Goal: Task Accomplishment & Management: Use online tool/utility

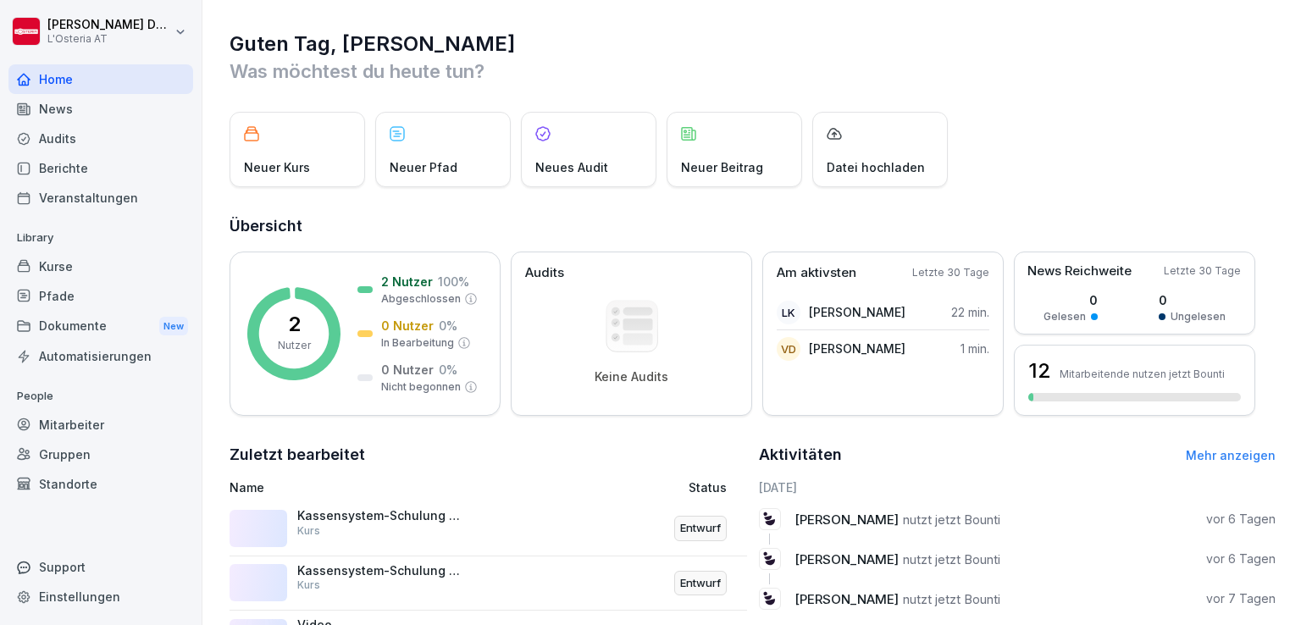
click at [54, 265] on div "Kurse" at bounding box center [100, 267] width 185 height 30
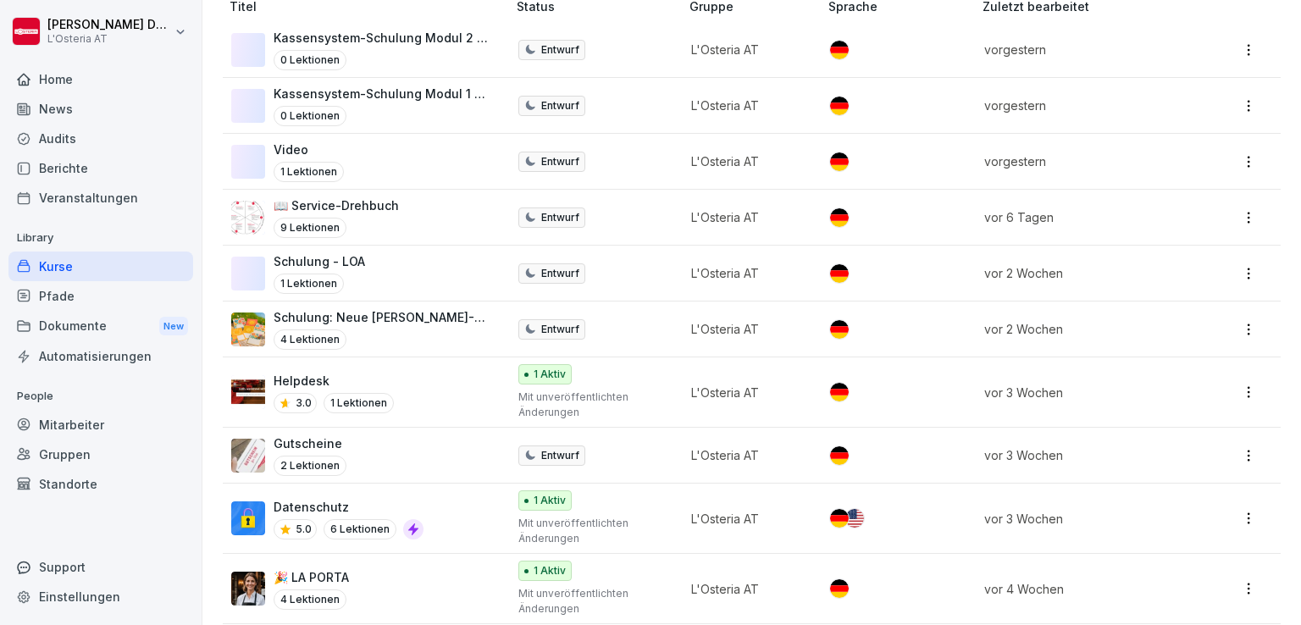
scroll to position [376, 0]
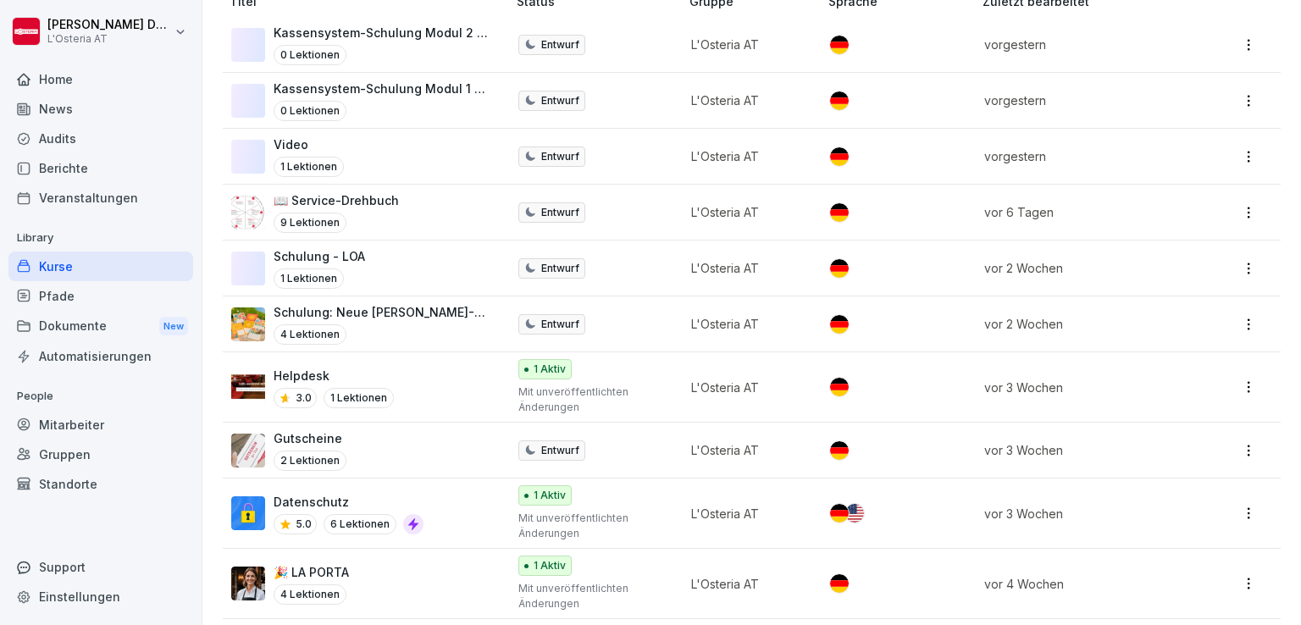
click at [363, 205] on p "📖 Service-Drehbuch" at bounding box center [336, 200] width 125 height 18
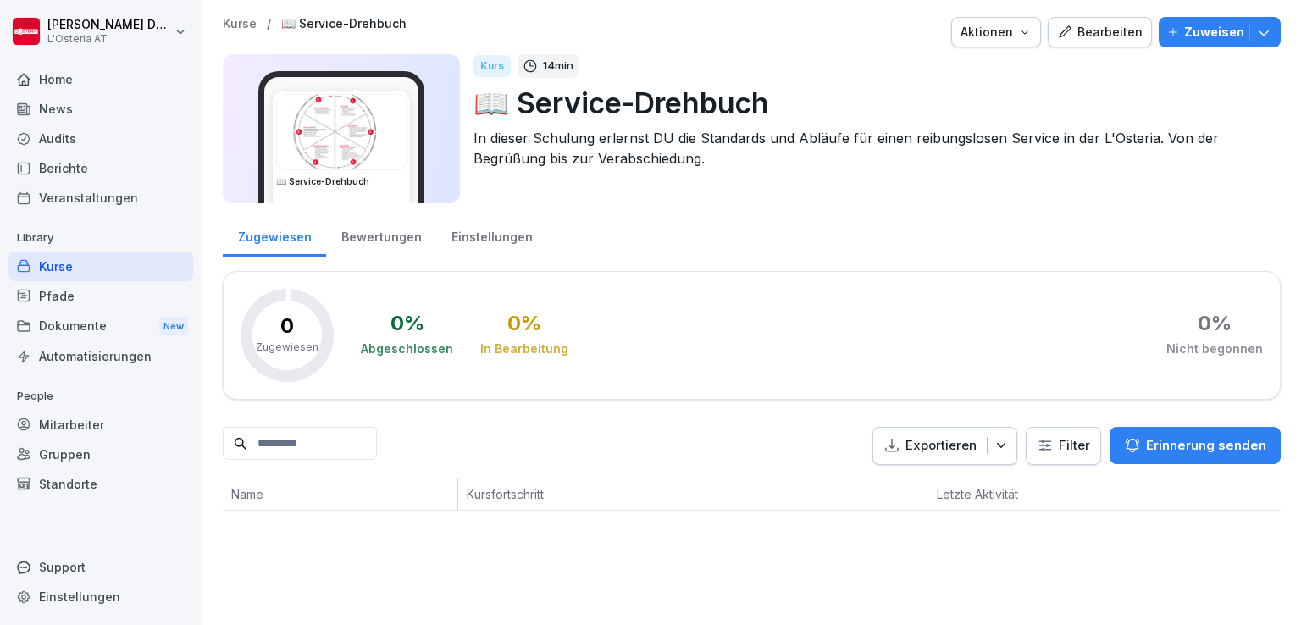
click at [1094, 34] on div "Bearbeiten" at bounding box center [1100, 32] width 86 height 19
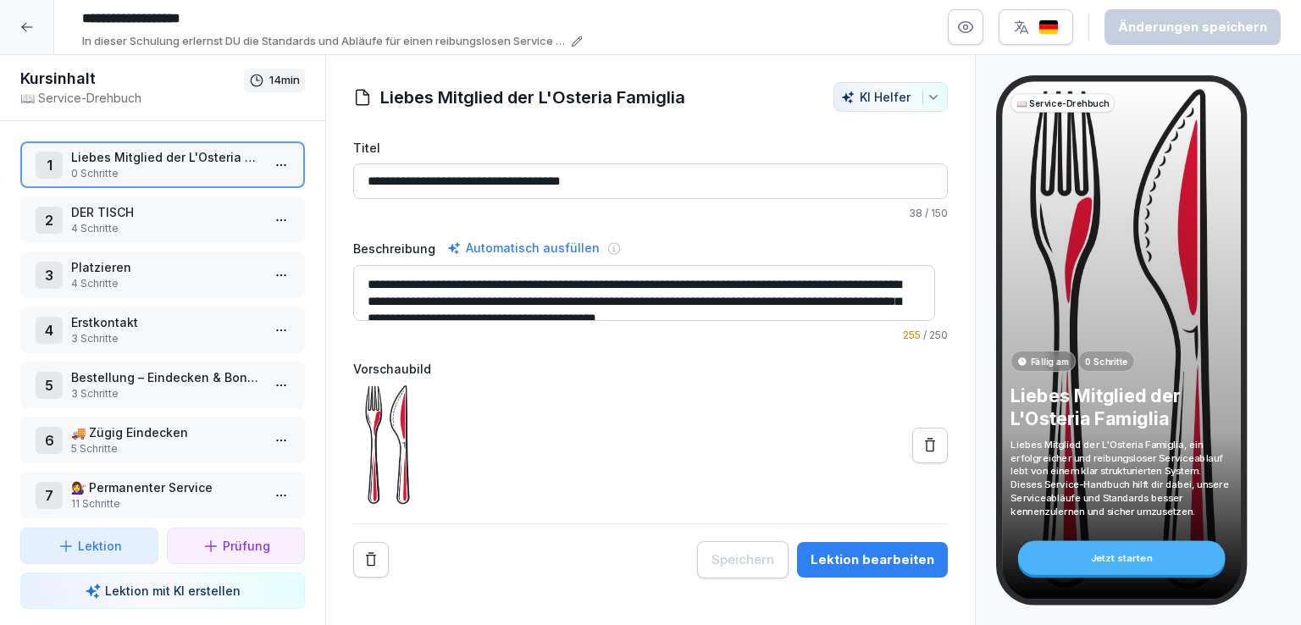
click at [156, 221] on p "4 Schritte" at bounding box center [166, 228] width 190 height 15
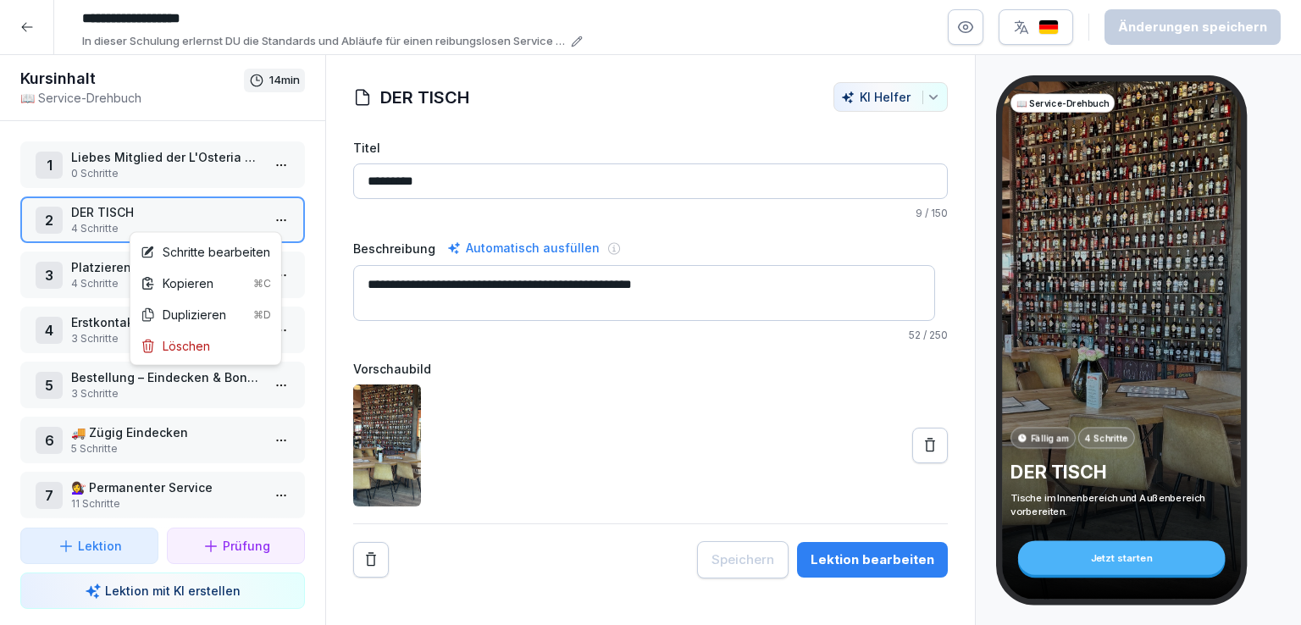
click at [269, 222] on html "**********" at bounding box center [650, 312] width 1301 height 625
click at [195, 253] on div "Schritte bearbeiten" at bounding box center [206, 252] width 130 height 18
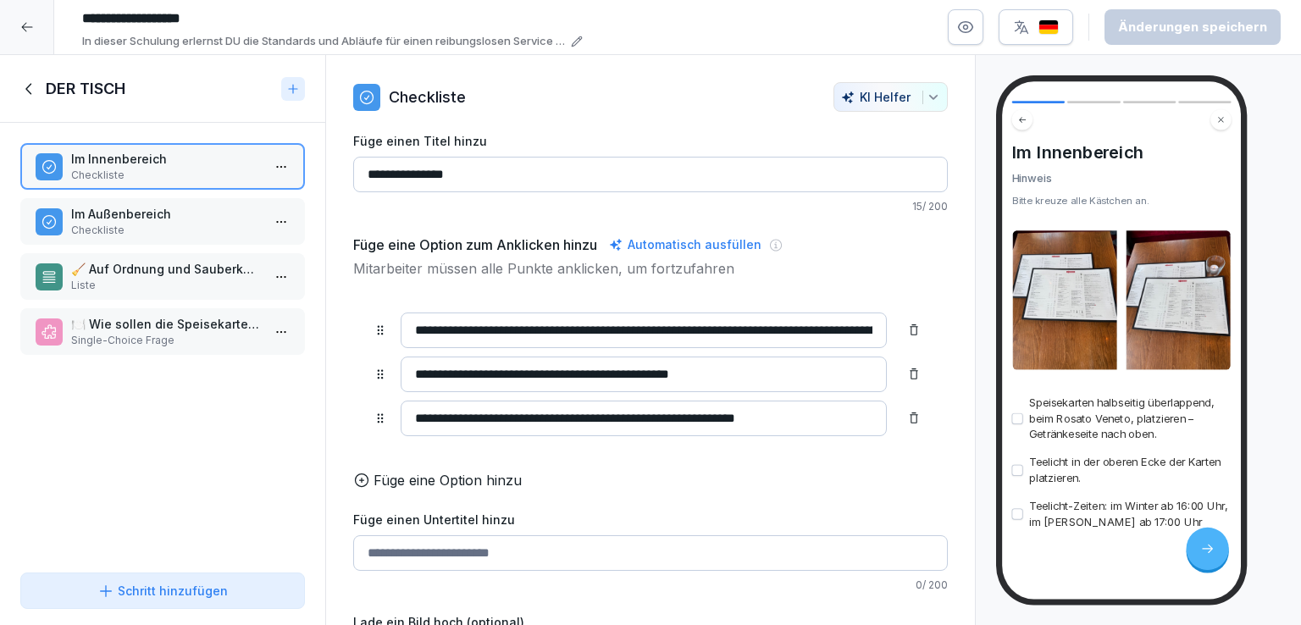
click at [174, 207] on p "Im Außenbereich" at bounding box center [166, 214] width 190 height 18
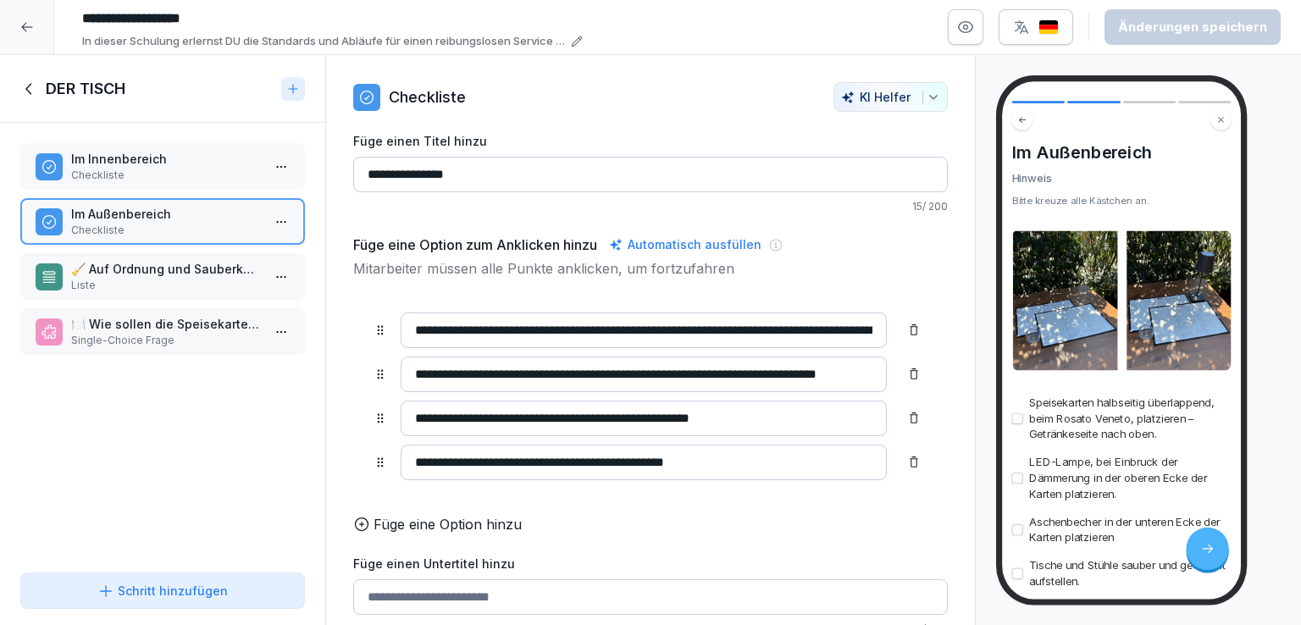
click at [185, 272] on p "🧹 Auf Ordnung und Sauberkeit achten" at bounding box center [166, 269] width 190 height 18
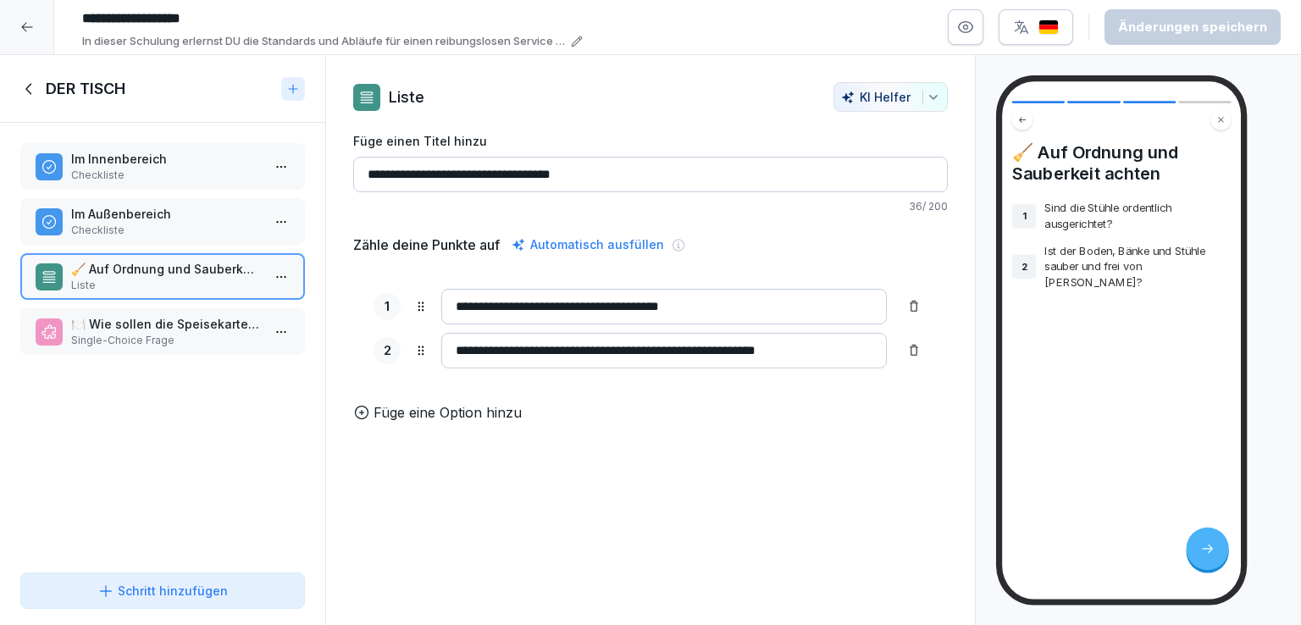
click at [166, 323] on p "🍽️ Wie sollen die Speisekarten auf dem Tisch platziert werden?" at bounding box center [166, 324] width 190 height 18
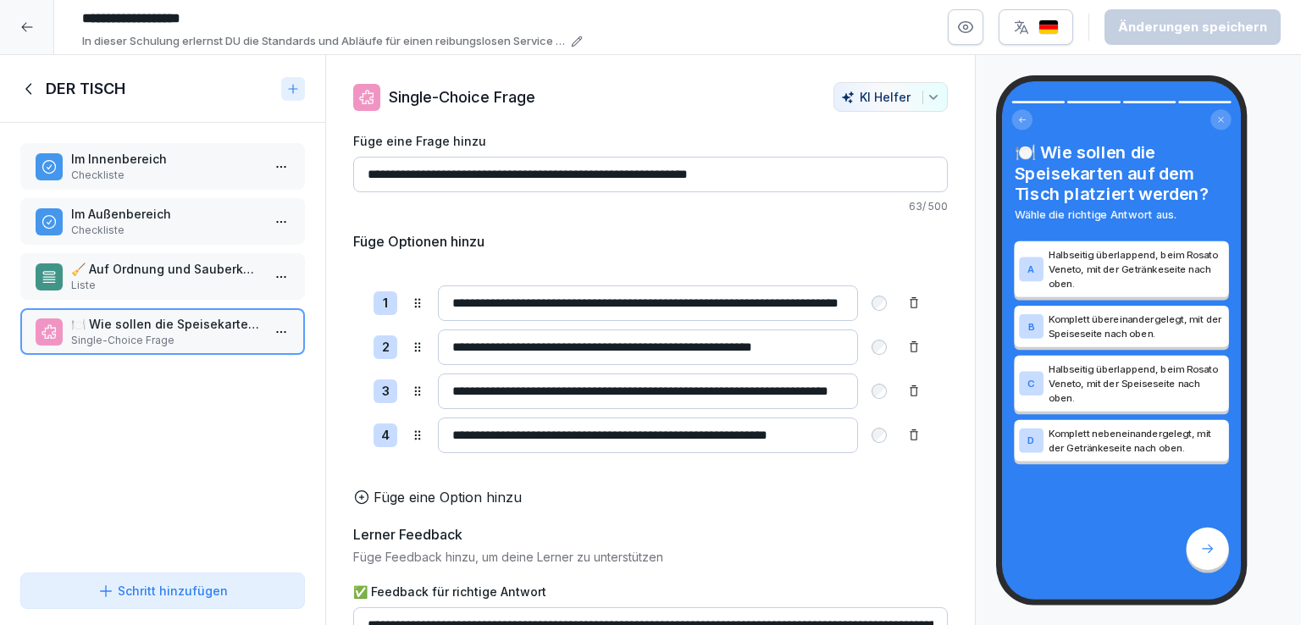
click at [170, 161] on p "Im Innenbereich" at bounding box center [166, 159] width 190 height 18
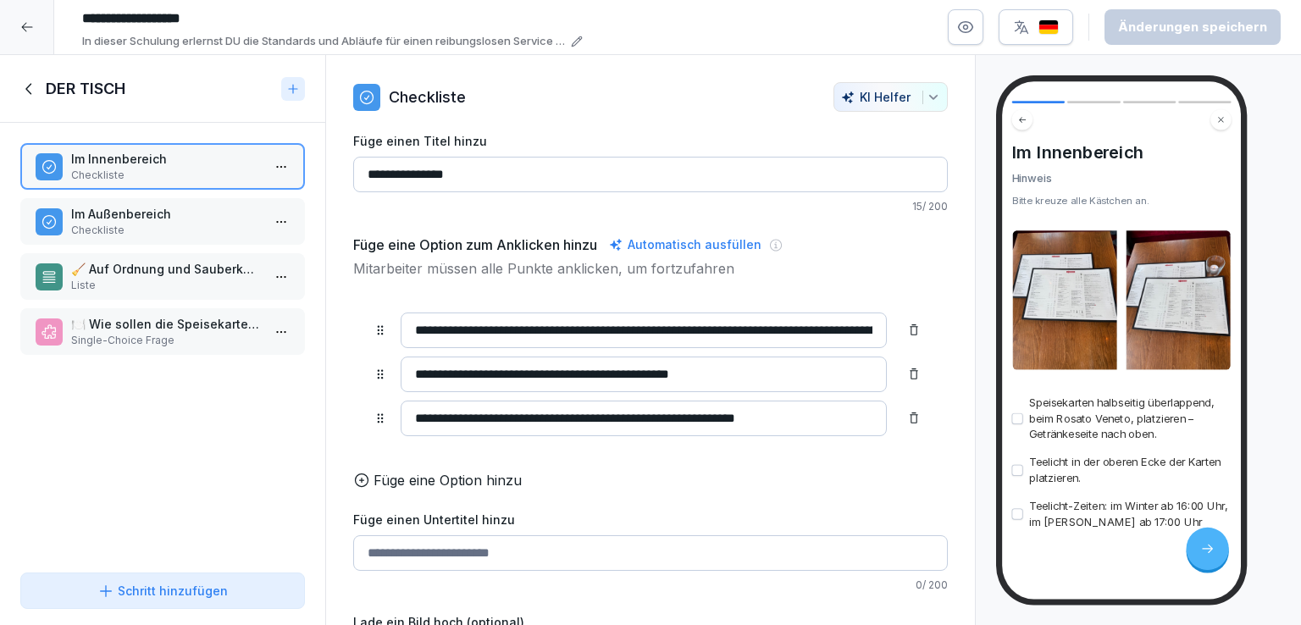
click at [169, 212] on p "Im Außenbereich" at bounding box center [166, 214] width 190 height 18
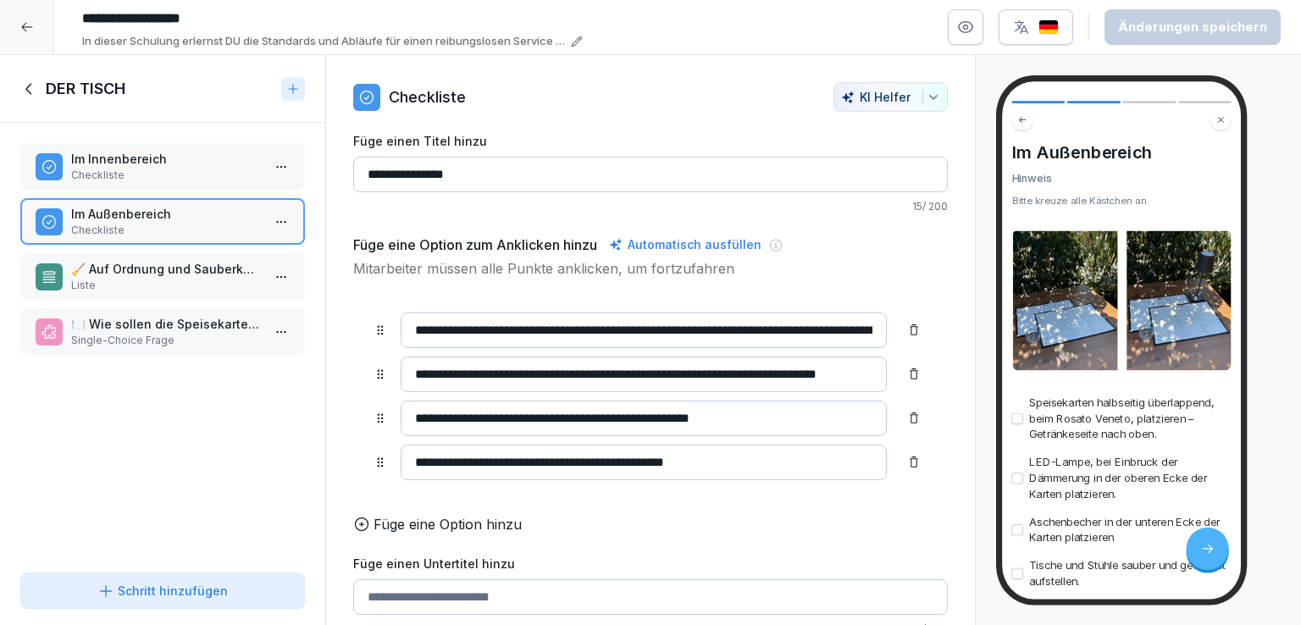
click at [31, 90] on icon at bounding box center [29, 89] width 19 height 19
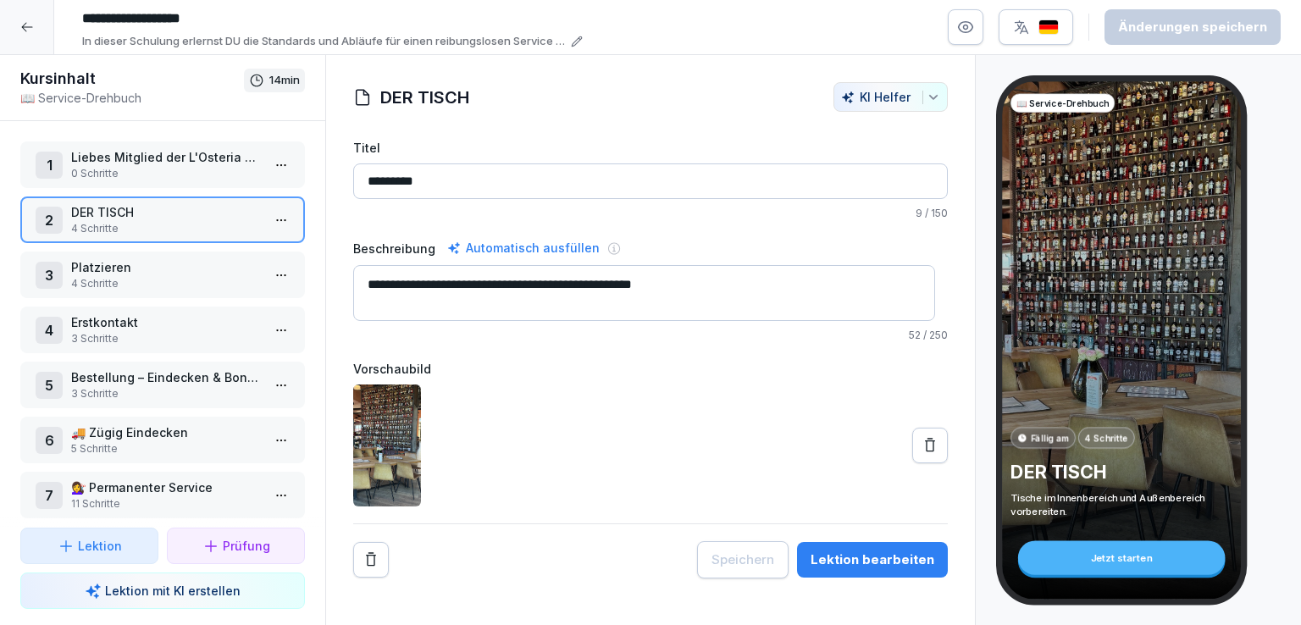
click at [133, 272] on p "Platzieren" at bounding box center [166, 267] width 190 height 18
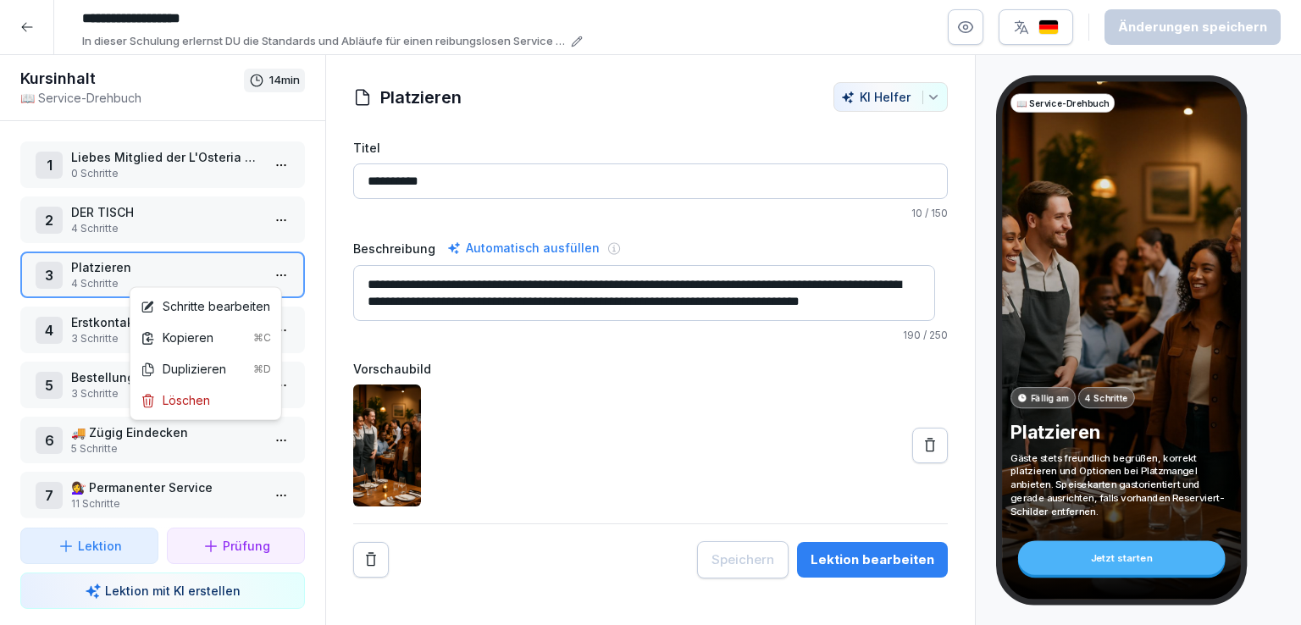
click at [271, 269] on html "**********" at bounding box center [650, 312] width 1301 height 625
click at [216, 306] on div "Schritte bearbeiten" at bounding box center [206, 306] width 130 height 18
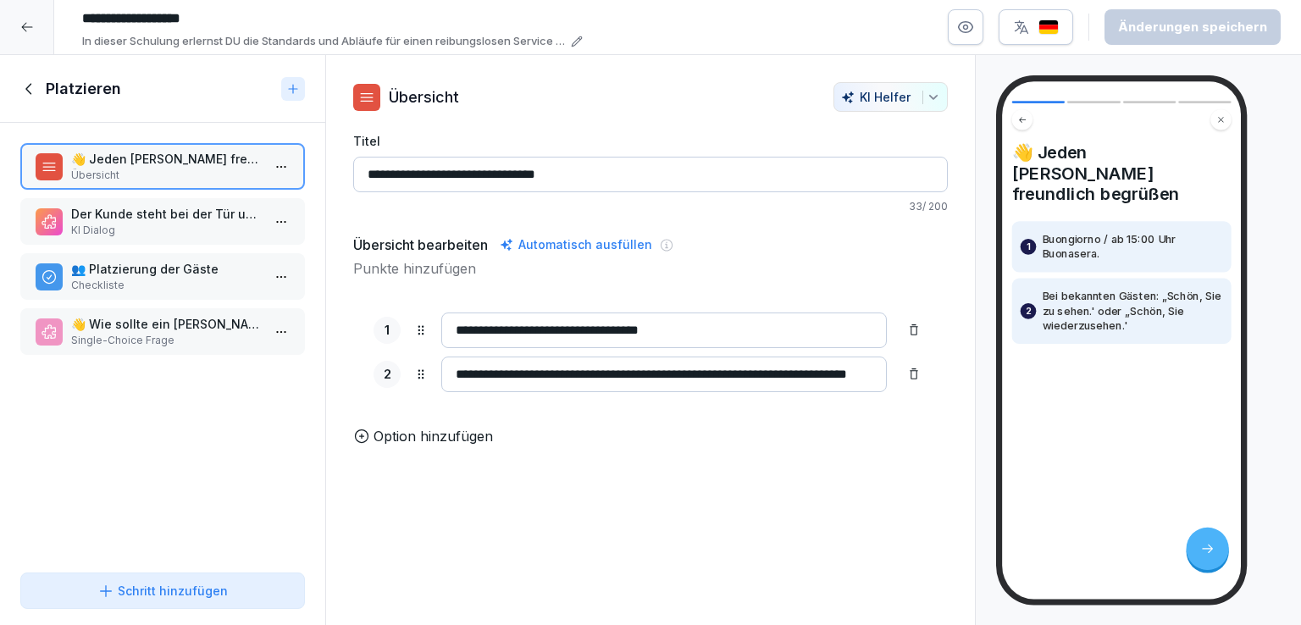
click at [176, 224] on p "KI Dialog" at bounding box center [166, 230] width 190 height 15
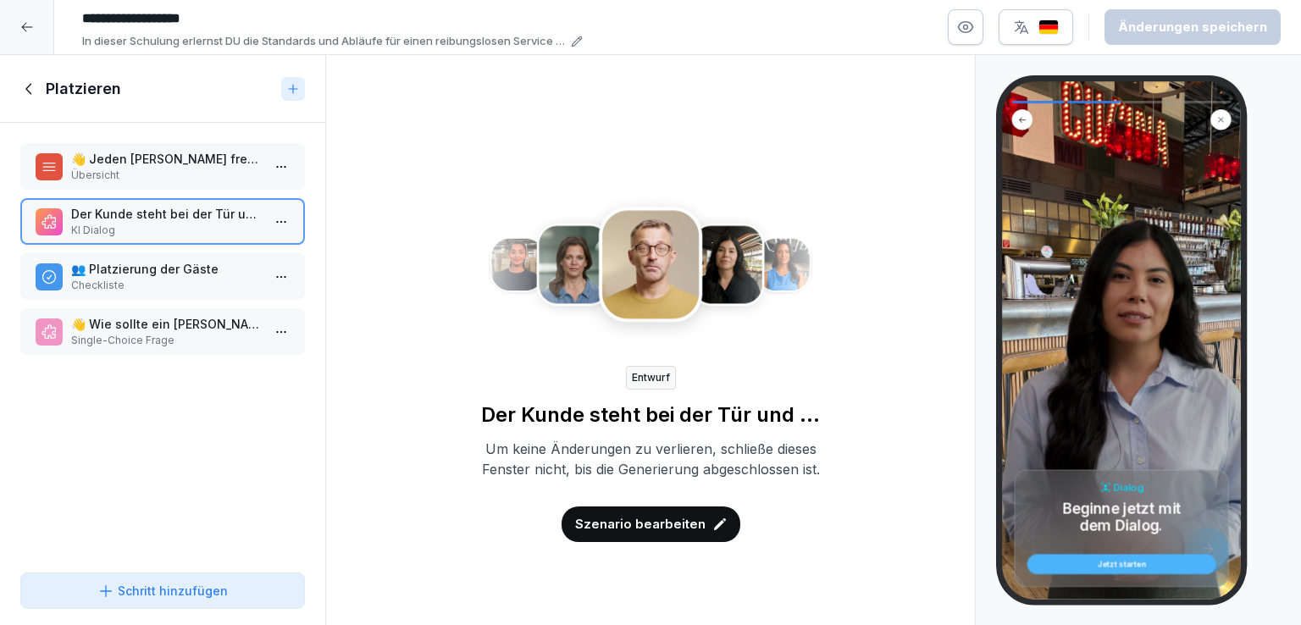
click at [1124, 557] on button "Jetzt starten" at bounding box center [1122, 564] width 189 height 20
click at [663, 534] on p "Szenario bearbeiten" at bounding box center [640, 524] width 130 height 19
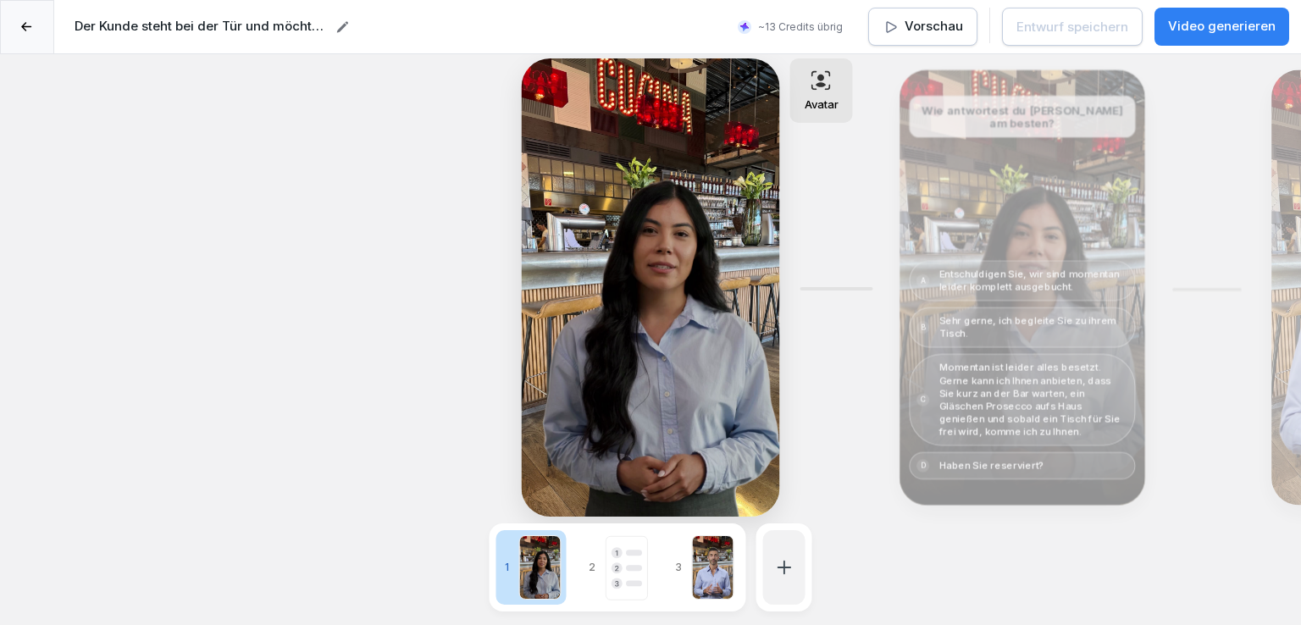
click at [620, 562] on rect at bounding box center [627, 568] width 42 height 64
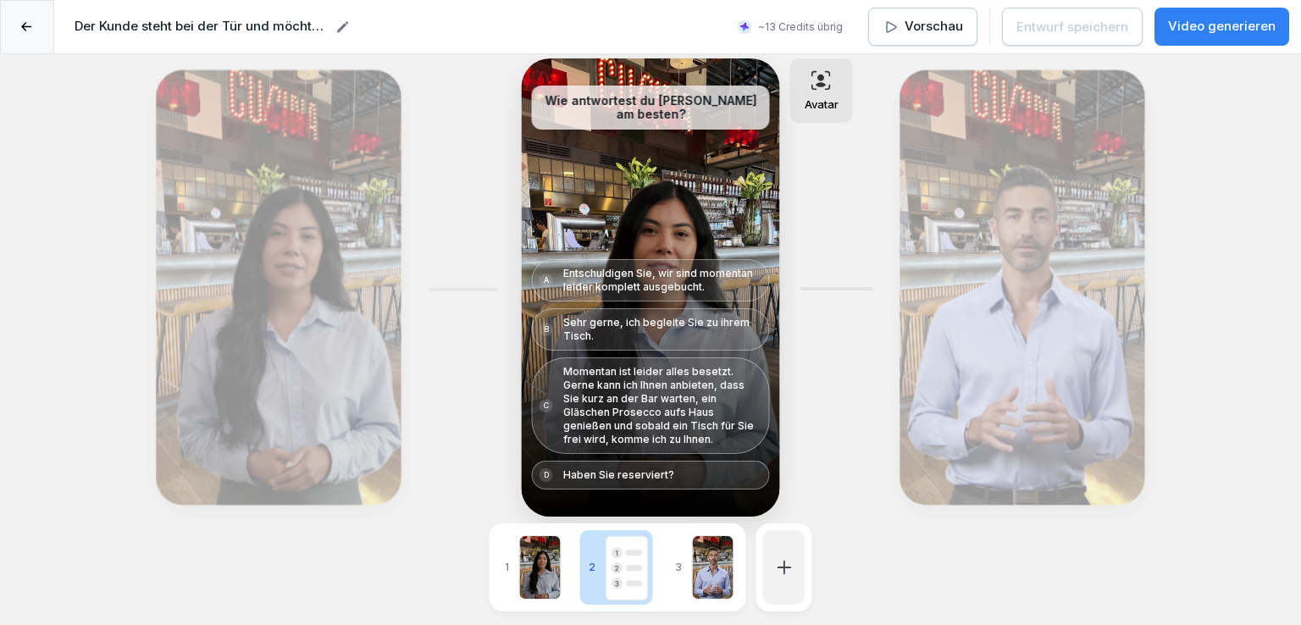
click at [535, 569] on div at bounding box center [540, 568] width 42 height 64
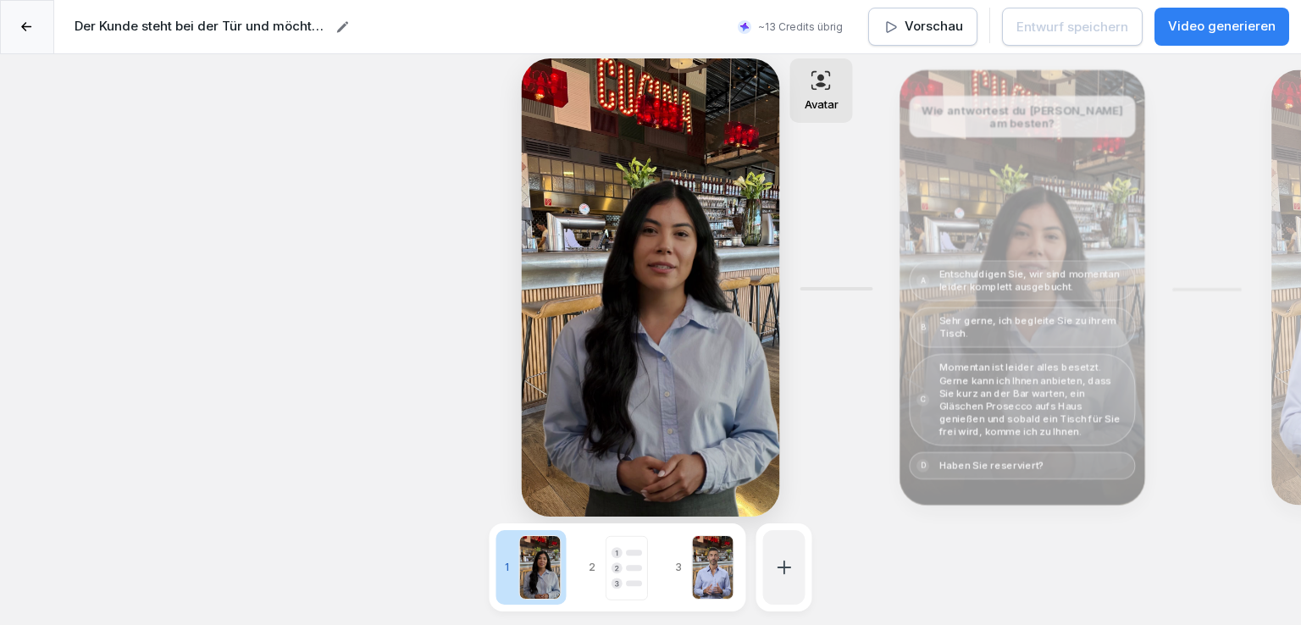
click at [923, 21] on p "Vorschau" at bounding box center [934, 26] width 58 height 19
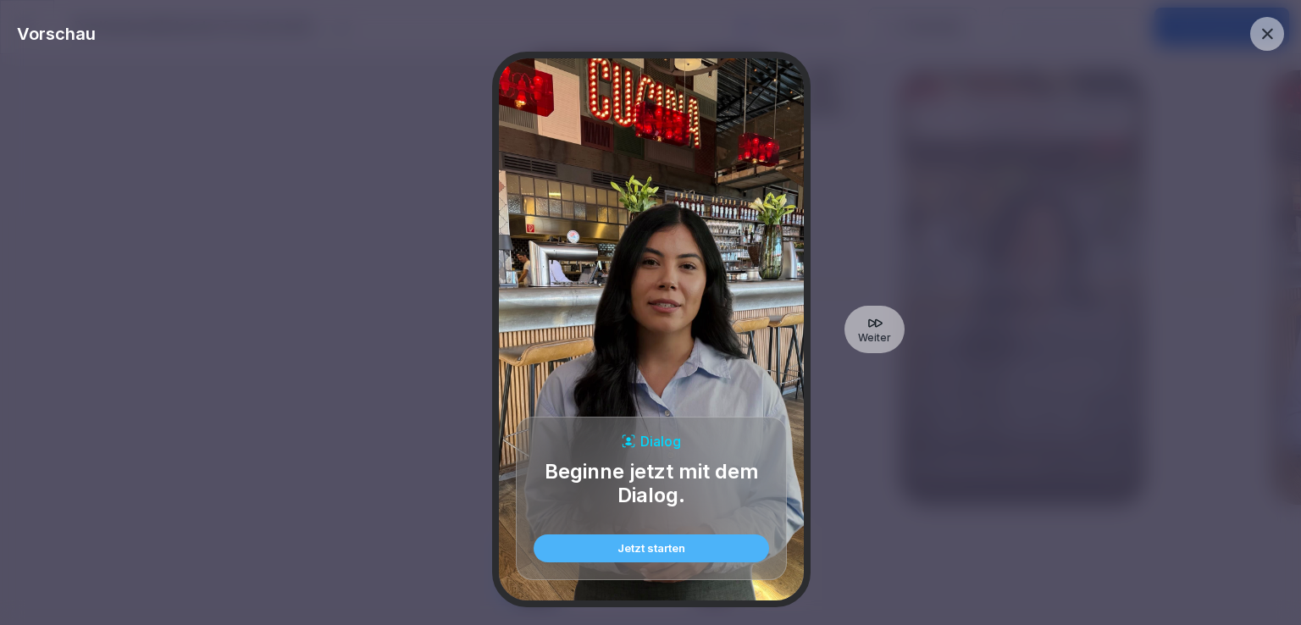
click at [688, 547] on div "Jetzt starten" at bounding box center [651, 548] width 208 height 11
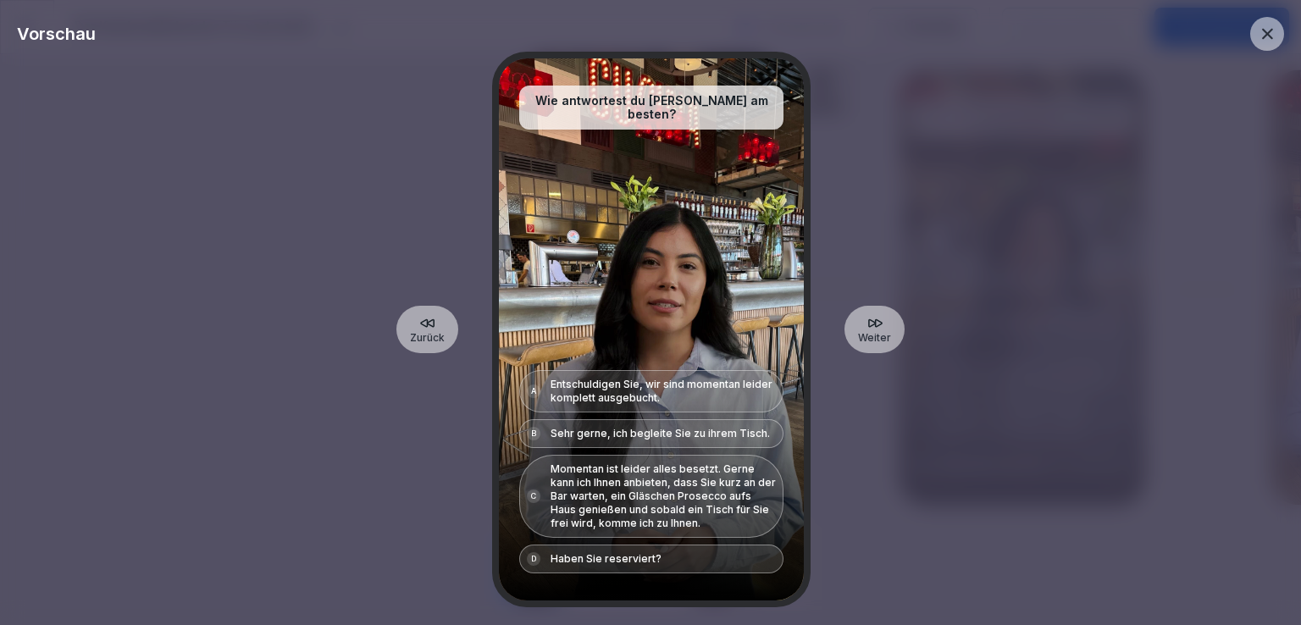
click at [680, 553] on div "D Haben Sie reserviert?" at bounding box center [651, 559] width 264 height 29
click at [655, 479] on p "Momentan ist leider alles besetzt. Gerne kann ich Ihnen anbieten, dass Sie kurz…" at bounding box center [663, 497] width 225 height 68
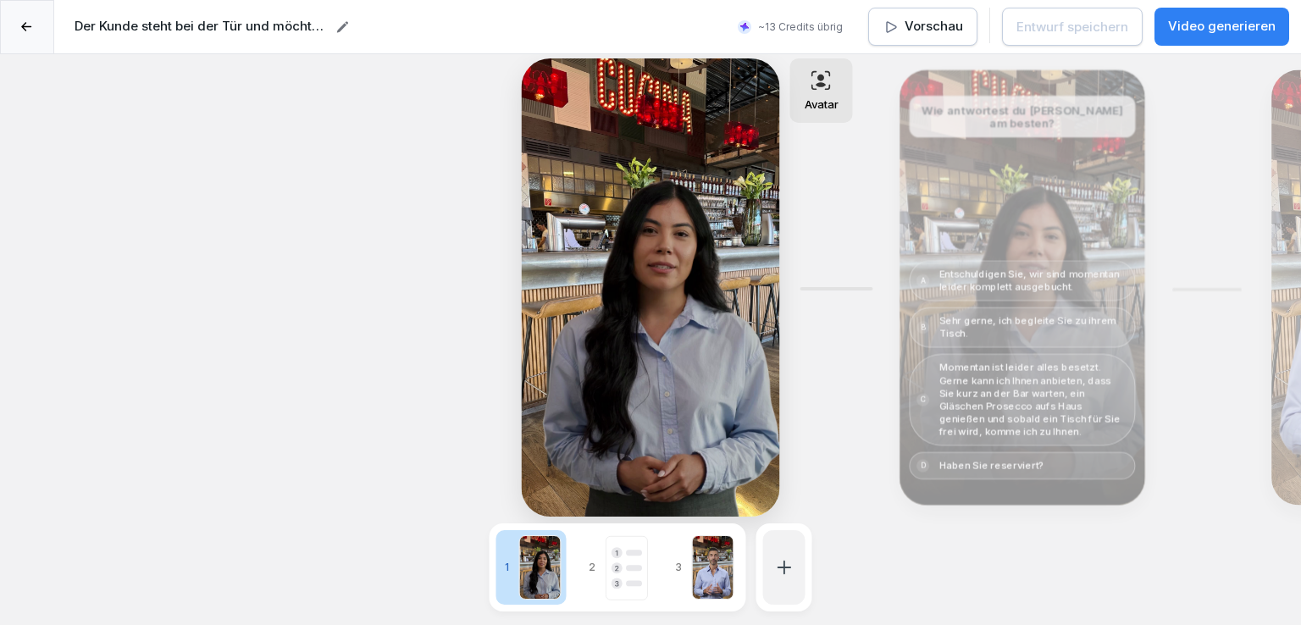
click at [22, 31] on icon at bounding box center [26, 27] width 11 height 10
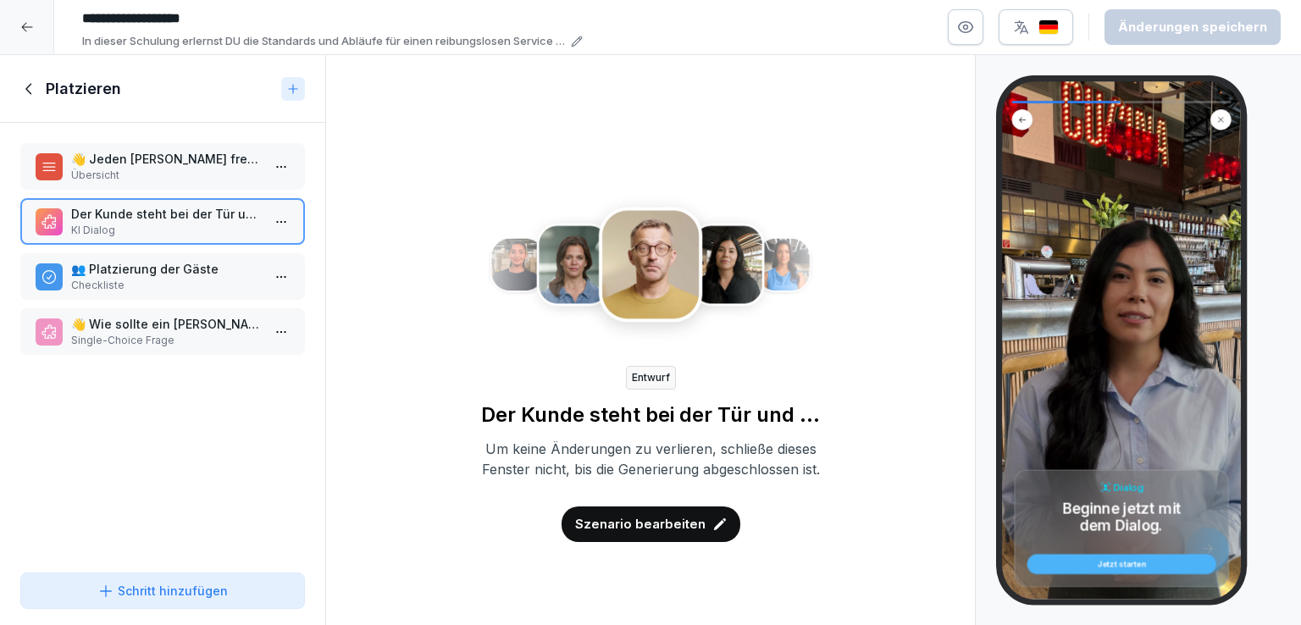
click at [163, 273] on p "👥 Platzierung der Gäste" at bounding box center [166, 269] width 190 height 18
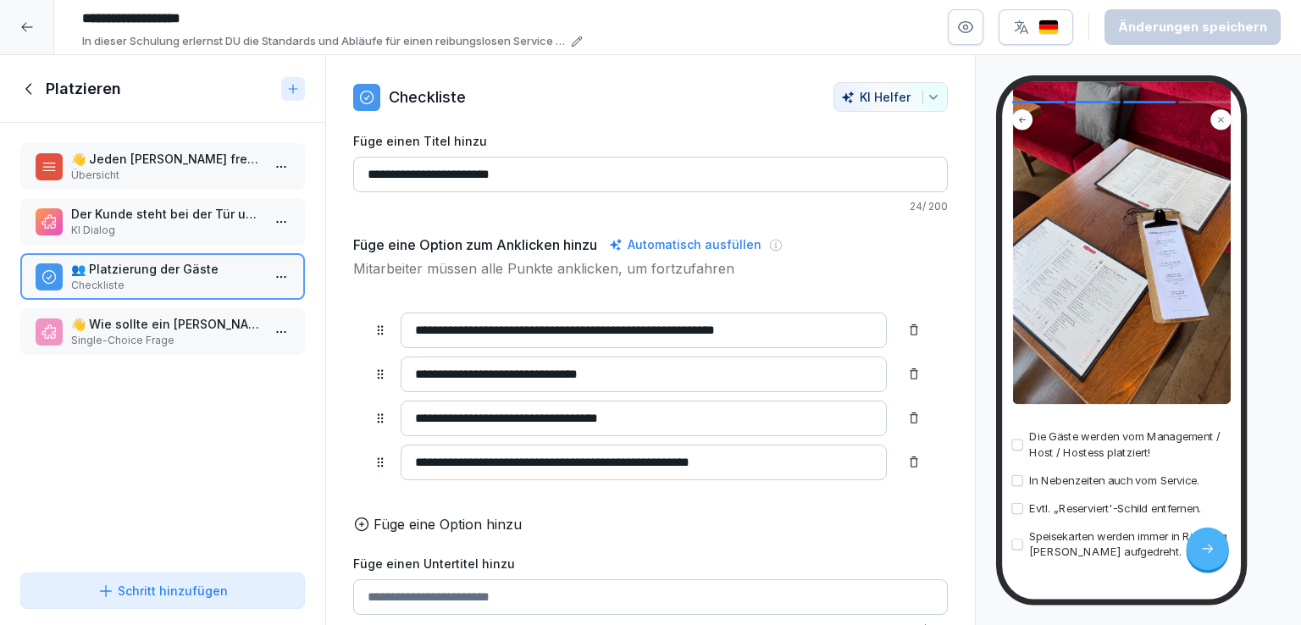
scroll to position [275, 0]
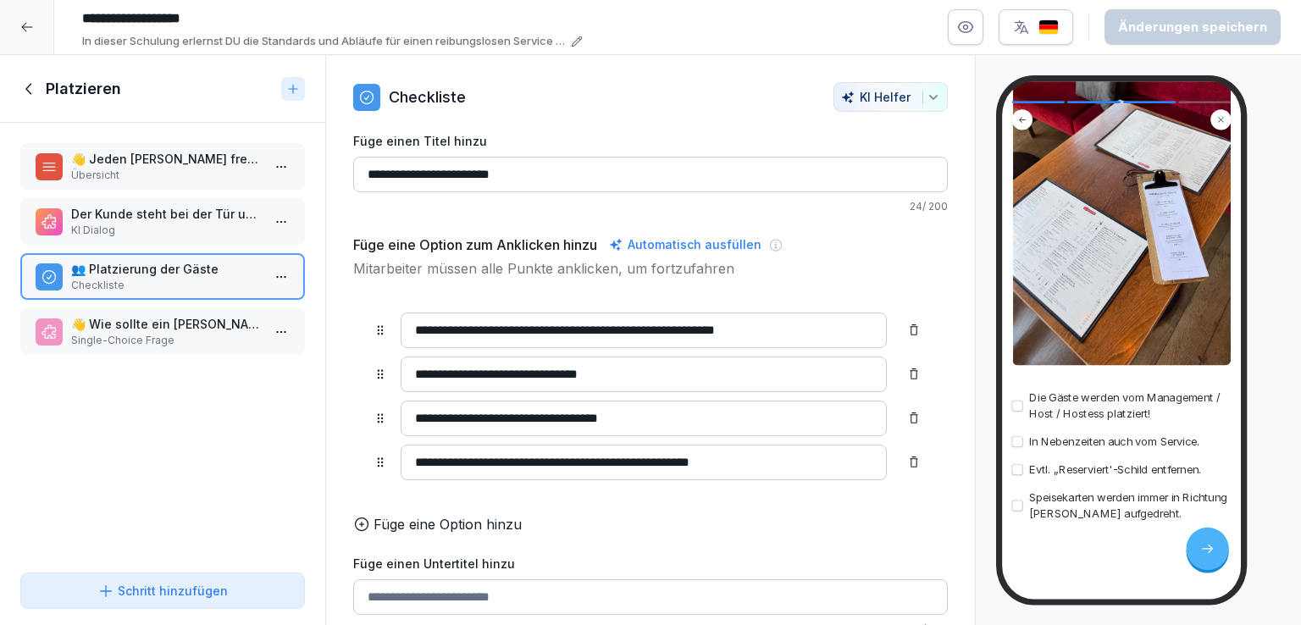
click at [180, 333] on p "Single-Choice Frage" at bounding box center [166, 340] width 190 height 15
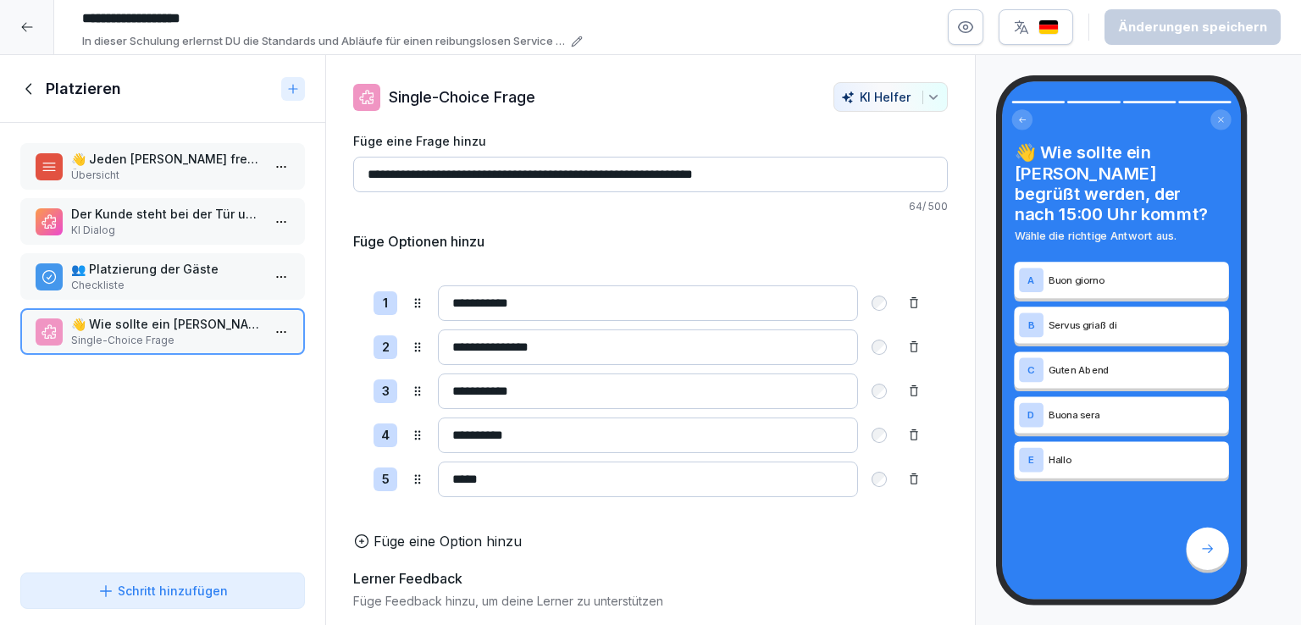
click at [32, 90] on icon at bounding box center [29, 89] width 19 height 19
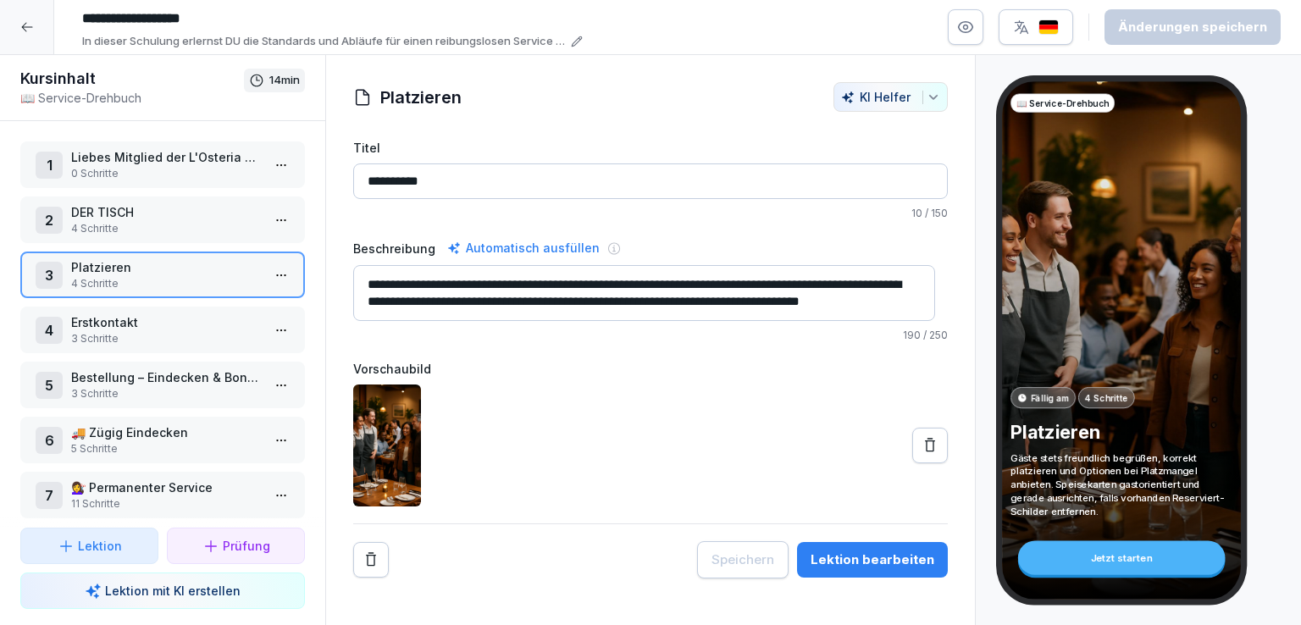
click at [152, 325] on p "Erstkontakt" at bounding box center [166, 323] width 190 height 18
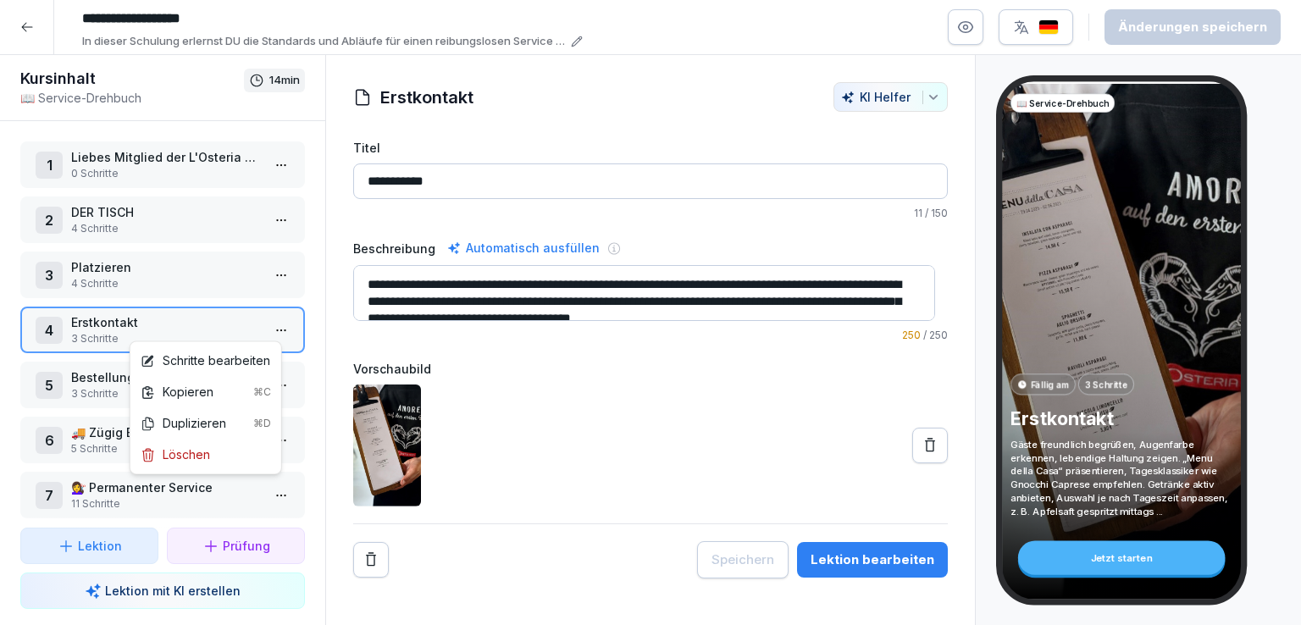
click at [272, 328] on html "**********" at bounding box center [650, 312] width 1301 height 625
click at [219, 368] on div "Schritte bearbeiten" at bounding box center [206, 361] width 130 height 18
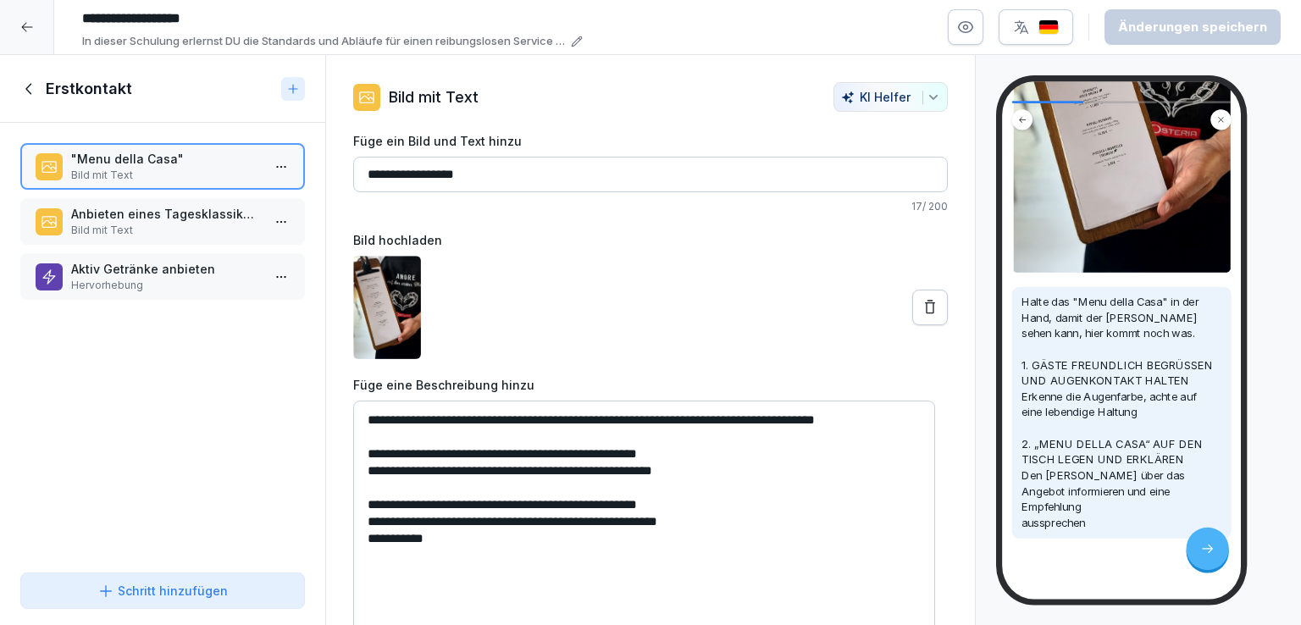
scroll to position [346, 0]
click at [162, 219] on p "Anbieten eines Tagesklassikers" at bounding box center [166, 214] width 190 height 18
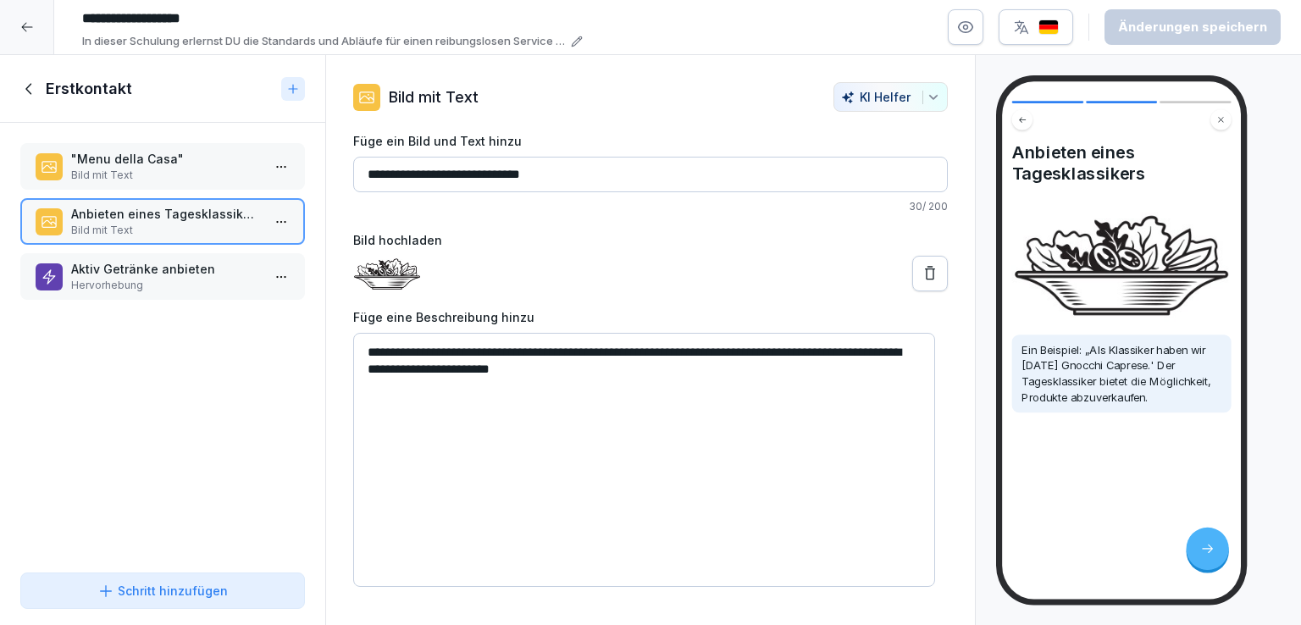
click at [166, 265] on p "Aktiv Getränke anbieten" at bounding box center [166, 269] width 190 height 18
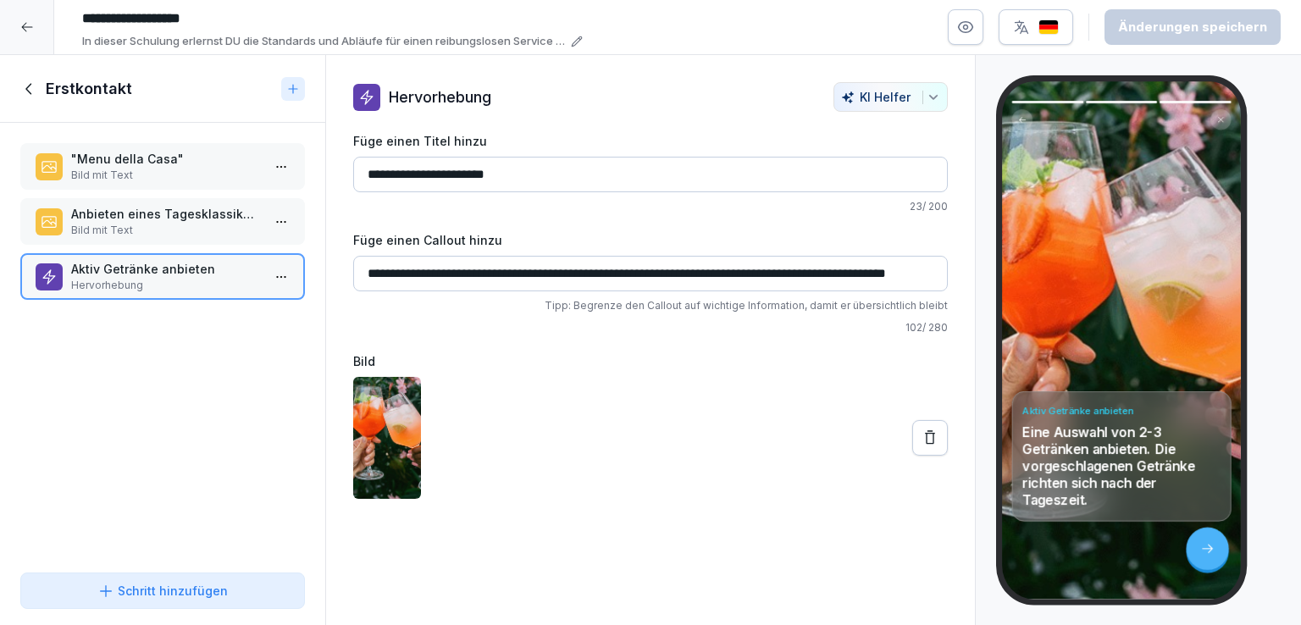
click at [27, 93] on icon at bounding box center [29, 89] width 19 height 19
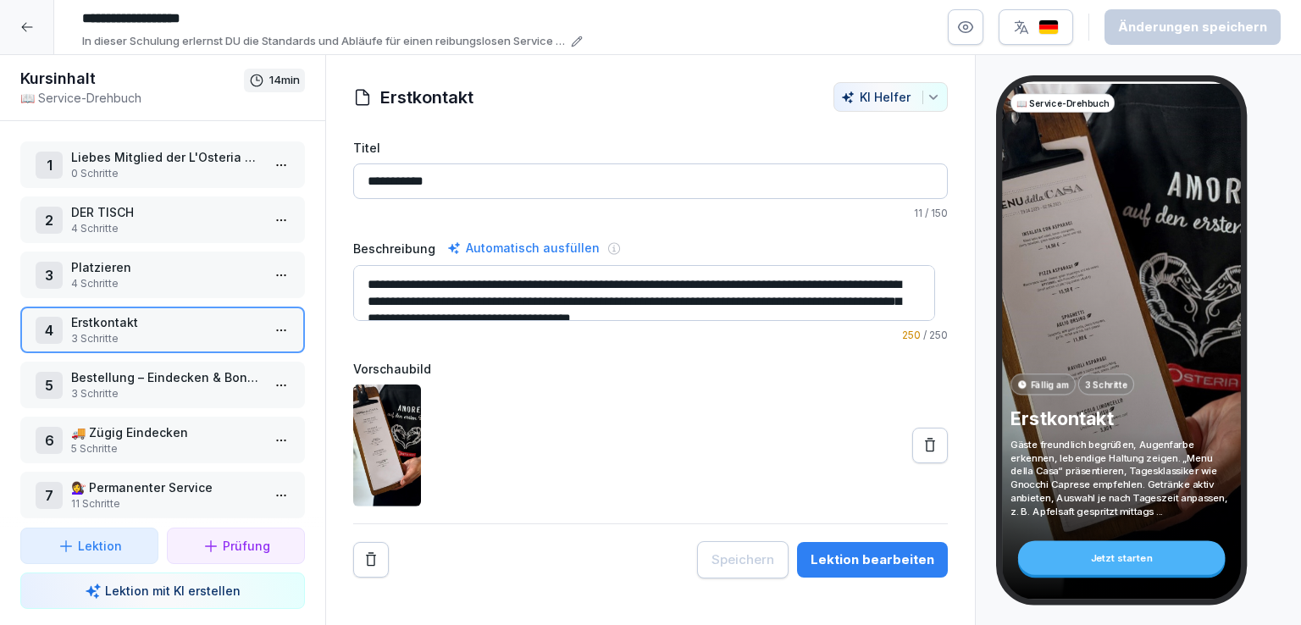
click at [172, 375] on p "Bestellung – Eindecken & Bonieren" at bounding box center [166, 378] width 190 height 18
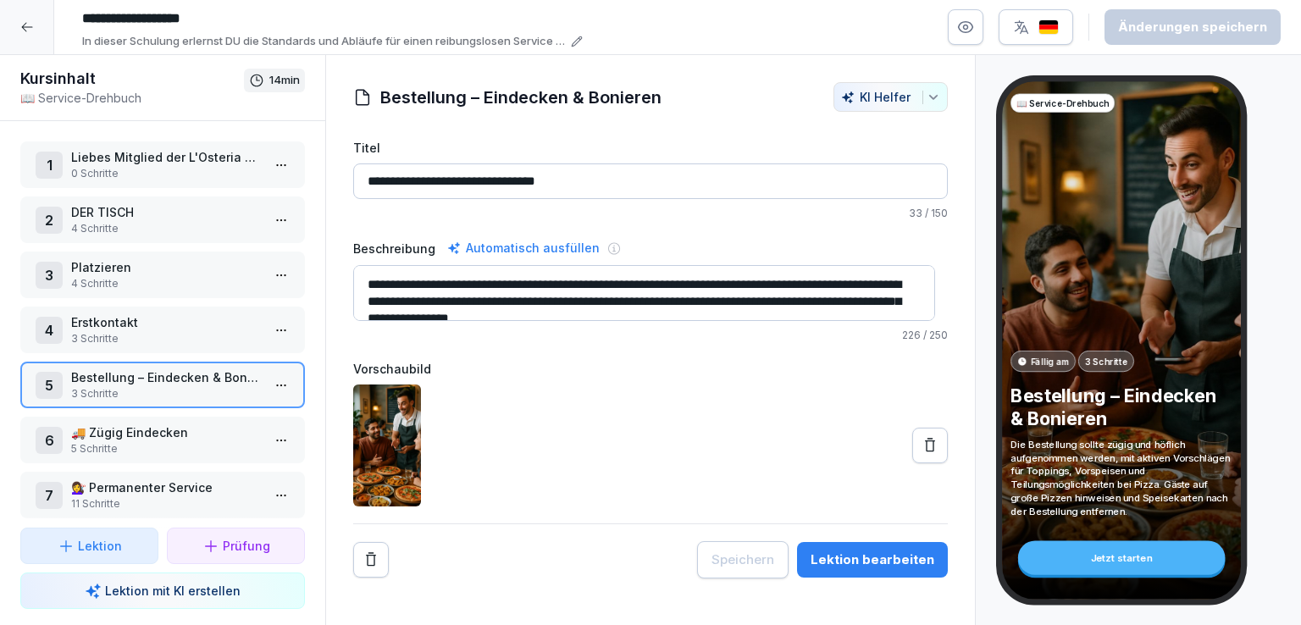
click at [270, 375] on html "**********" at bounding box center [650, 312] width 1301 height 625
click at [233, 412] on div "Schritte bearbeiten" at bounding box center [206, 415] width 130 height 18
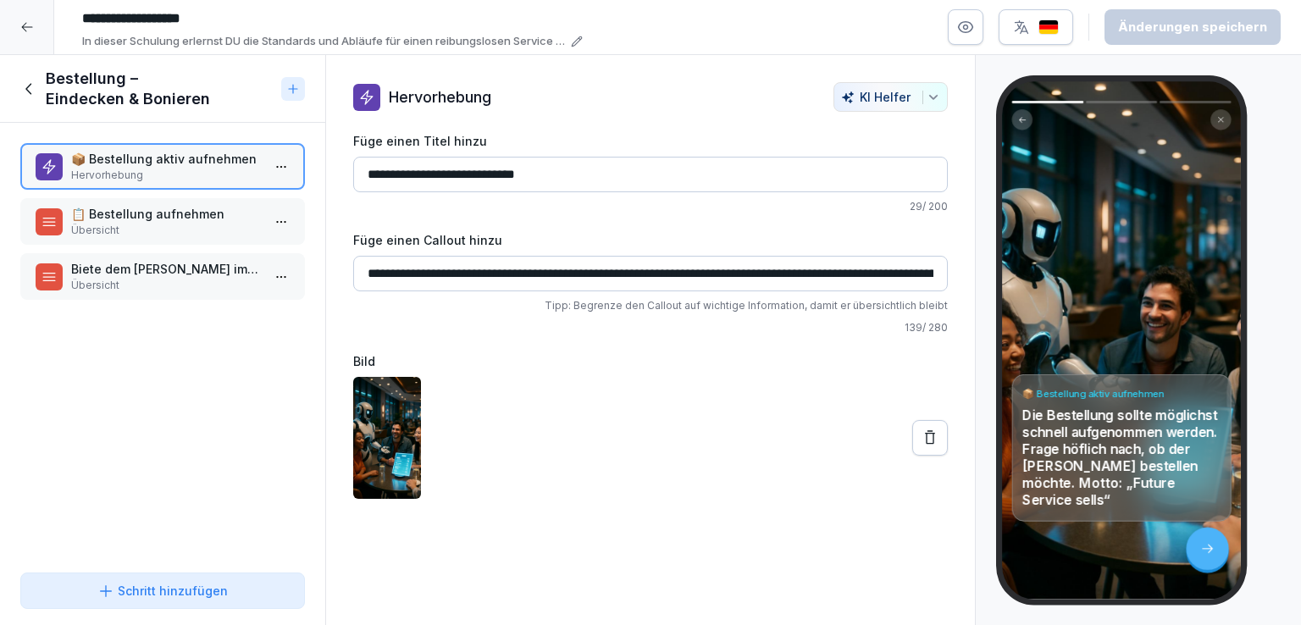
click at [157, 225] on p "Übersicht" at bounding box center [166, 230] width 190 height 15
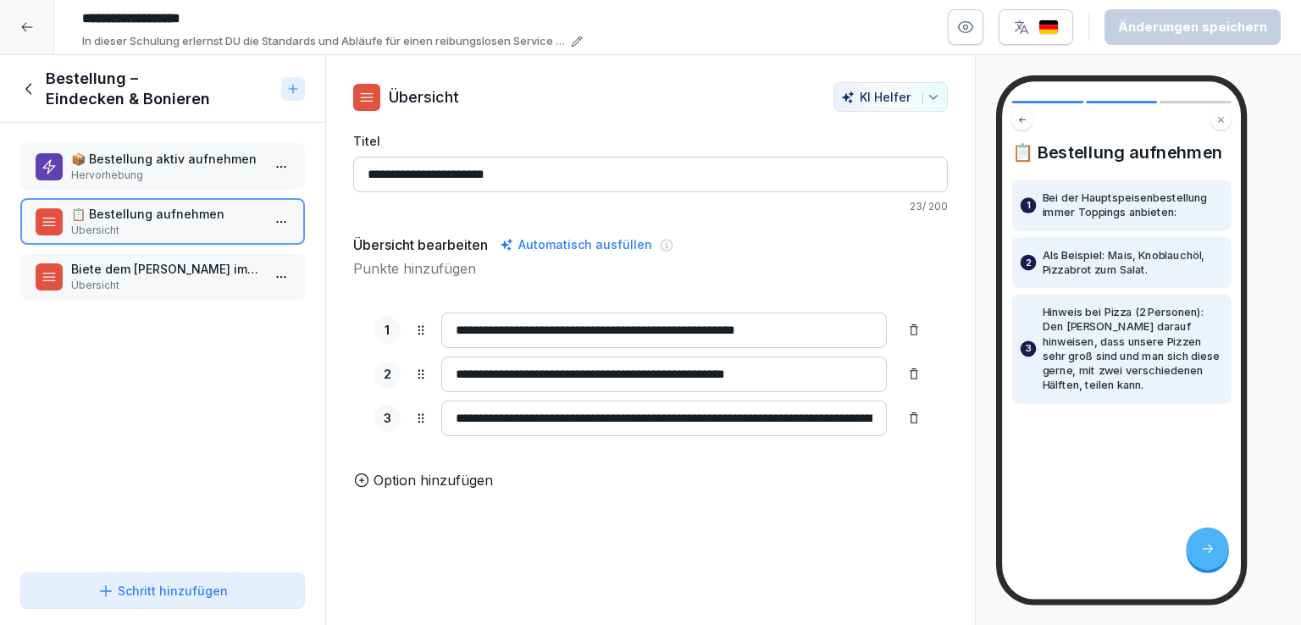
click at [165, 267] on p "Biete dem Gast immer eine Vorspeise an" at bounding box center [166, 269] width 190 height 18
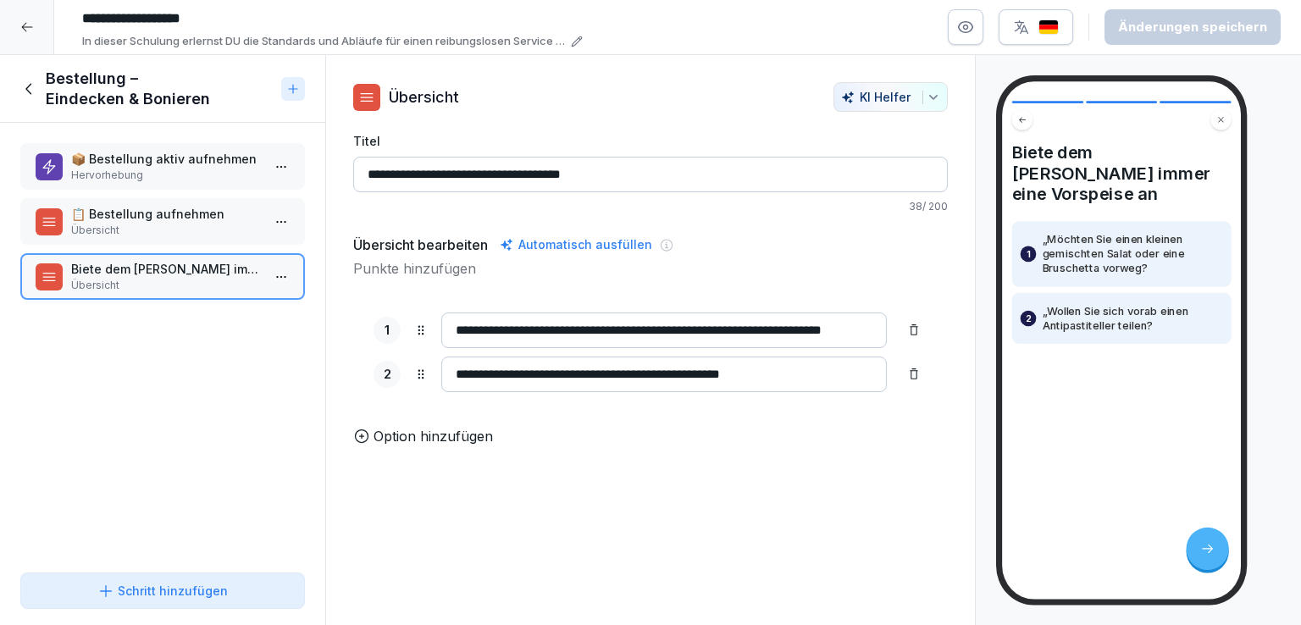
click at [29, 92] on icon at bounding box center [29, 89] width 19 height 19
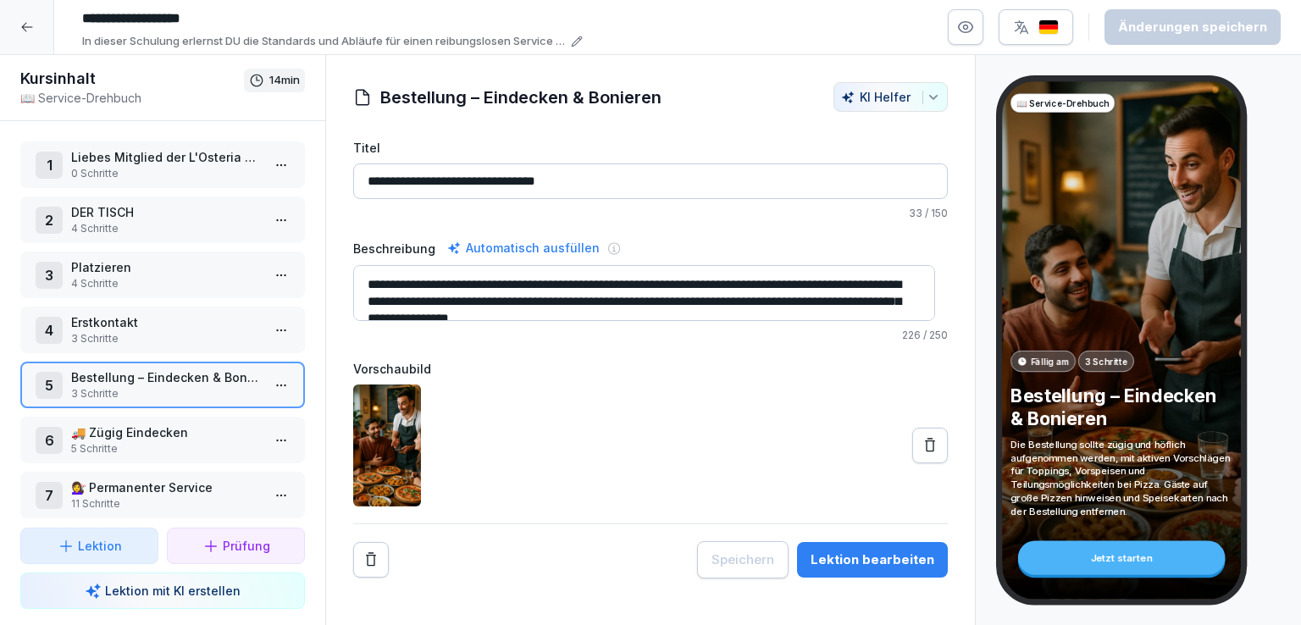
click at [186, 428] on p "🚚 Zügig Eindecken" at bounding box center [166, 433] width 190 height 18
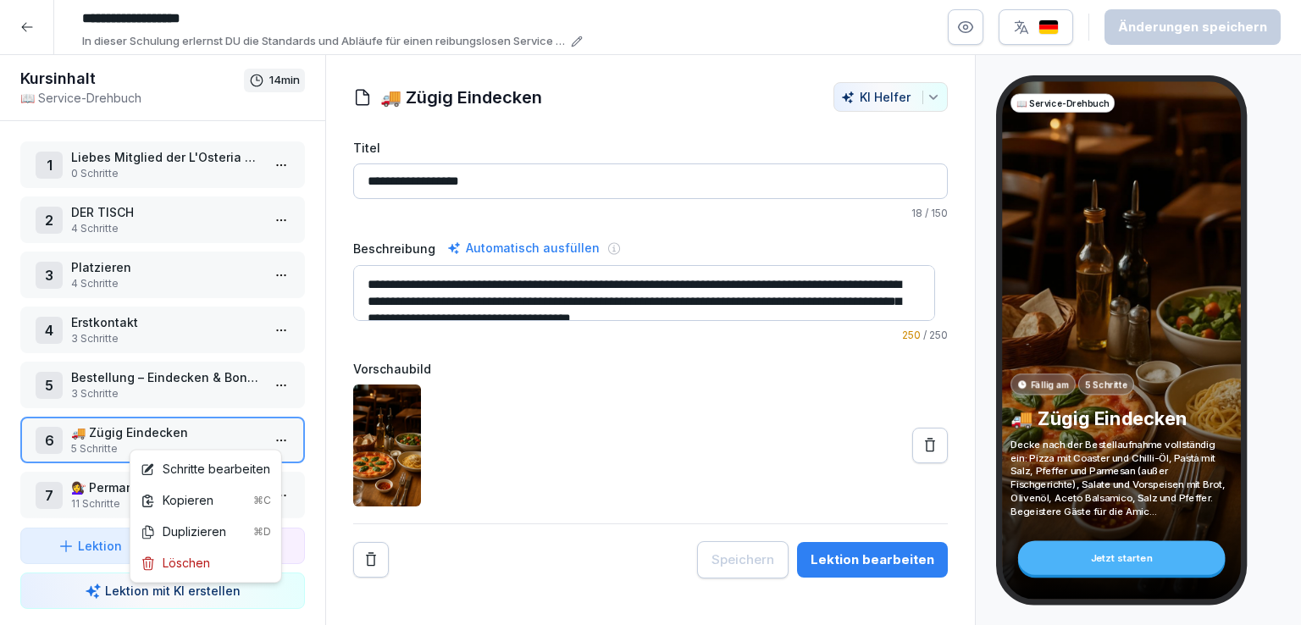
click at [273, 440] on html "**********" at bounding box center [650, 312] width 1301 height 625
click at [212, 466] on div "Schritte bearbeiten" at bounding box center [206, 469] width 130 height 18
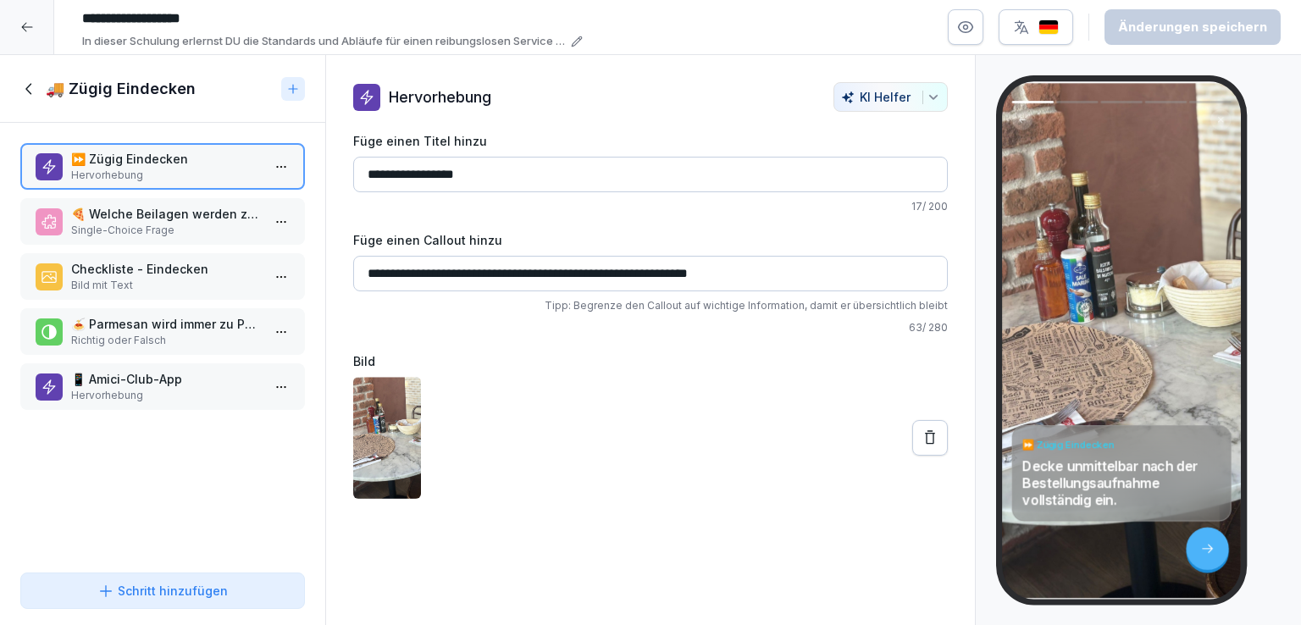
click at [191, 214] on p "🍕 Welche Beilagen werden zu einer ganzen Pizza serviert?" at bounding box center [166, 214] width 190 height 18
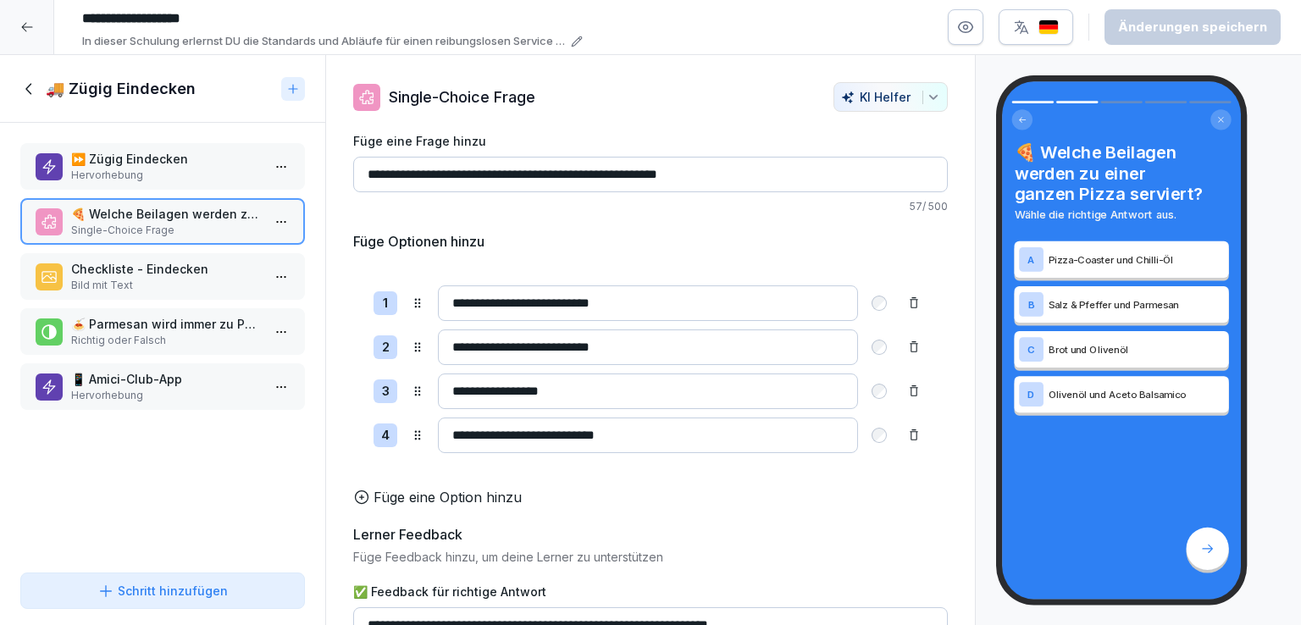
click at [190, 278] on p "Bild mit Text" at bounding box center [166, 285] width 190 height 15
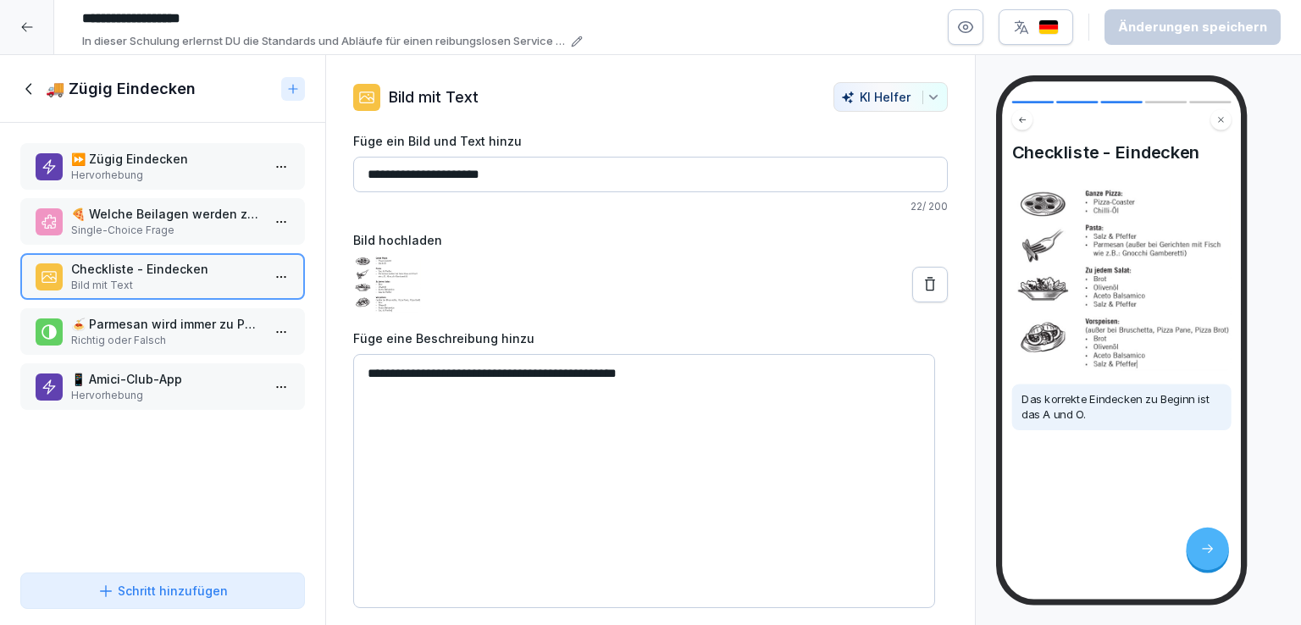
click at [180, 225] on p "Single-Choice Frage" at bounding box center [166, 230] width 190 height 15
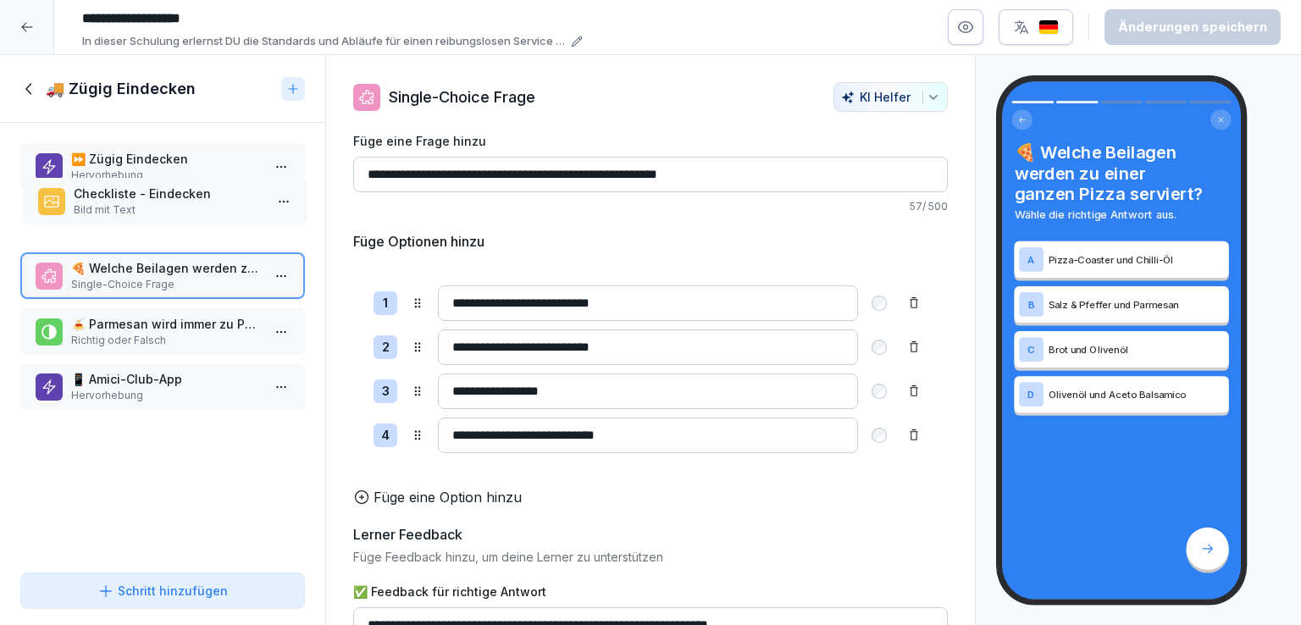
drag, startPoint x: 171, startPoint y: 274, endPoint x: 174, endPoint y: 201, distance: 72.9
click at [174, 201] on p "Checkliste - Eindecken" at bounding box center [169, 194] width 190 height 18
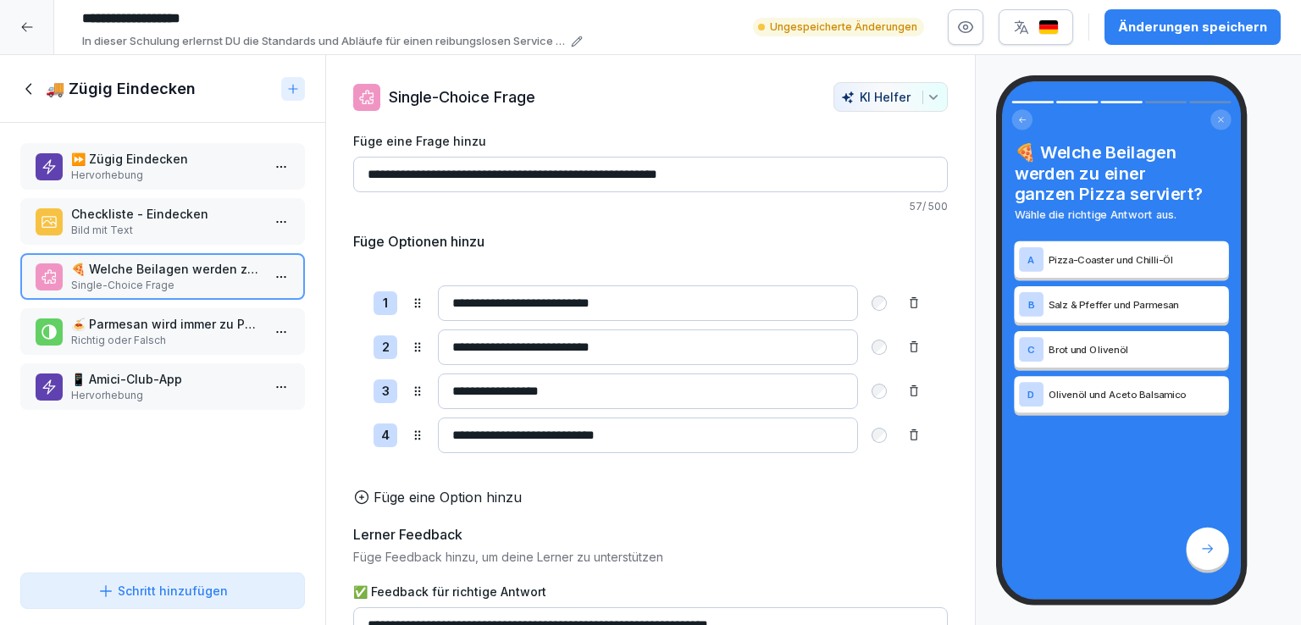
click at [186, 263] on p "🍕 Welche Beilagen werden zu einer ganzen Pizza serviert?" at bounding box center [166, 269] width 190 height 18
click at [197, 325] on p "🍝 Parmesan wird immer zu Pasta-Gerichten serviert." at bounding box center [166, 324] width 190 height 18
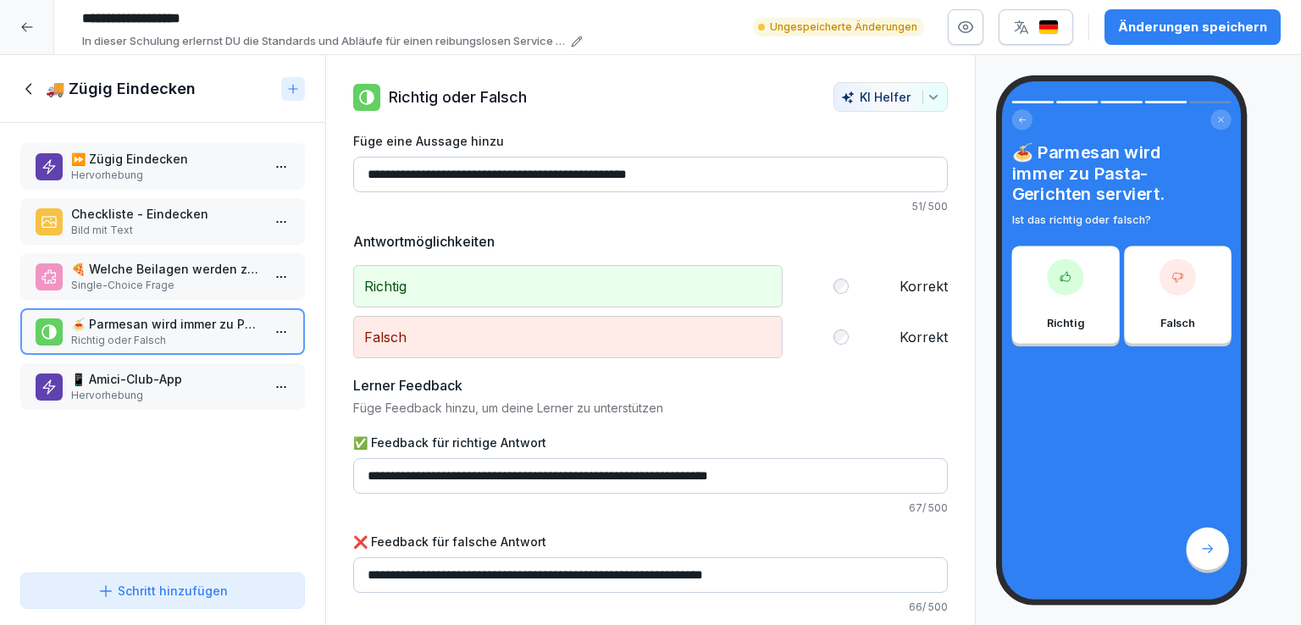
click at [183, 209] on p "Checkliste - Eindecken" at bounding box center [166, 214] width 190 height 18
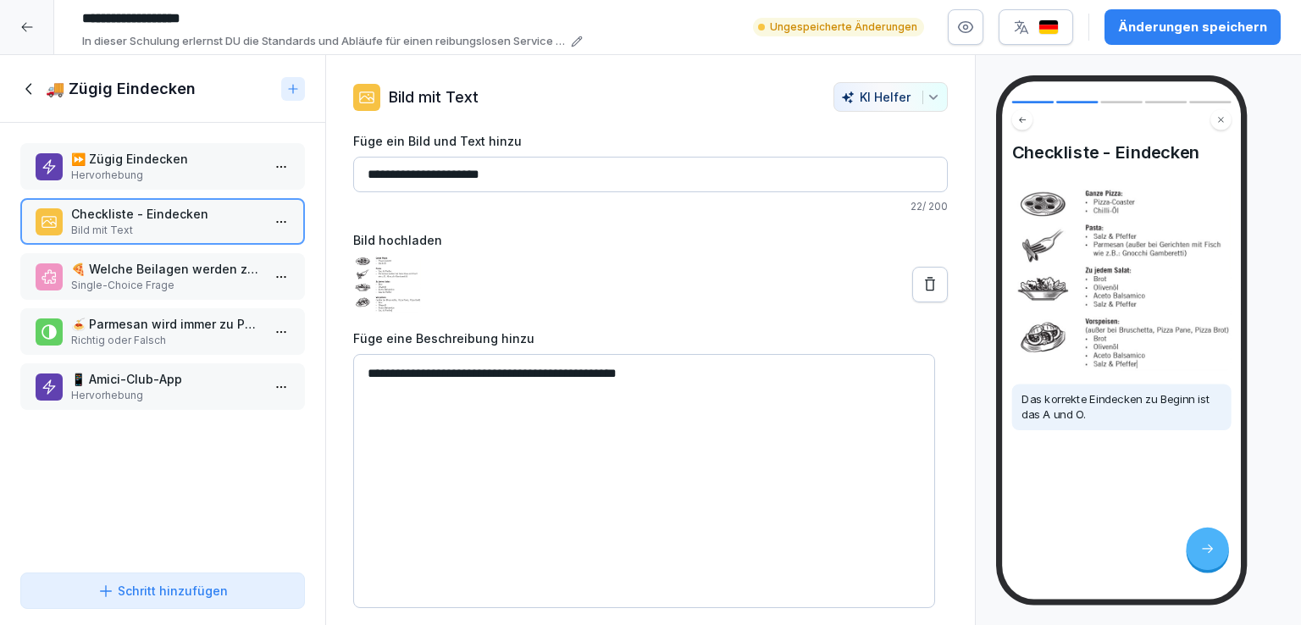
click at [164, 321] on p "🍝 Parmesan wird immer zu Pasta-Gerichten serviert." at bounding box center [166, 324] width 190 height 18
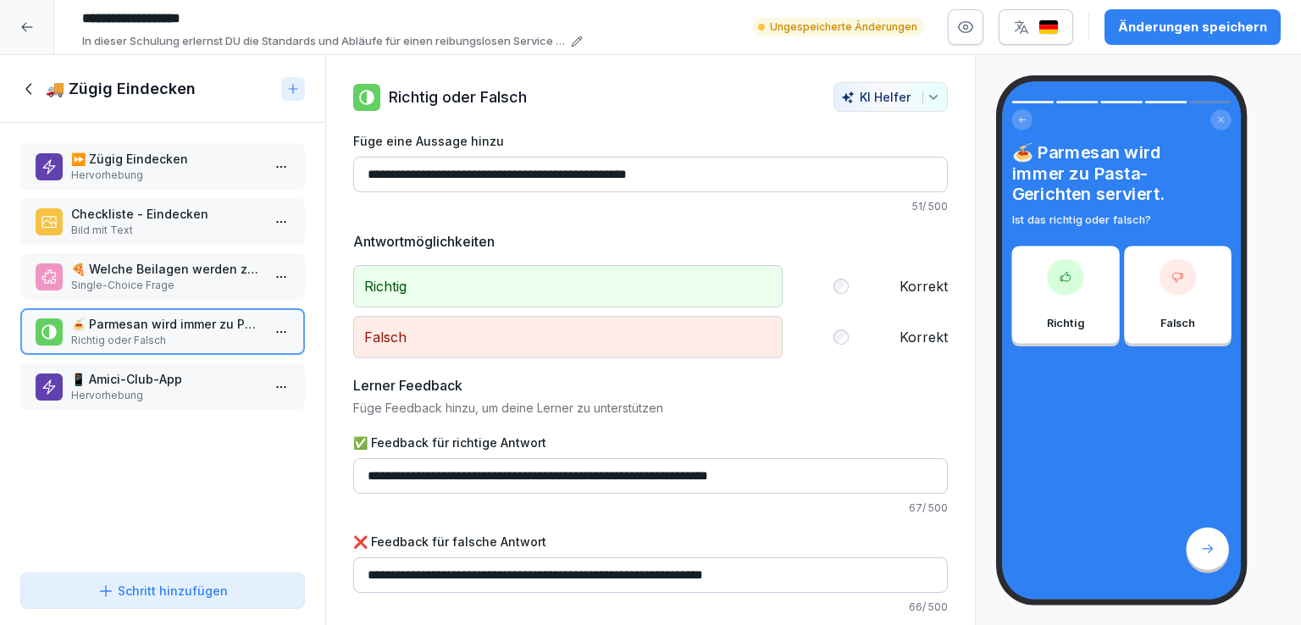
click at [174, 377] on p "📱 Amici-Club-App" at bounding box center [166, 379] width 190 height 18
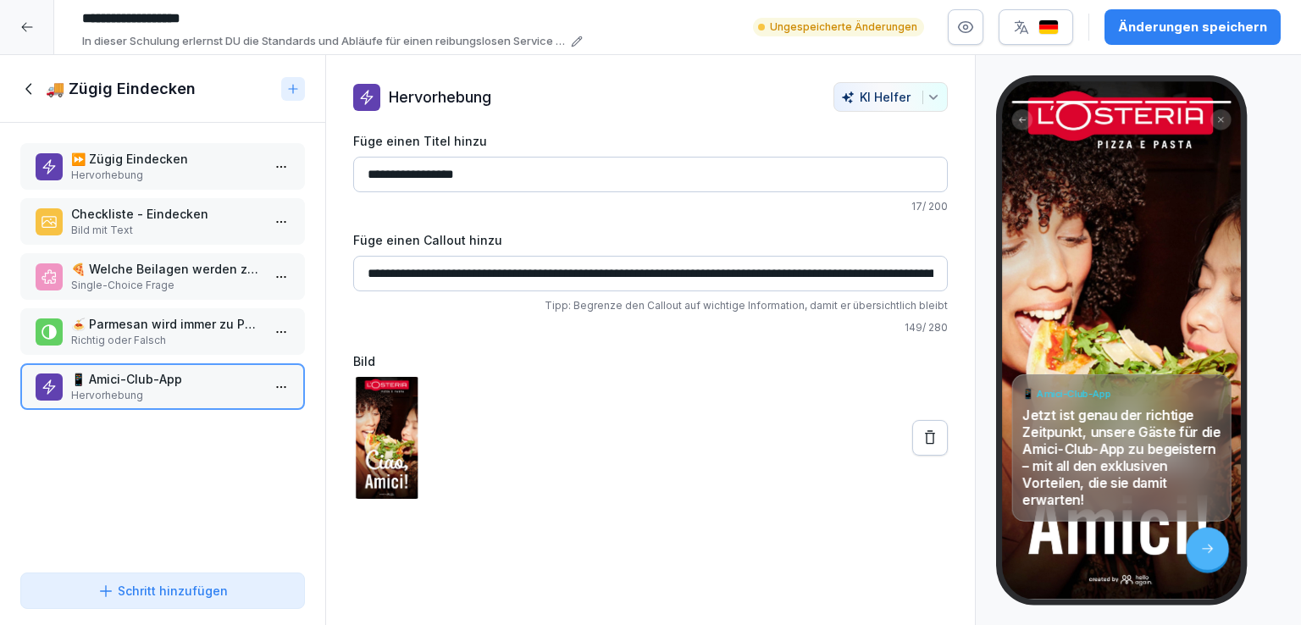
click at [29, 80] on icon at bounding box center [29, 89] width 19 height 19
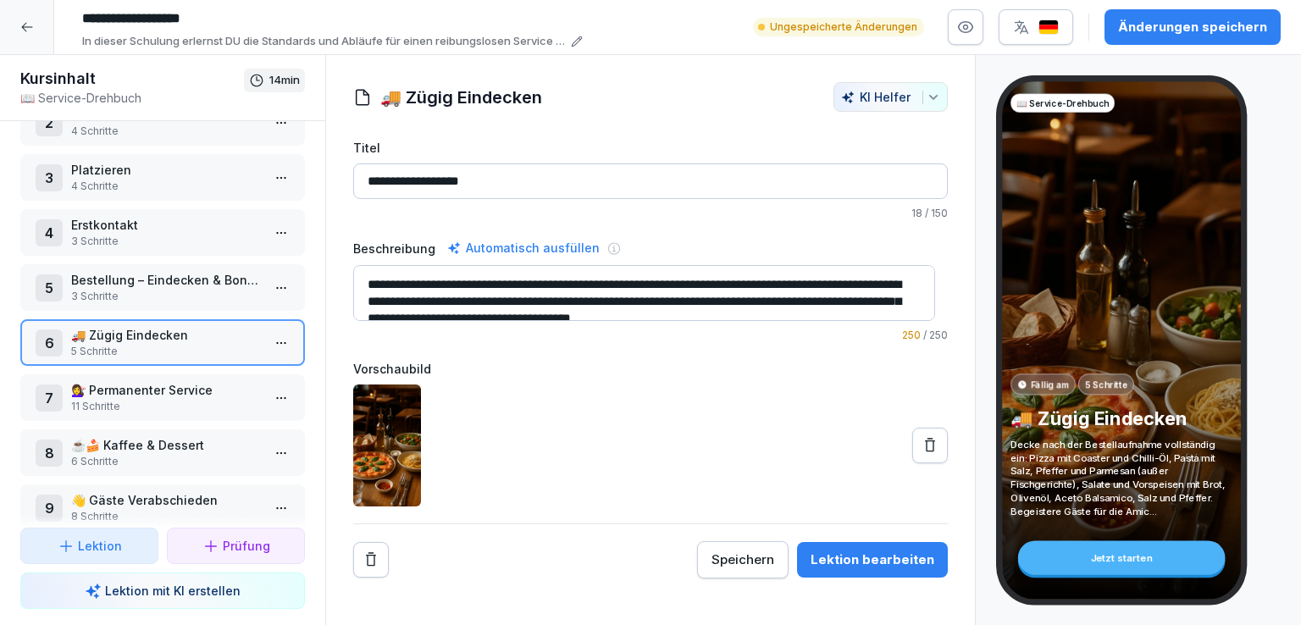
scroll to position [127, 0]
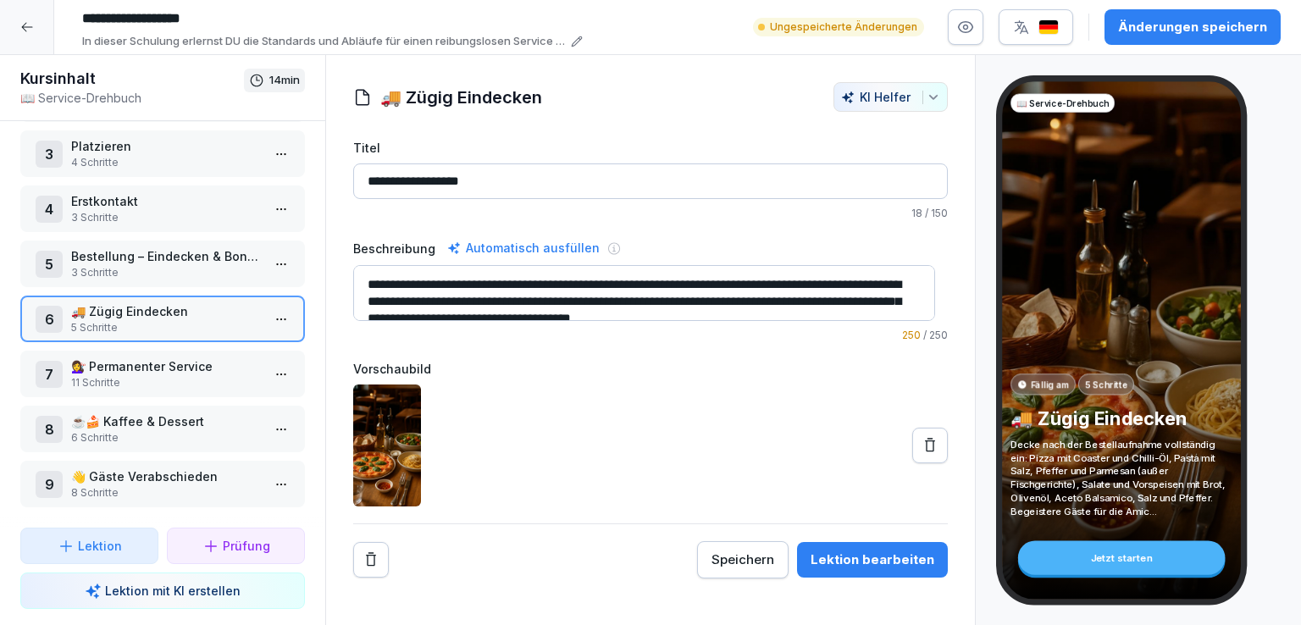
click at [167, 363] on p "💇‍♀️ Permanenter Service" at bounding box center [166, 367] width 190 height 18
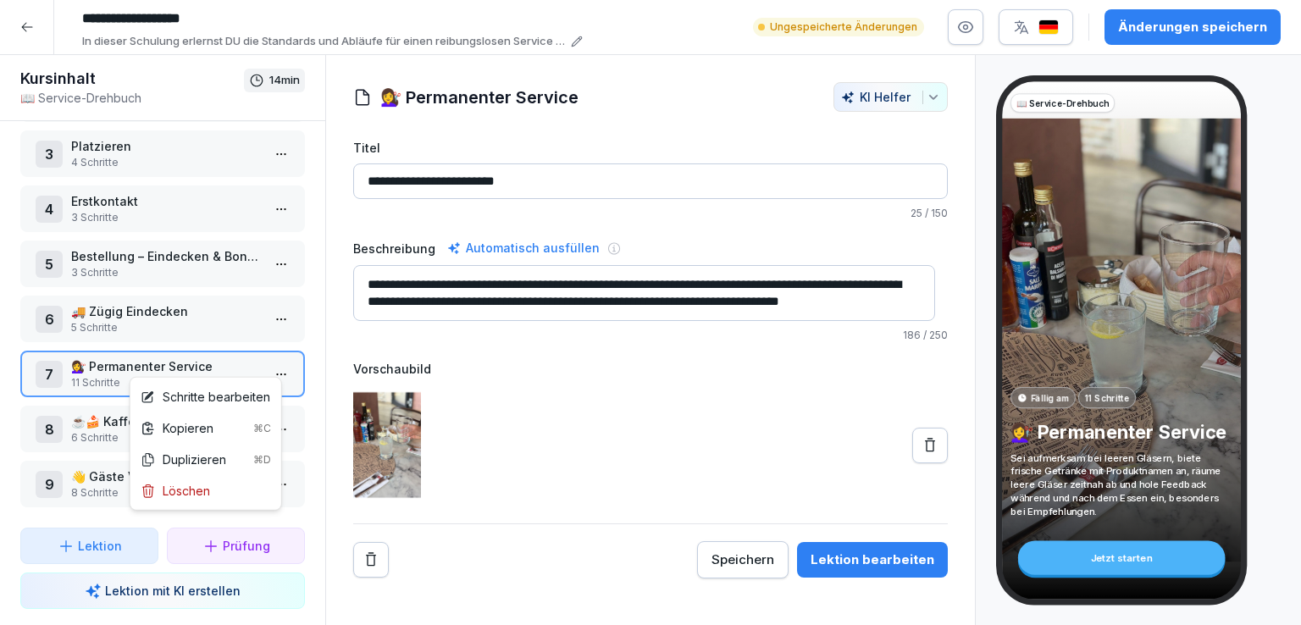
click at [278, 363] on html "**********" at bounding box center [650, 312] width 1301 height 625
click at [219, 391] on div "Schritte bearbeiten" at bounding box center [206, 397] width 130 height 18
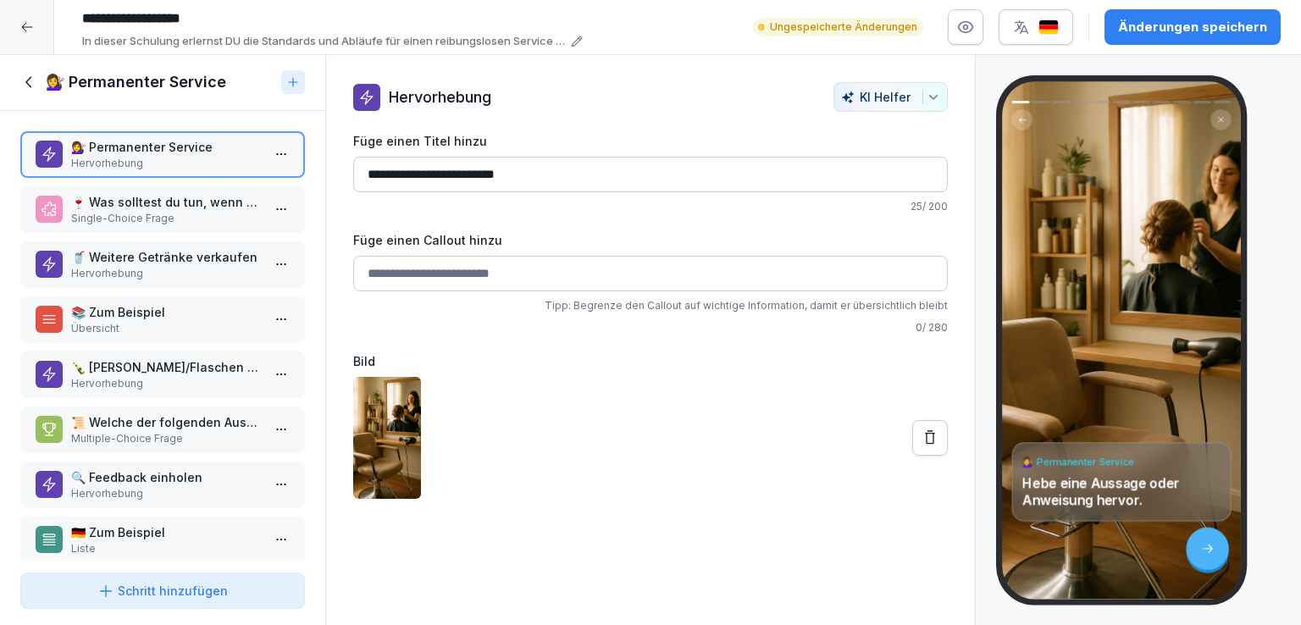
click at [176, 204] on p "🍷 Was solltest du tun, wenn das Glas eines Gastes fast leer ist?" at bounding box center [166, 202] width 190 height 18
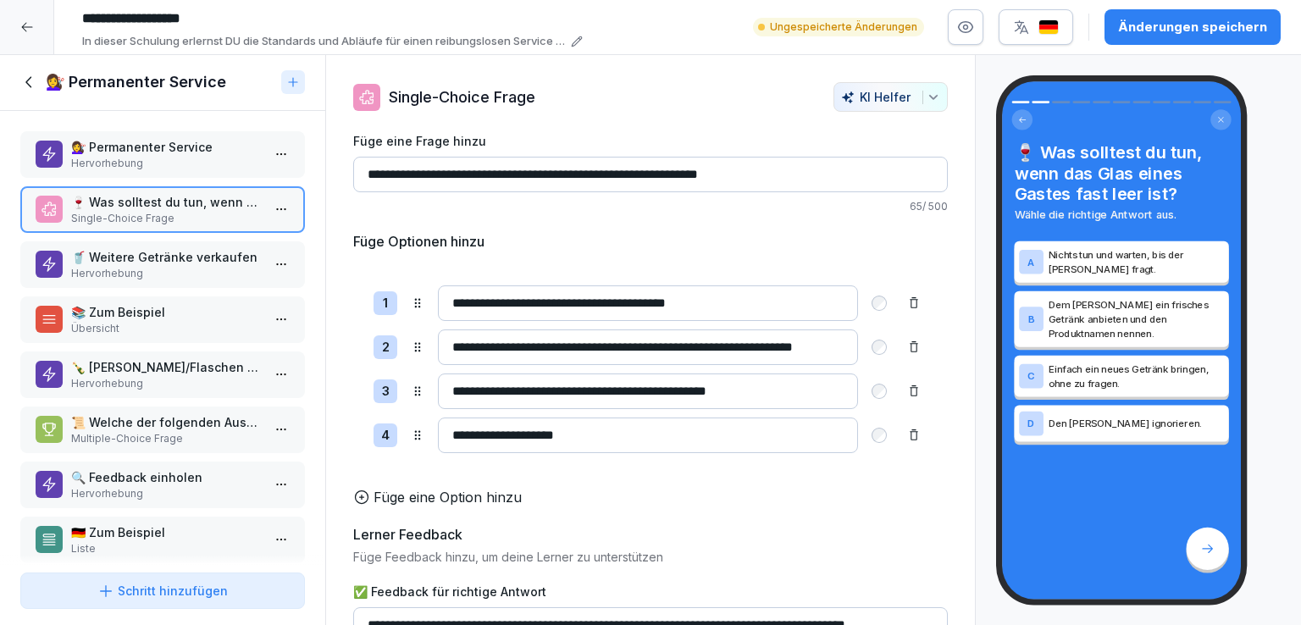
click at [174, 254] on p "🥤 Weitere Getränke verkaufen" at bounding box center [166, 257] width 190 height 18
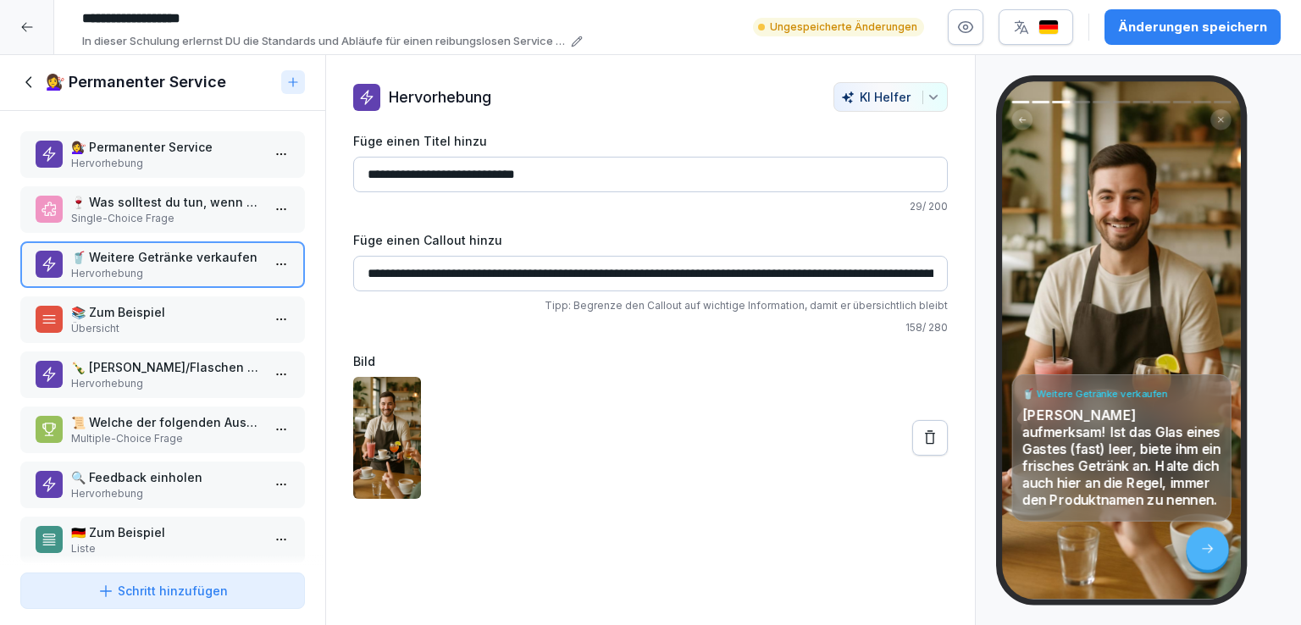
click at [155, 157] on p "Hervorhebung" at bounding box center [166, 163] width 190 height 15
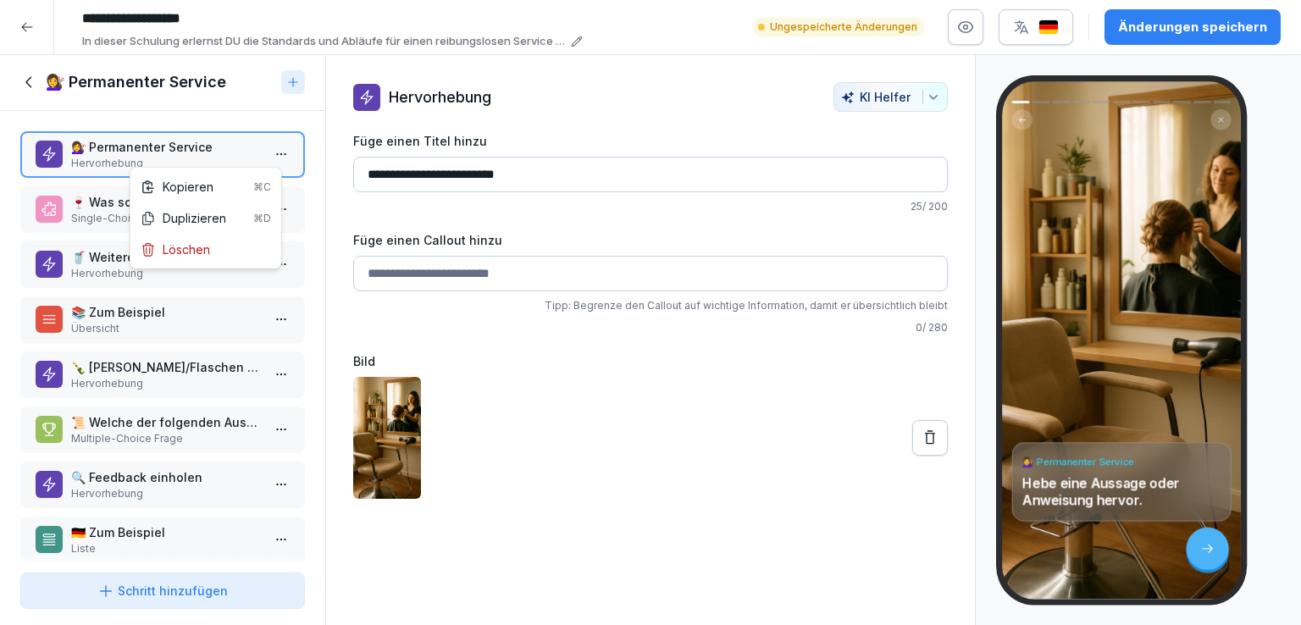
click at [264, 151] on html "**********" at bounding box center [650, 312] width 1301 height 625
click at [203, 247] on div "Löschen" at bounding box center [175, 250] width 69 height 18
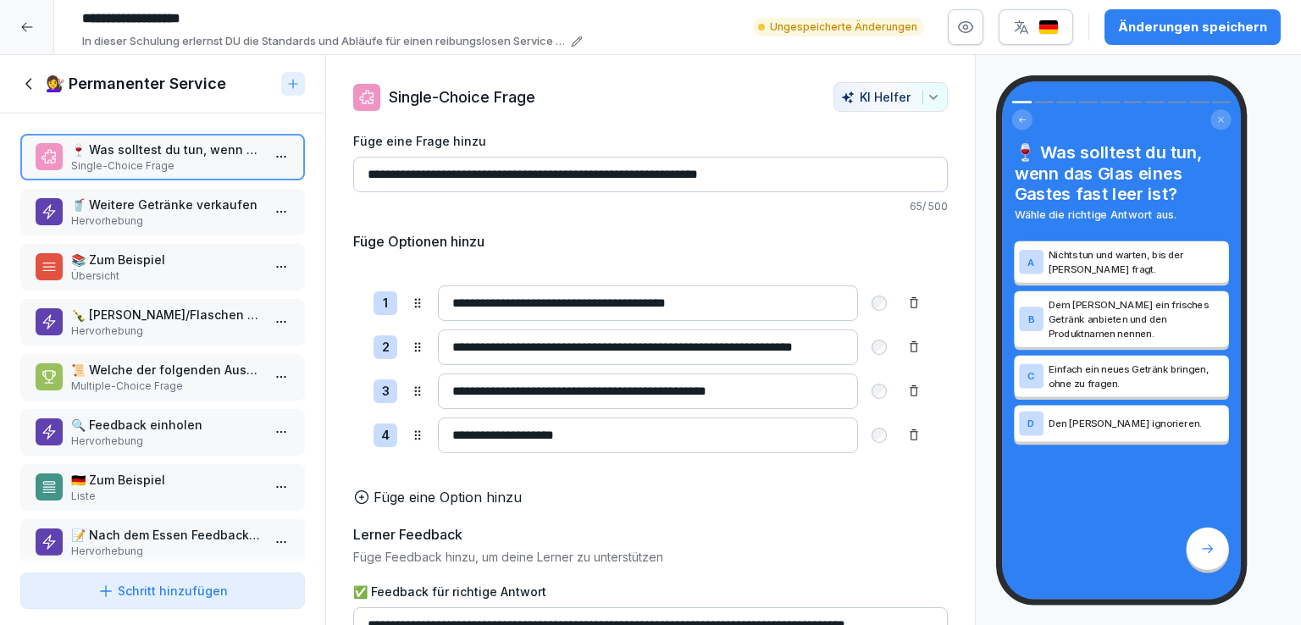
click at [163, 269] on p "Übersicht" at bounding box center [166, 276] width 190 height 15
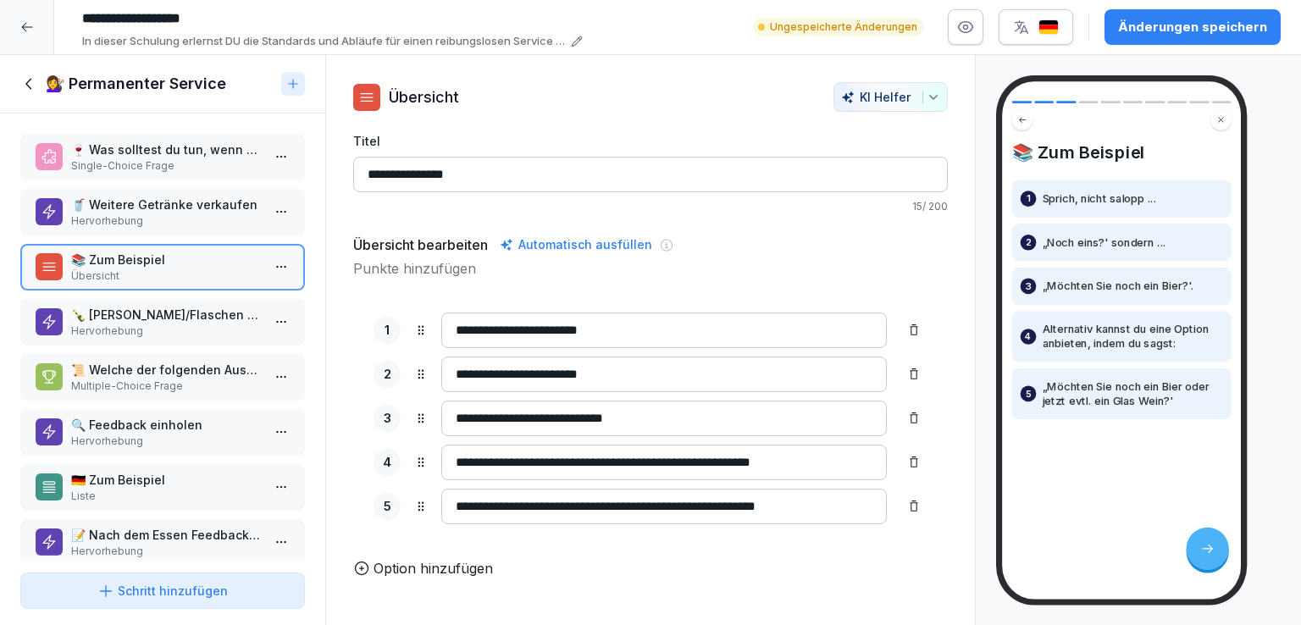
click at [170, 313] on p "🍾 Leere Gläser/Flaschen zeitnah abräumen" at bounding box center [166, 315] width 190 height 18
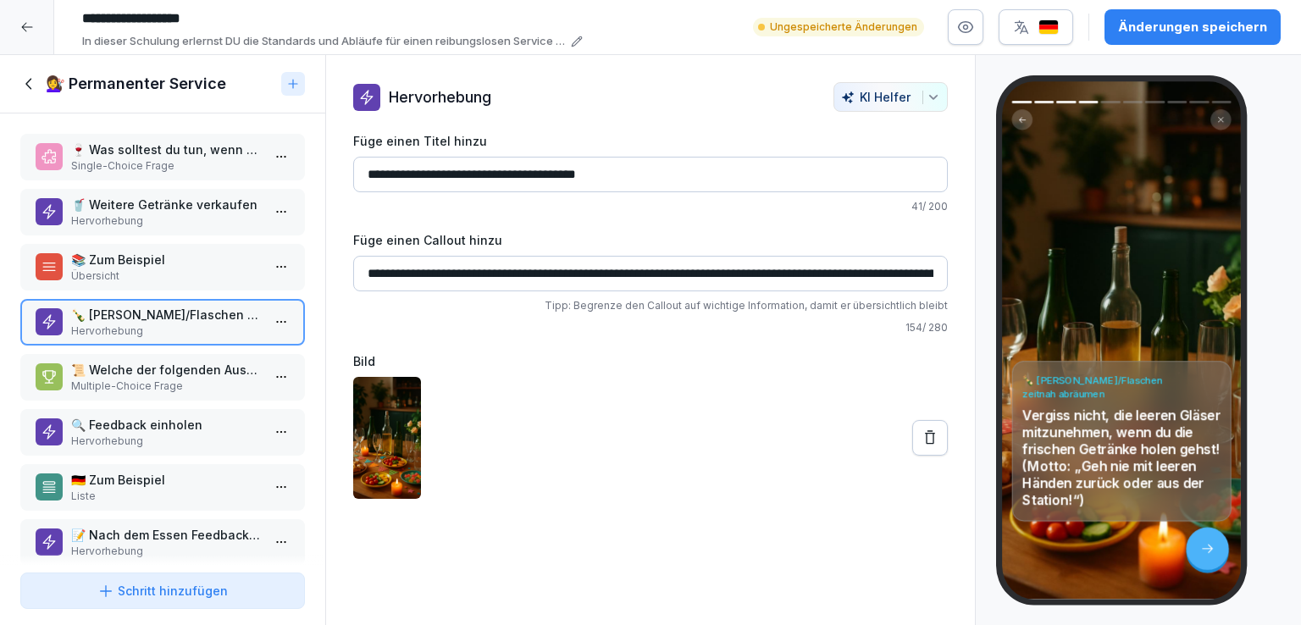
click at [176, 371] on p "📜 Welche der folgenden Aussagen entsprechen den Regeln für den Service?" at bounding box center [166, 370] width 190 height 18
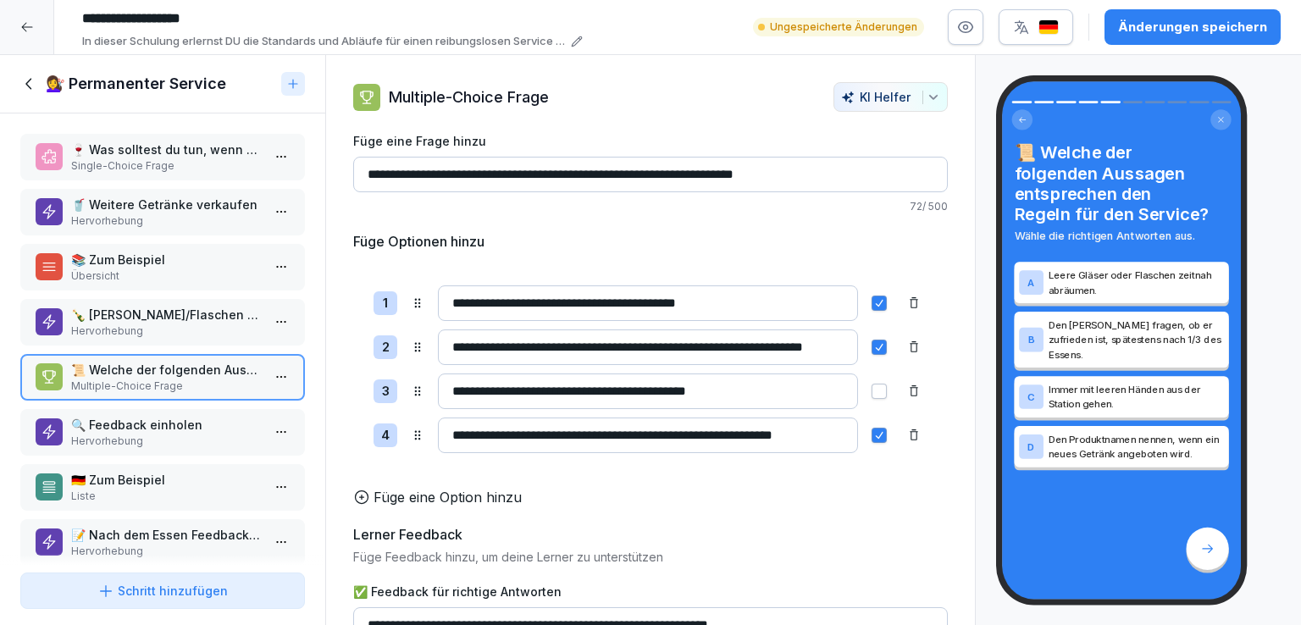
click at [176, 421] on p "🔍 Feedback einholen" at bounding box center [166, 425] width 190 height 18
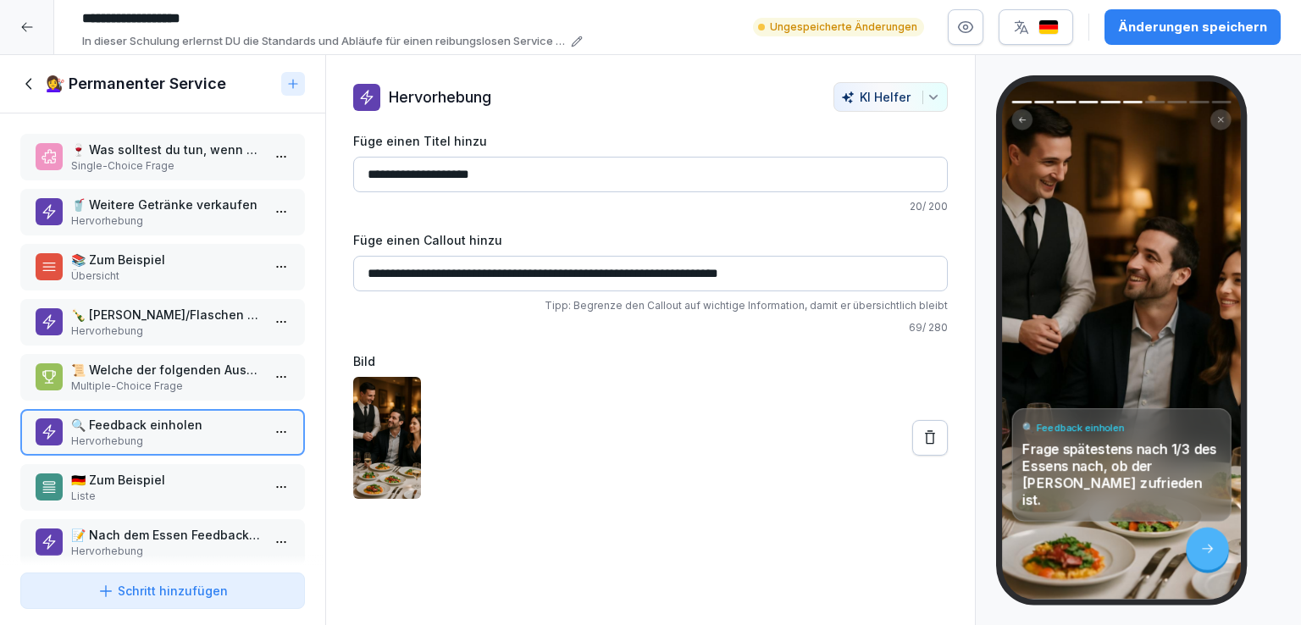
click at [173, 473] on p "🇩🇪 Zum Beispiel" at bounding box center [166, 480] width 190 height 18
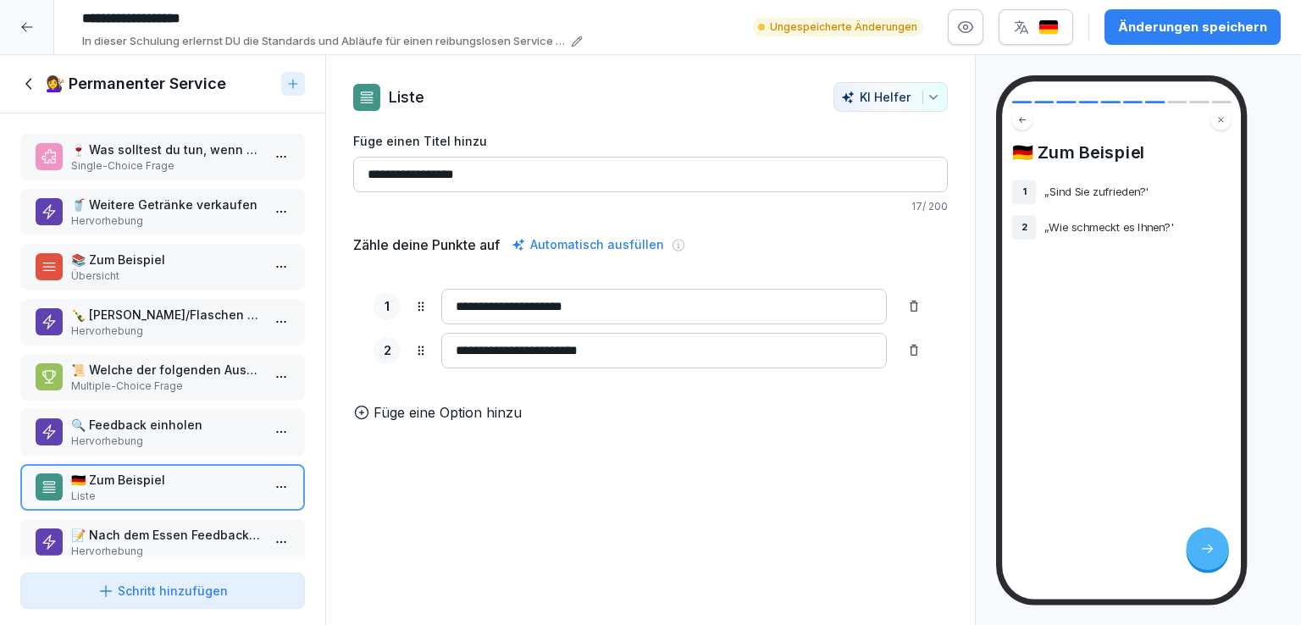
drag, startPoint x: 385, startPoint y: 174, endPoint x: 352, endPoint y: 175, distance: 33.1
click at [352, 175] on div "**********" at bounding box center [650, 252] width 649 height 341
type input "**********"
click at [168, 530] on p "📝 Nach dem Essen Feedback einholen" at bounding box center [166, 535] width 190 height 18
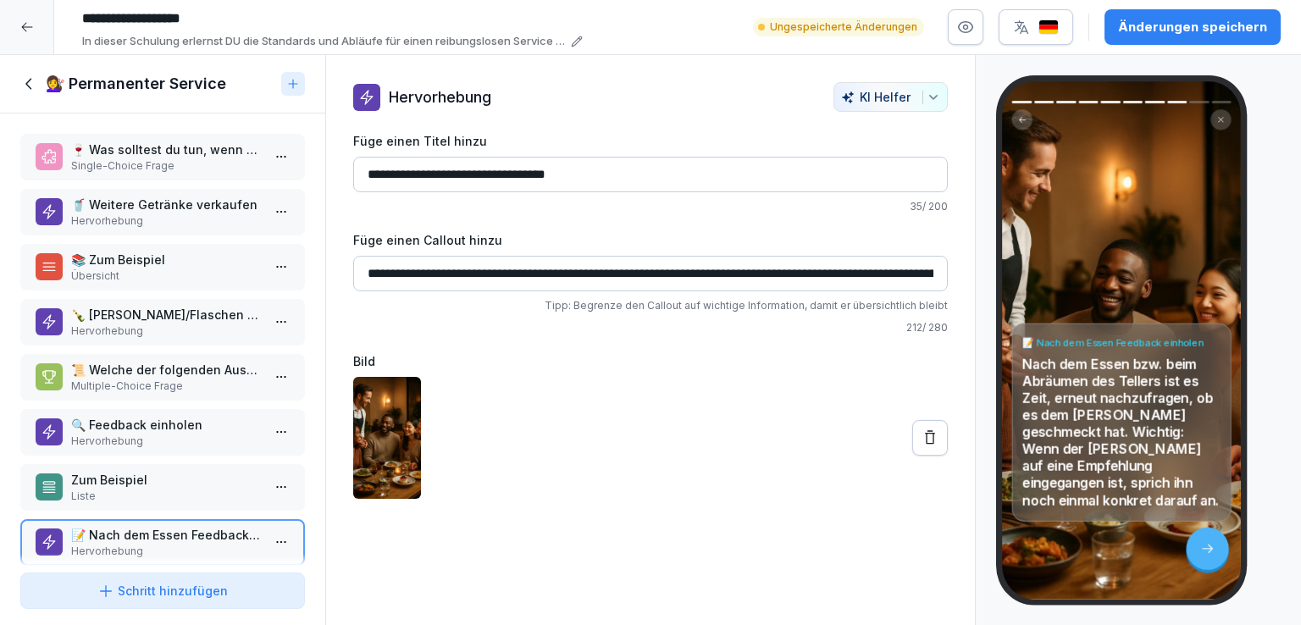
click at [168, 530] on p "📝 Nach dem Essen Feedback einholen" at bounding box center [166, 535] width 190 height 18
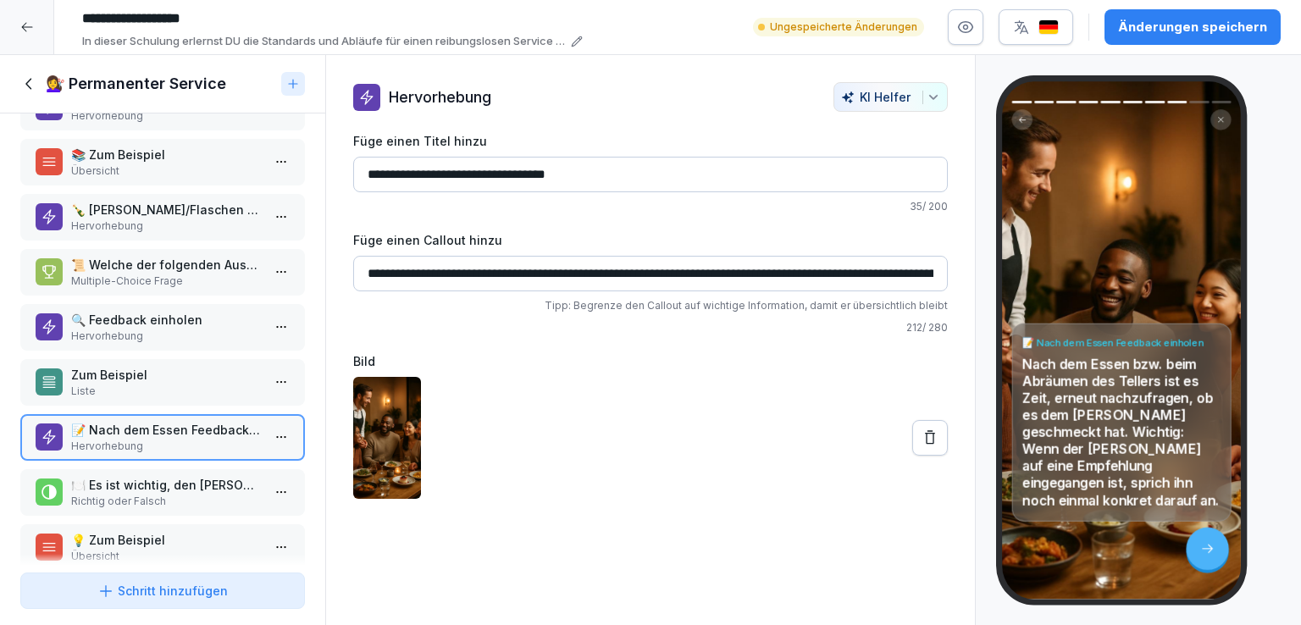
scroll to position [136, 0]
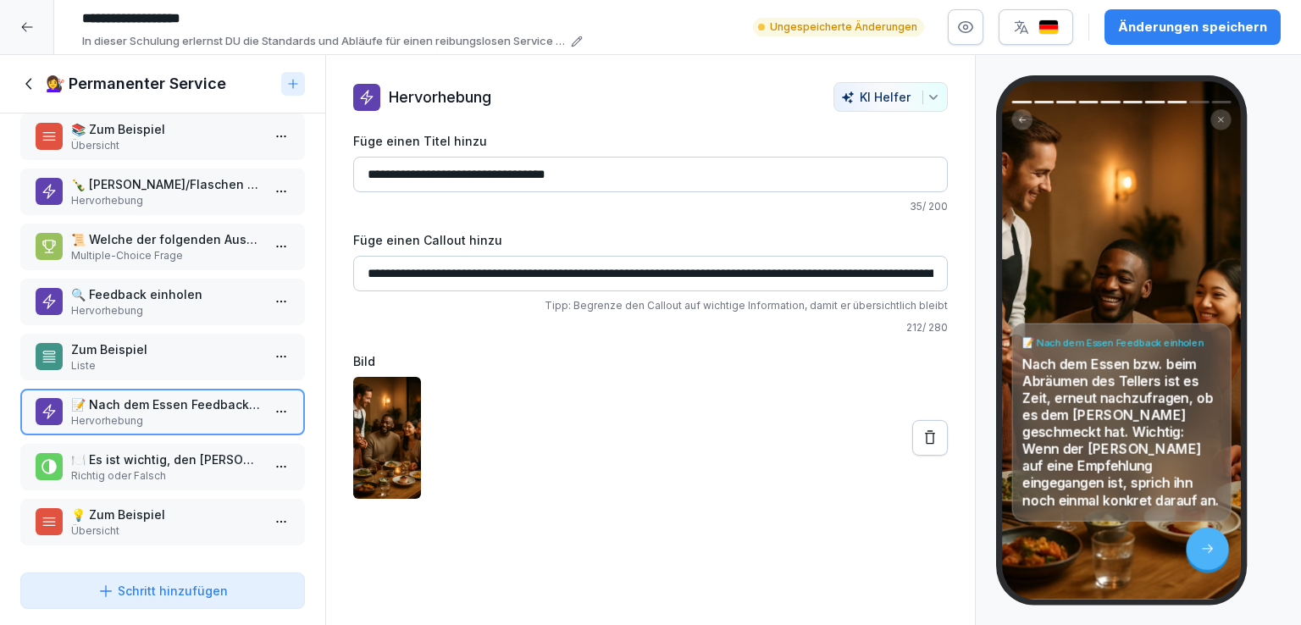
click at [163, 451] on p "🍽️ Es ist wichtig, den Gast nach dem Essen erneut zu fragen, ob es ihm geschmec…" at bounding box center [166, 460] width 190 height 18
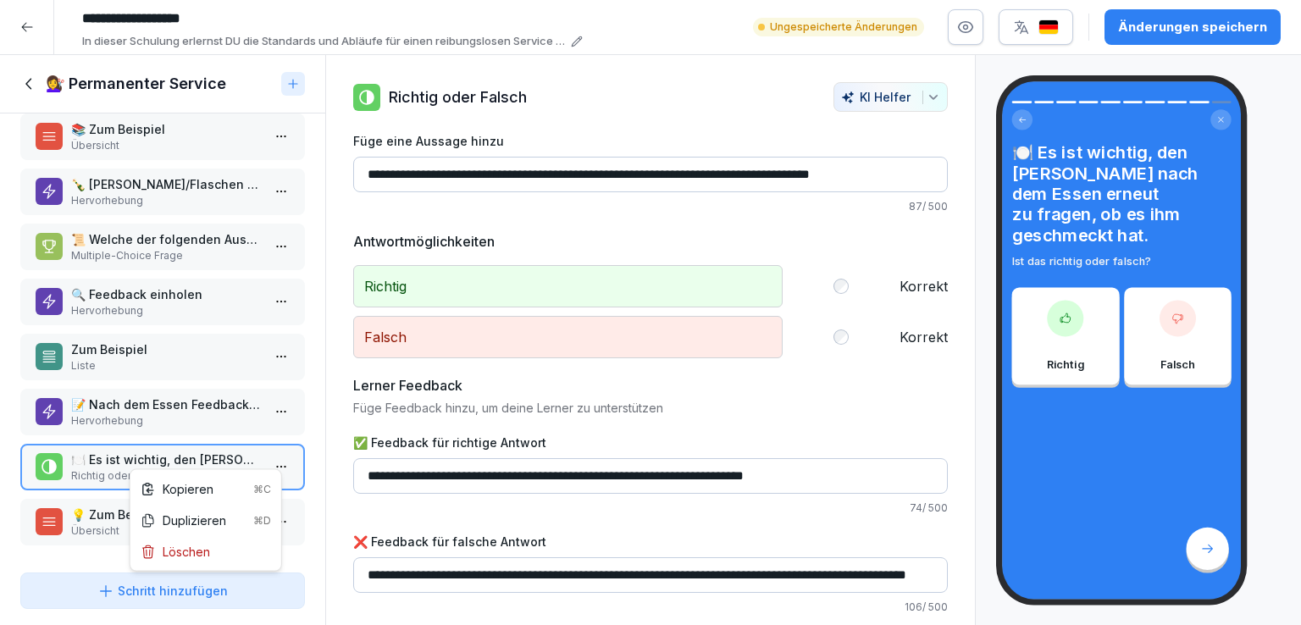
click at [272, 455] on html "**********" at bounding box center [650, 312] width 1301 height 625
click at [197, 550] on div "Löschen" at bounding box center [175, 552] width 69 height 18
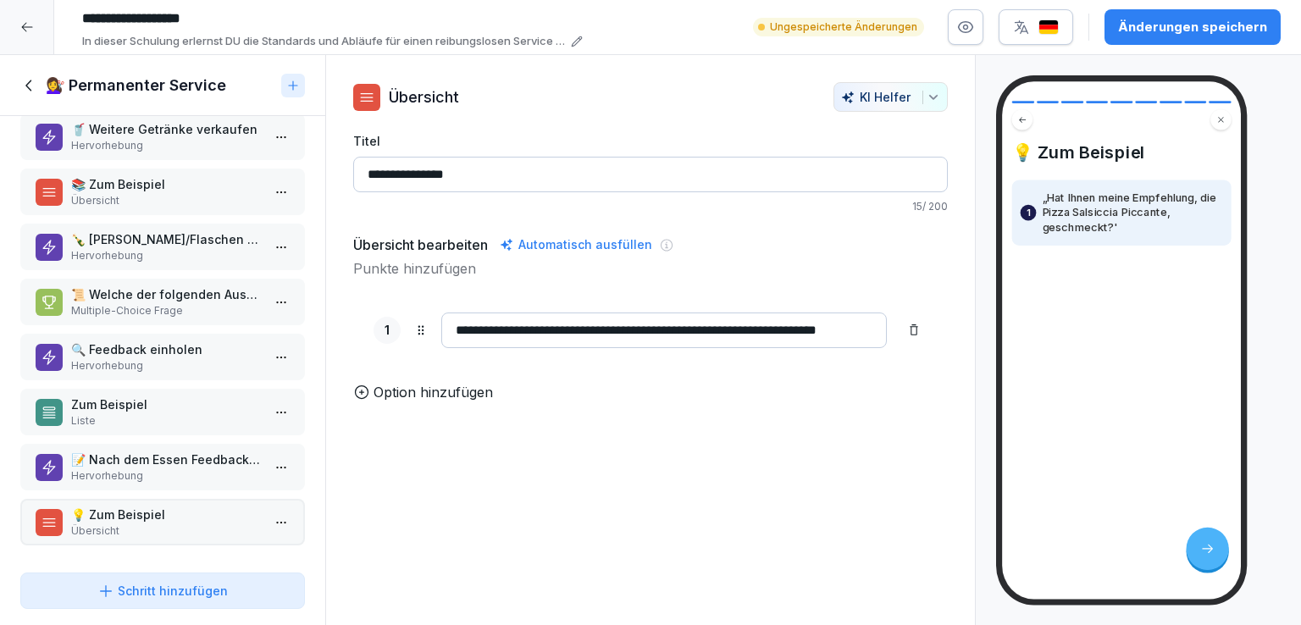
scroll to position [85, 0]
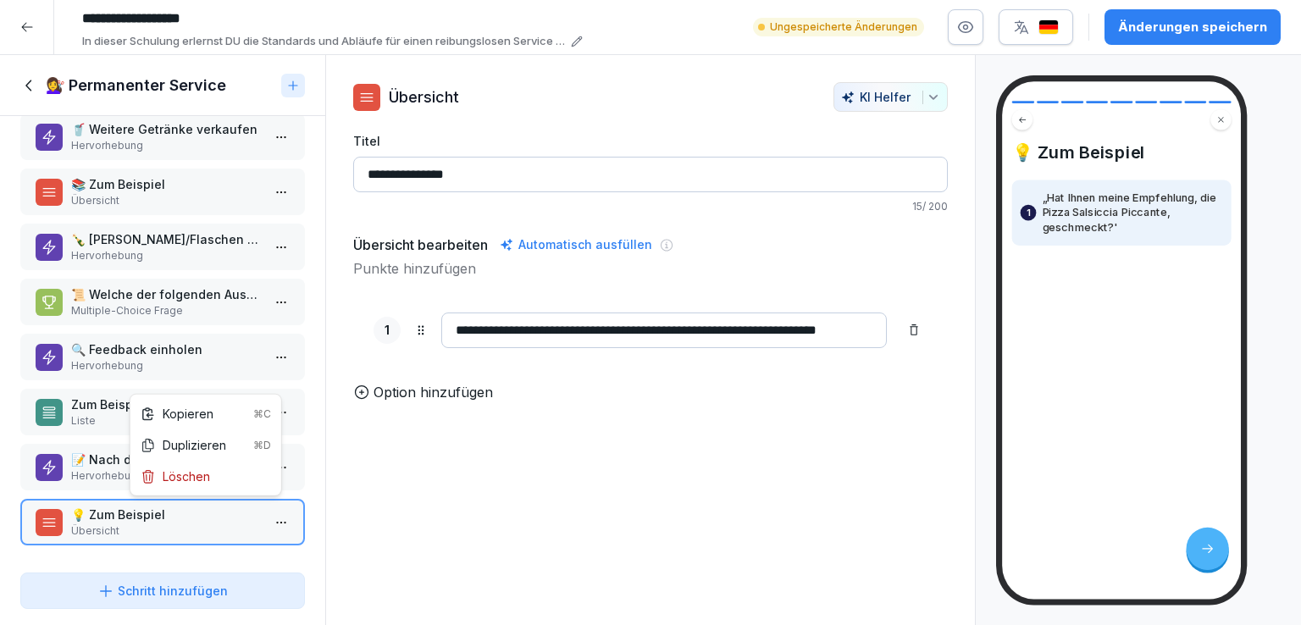
click at [272, 512] on html "**********" at bounding box center [650, 312] width 1301 height 625
click at [208, 485] on div "Löschen" at bounding box center [175, 477] width 69 height 18
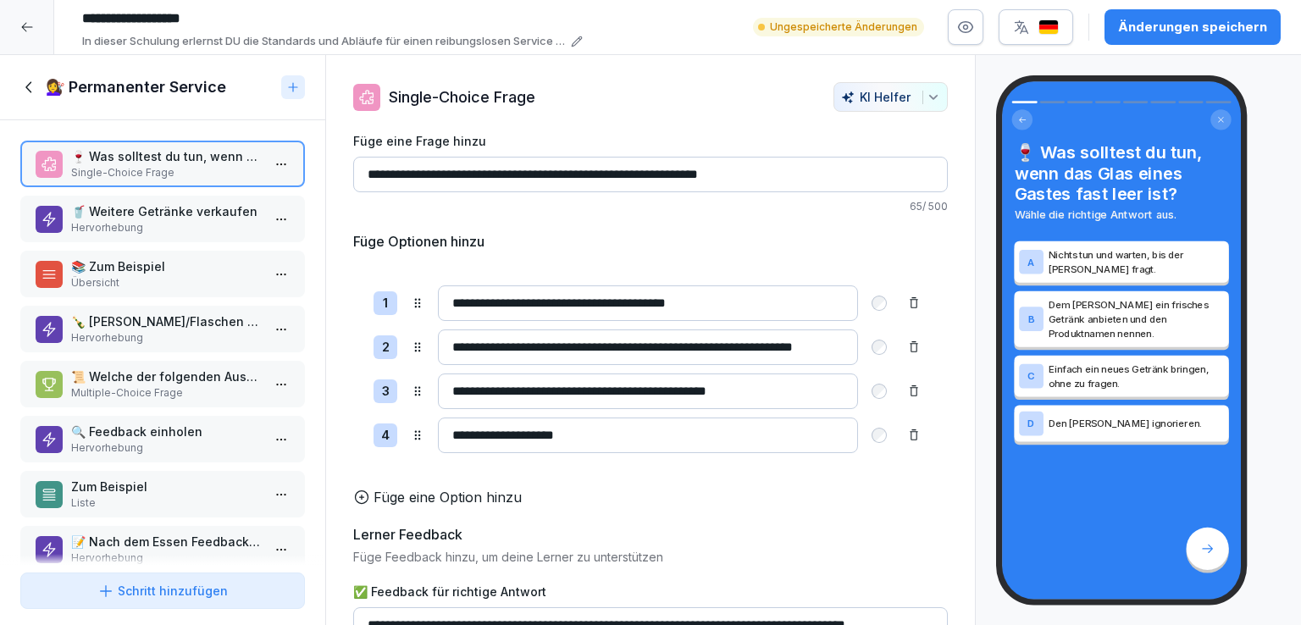
click at [171, 210] on p "🥤 Weitere Getränke verkaufen" at bounding box center [166, 212] width 190 height 18
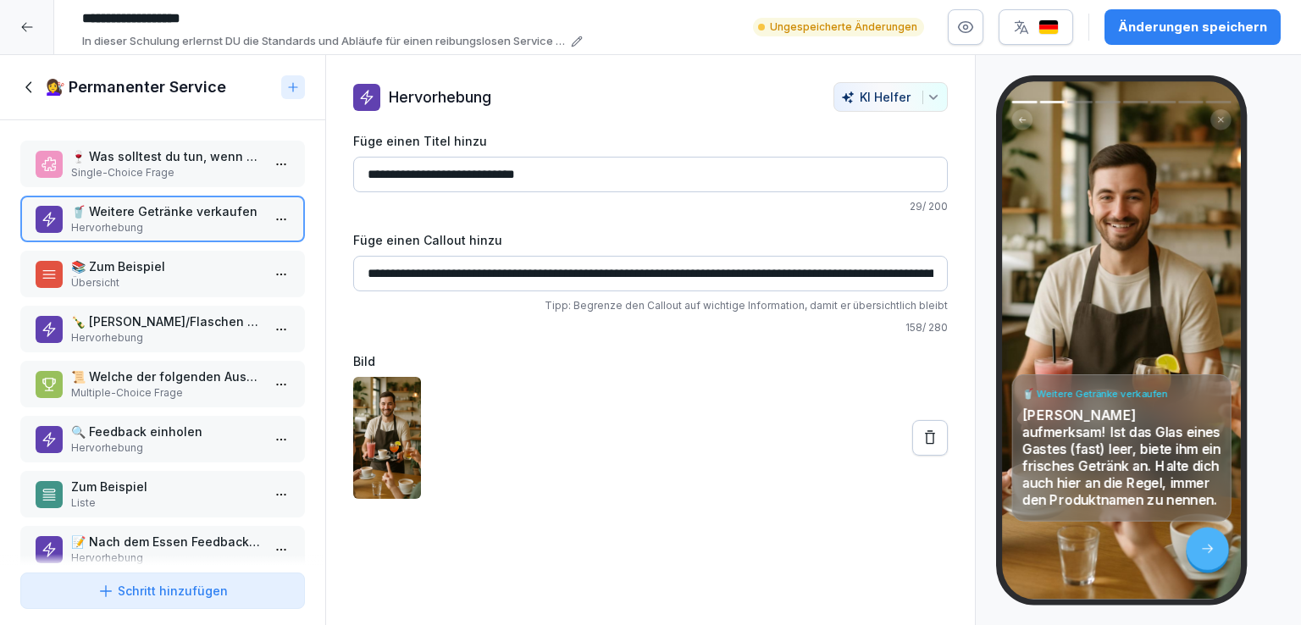
click at [157, 169] on p "Single-Choice Frage" at bounding box center [166, 172] width 190 height 15
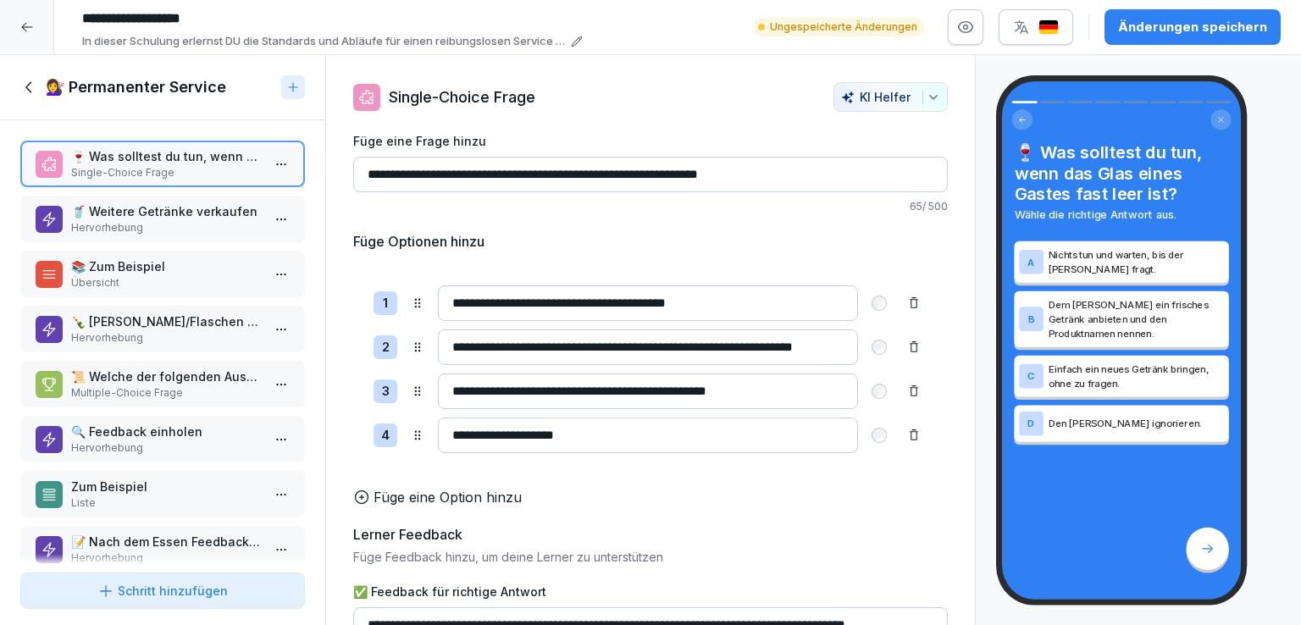
click at [37, 86] on icon at bounding box center [29, 87] width 19 height 19
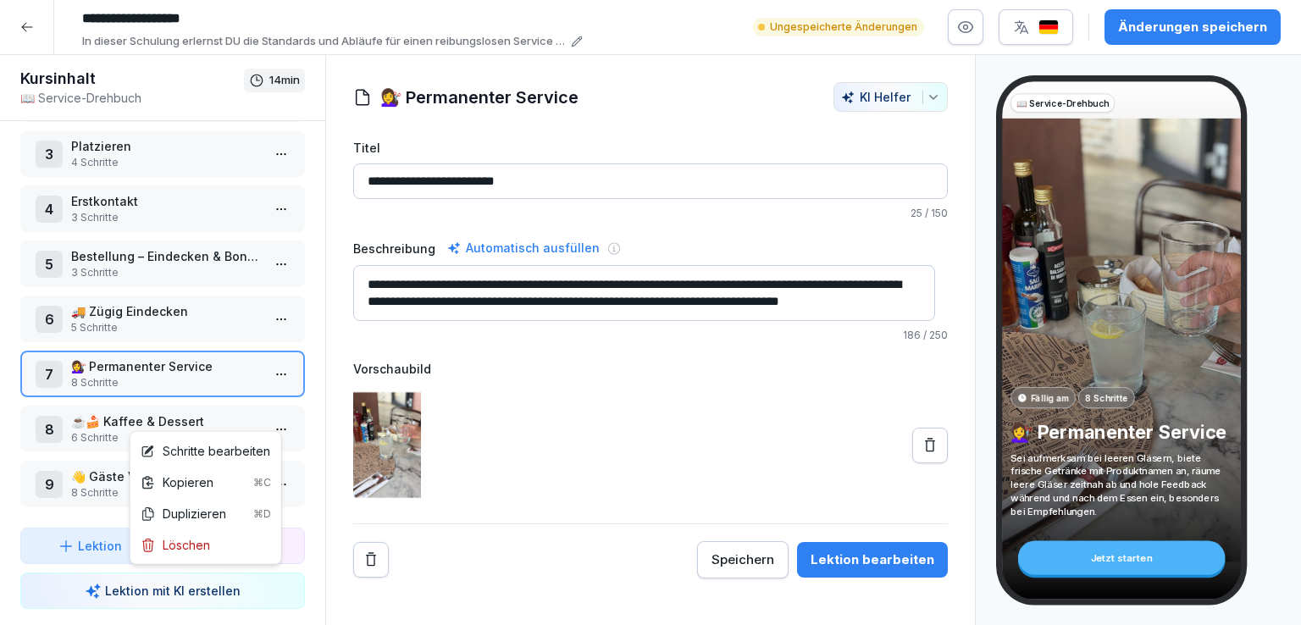
click at [263, 418] on html "**********" at bounding box center [650, 312] width 1301 height 625
click at [217, 447] on div "Schritte bearbeiten" at bounding box center [206, 451] width 130 height 18
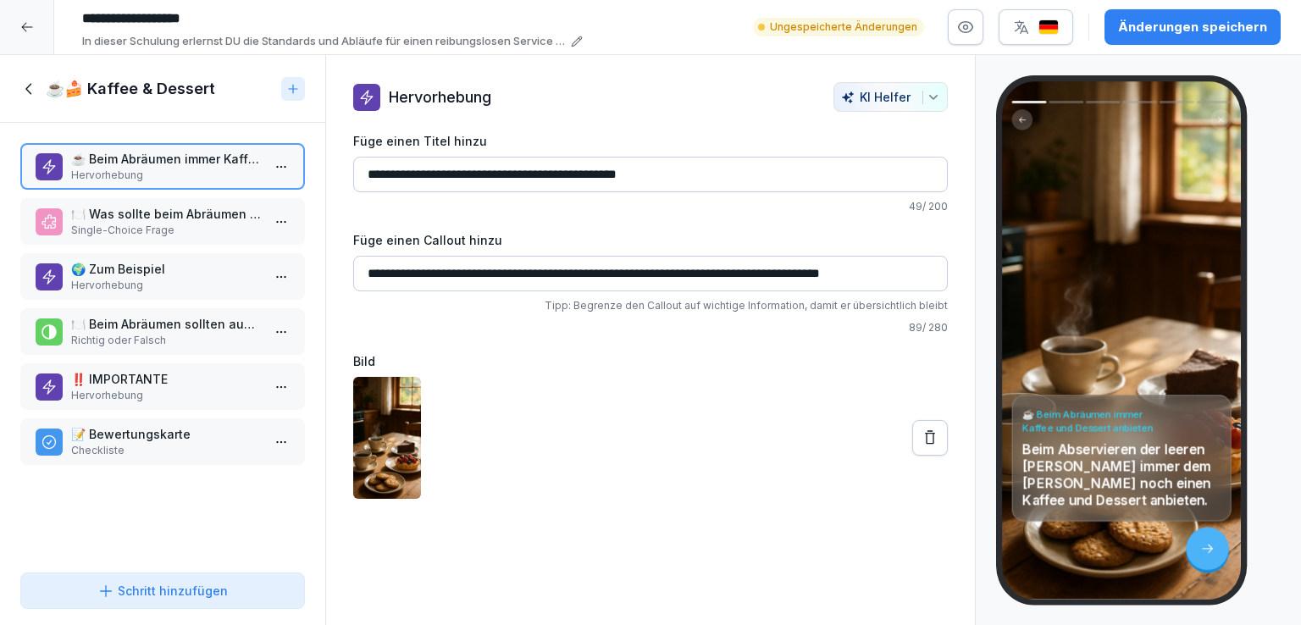
click at [30, 86] on icon at bounding box center [29, 89] width 19 height 19
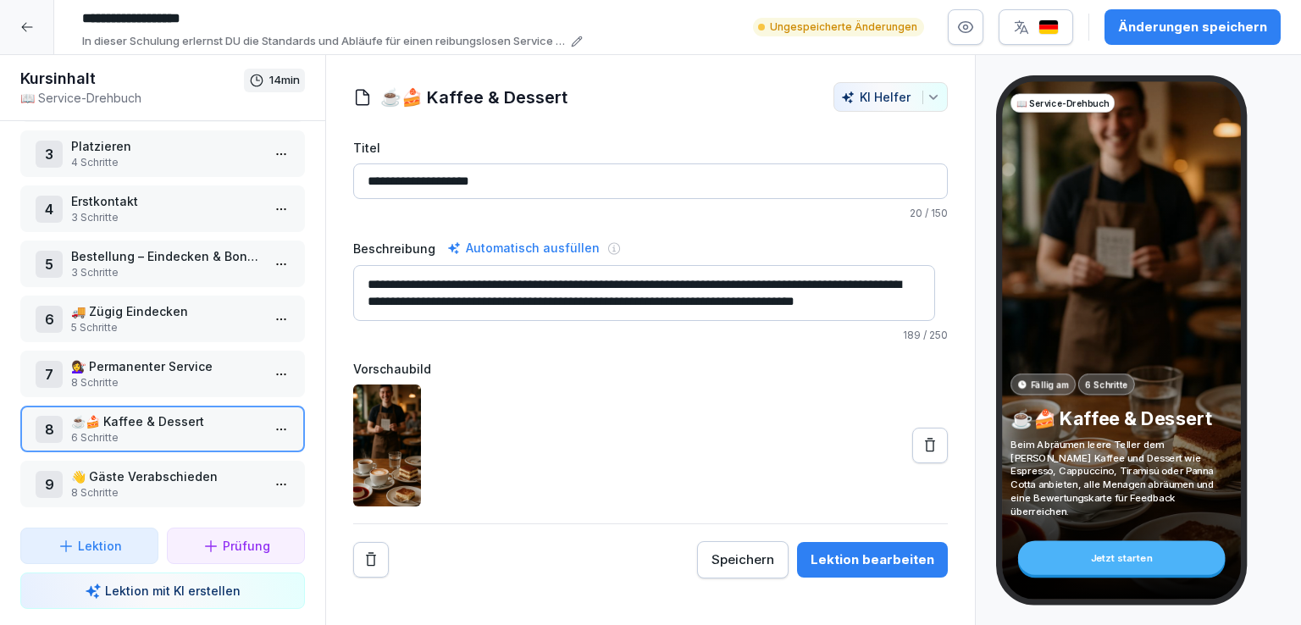
click at [561, 479] on div at bounding box center [650, 446] width 595 height 122
click at [922, 442] on icon at bounding box center [930, 445] width 17 height 17
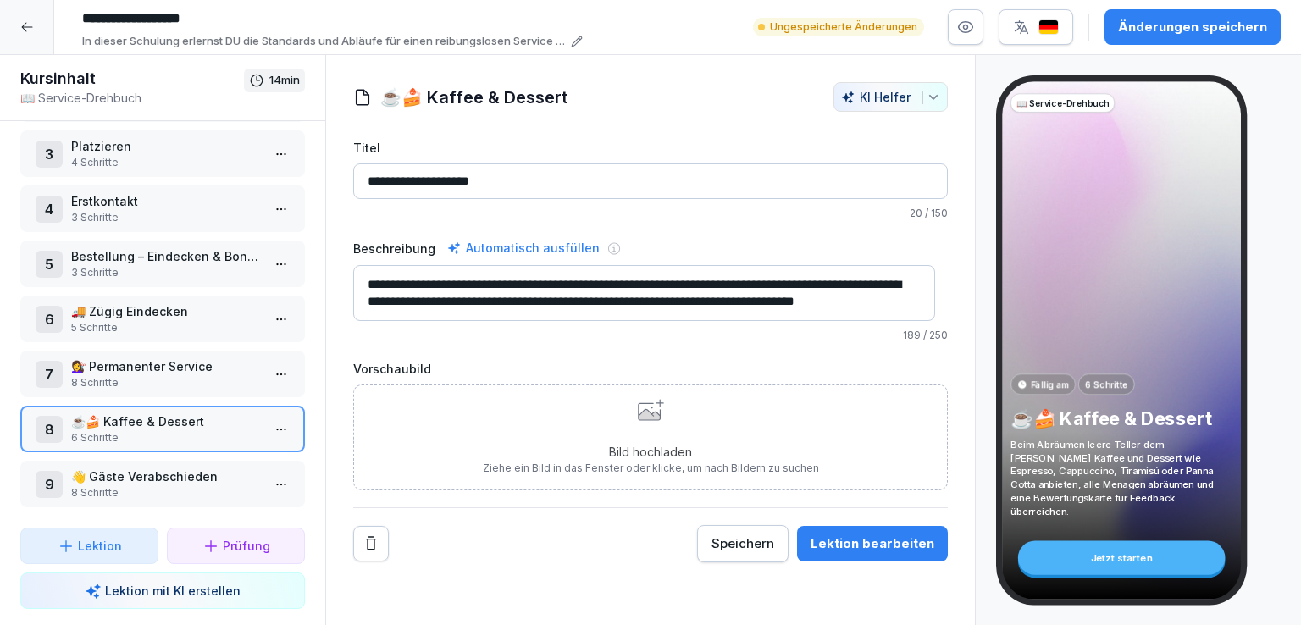
click at [633, 431] on div "Bild hochladen Ziehe ein Bild in das Fenster oder klicke, um nach Bildern zu su…" at bounding box center [651, 437] width 336 height 77
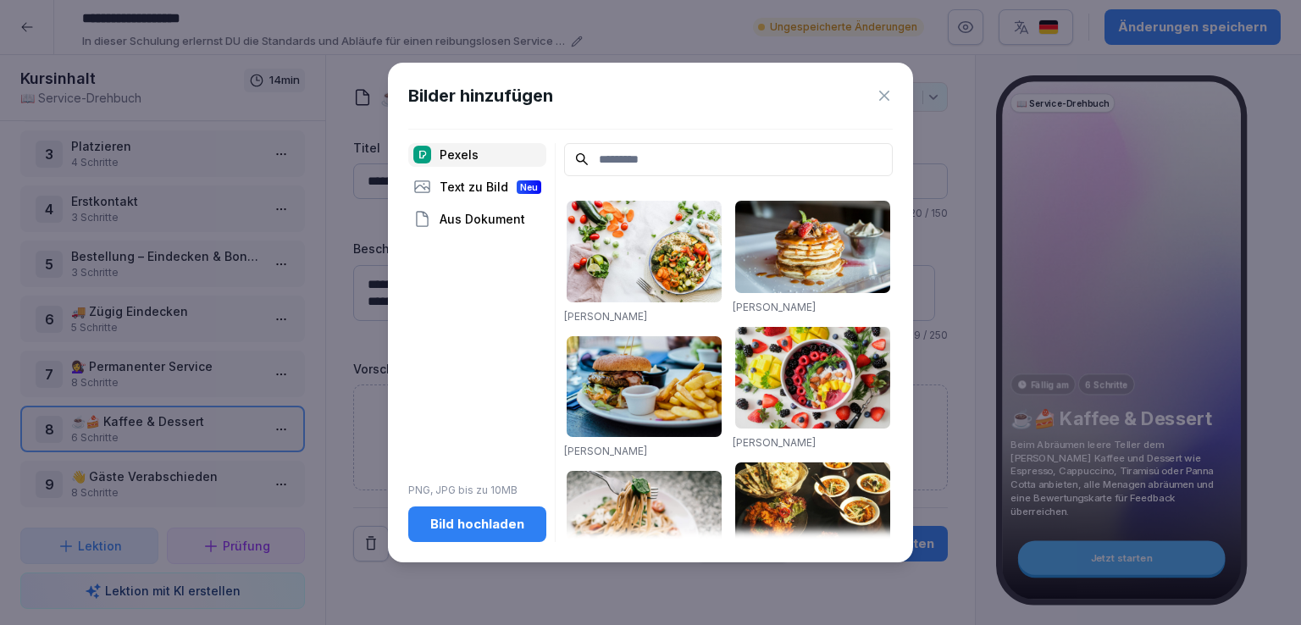
click at [470, 184] on div "Text zu Bild Neu" at bounding box center [477, 187] width 138 height 24
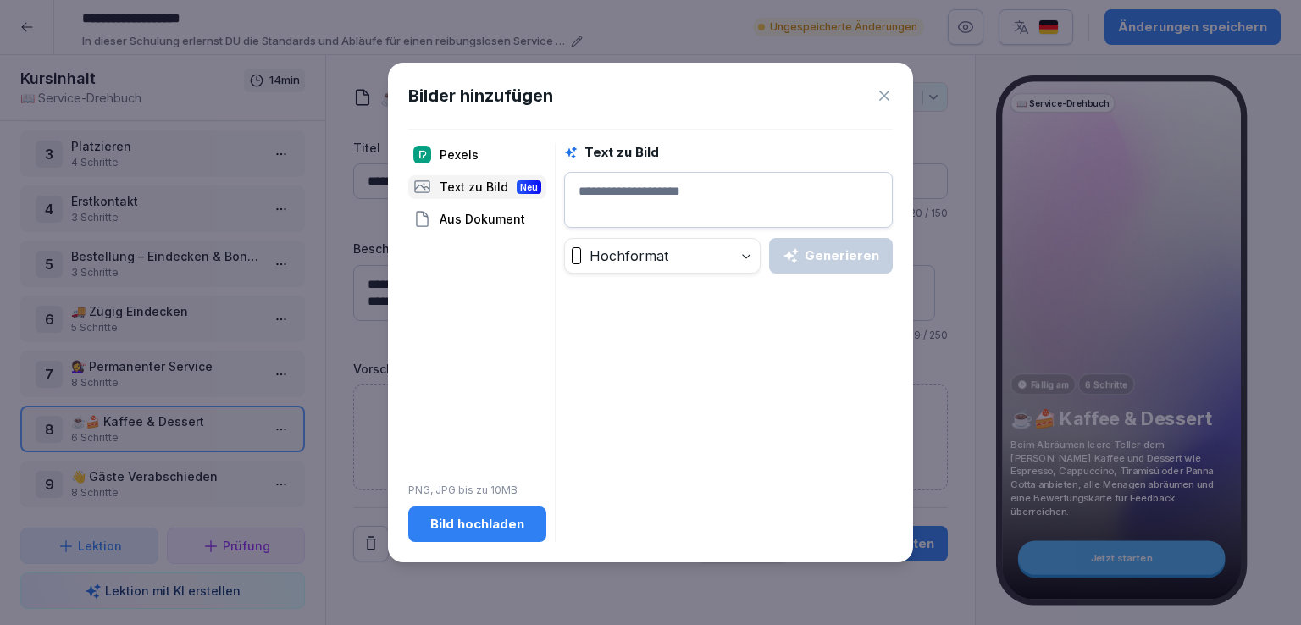
click at [484, 184] on div "Text zu Bild Neu" at bounding box center [477, 187] width 138 height 24
click at [646, 180] on textarea at bounding box center [728, 200] width 329 height 56
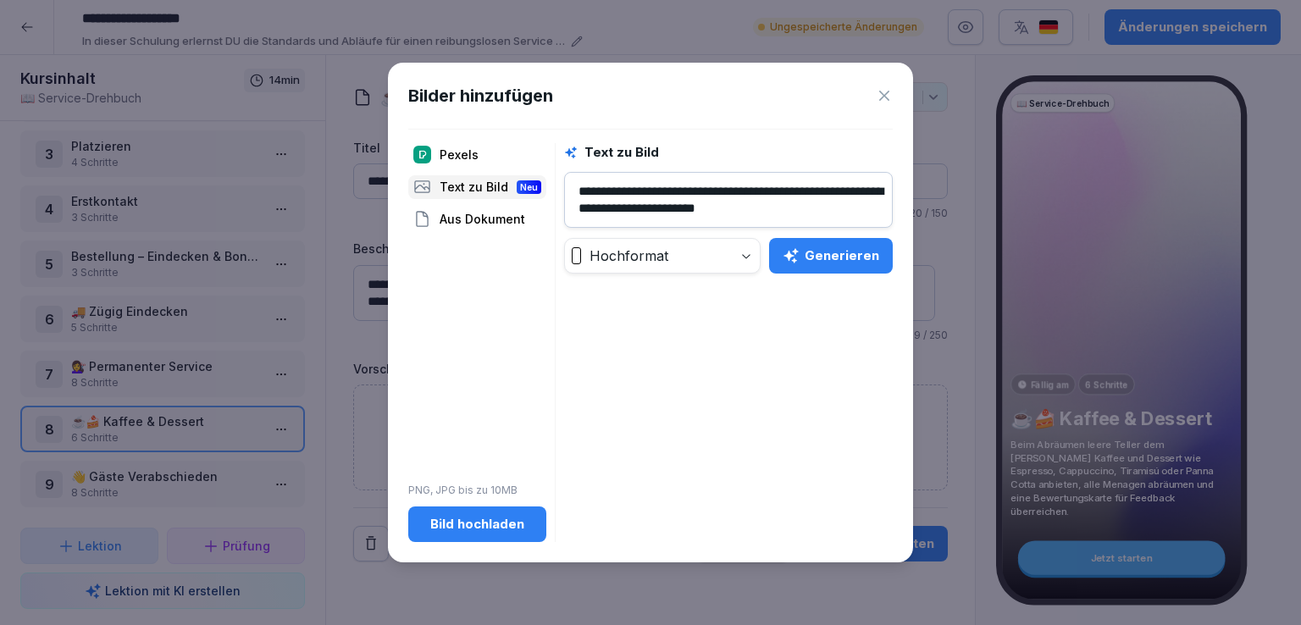
scroll to position [6, 0]
click at [853, 242] on button "Generieren" at bounding box center [831, 256] width 124 height 36
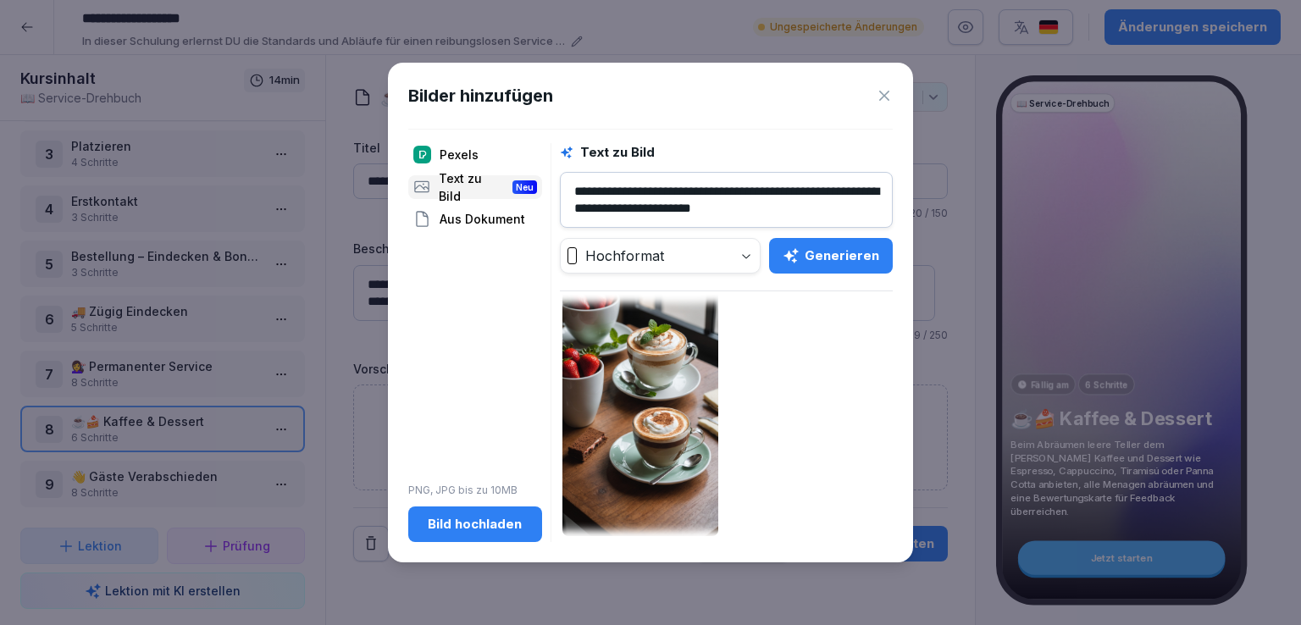
scroll to position [0, 0]
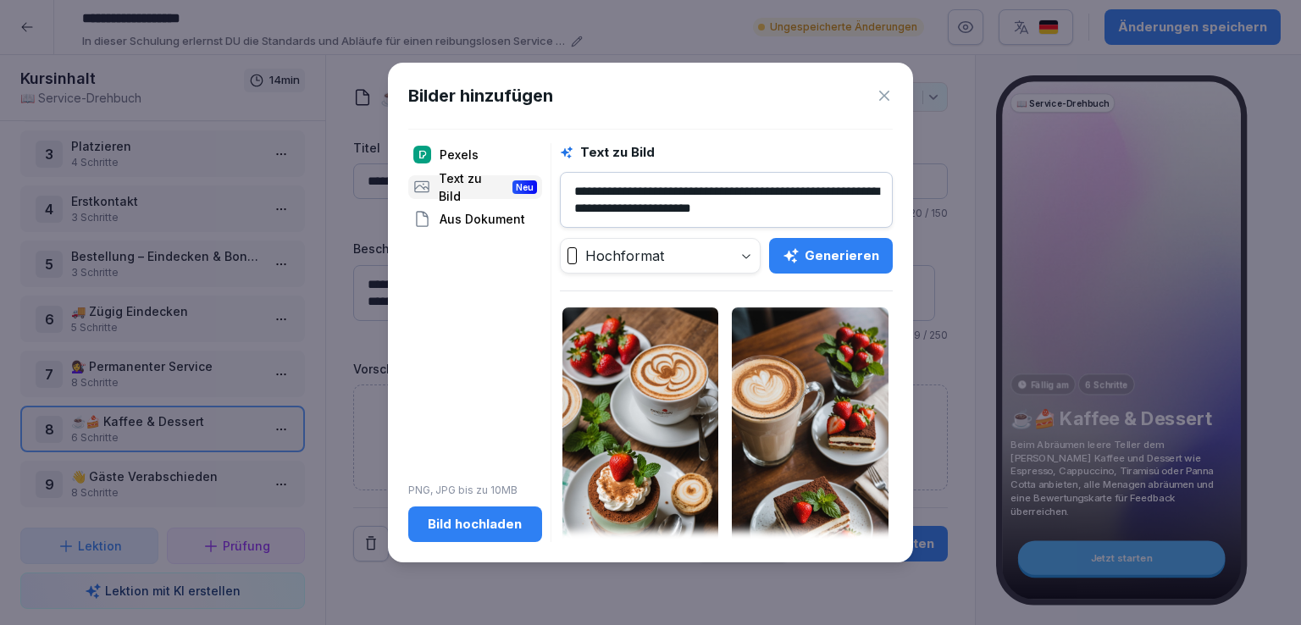
click at [647, 186] on textarea "**********" at bounding box center [726, 200] width 333 height 56
click at [755, 184] on textarea "**********" at bounding box center [726, 200] width 333 height 56
click at [741, 201] on textarea "**********" at bounding box center [726, 200] width 333 height 56
click at [831, 252] on div "Generieren" at bounding box center [831, 256] width 97 height 19
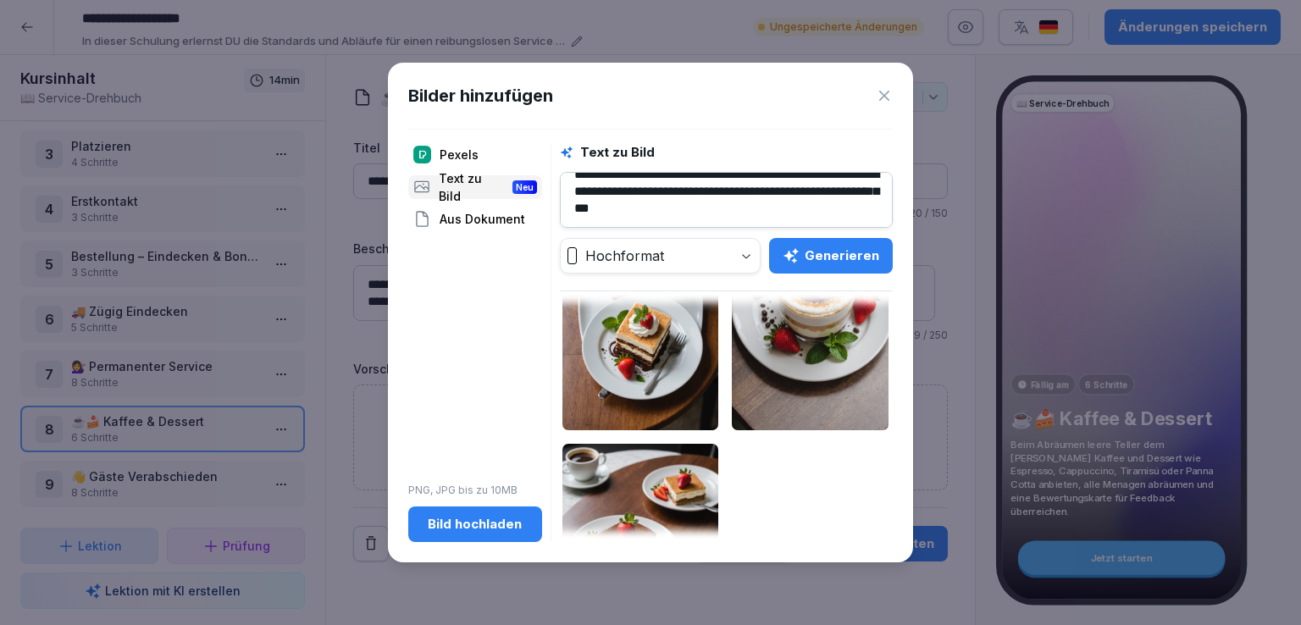
scroll to position [158, 0]
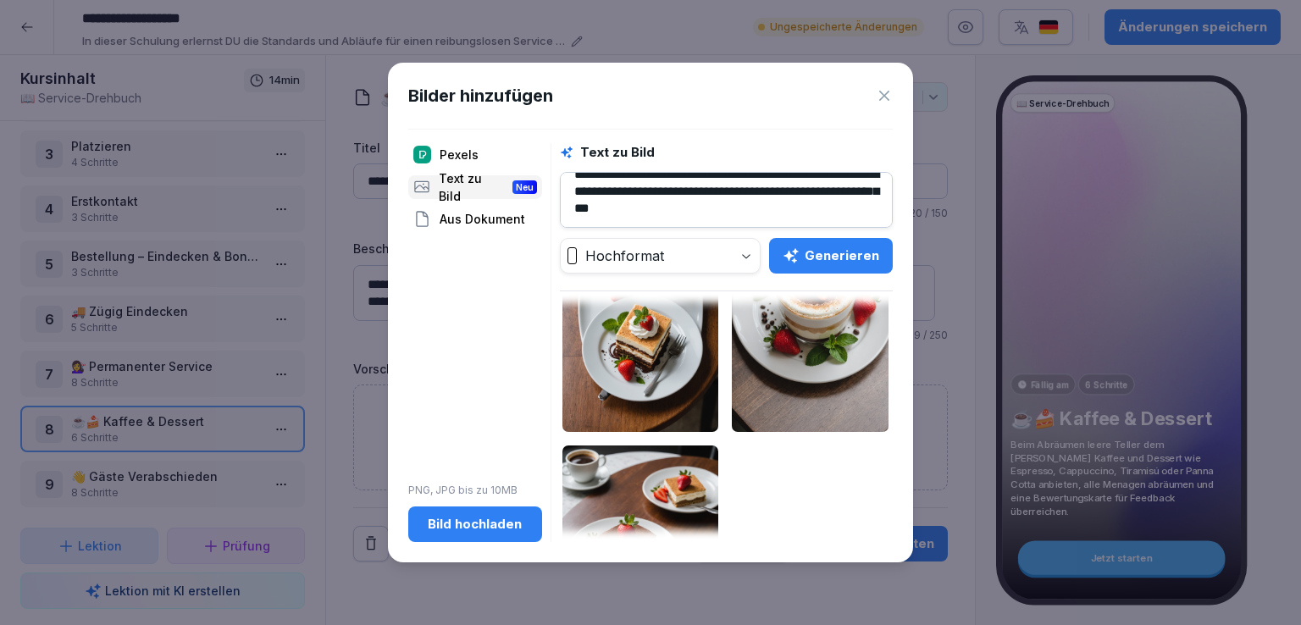
drag, startPoint x: 842, startPoint y: 192, endPoint x: 845, endPoint y: 201, distance: 8.8
click at [845, 201] on textarea "**********" at bounding box center [726, 200] width 333 height 56
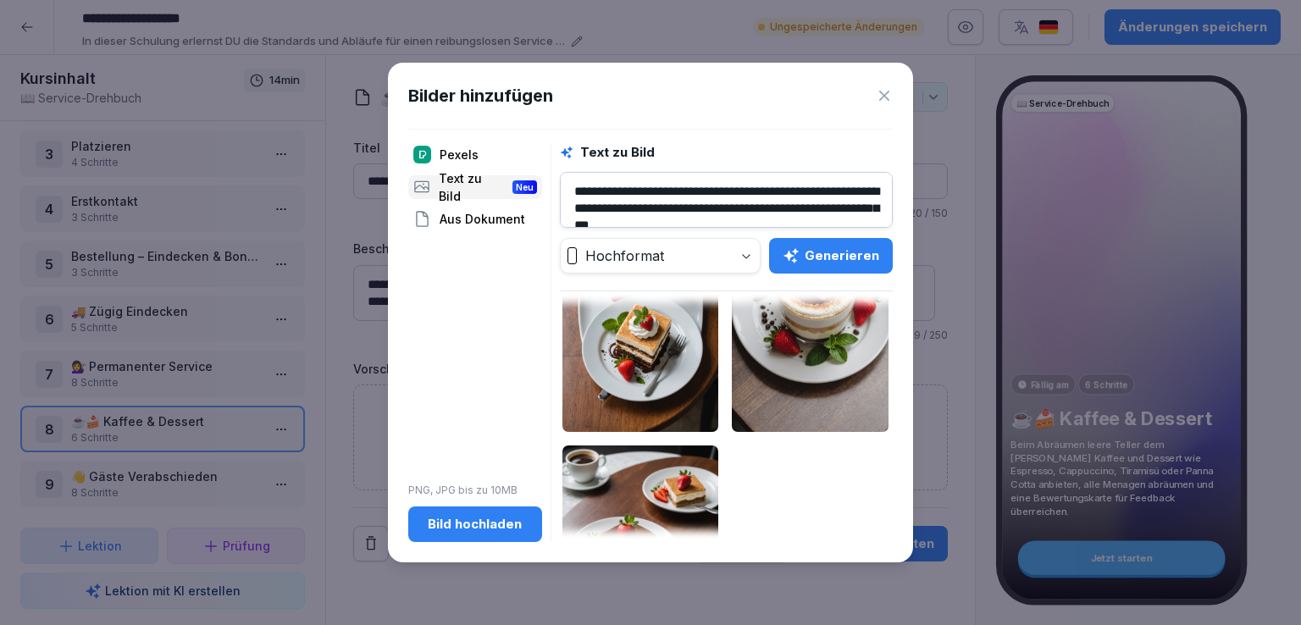
drag, startPoint x: 680, startPoint y: 192, endPoint x: 536, endPoint y: 201, distance: 144.3
click at [536, 201] on div "**********" at bounding box center [650, 342] width 485 height 399
drag, startPoint x: 676, startPoint y: 189, endPoint x: 537, endPoint y: 194, distance: 139.1
click at [537, 194] on div "**********" at bounding box center [650, 342] width 485 height 399
type textarea "**********"
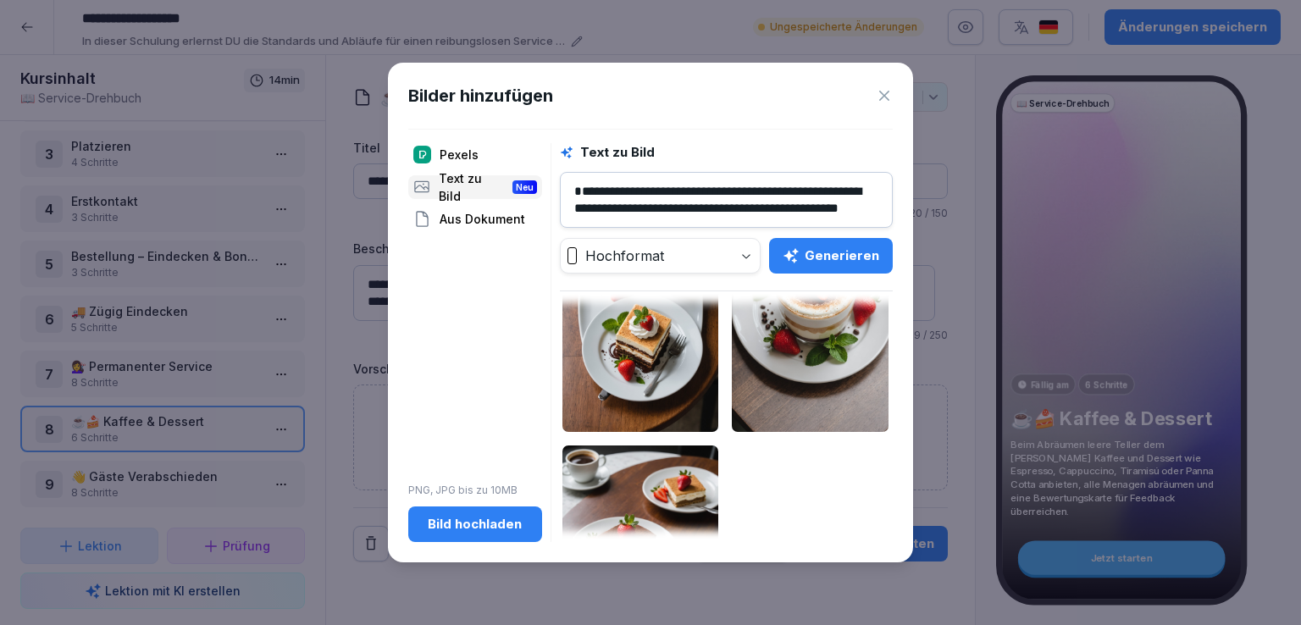
click at [854, 255] on div "Generieren" at bounding box center [831, 256] width 97 height 19
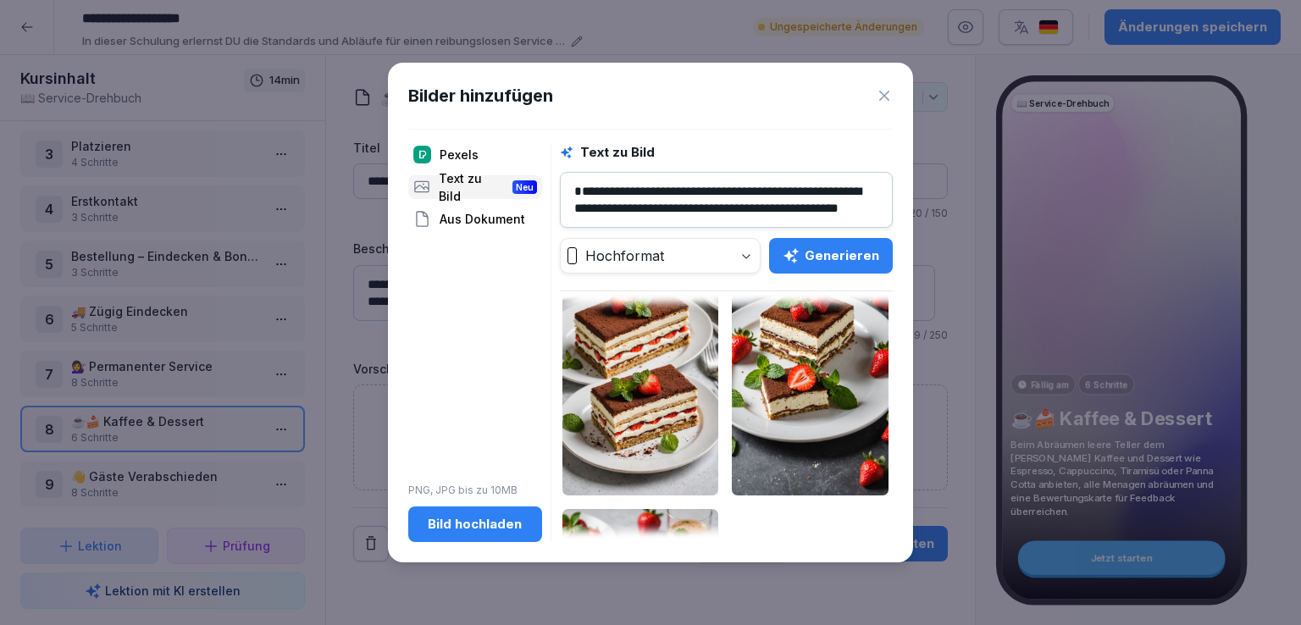
scroll to position [97, 0]
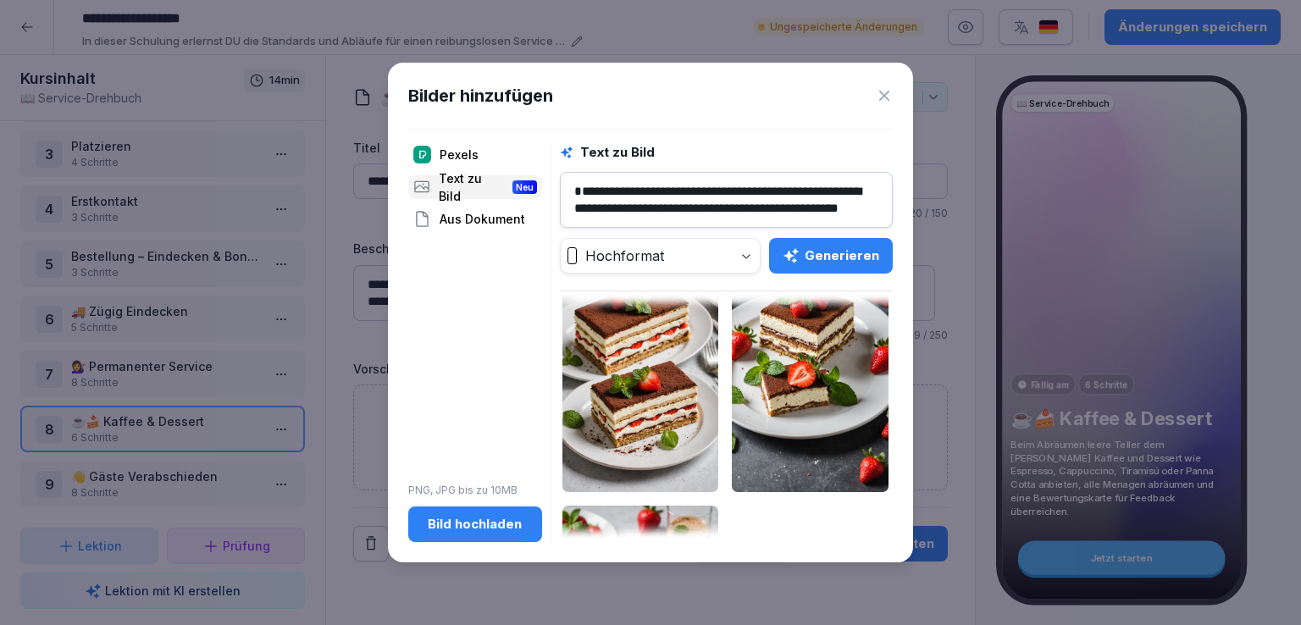
click at [814, 388] on img at bounding box center [810, 351] width 157 height 282
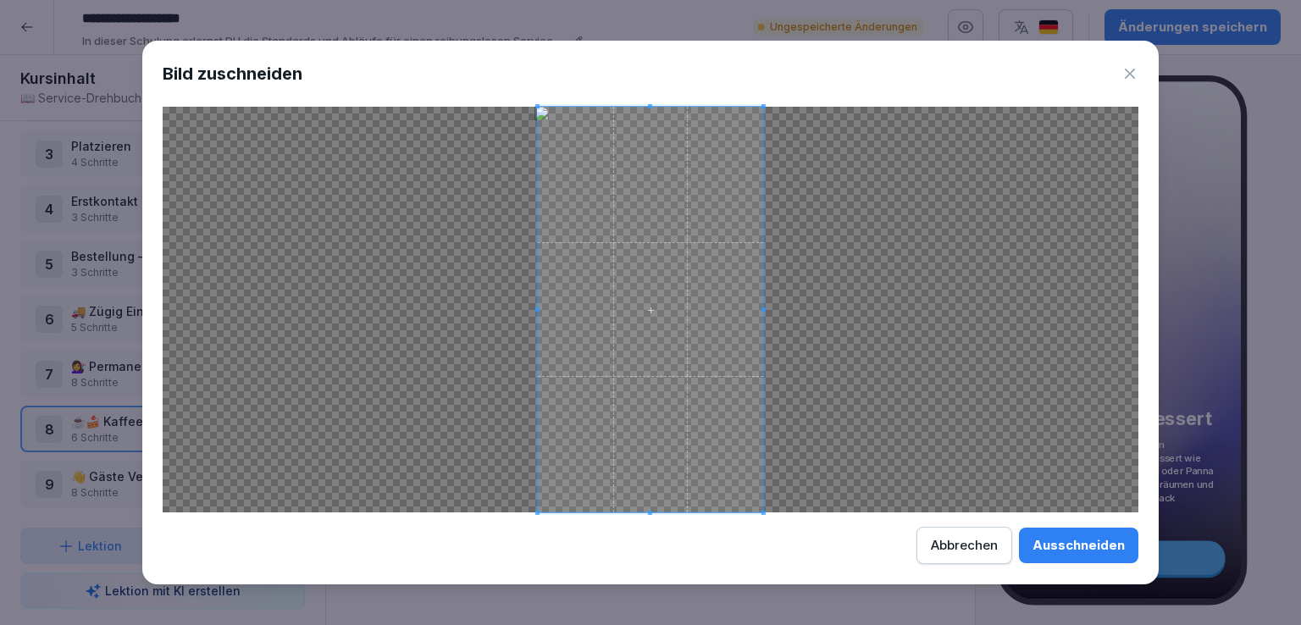
click at [1079, 549] on div "Ausschneiden" at bounding box center [1079, 545] width 92 height 19
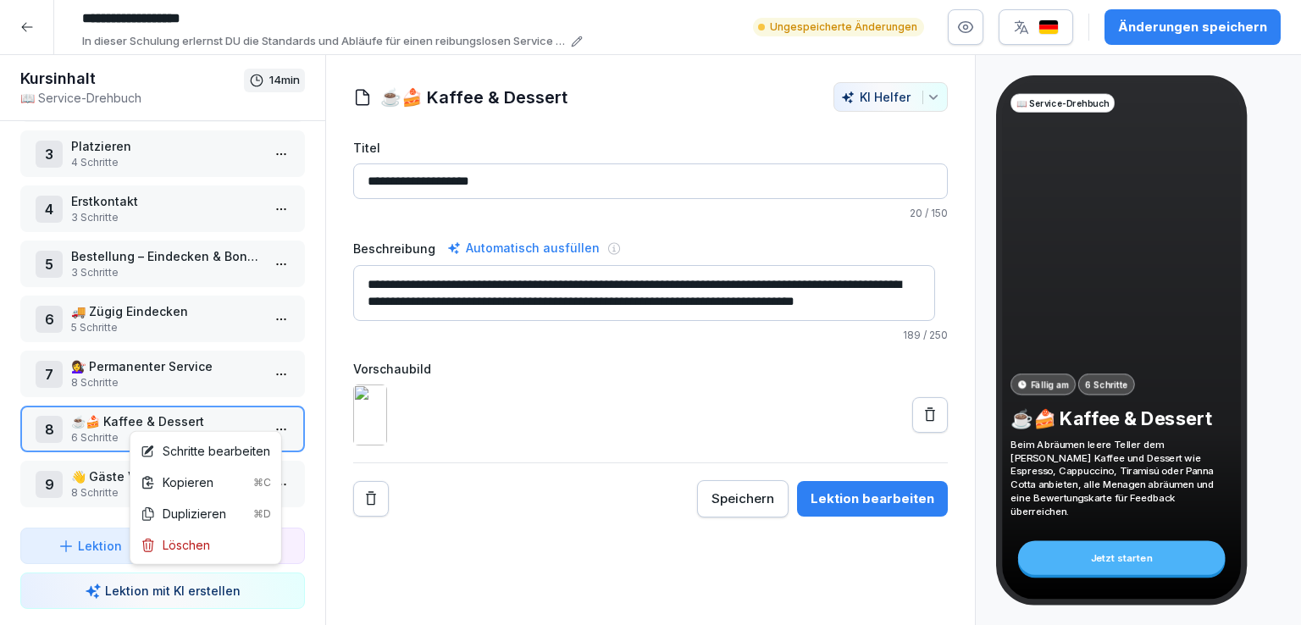
click at [264, 413] on html "**********" at bounding box center [650, 312] width 1301 height 625
click at [213, 447] on div "Schritte bearbeiten" at bounding box center [206, 451] width 130 height 18
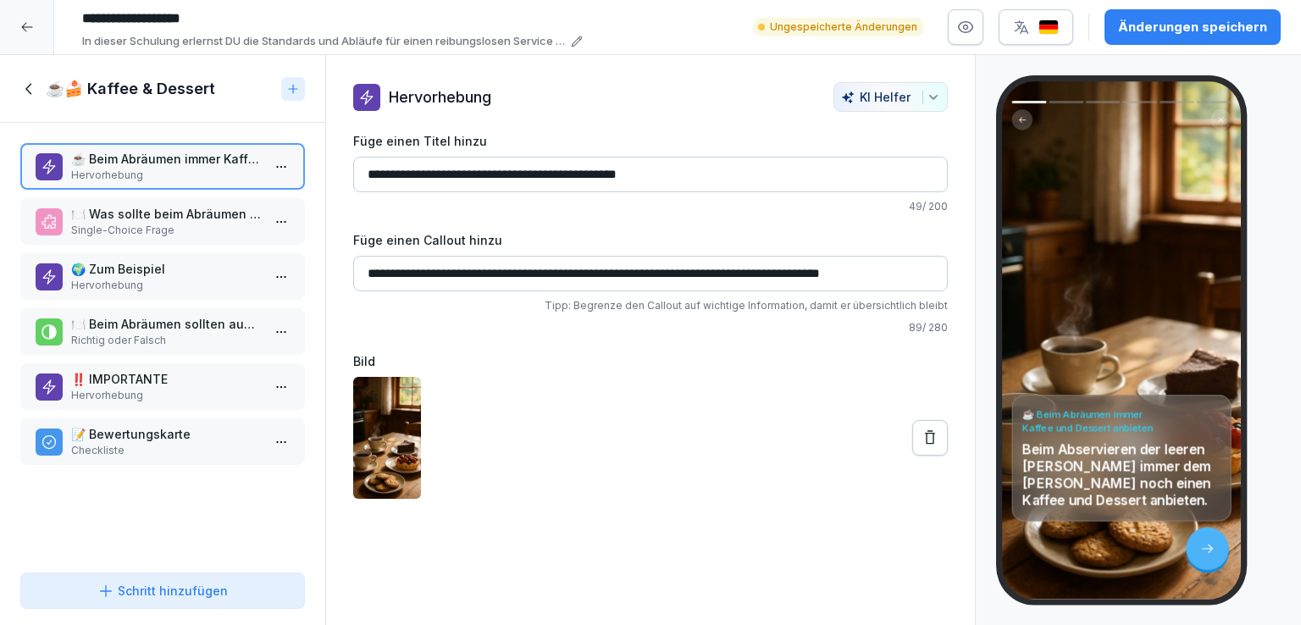
click at [174, 269] on p "🌍 Zum Beispiel" at bounding box center [166, 269] width 190 height 18
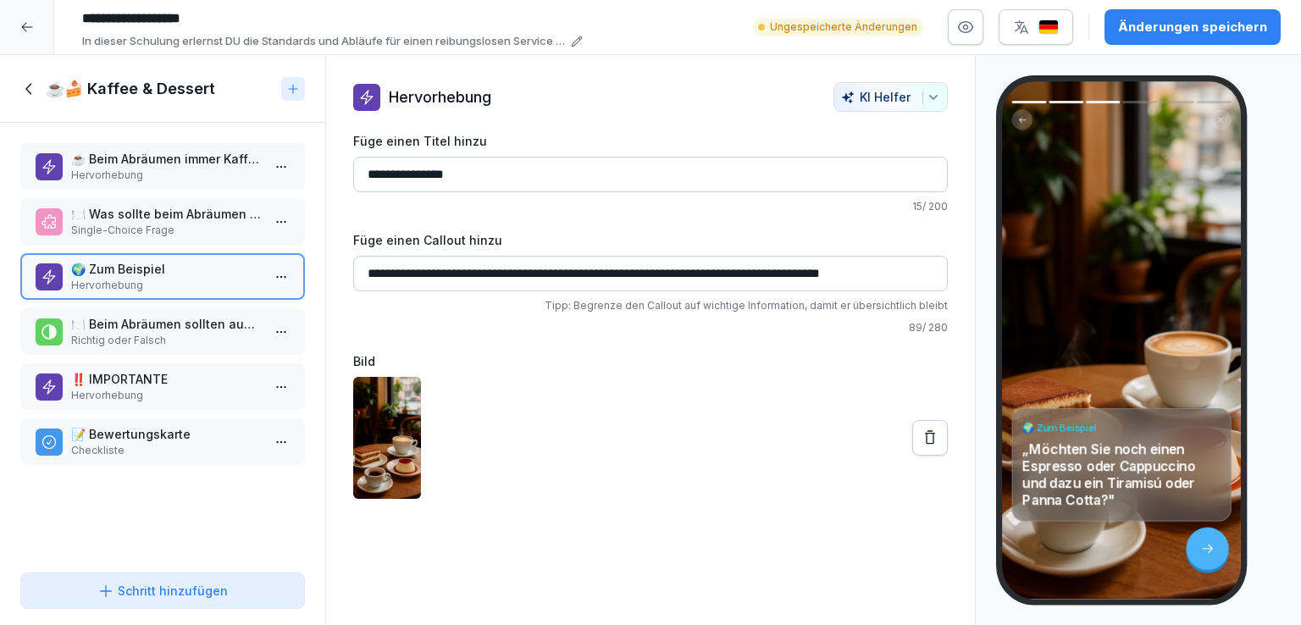
click at [197, 208] on p "🍽️ Was sollte beim Abräumen der leeren Teller immer angeboten werden?" at bounding box center [166, 214] width 190 height 18
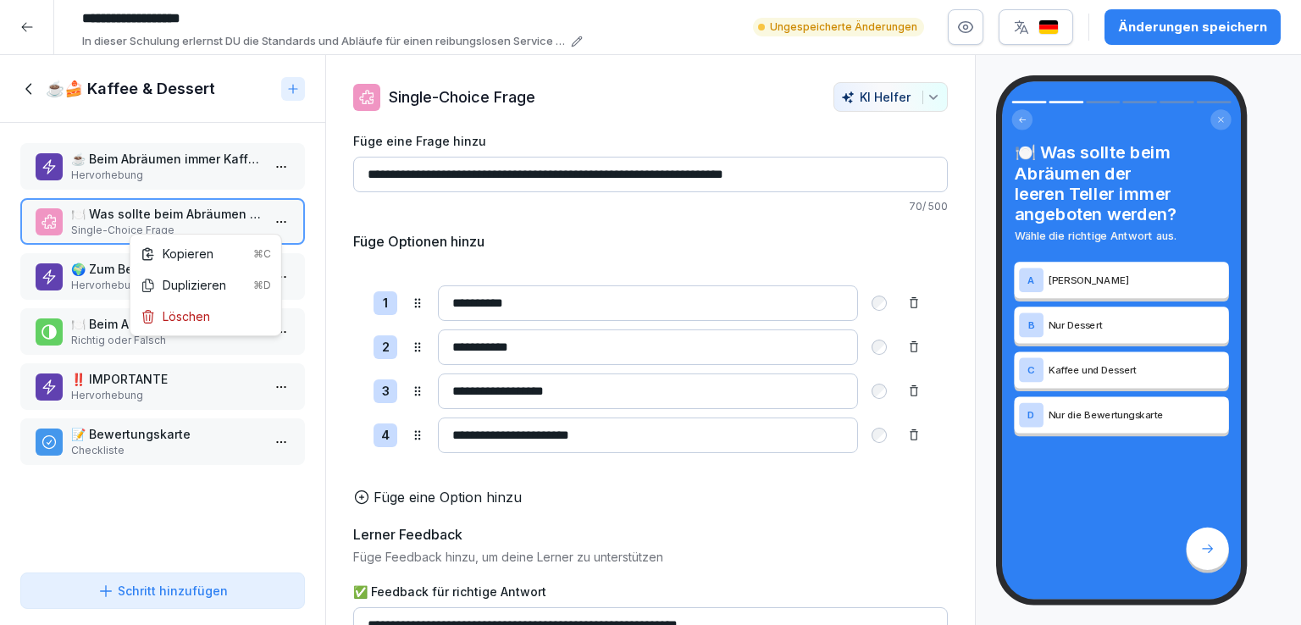
click at [267, 219] on html "**********" at bounding box center [650, 312] width 1301 height 625
click at [110, 516] on html "**********" at bounding box center [650, 312] width 1301 height 625
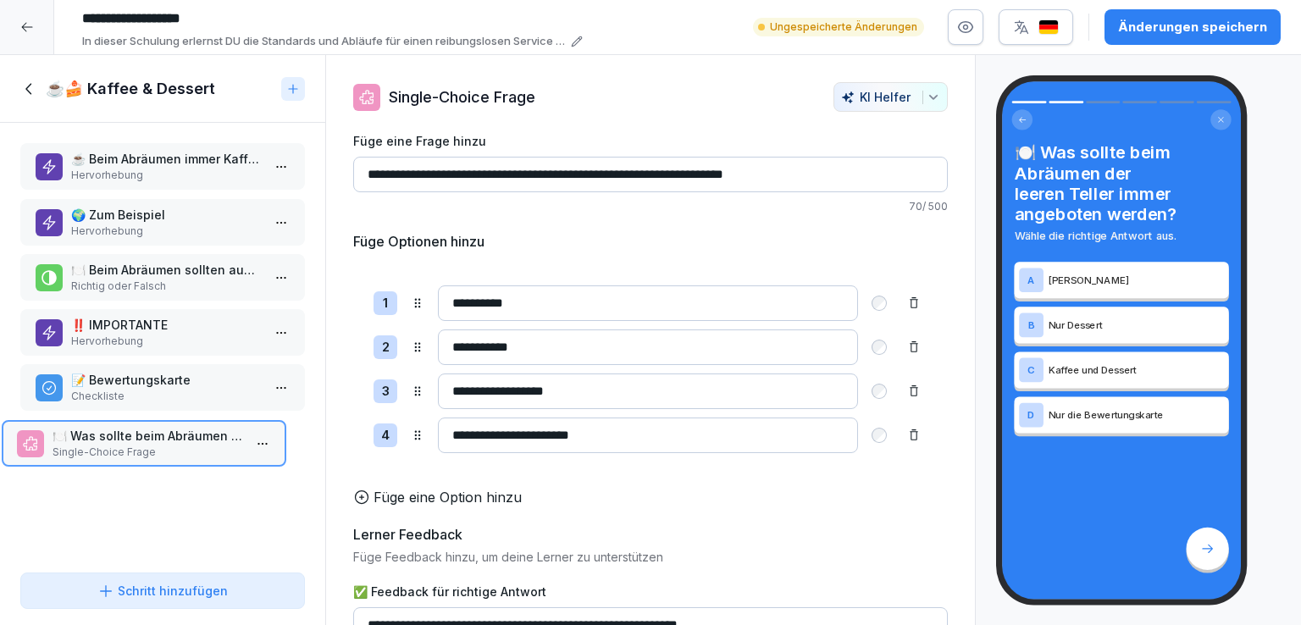
drag, startPoint x: 165, startPoint y: 214, endPoint x: 146, endPoint y: 458, distance: 244.8
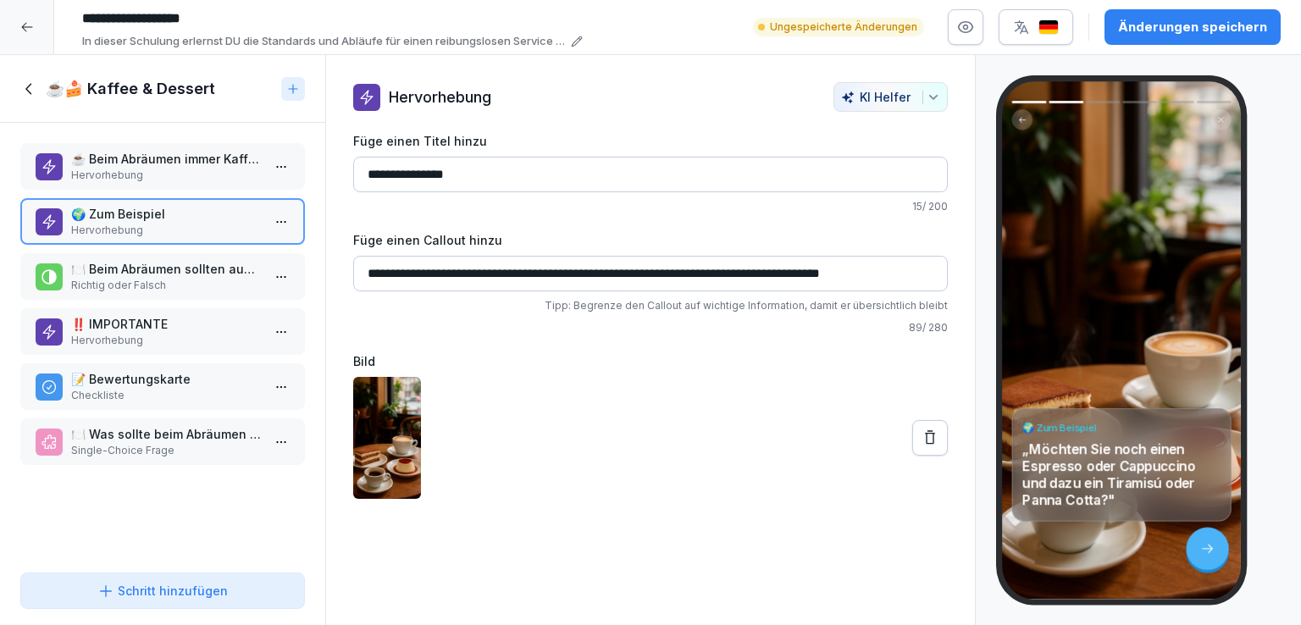
click at [161, 270] on p "🍽️ Beim Abräumen sollten auch alle Menagen abgeräumt werden." at bounding box center [166, 269] width 190 height 18
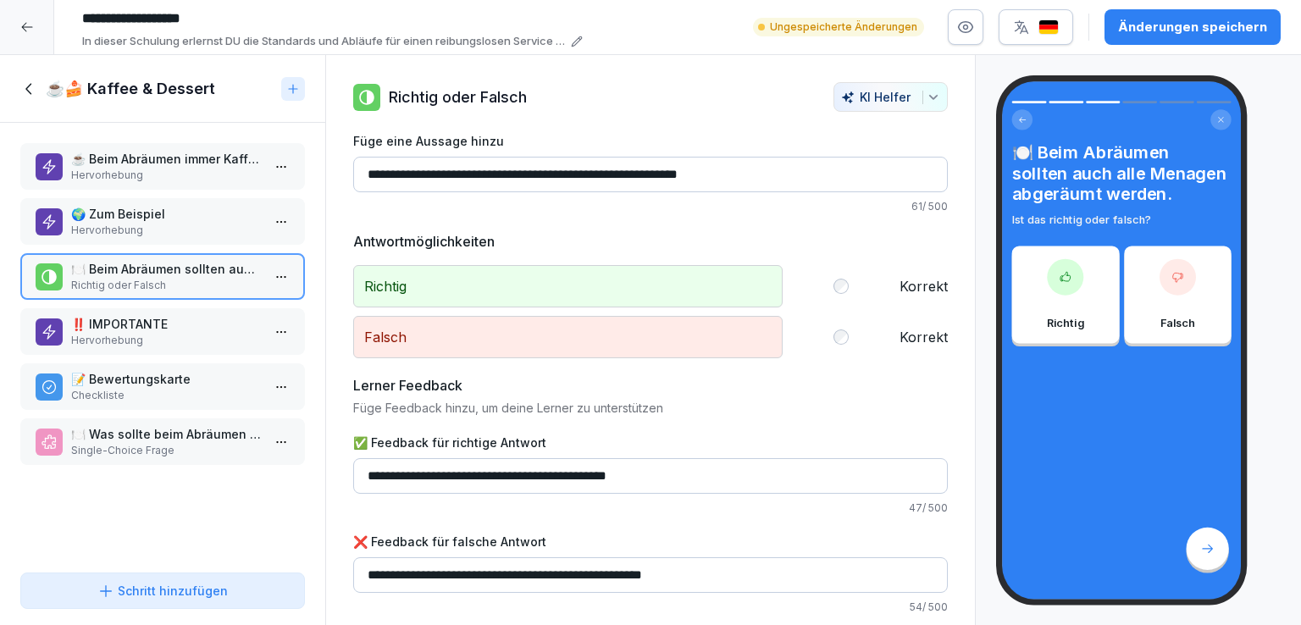
click at [172, 326] on p "‼️ IMPORTANTE" at bounding box center [166, 324] width 190 height 18
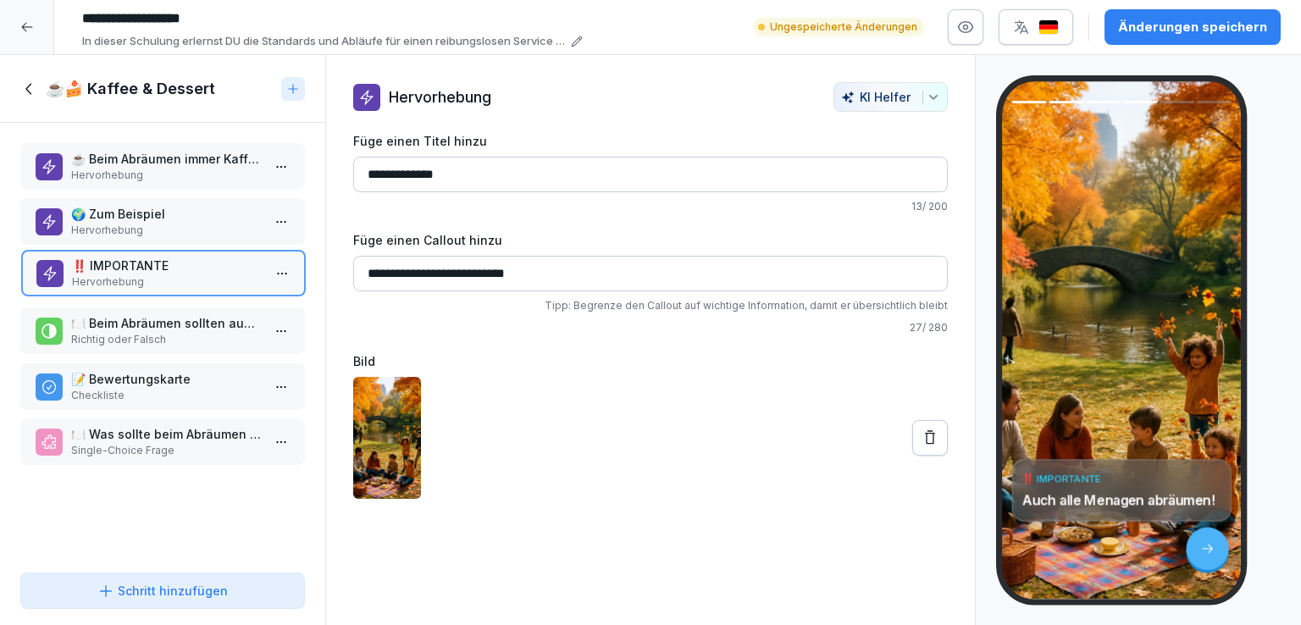
drag, startPoint x: 147, startPoint y: 325, endPoint x: 147, endPoint y: 266, distance: 58.5
click at [147, 266] on p "‼️ IMPORTANTE" at bounding box center [167, 266] width 190 height 18
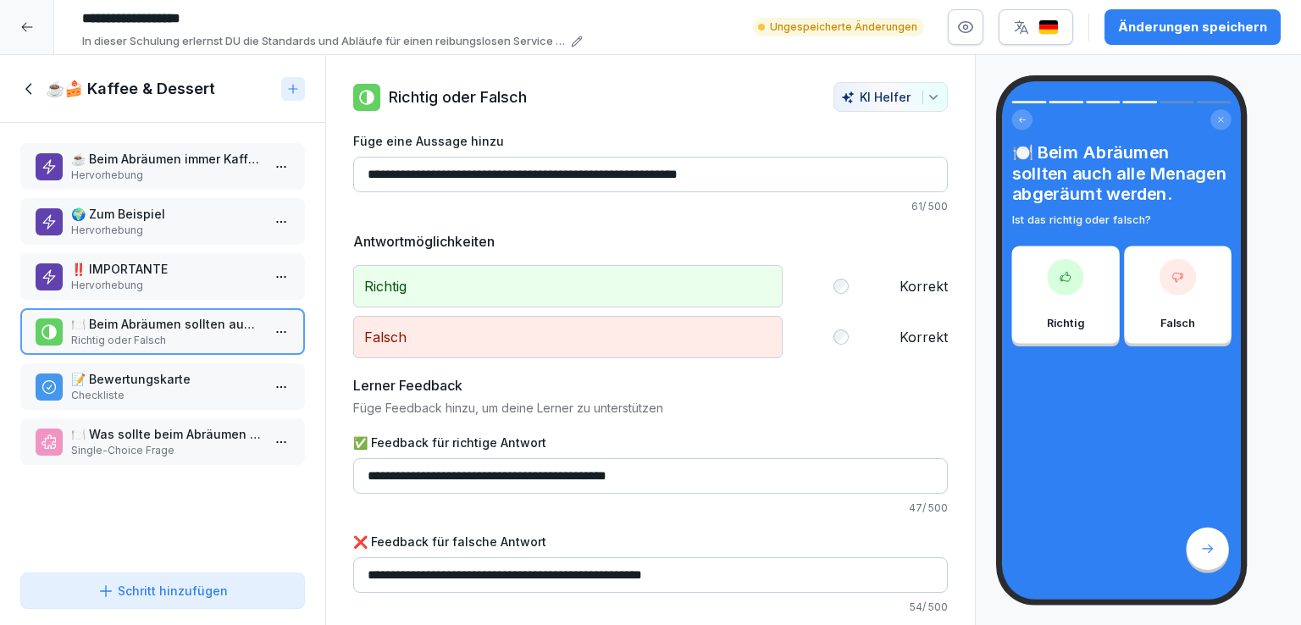
click at [167, 372] on p "📝 Bewertungskarte" at bounding box center [166, 379] width 190 height 18
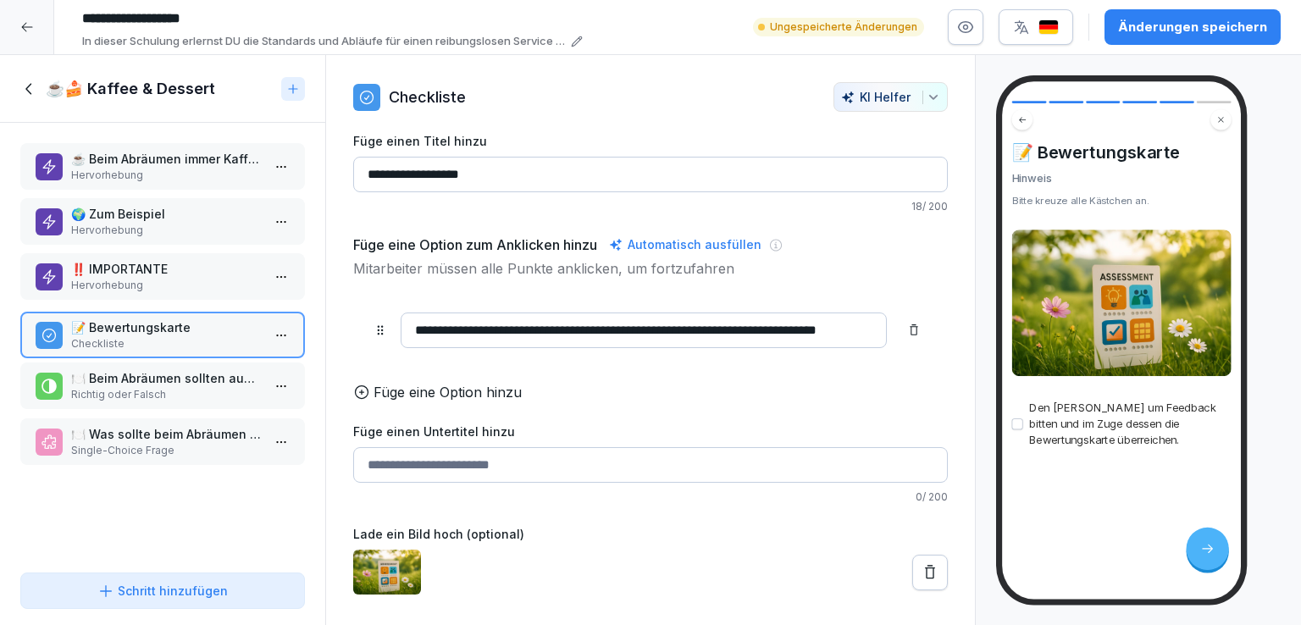
drag, startPoint x: 147, startPoint y: 381, endPoint x: 147, endPoint y: 330, distance: 51.7
click at [147, 330] on p "📝 Bewertungskarte" at bounding box center [166, 328] width 190 height 18
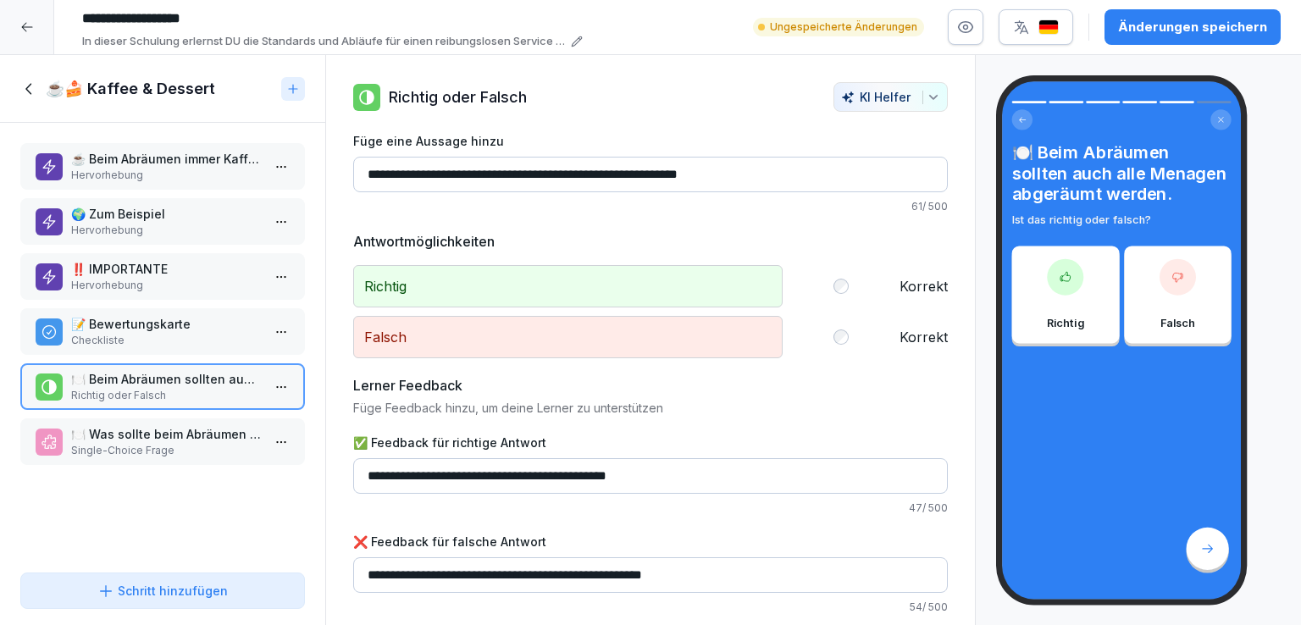
click at [175, 443] on p "Single-Choice Frage" at bounding box center [166, 450] width 190 height 15
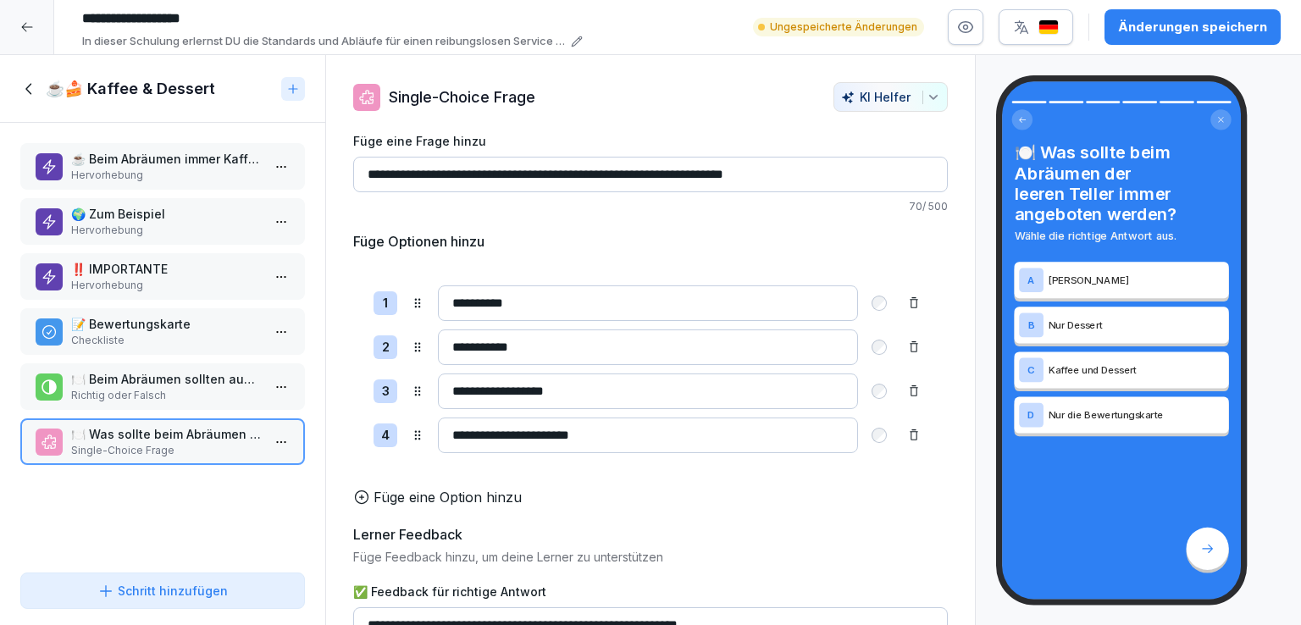
click at [143, 377] on p "🍽️ Beim Abräumen sollten auch alle Menagen abgeräumt werden." at bounding box center [166, 379] width 190 height 18
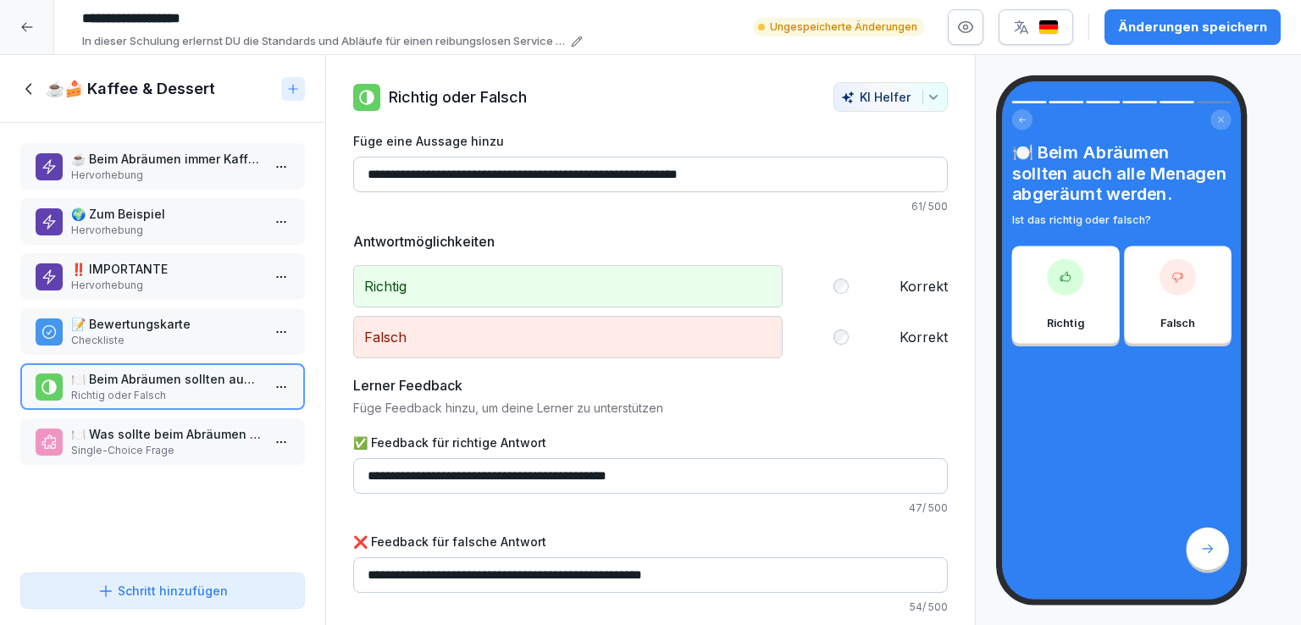
click at [145, 326] on p "📝 Bewertungskarte" at bounding box center [166, 324] width 190 height 18
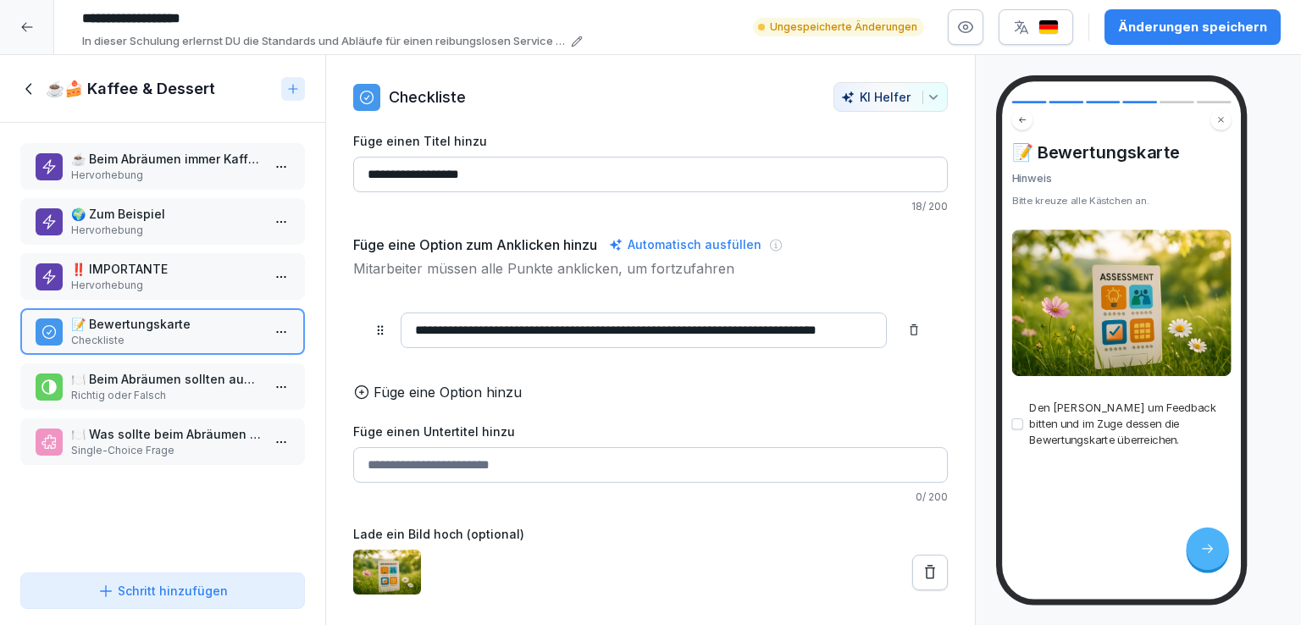
click at [159, 280] on p "Hervorhebung" at bounding box center [166, 285] width 190 height 15
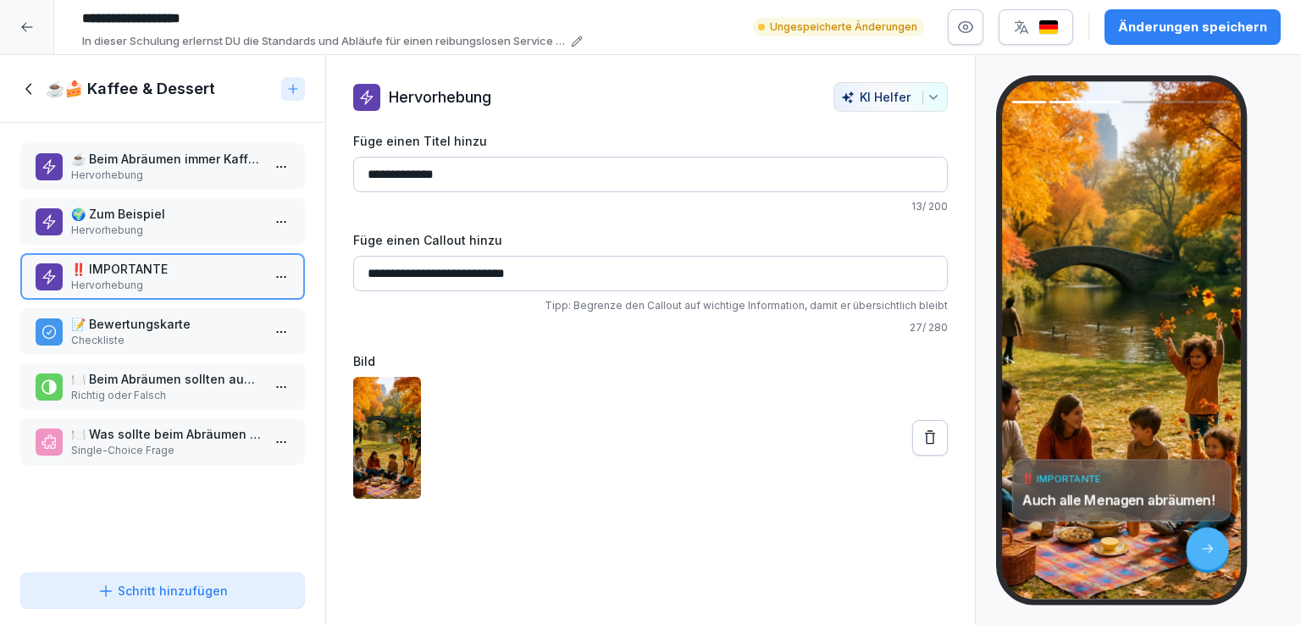
click at [922, 440] on icon at bounding box center [930, 438] width 17 height 17
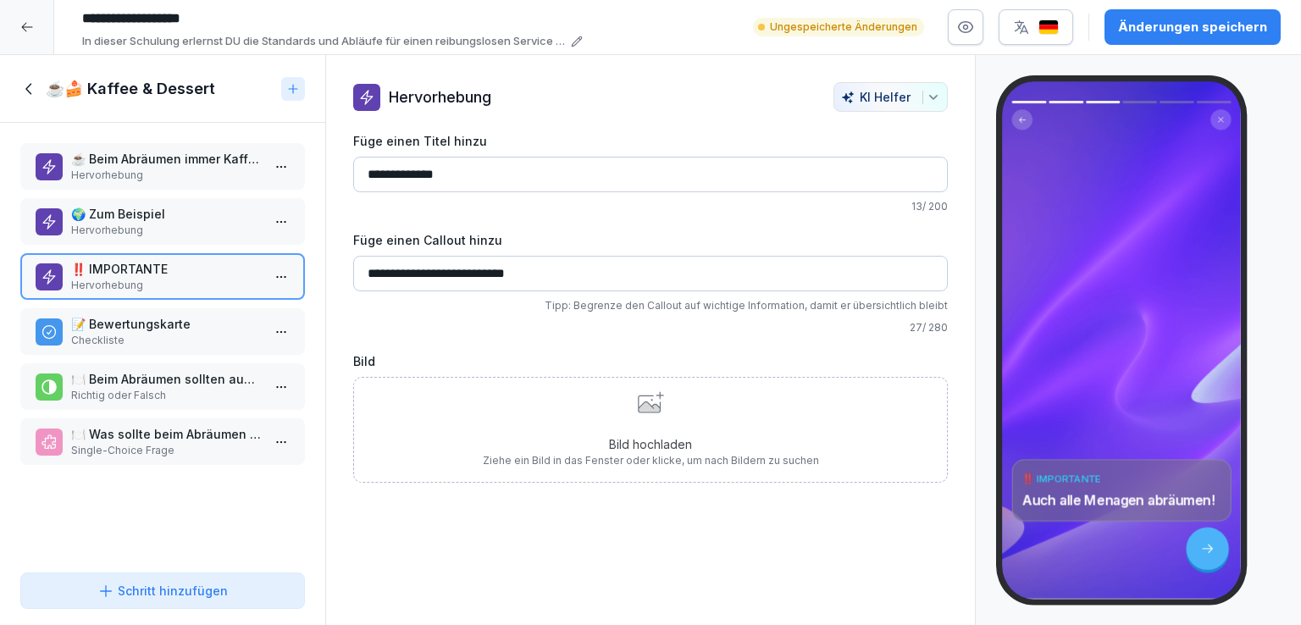
click at [663, 414] on div "Bild hochladen Ziehe ein Bild in das Fenster oder klicke, um nach Bildern zu su…" at bounding box center [651, 429] width 336 height 77
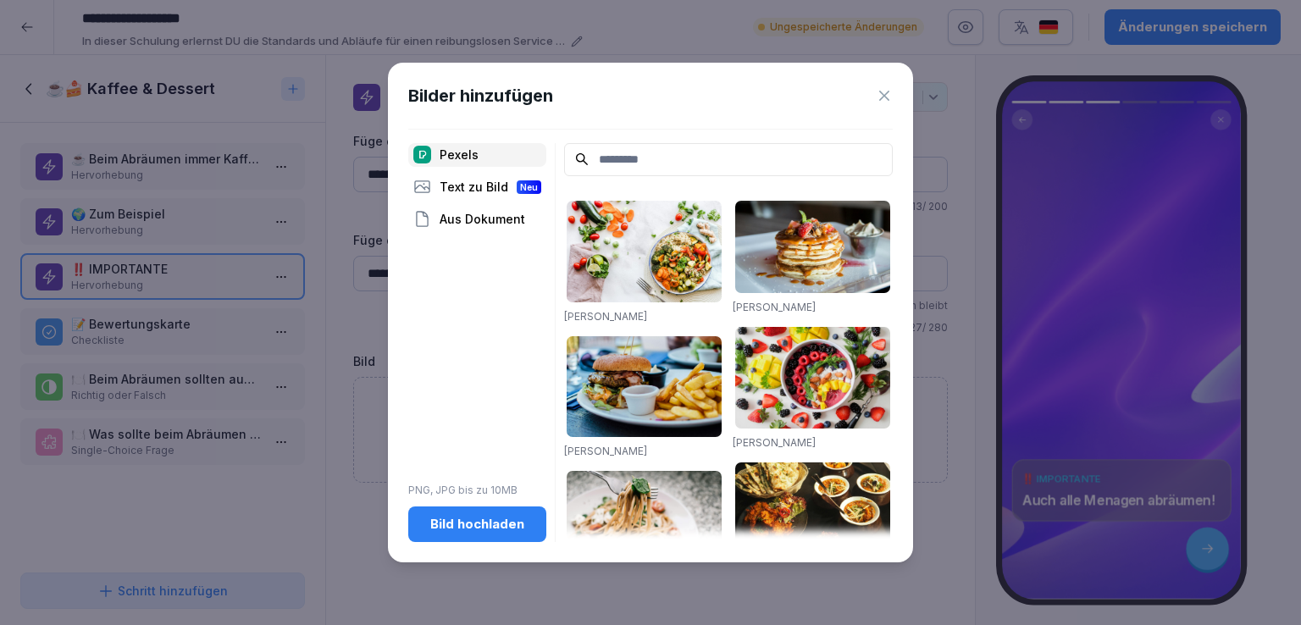
click at [491, 213] on div "Aus Dokument" at bounding box center [477, 220] width 138 height 24
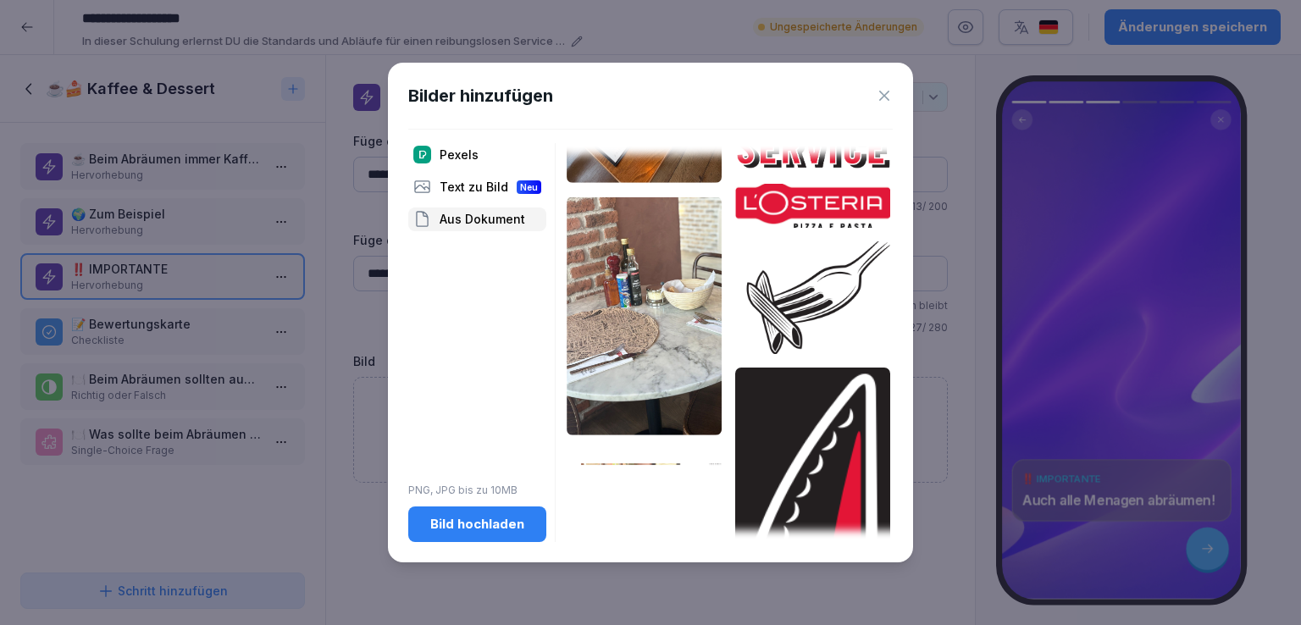
scroll to position [1009, 0]
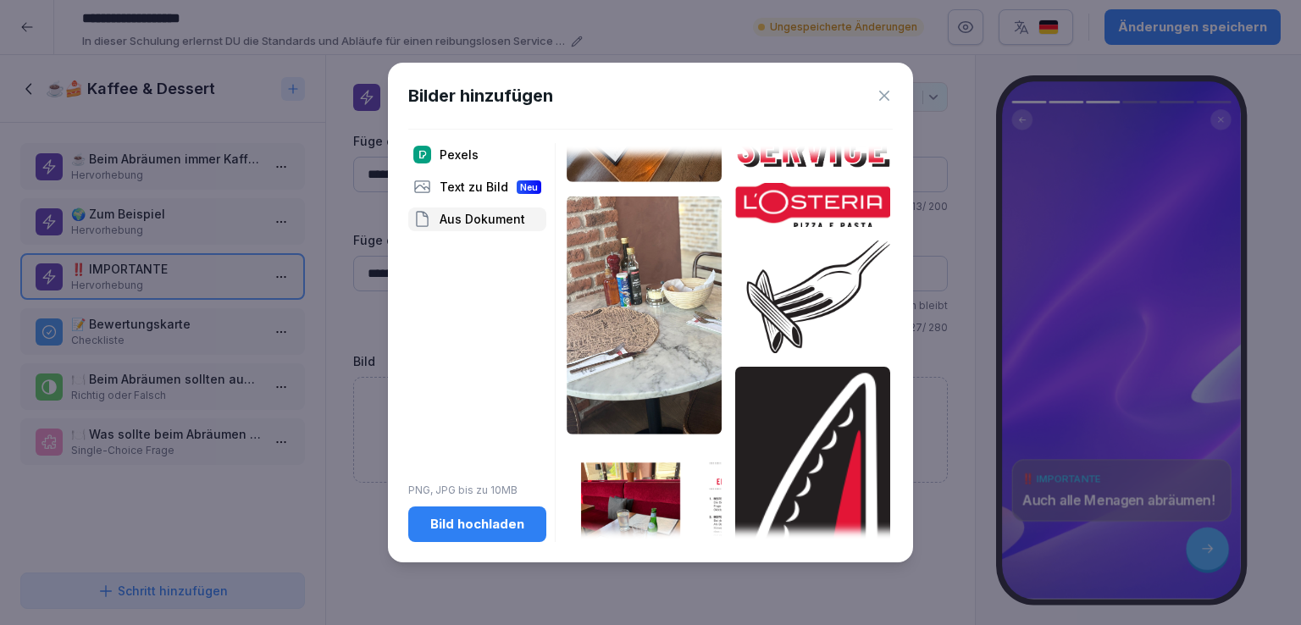
click at [648, 297] on img at bounding box center [644, 315] width 155 height 238
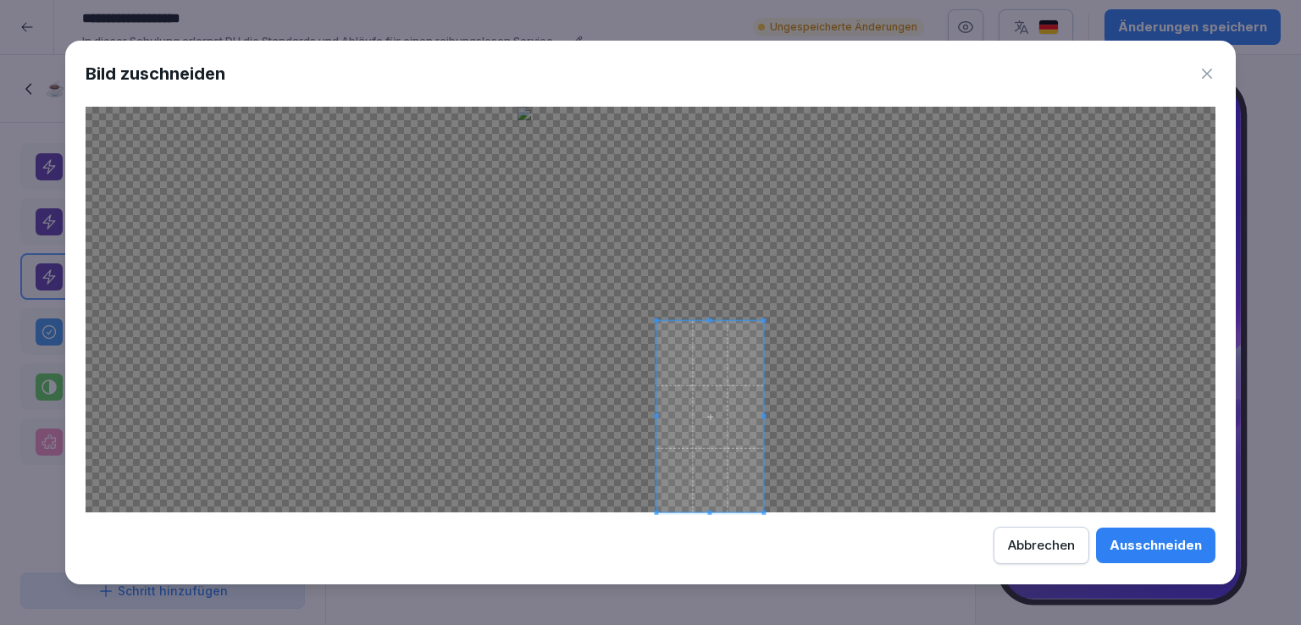
click at [653, 321] on div at bounding box center [651, 310] width 1130 height 406
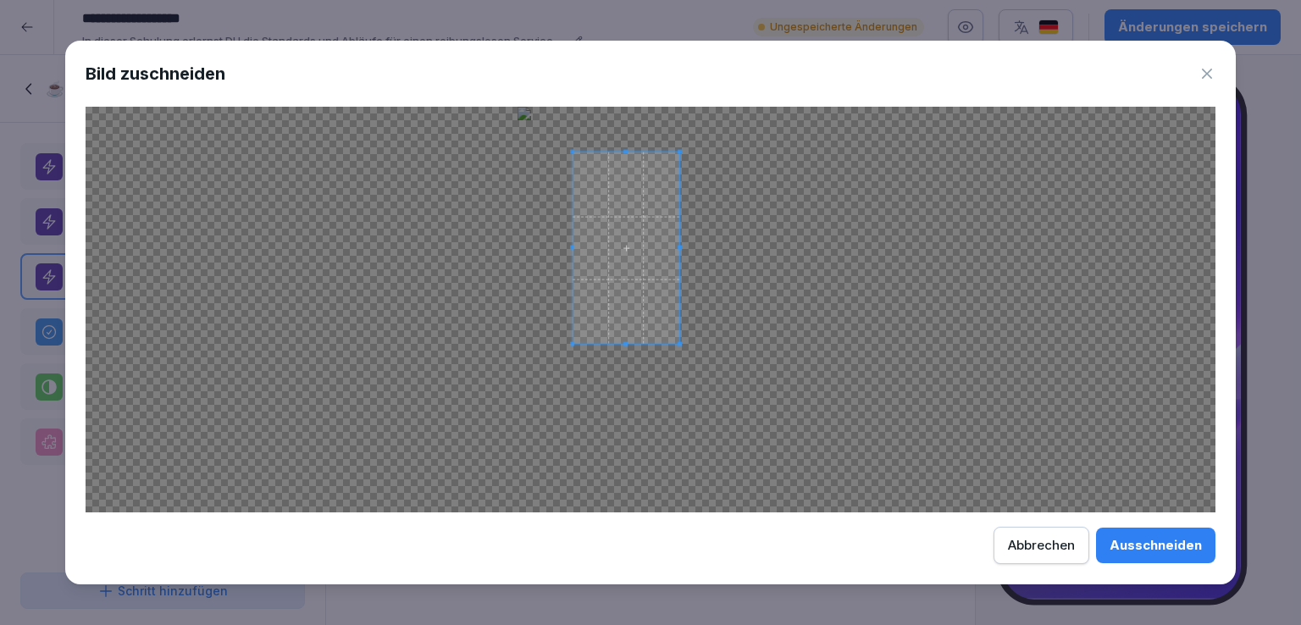
click at [617, 211] on span at bounding box center [626, 248] width 107 height 191
click at [1141, 544] on div "Ausschneiden" at bounding box center [1156, 545] width 92 height 19
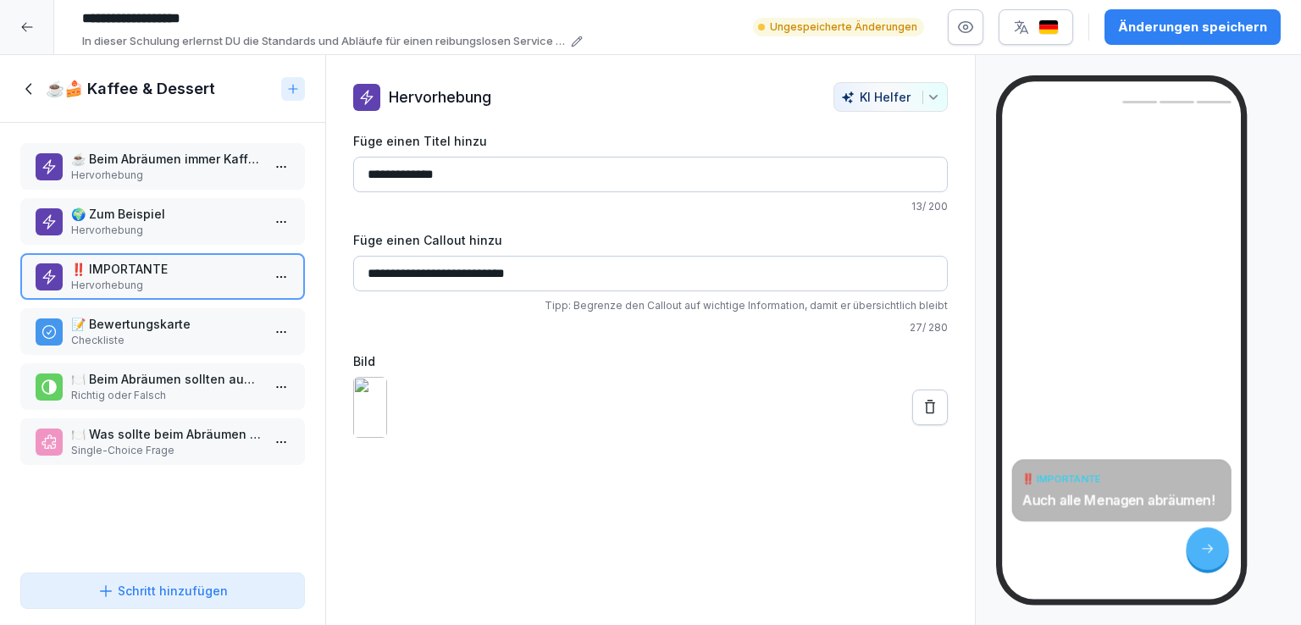
click at [162, 205] on p "🌍 Zum Beispiel" at bounding box center [166, 214] width 190 height 18
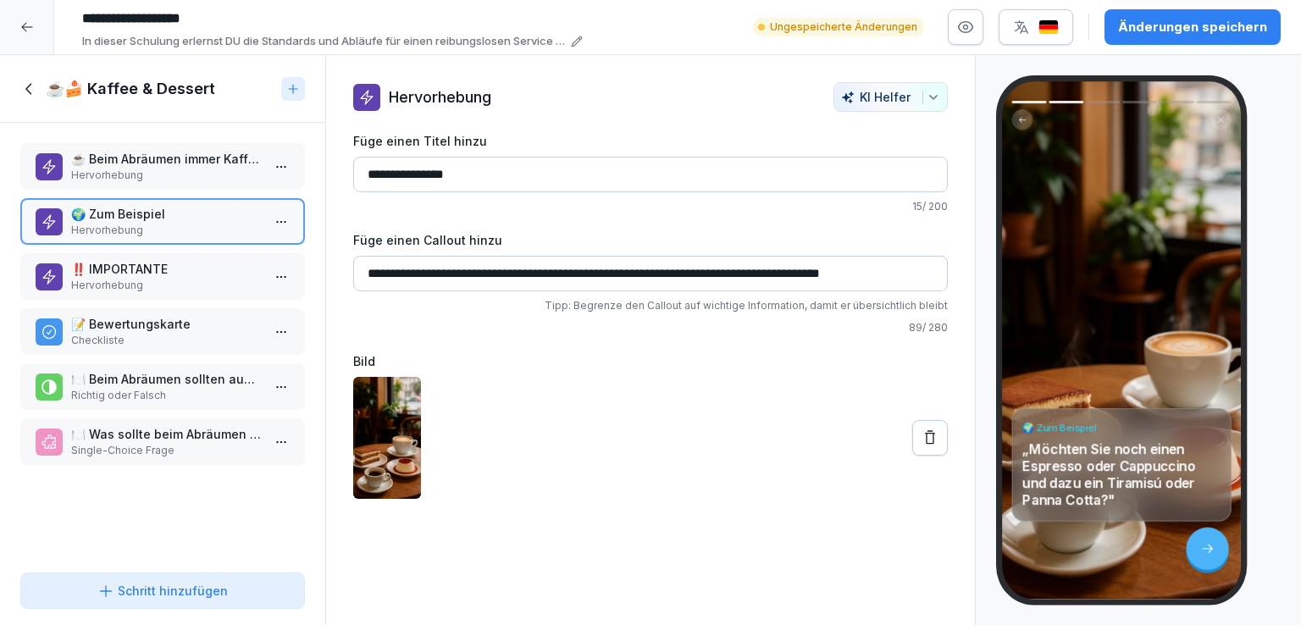
click at [187, 148] on div "☕ Beim Abräumen immer Kaffee und Dessert anbieten Hervorhebung" at bounding box center [162, 166] width 285 height 47
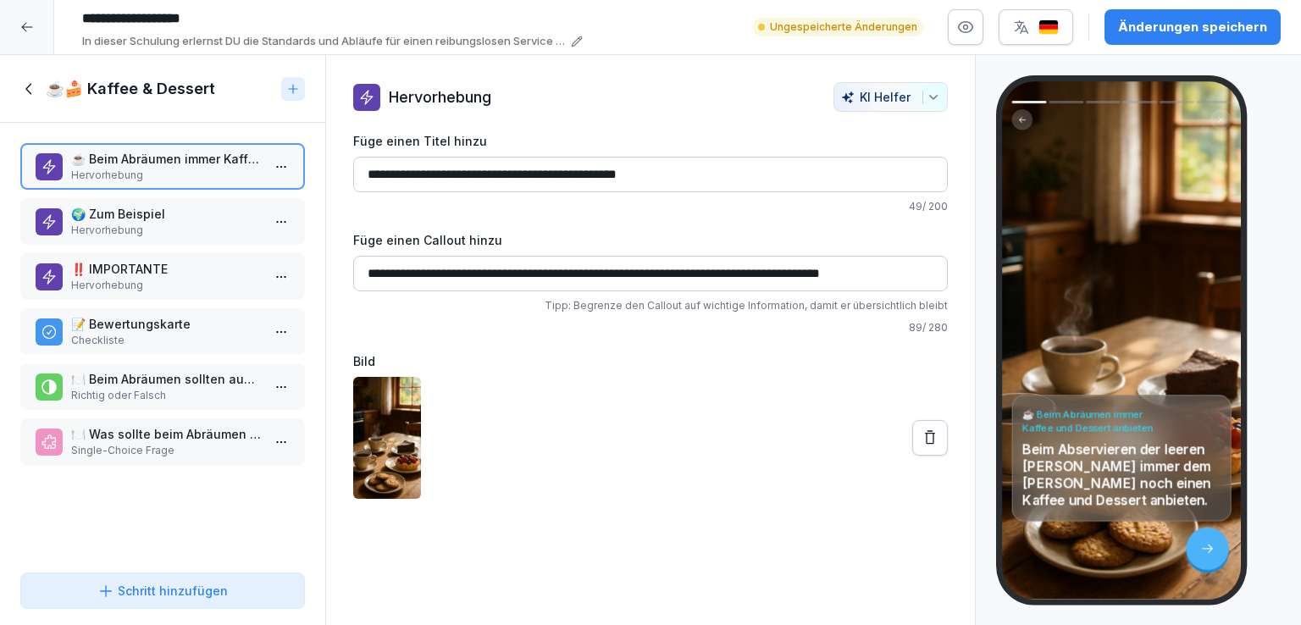
click at [27, 83] on icon at bounding box center [29, 89] width 19 height 19
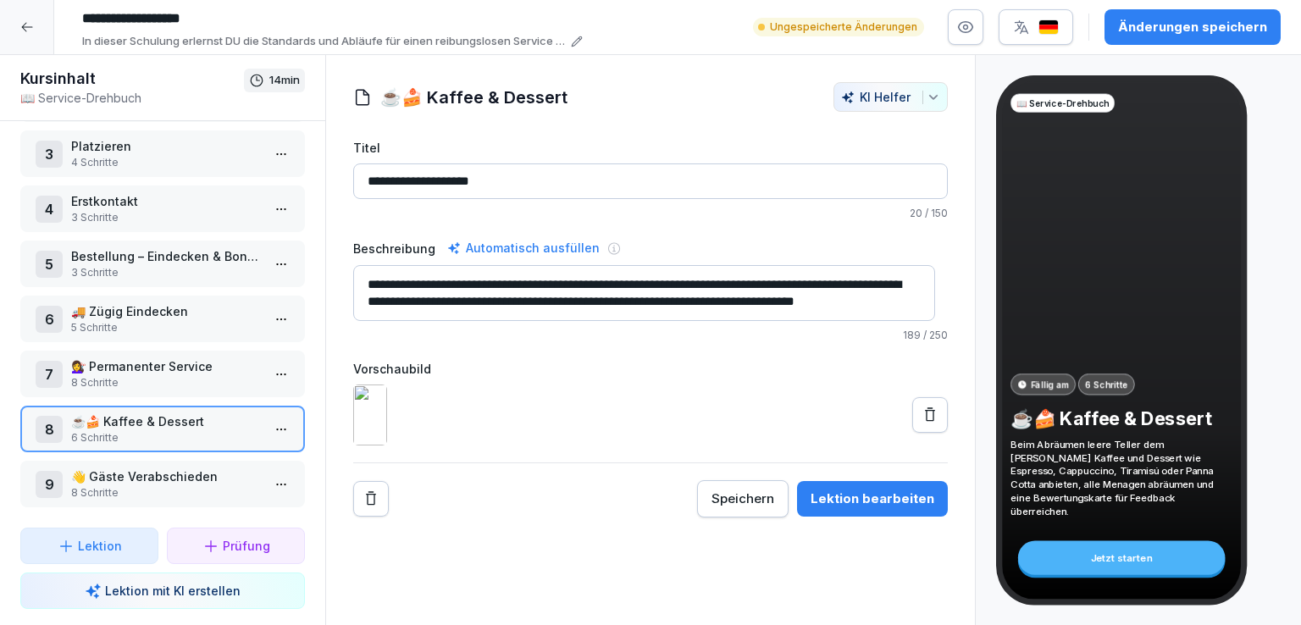
click at [922, 424] on icon at bounding box center [930, 415] width 17 height 17
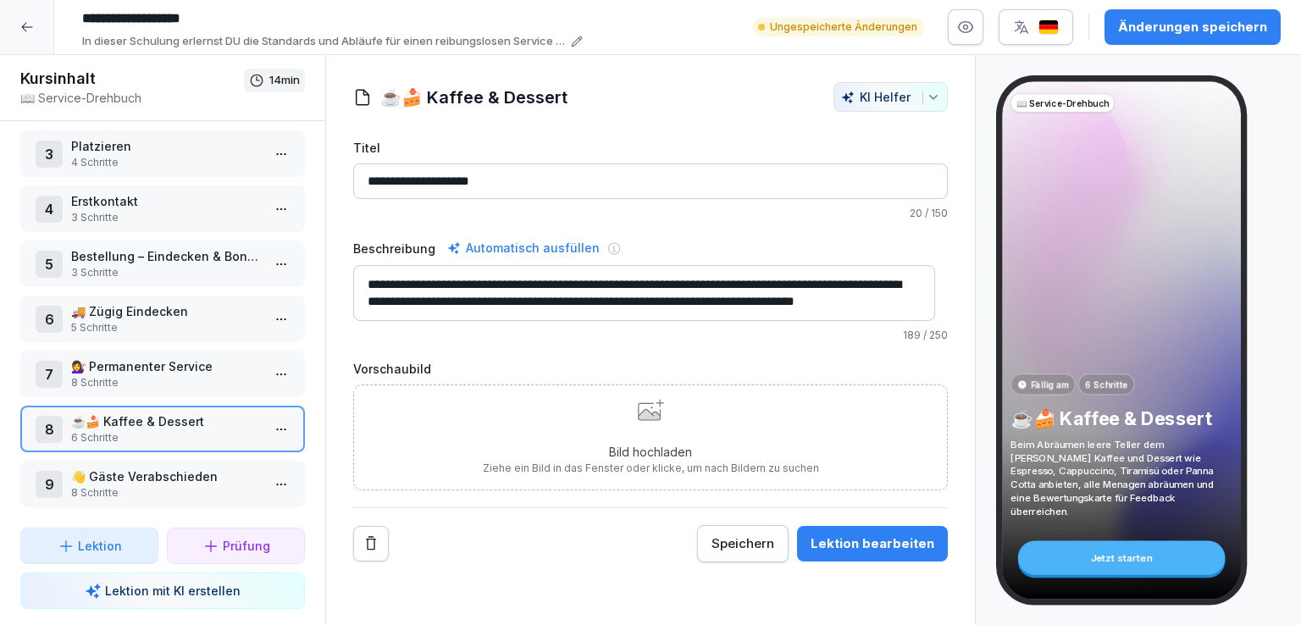
click at [669, 432] on div "Bild hochladen Ziehe ein Bild in das Fenster oder klicke, um nach Bildern zu su…" at bounding box center [651, 437] width 336 height 77
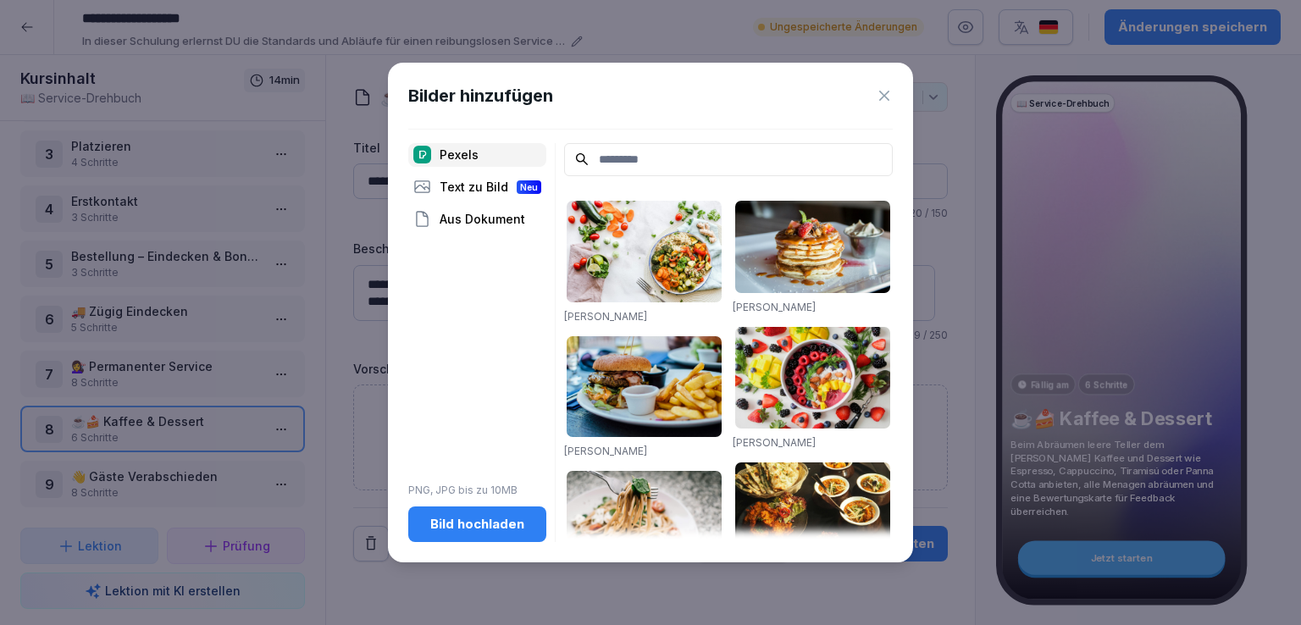
click at [482, 214] on div "Aus Dokument" at bounding box center [477, 220] width 138 height 24
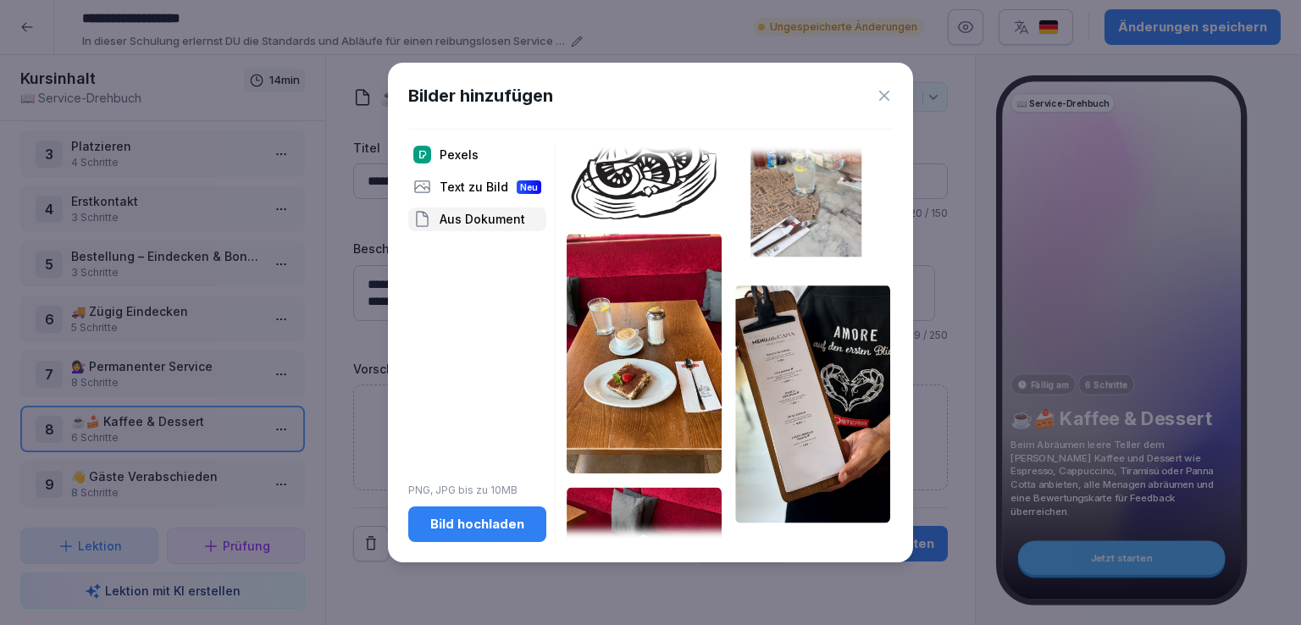
scroll to position [467, 0]
click at [655, 357] on img at bounding box center [644, 352] width 155 height 241
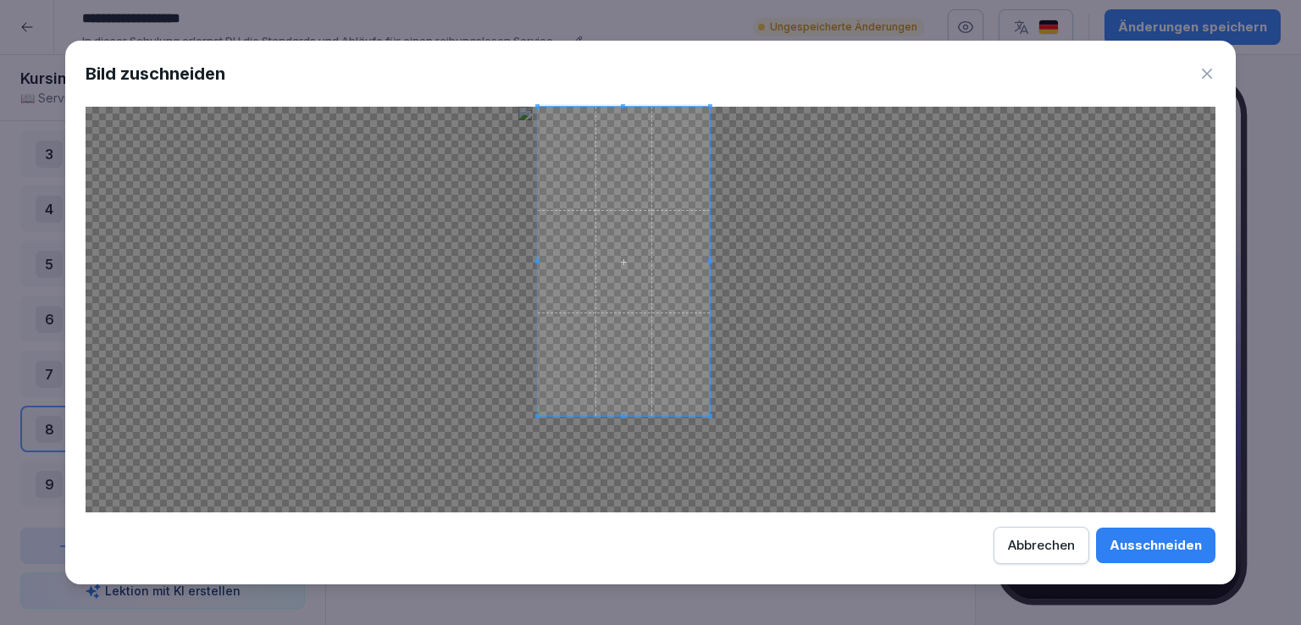
click at [708, 443] on div at bounding box center [651, 310] width 1130 height 406
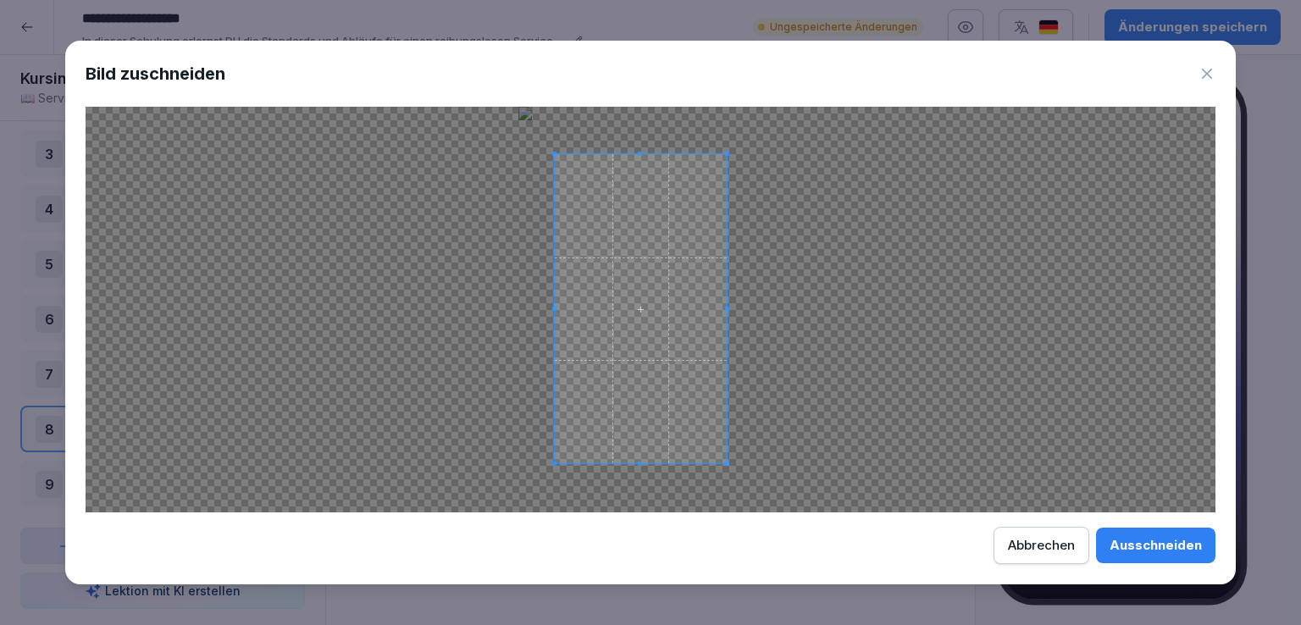
click at [701, 380] on span at bounding box center [641, 308] width 172 height 309
click at [1151, 534] on button "Ausschneiden" at bounding box center [1155, 546] width 119 height 36
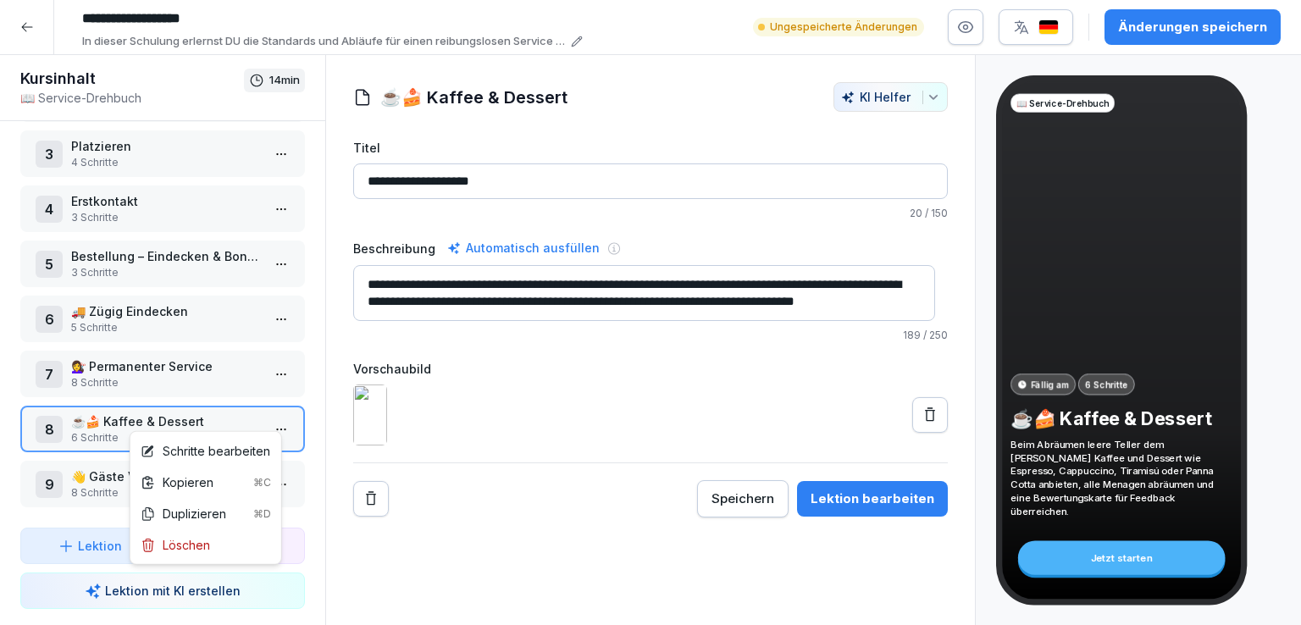
click at [271, 409] on html "**********" at bounding box center [650, 312] width 1301 height 625
click at [213, 445] on div "Schritte bearbeiten" at bounding box center [206, 451] width 130 height 18
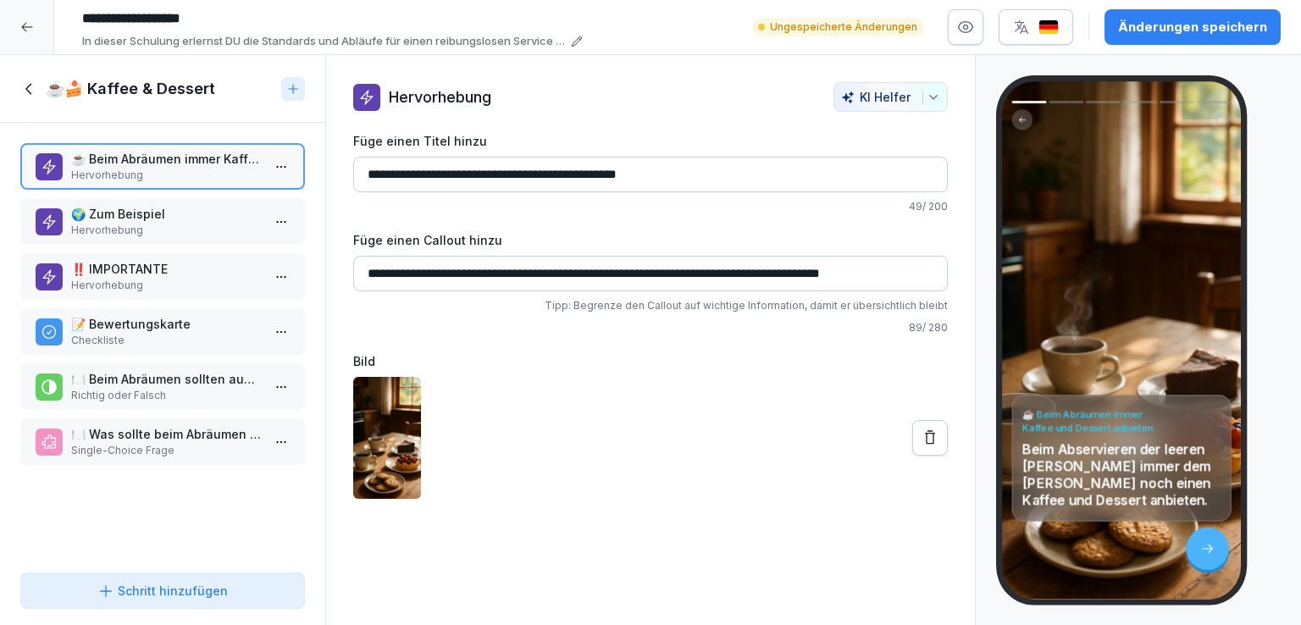
click at [922, 448] on button at bounding box center [931, 438] width 36 height 36
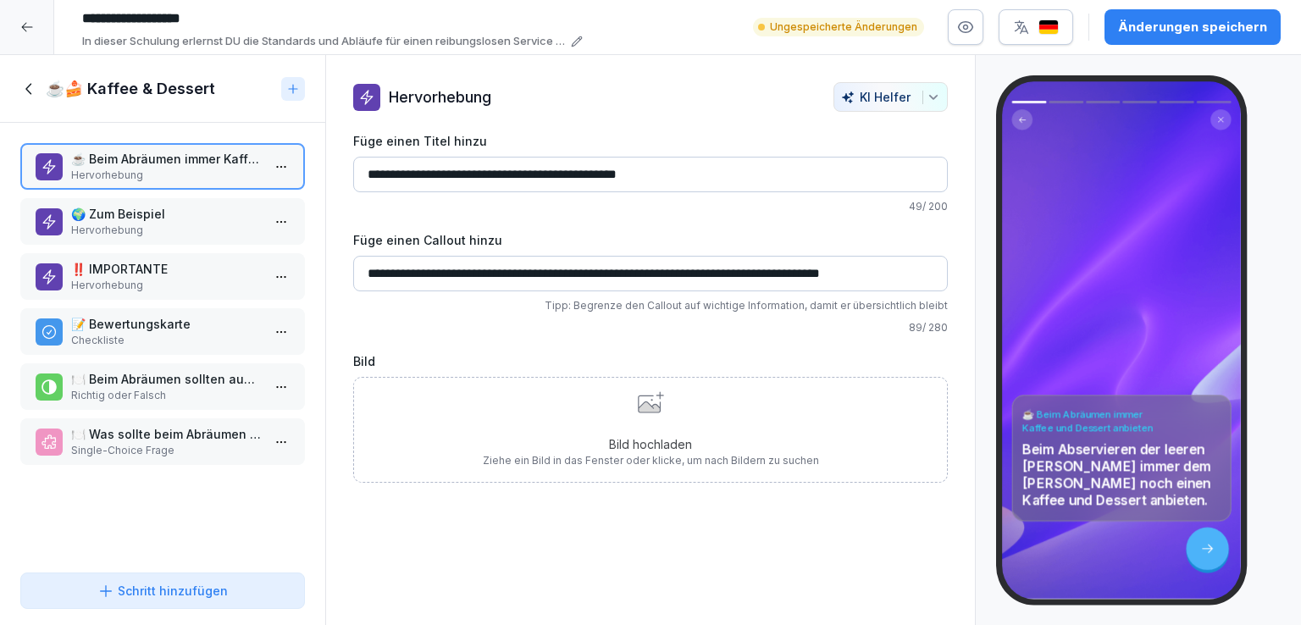
click at [663, 405] on div "Bild hochladen Ziehe ein Bild in das Fenster oder klicke, um nach Bildern zu su…" at bounding box center [651, 429] width 336 height 77
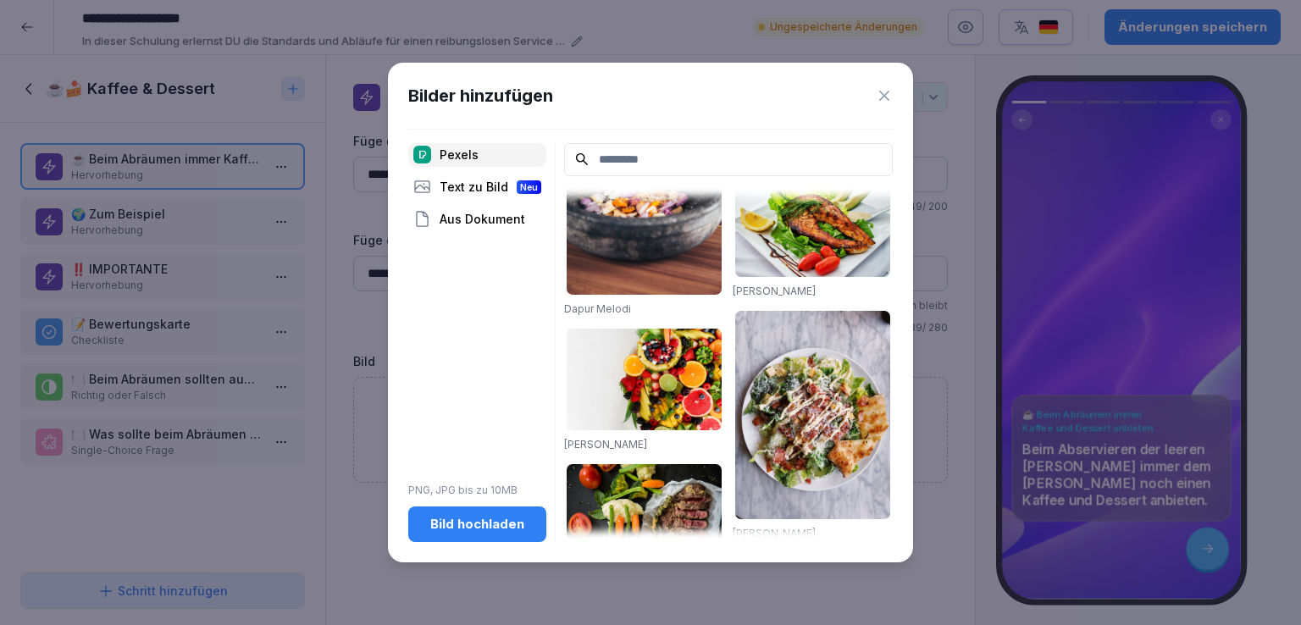
scroll to position [2175, 0]
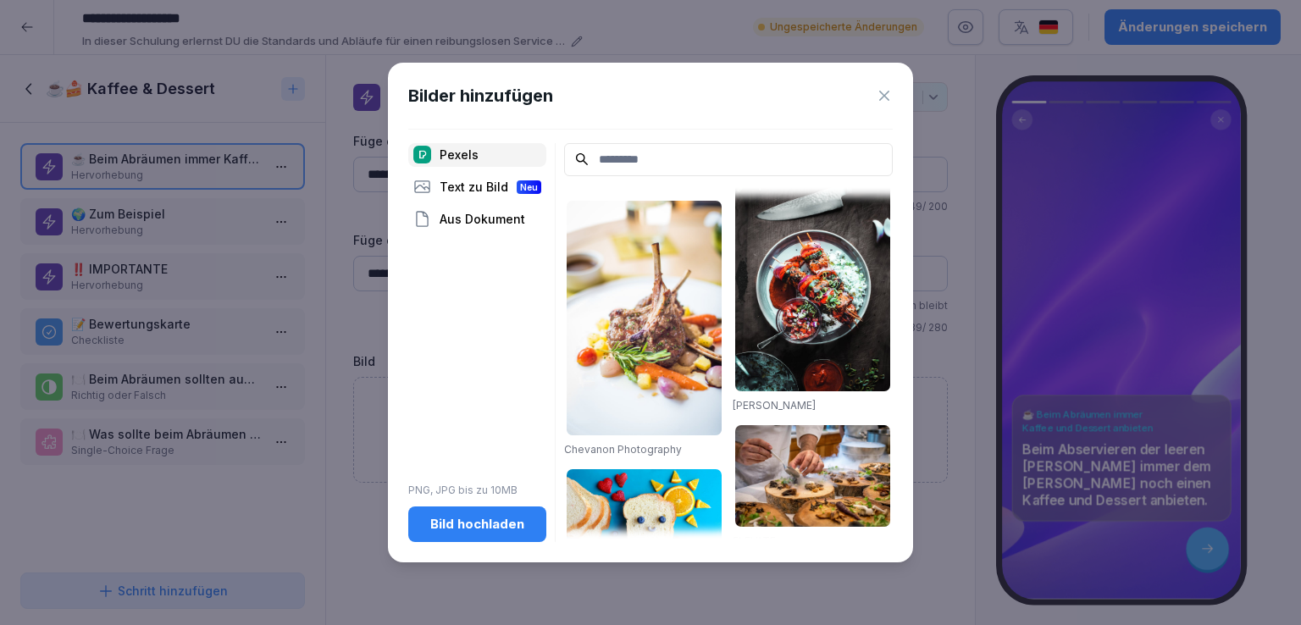
click at [474, 188] on div "Text zu Bild Neu" at bounding box center [477, 187] width 138 height 24
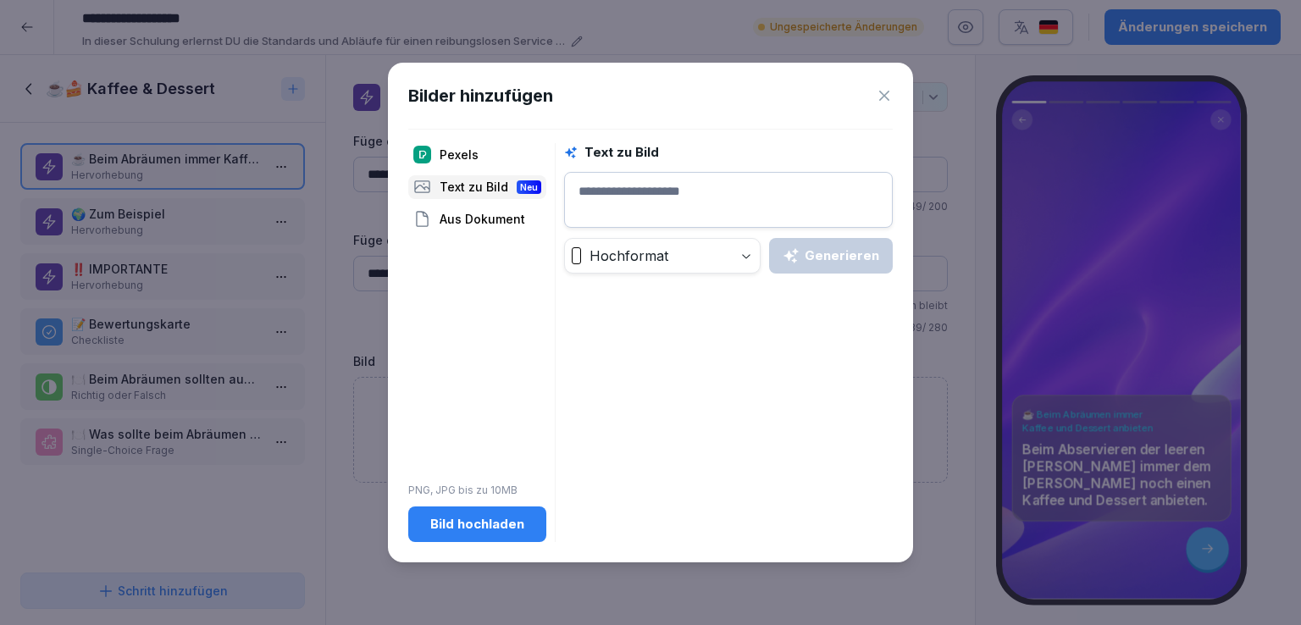
click at [660, 192] on textarea at bounding box center [728, 200] width 329 height 56
type textarea "********"
click at [840, 249] on div "Generieren" at bounding box center [831, 256] width 97 height 19
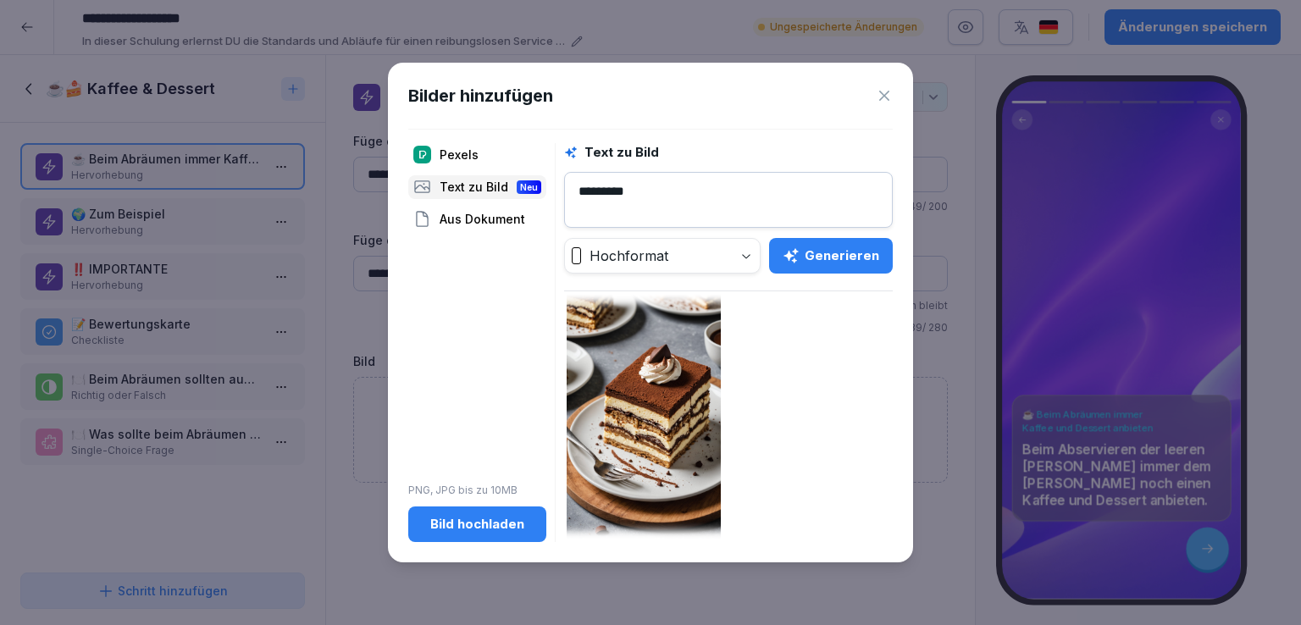
scroll to position [348, 0]
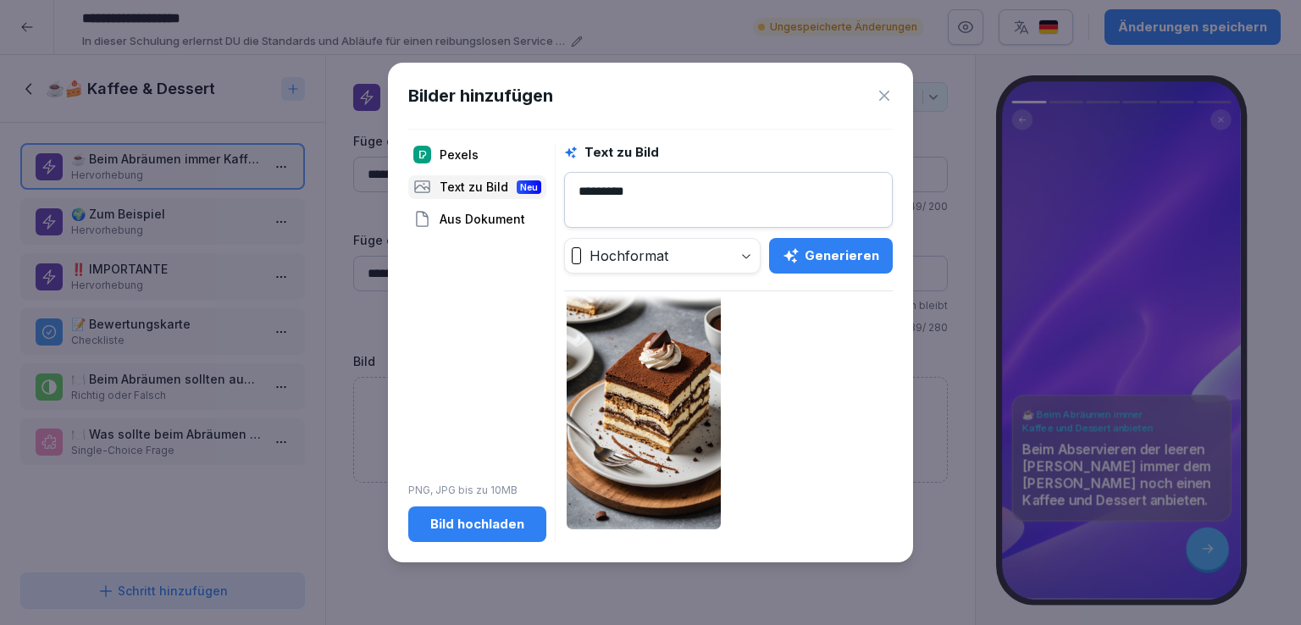
click at [885, 92] on icon at bounding box center [884, 95] width 17 height 17
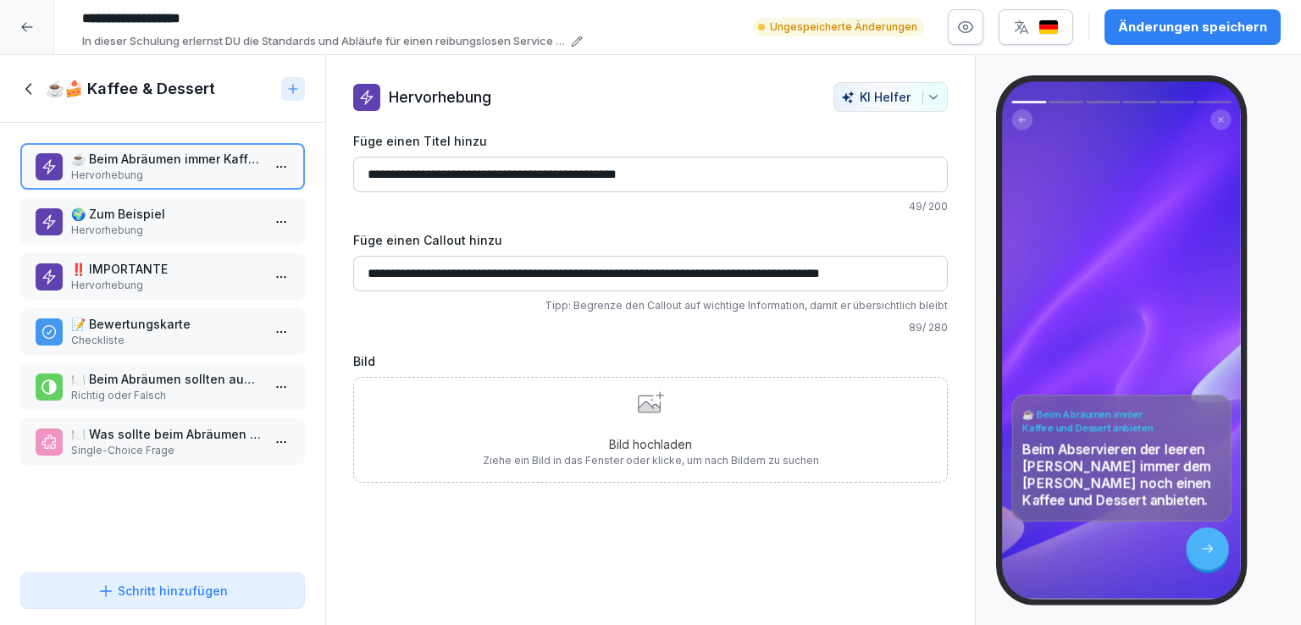
click at [29, 92] on icon at bounding box center [29, 89] width 19 height 19
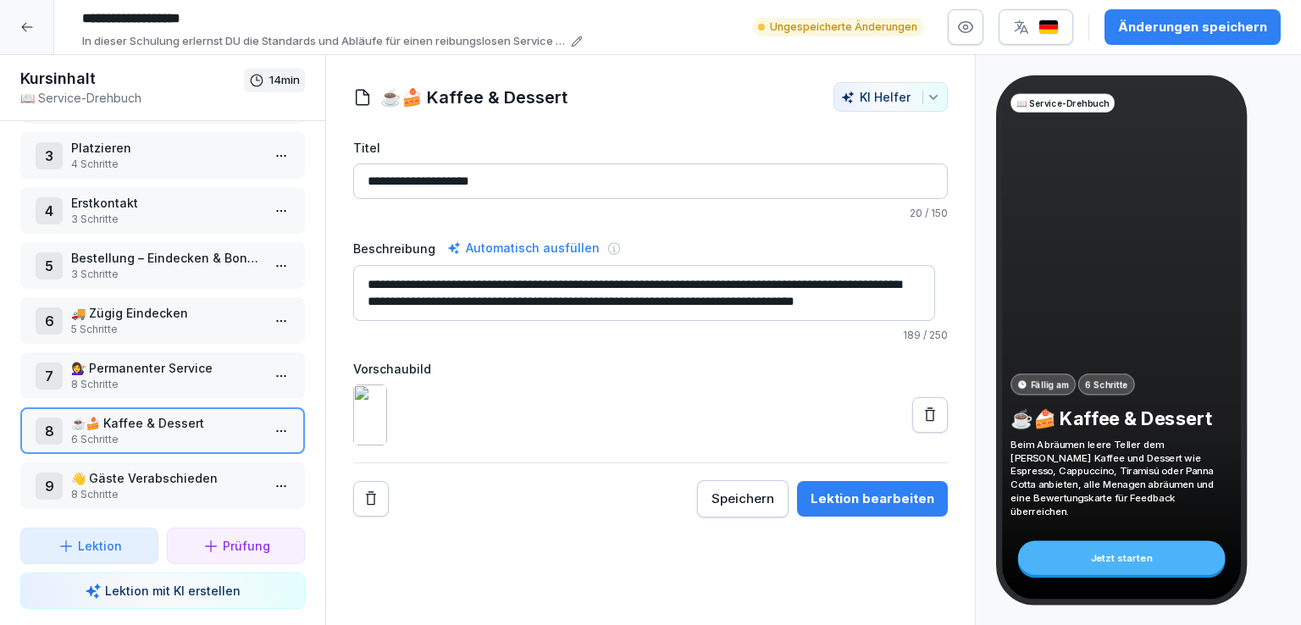
scroll to position [127, 0]
click at [175, 252] on p "Bestellung – Eindecken & Bonieren" at bounding box center [166, 256] width 190 height 18
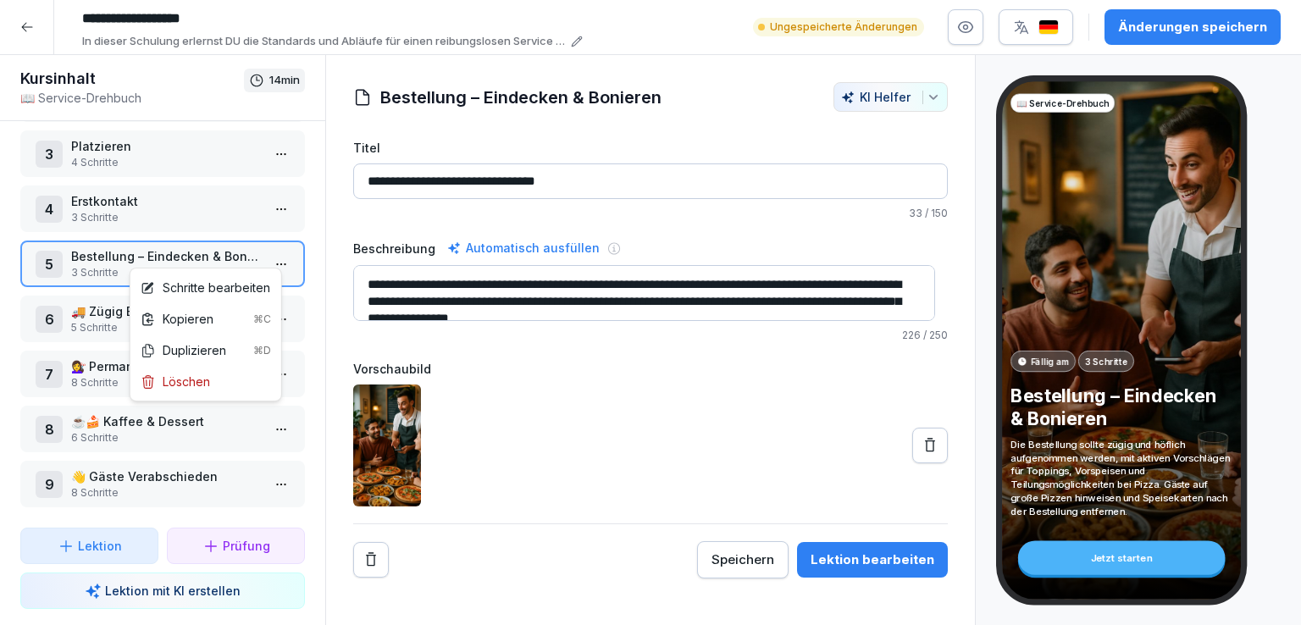
click at [269, 258] on html "**********" at bounding box center [650, 312] width 1301 height 625
click at [230, 289] on div "Schritte bearbeiten" at bounding box center [206, 288] width 130 height 18
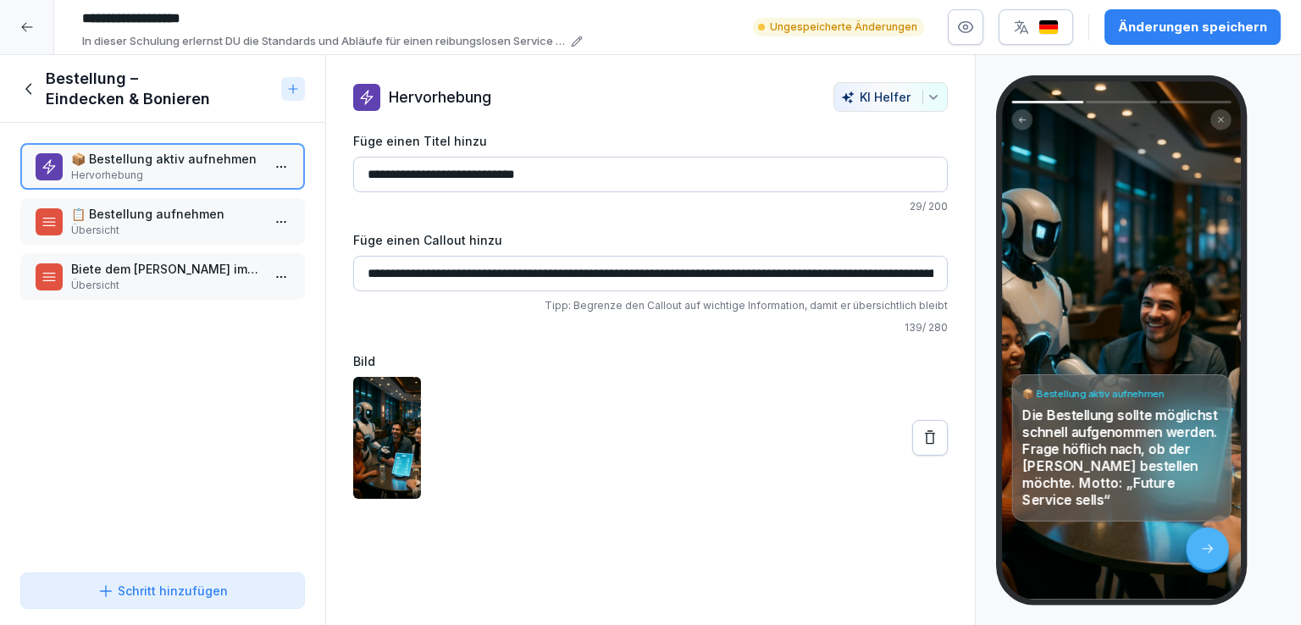
click at [176, 216] on p "📋 Bestellung aufnehmen" at bounding box center [166, 214] width 190 height 18
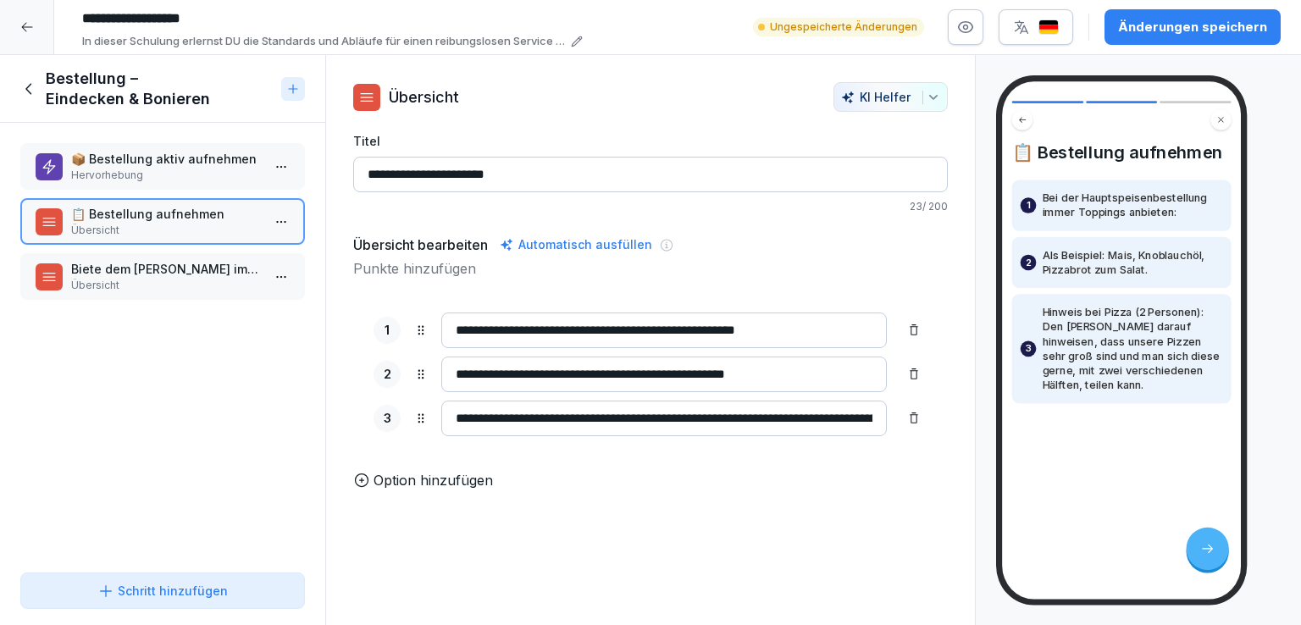
click at [158, 269] on p "Biete dem Gast immer eine Vorspeise an" at bounding box center [166, 269] width 190 height 18
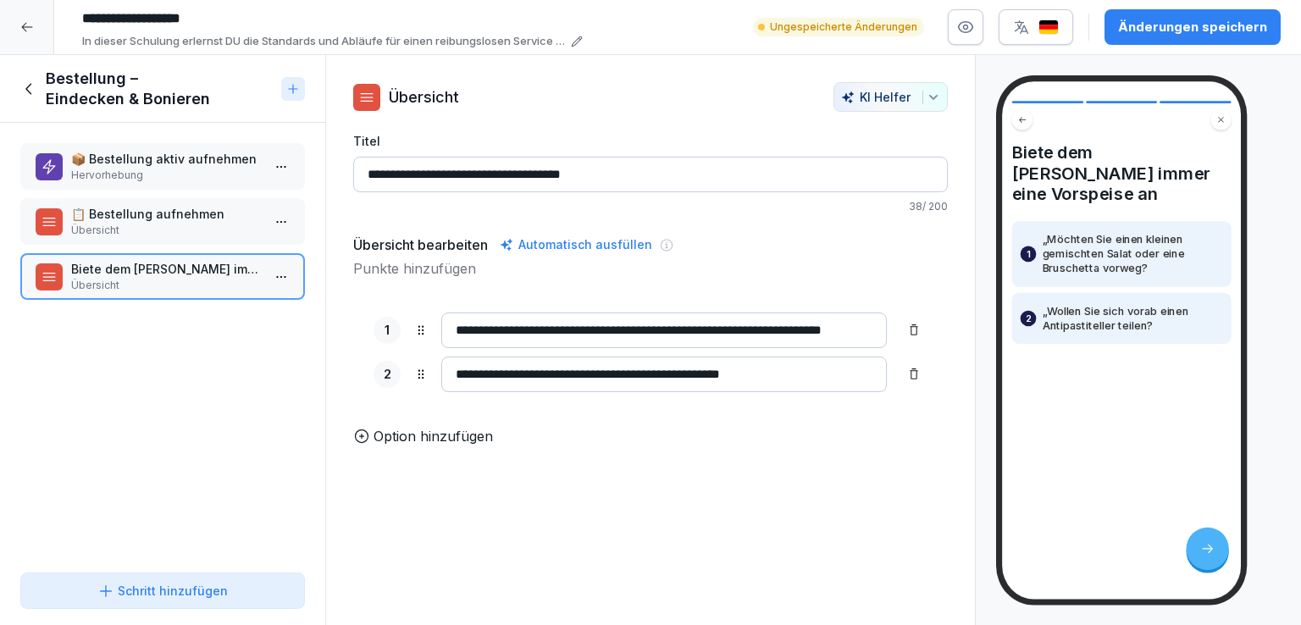
click at [31, 92] on icon at bounding box center [29, 89] width 19 height 19
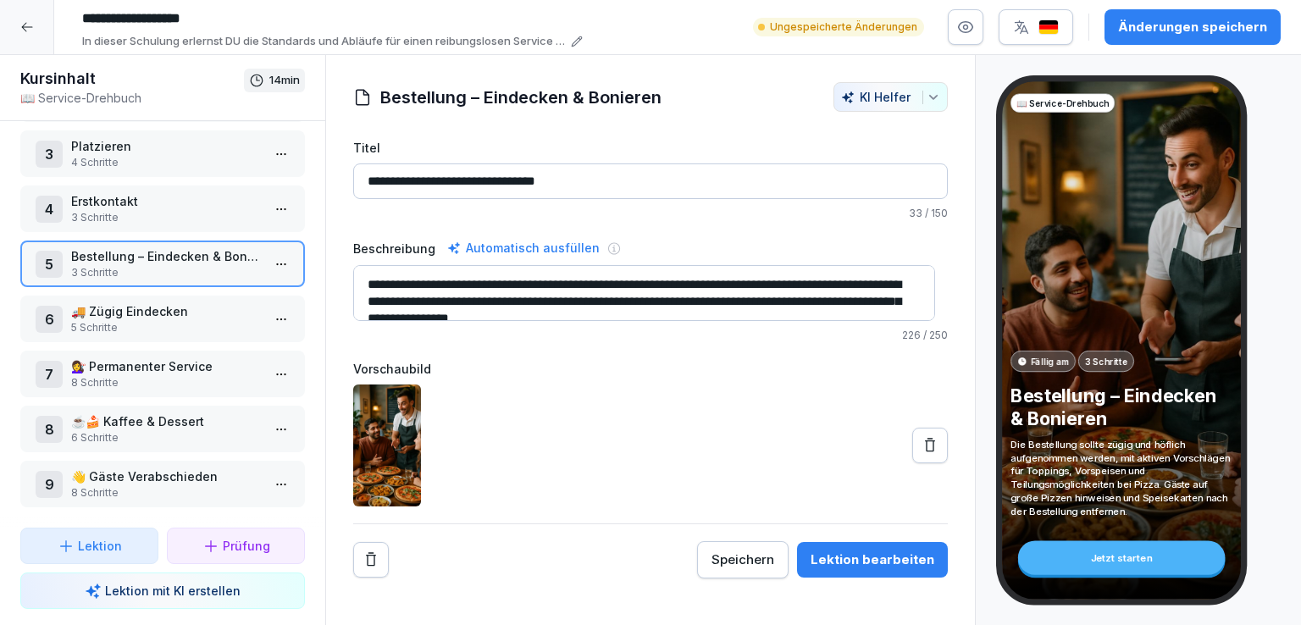
click at [185, 320] on p "5 Schritte" at bounding box center [166, 327] width 190 height 15
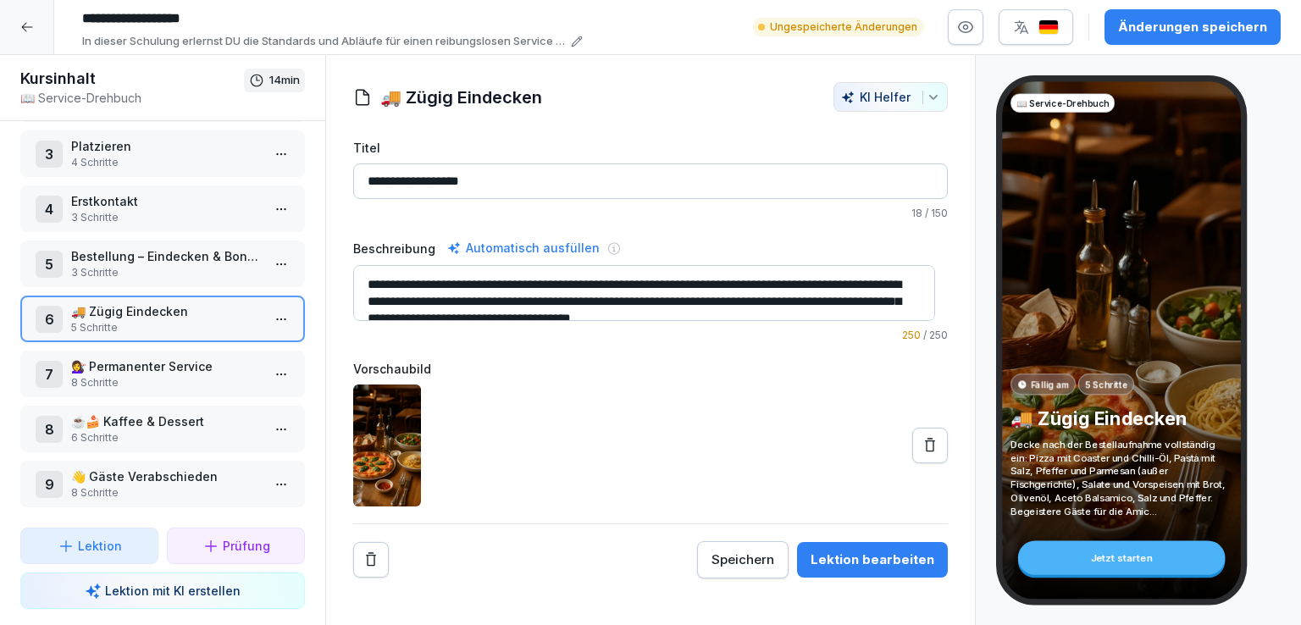
click at [922, 445] on icon at bounding box center [930, 445] width 17 height 17
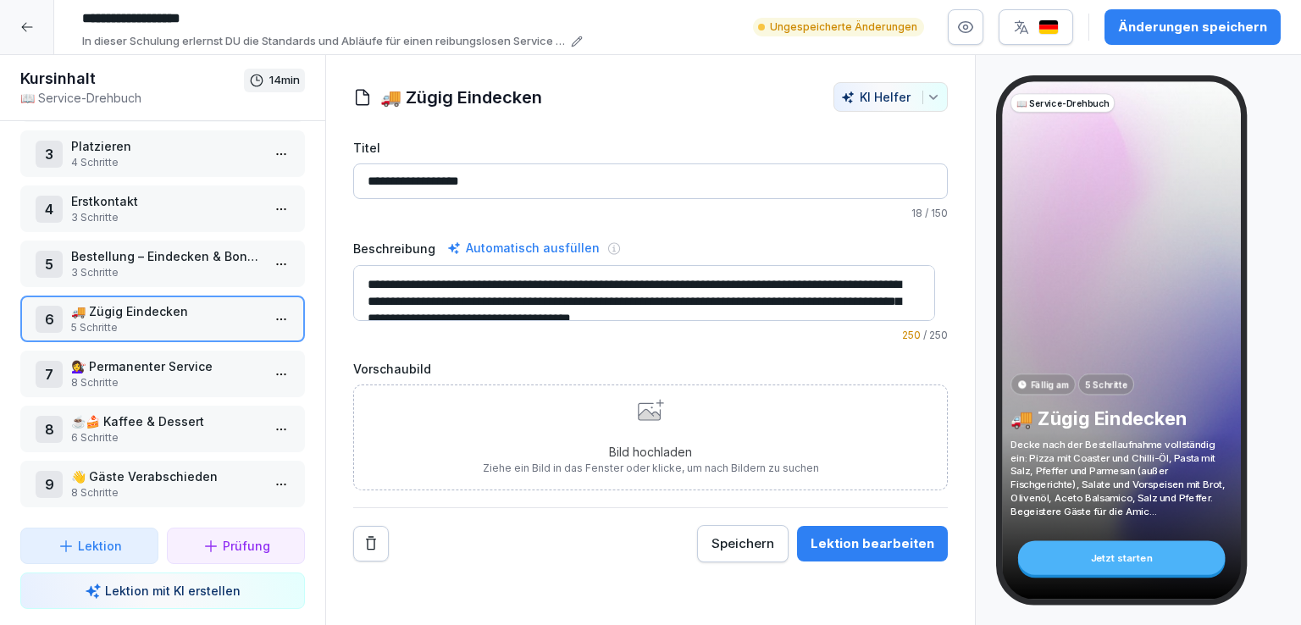
click at [642, 420] on div "Bild hochladen Ziehe ein Bild in das Fenster oder klicke, um nach Bildern zu su…" at bounding box center [651, 437] width 336 height 77
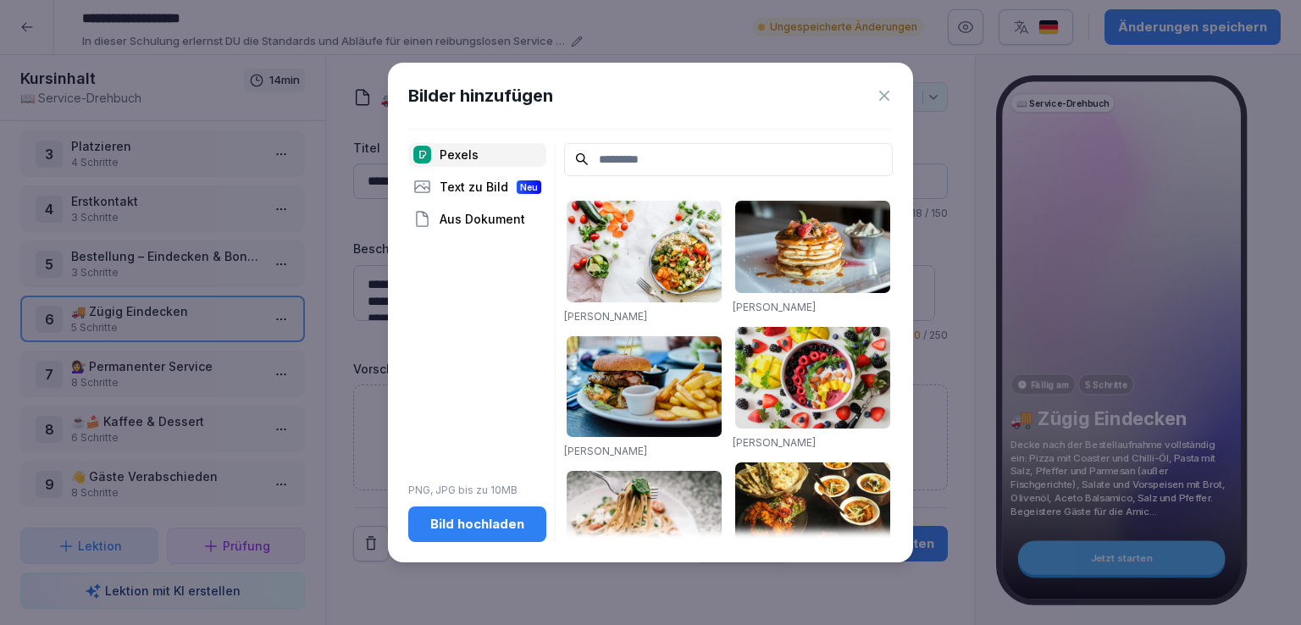
click at [492, 221] on div "Aus Dokument" at bounding box center [477, 220] width 138 height 24
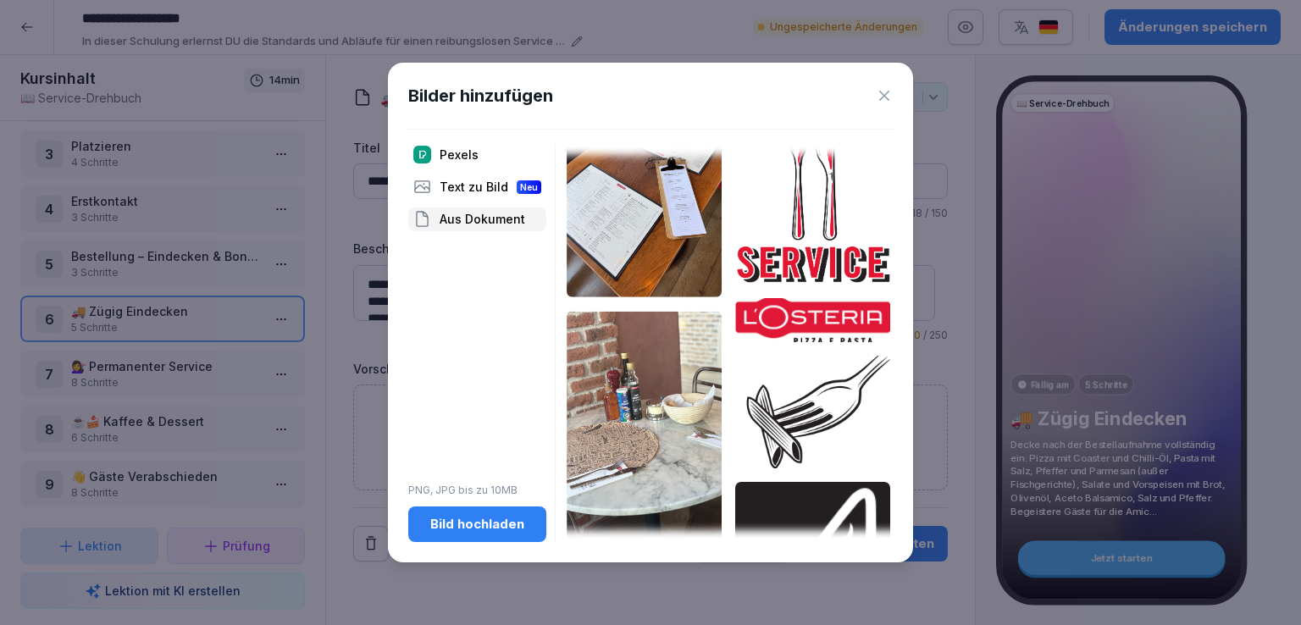
scroll to position [891, 0]
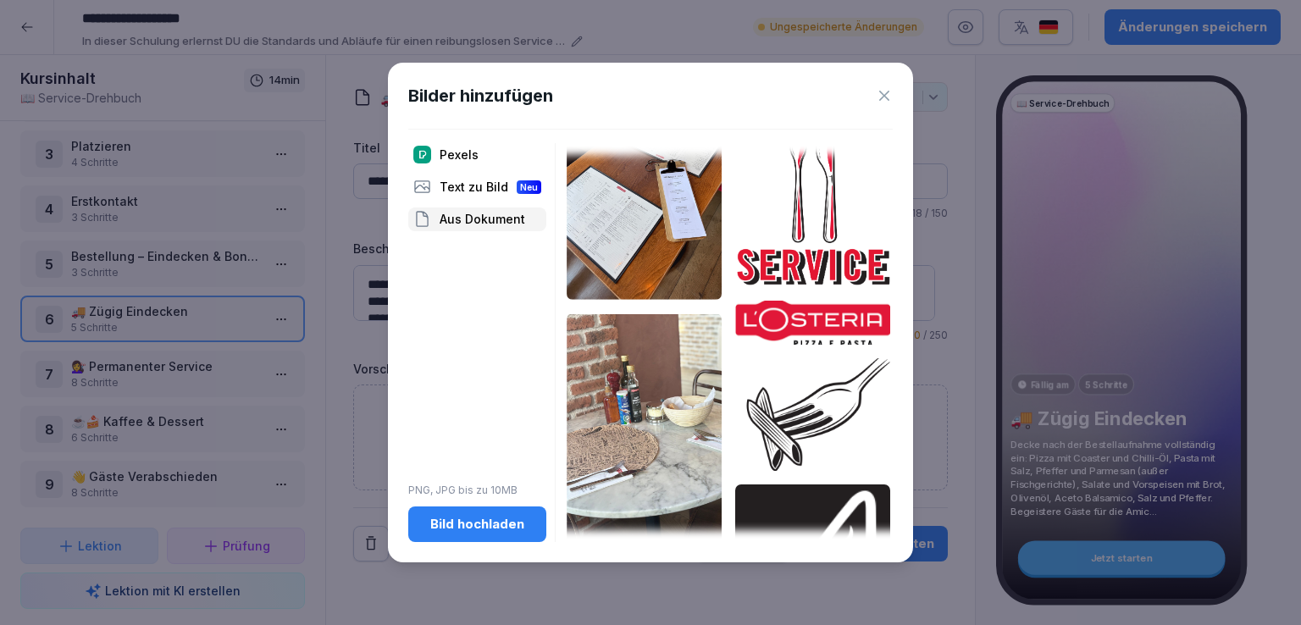
click at [678, 380] on img at bounding box center [644, 433] width 155 height 238
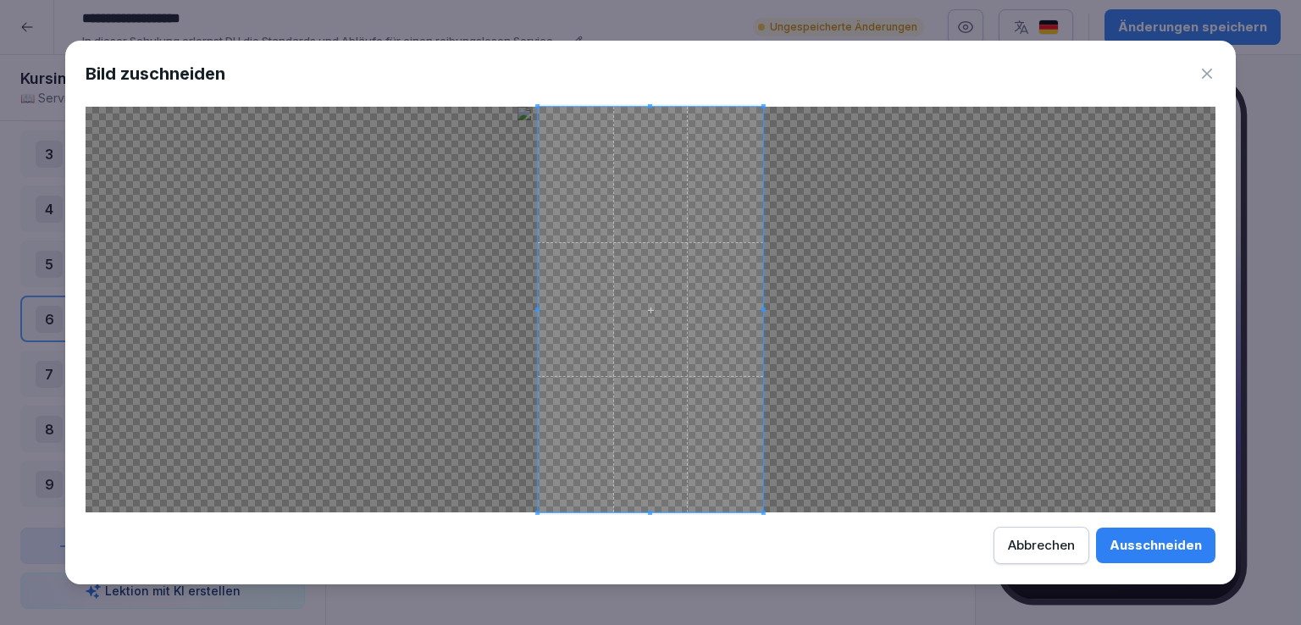
click at [1168, 547] on div "Ausschneiden" at bounding box center [1156, 545] width 92 height 19
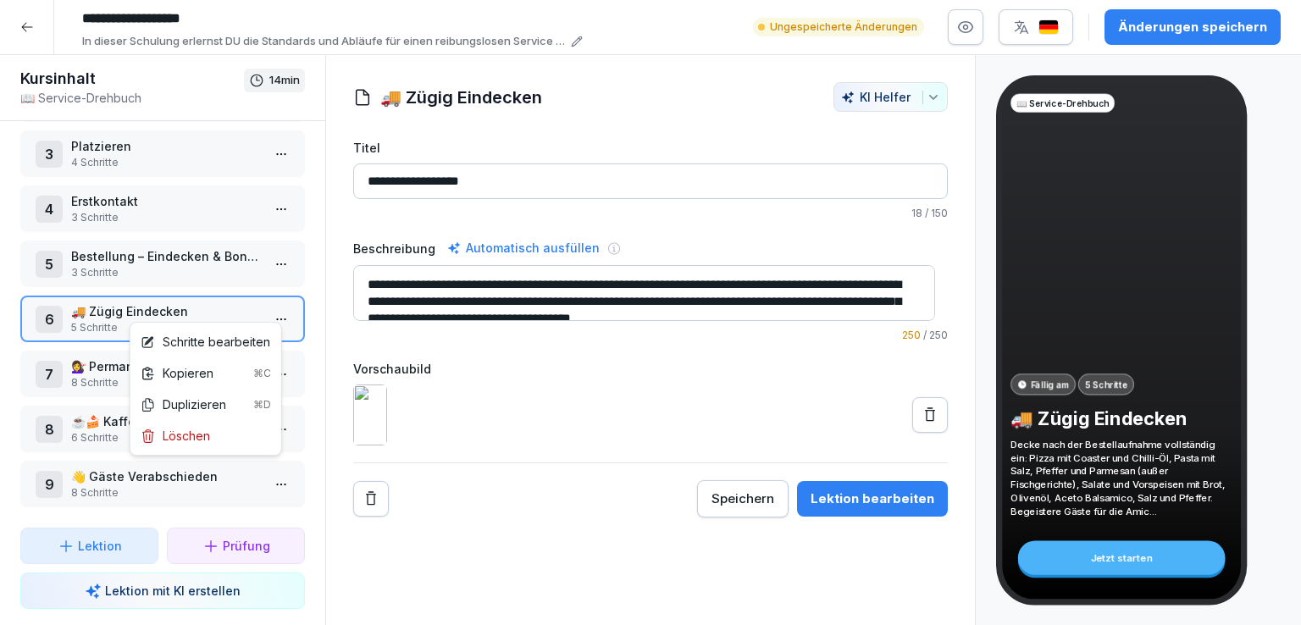
click at [268, 317] on html "**********" at bounding box center [650, 312] width 1301 height 625
click at [225, 346] on div "Schritte bearbeiten" at bounding box center [206, 342] width 130 height 18
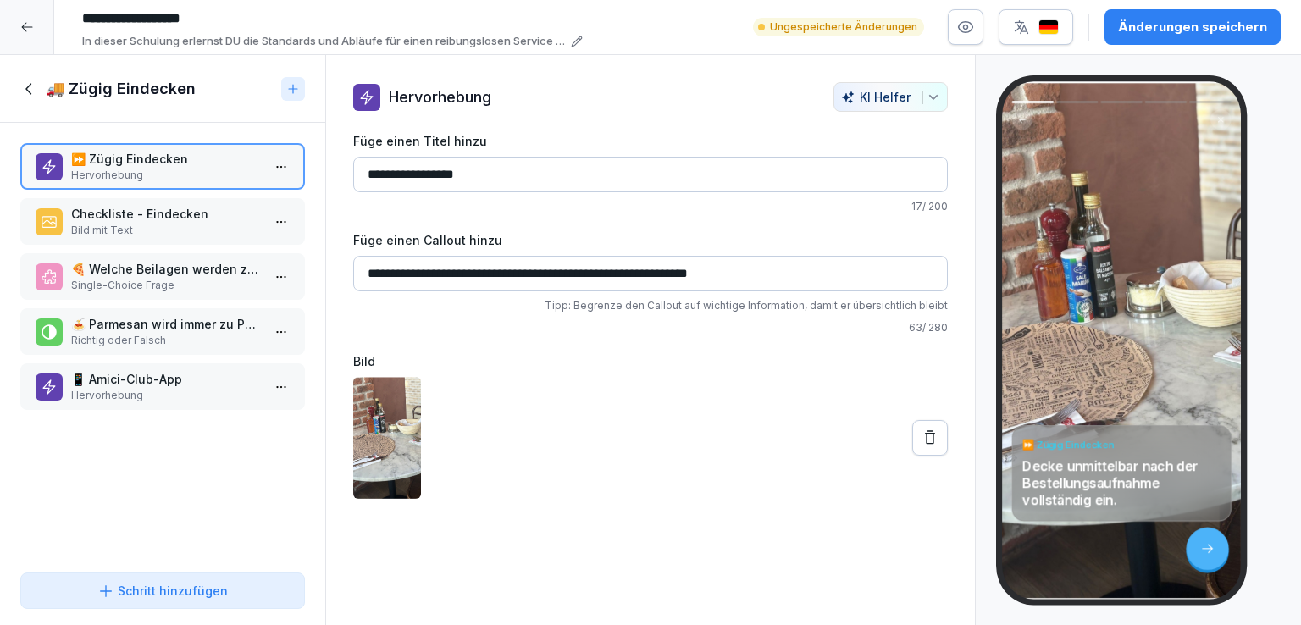
click at [922, 438] on icon at bounding box center [930, 438] width 17 height 17
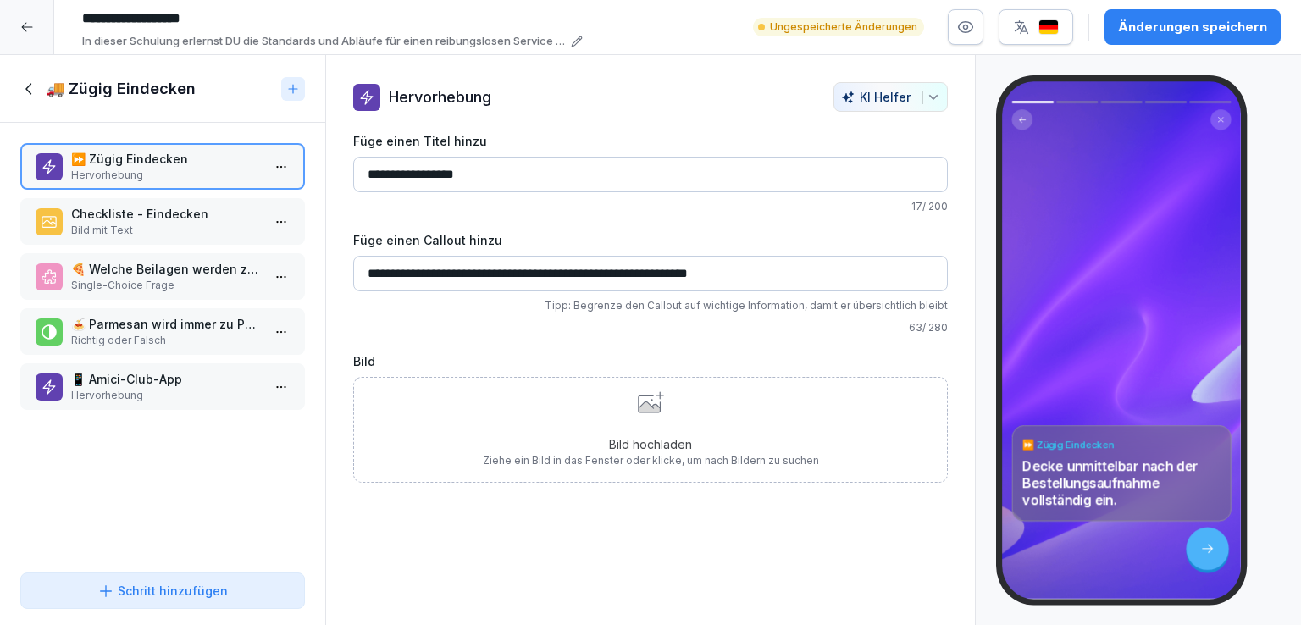
click at [645, 417] on div "Bild hochladen Ziehe ein Bild in das Fenster oder klicke, um nach Bildern zu su…" at bounding box center [651, 429] width 336 height 77
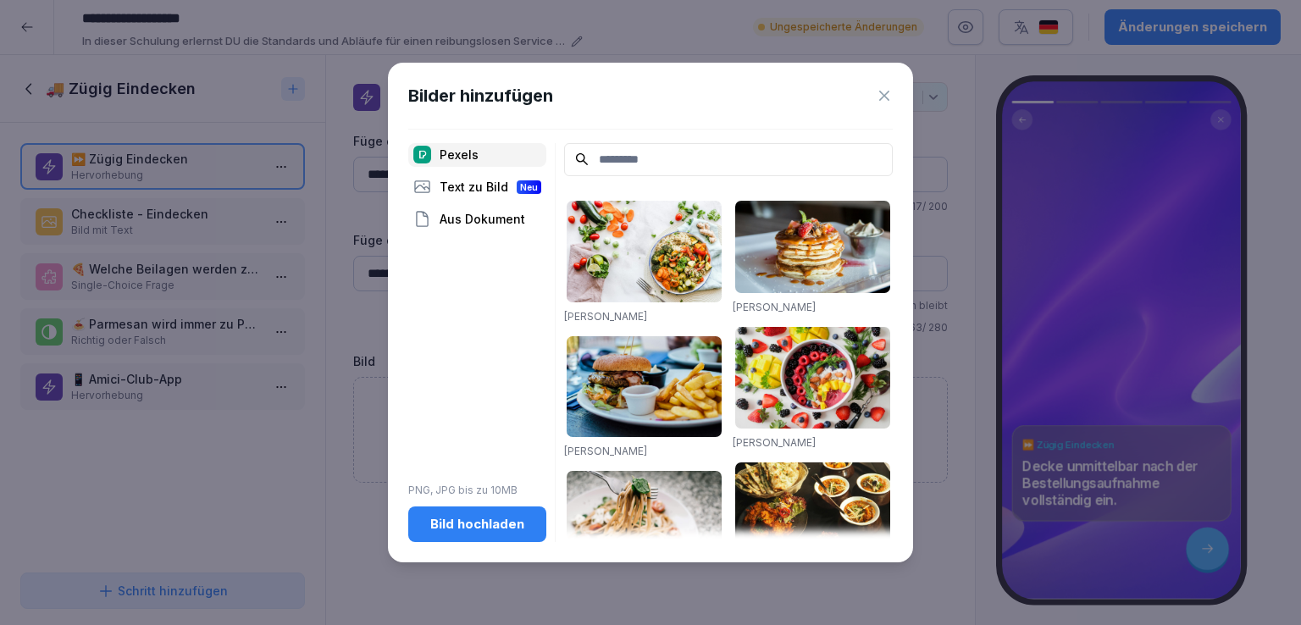
click at [497, 221] on div "Aus Dokument" at bounding box center [477, 220] width 138 height 24
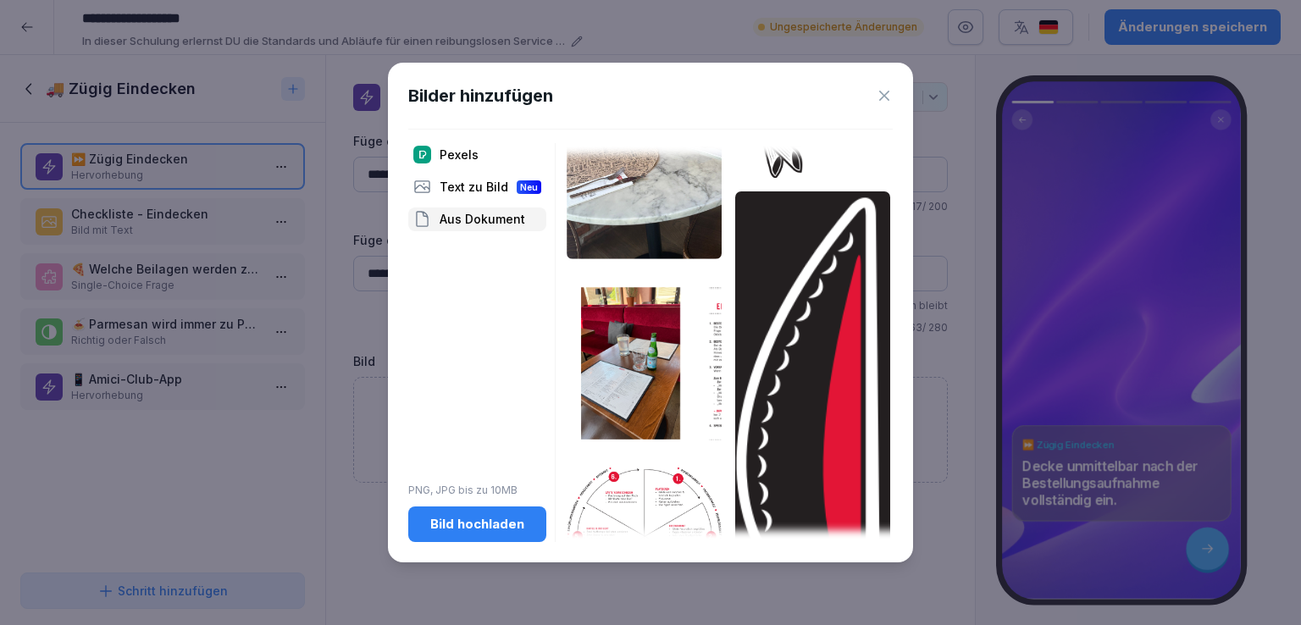
scroll to position [1183, 0]
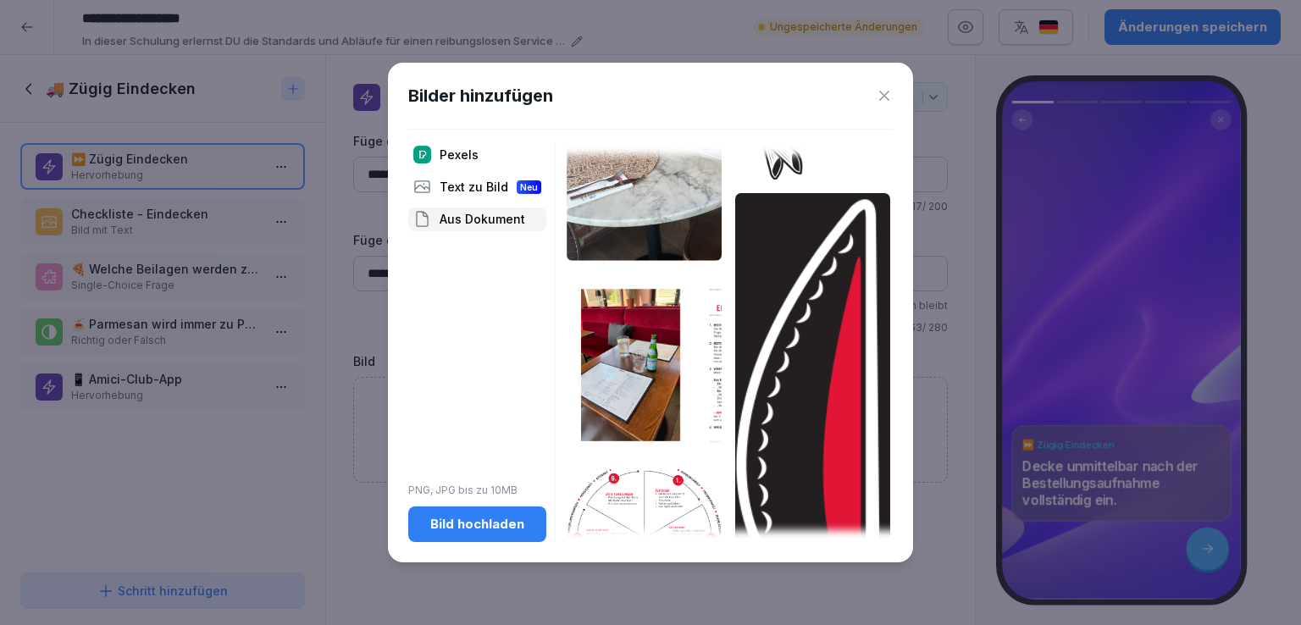
click at [885, 97] on icon at bounding box center [885, 96] width 10 height 10
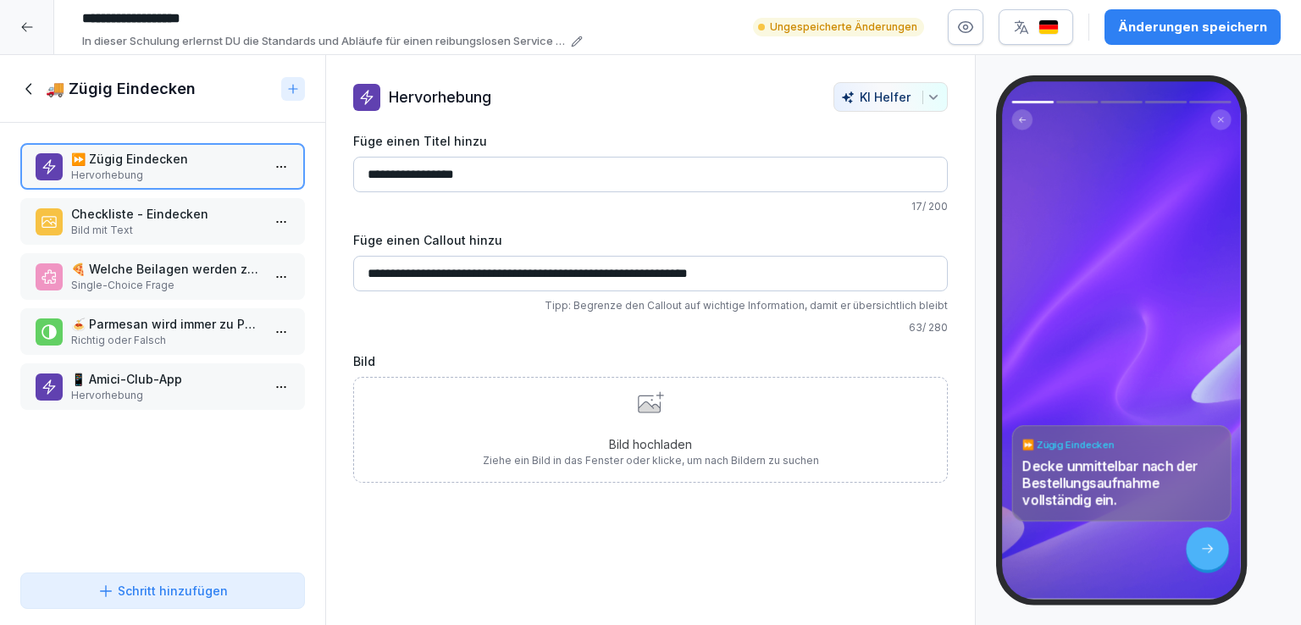
click at [25, 86] on icon at bounding box center [29, 89] width 19 height 19
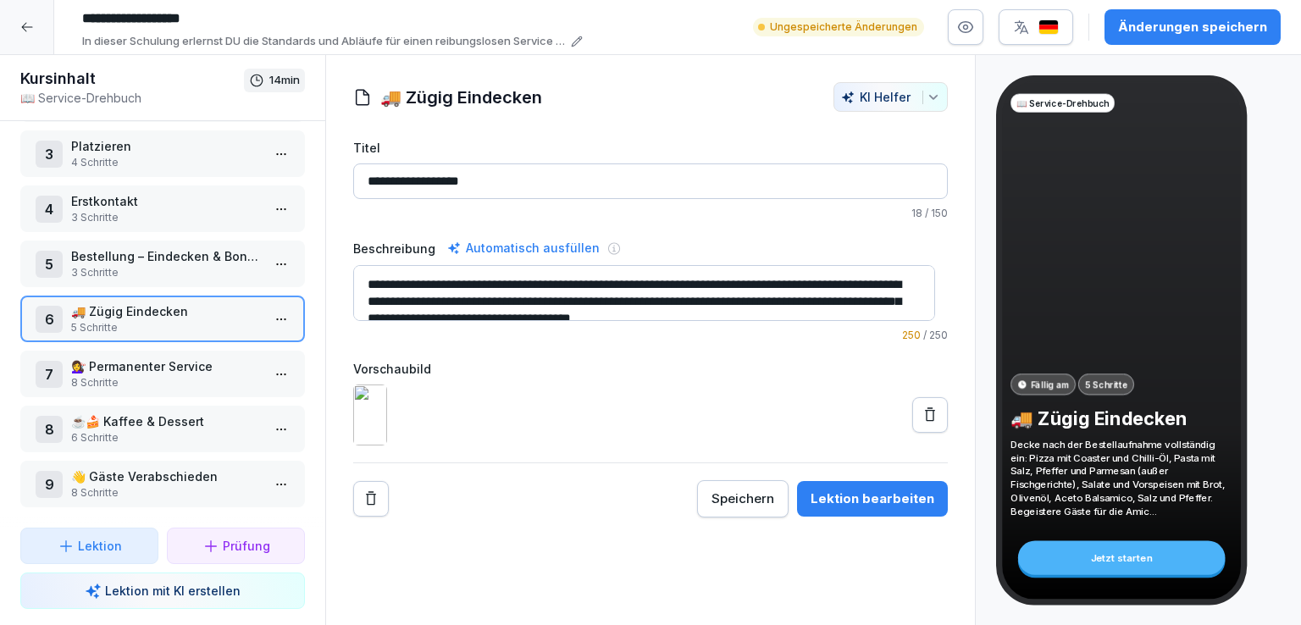
click at [208, 265] on p "3 Schritte" at bounding box center [166, 272] width 190 height 15
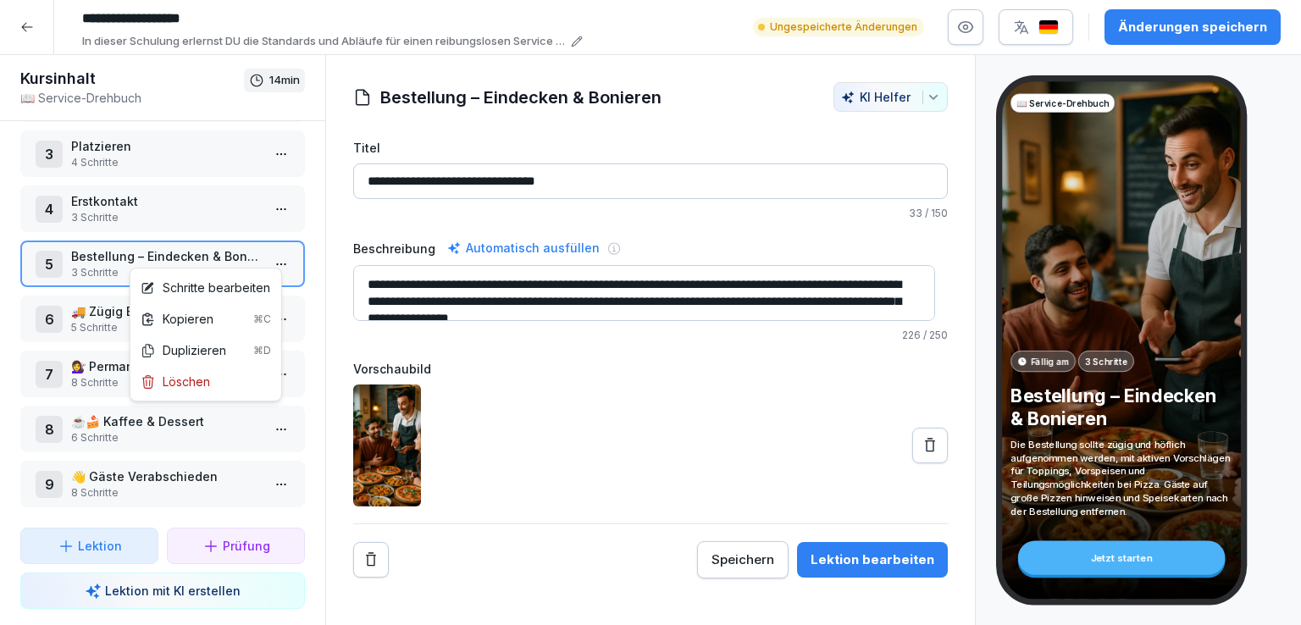
click at [278, 252] on html "**********" at bounding box center [650, 312] width 1301 height 625
click at [230, 286] on div "Schritte bearbeiten" at bounding box center [206, 288] width 130 height 18
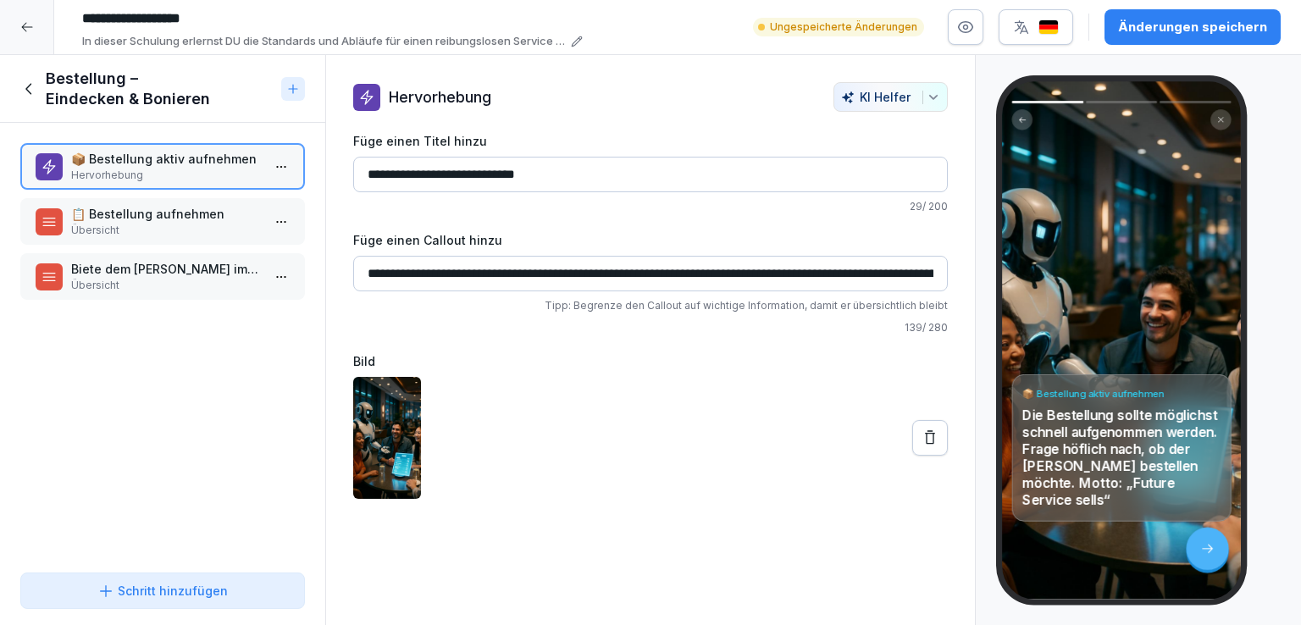
drag, startPoint x: 388, startPoint y: 173, endPoint x: 337, endPoint y: 178, distance: 51.1
click at [337, 178] on div "**********" at bounding box center [650, 290] width 649 height 417
type input "**********"
click at [813, 269] on input "**********" at bounding box center [650, 274] width 595 height 36
click at [732, 425] on div at bounding box center [650, 438] width 595 height 122
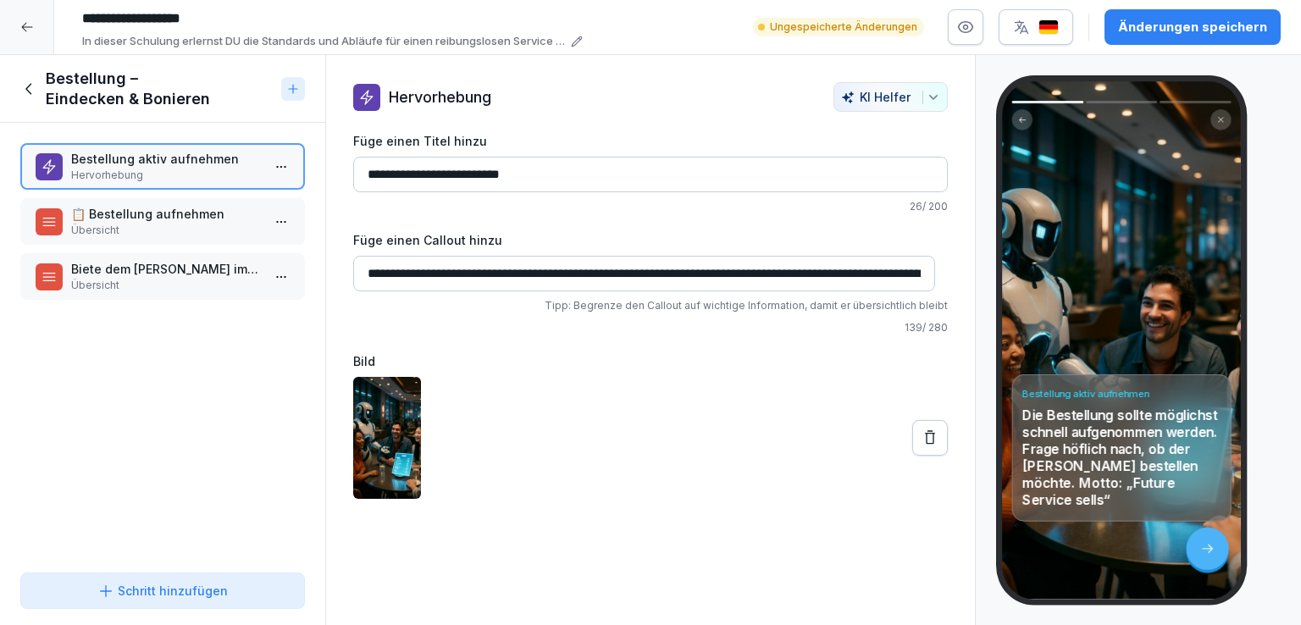
click at [922, 443] on icon at bounding box center [930, 438] width 17 height 17
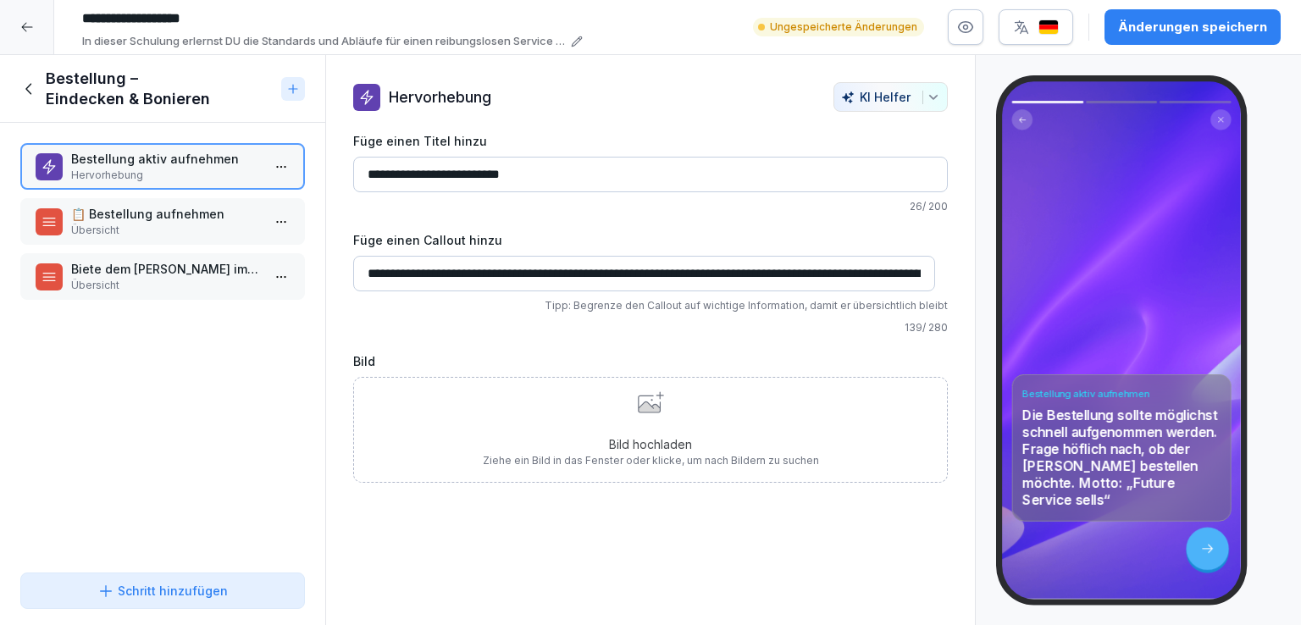
click at [208, 223] on p "Übersicht" at bounding box center [166, 230] width 190 height 15
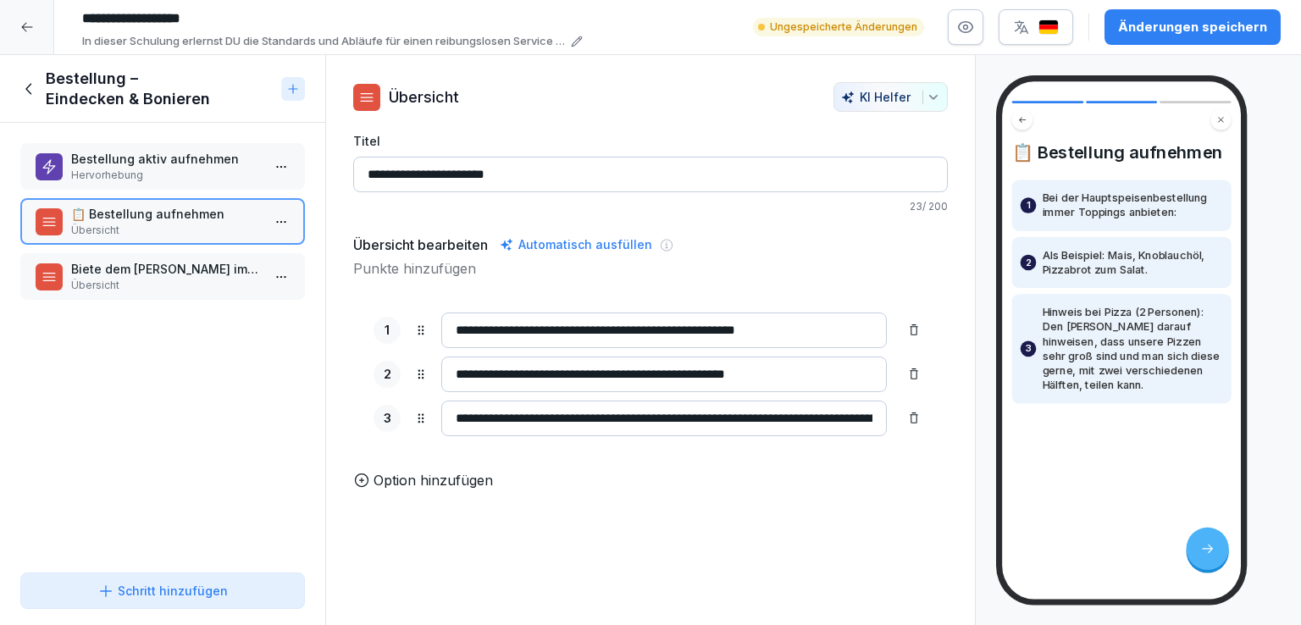
click at [170, 271] on p "Biete dem Gast immer eine Vorspeise an" at bounding box center [166, 269] width 190 height 18
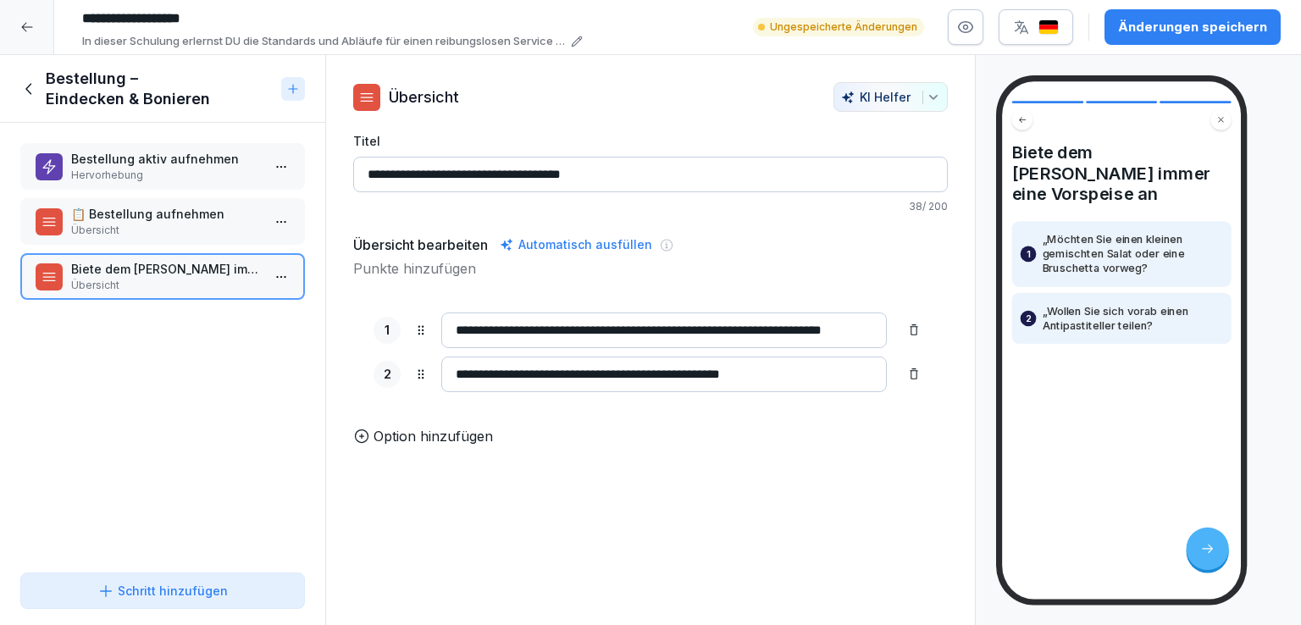
click at [156, 146] on div "Bestellung aktiv aufnehmen Hervorhebung" at bounding box center [162, 166] width 285 height 47
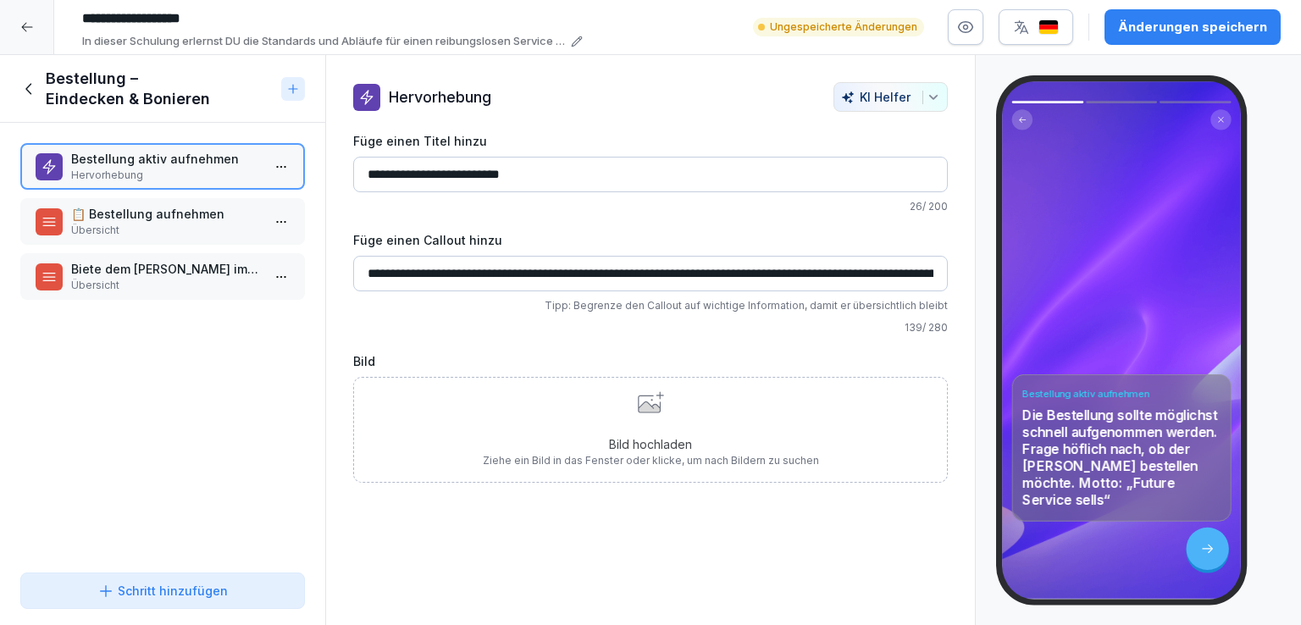
click at [36, 86] on icon at bounding box center [29, 89] width 19 height 19
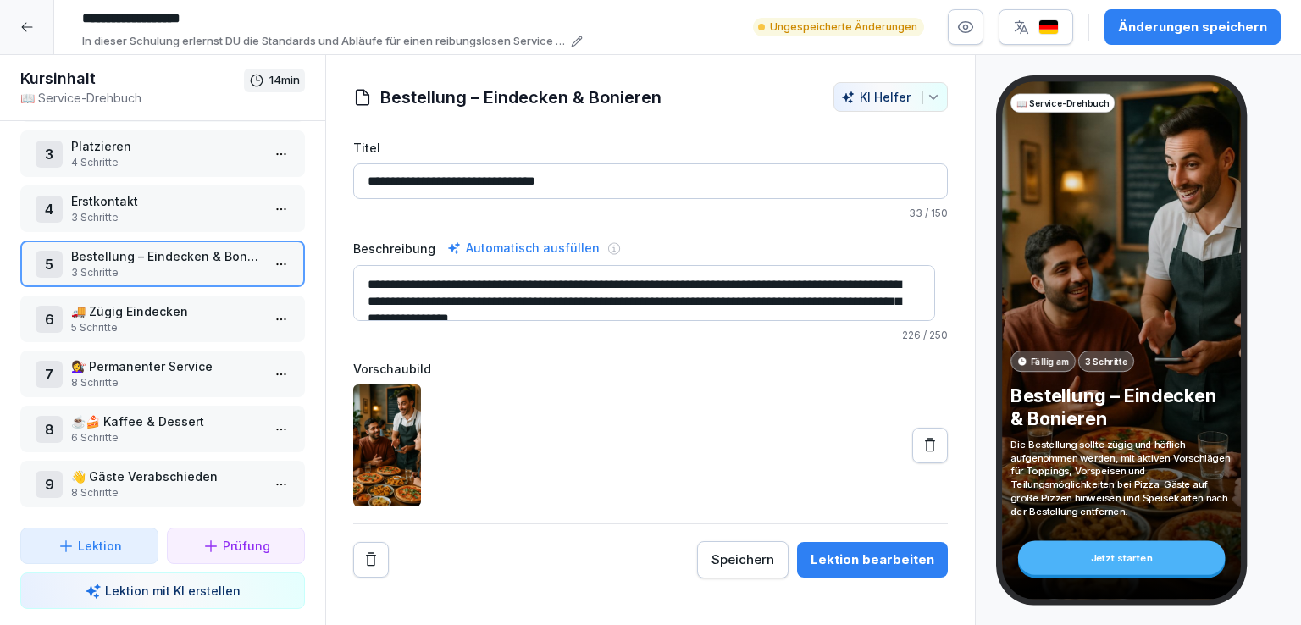
click at [148, 303] on p "🚚 Zügig Eindecken" at bounding box center [166, 311] width 190 height 18
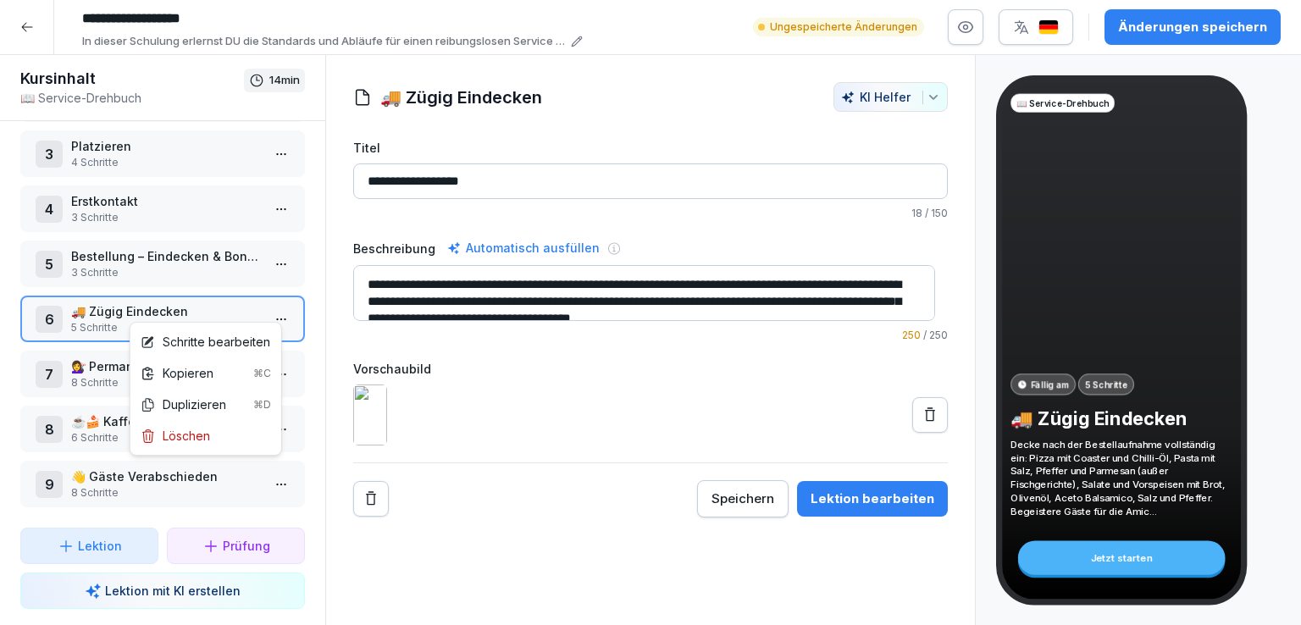
click at [268, 307] on html "**********" at bounding box center [650, 312] width 1301 height 625
click at [220, 343] on div "Schritte bearbeiten" at bounding box center [206, 342] width 130 height 18
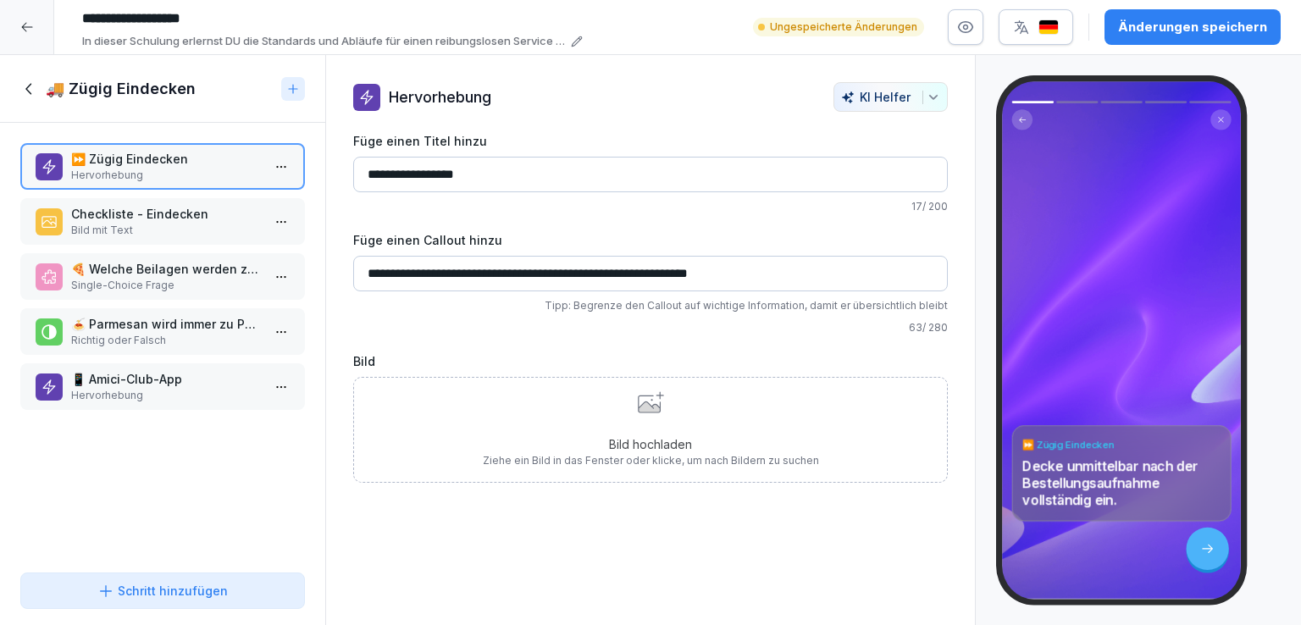
click at [169, 218] on p "Checkliste - Eindecken" at bounding box center [166, 214] width 190 height 18
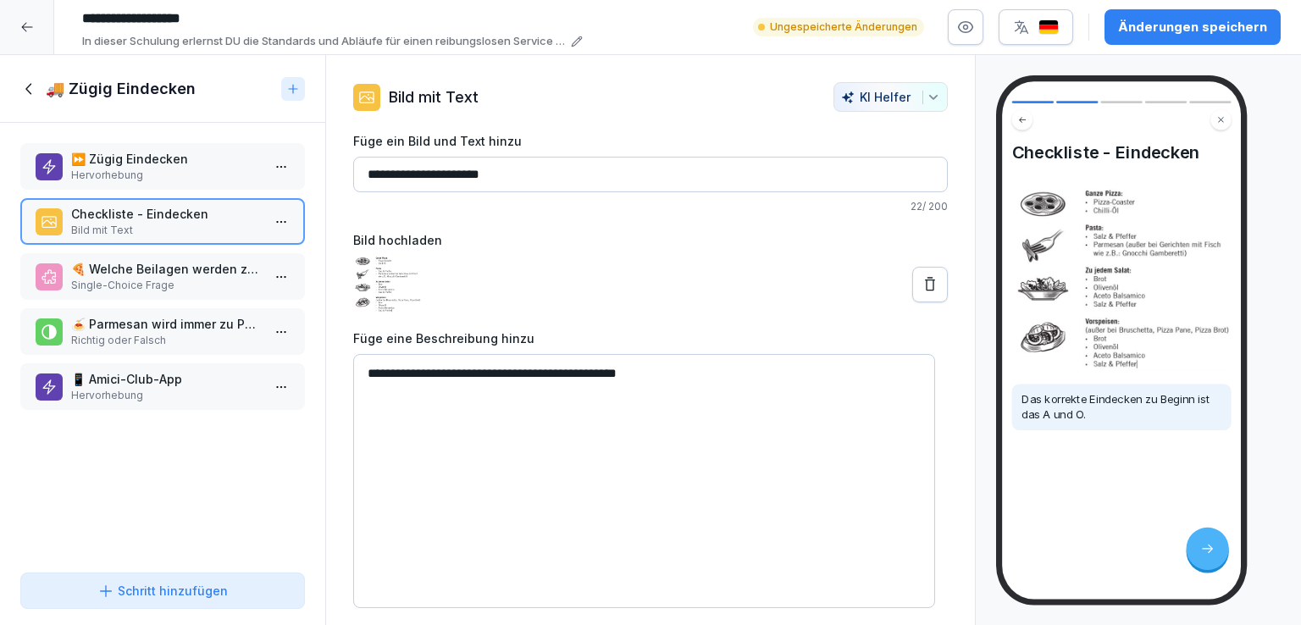
click at [148, 165] on p "⏩ Zügig Eindecken" at bounding box center [166, 159] width 190 height 18
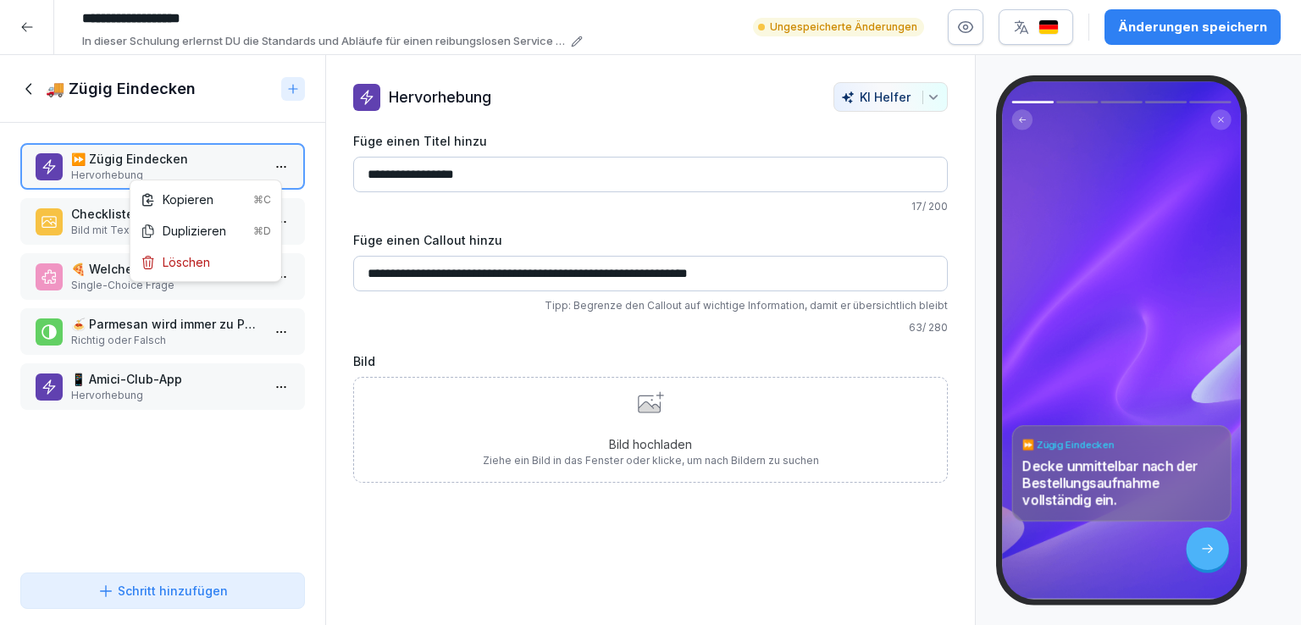
click at [278, 166] on html "**********" at bounding box center [650, 312] width 1301 height 625
click at [195, 269] on div "Löschen" at bounding box center [175, 262] width 69 height 18
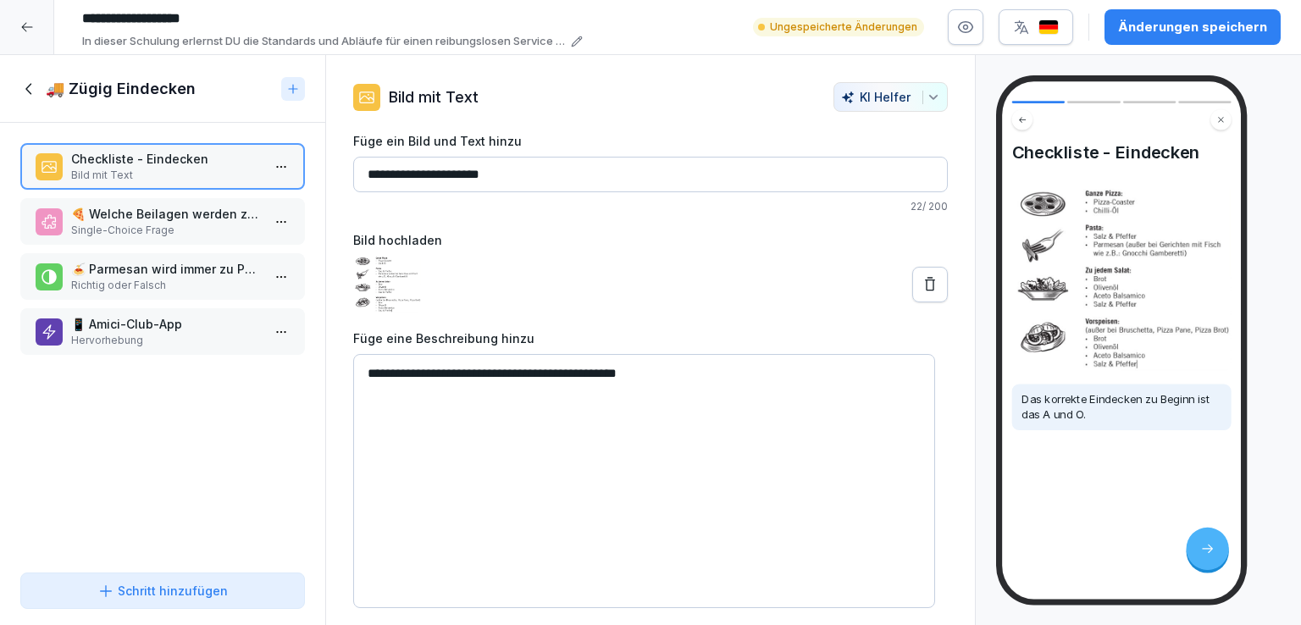
click at [149, 219] on p "🍕 Welche Beilagen werden zu einer ganzen Pizza serviert?" at bounding box center [166, 214] width 190 height 18
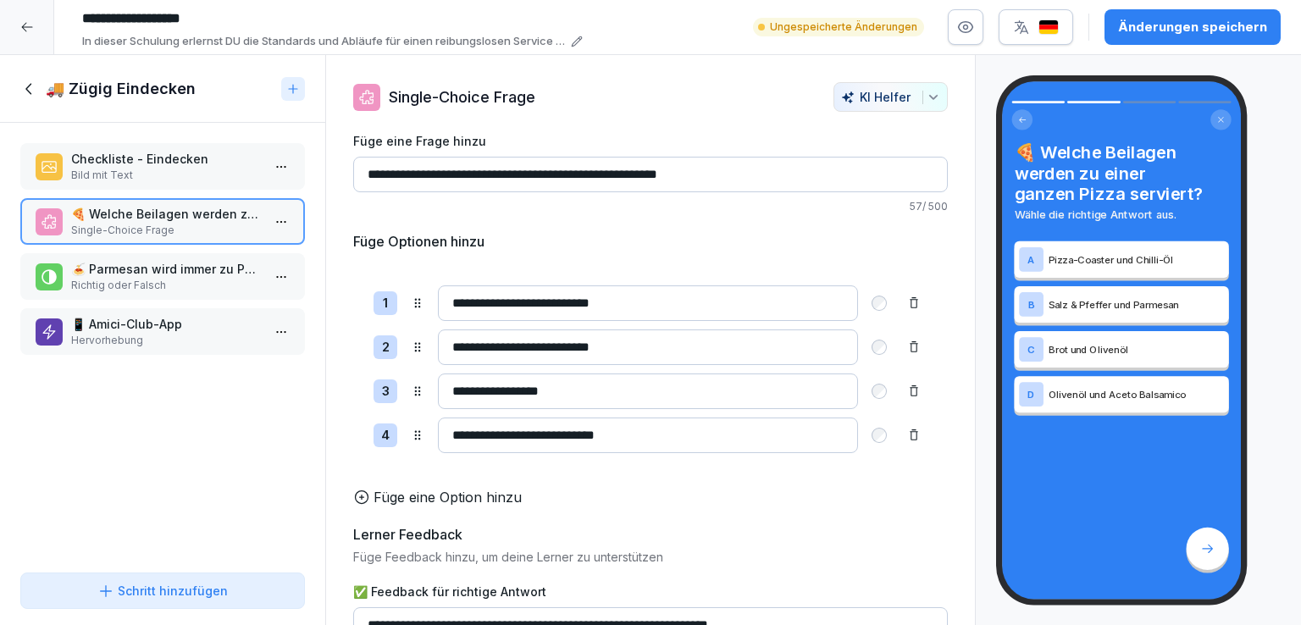
click at [169, 268] on p "🍝 Parmesan wird immer zu Pasta-Gerichten serviert." at bounding box center [166, 269] width 190 height 18
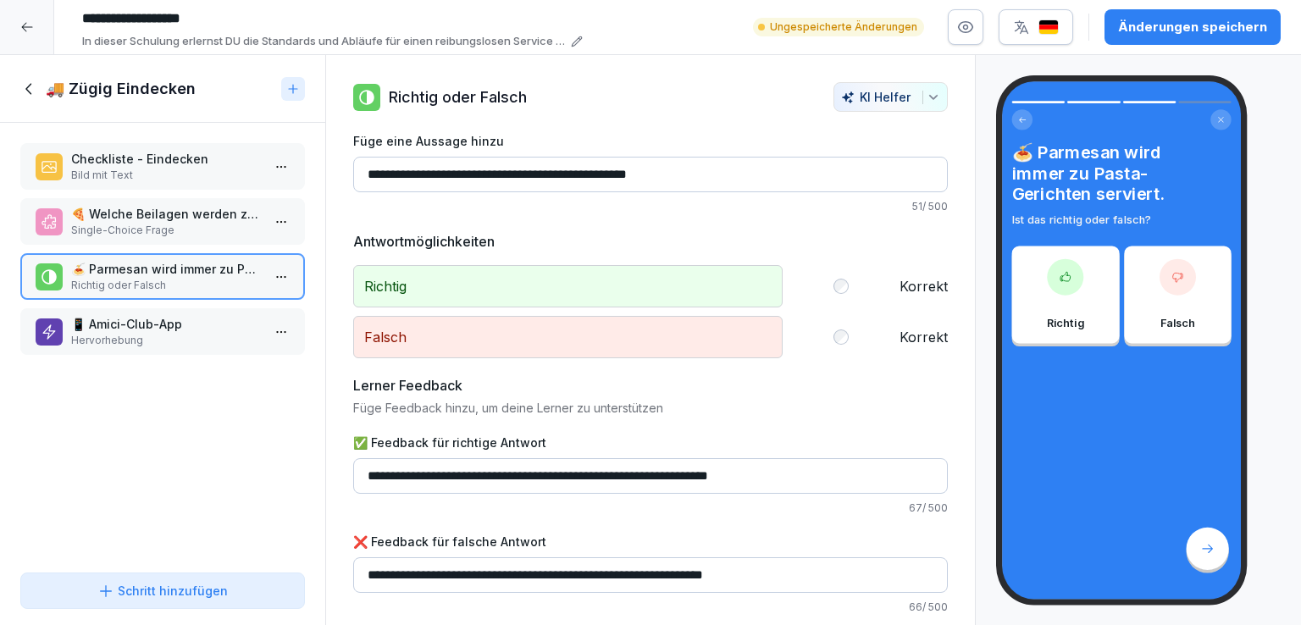
click at [190, 319] on p "📱 Amici-Club-App" at bounding box center [166, 324] width 190 height 18
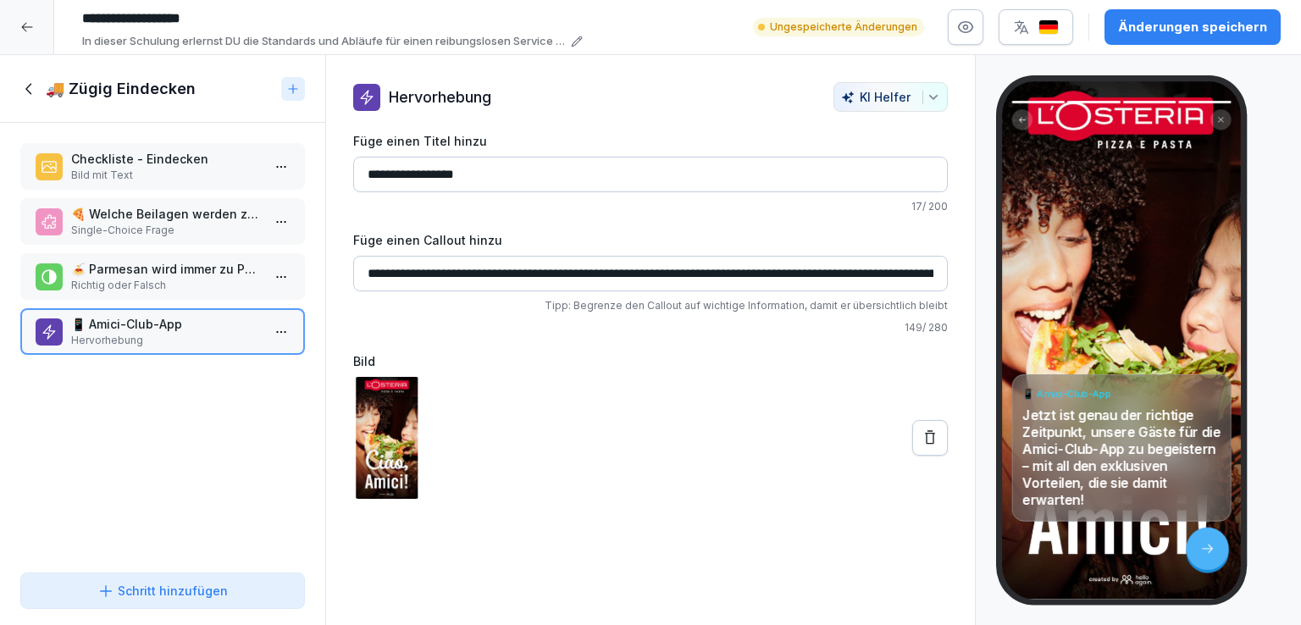
click at [28, 86] on icon at bounding box center [28, 88] width 6 height 11
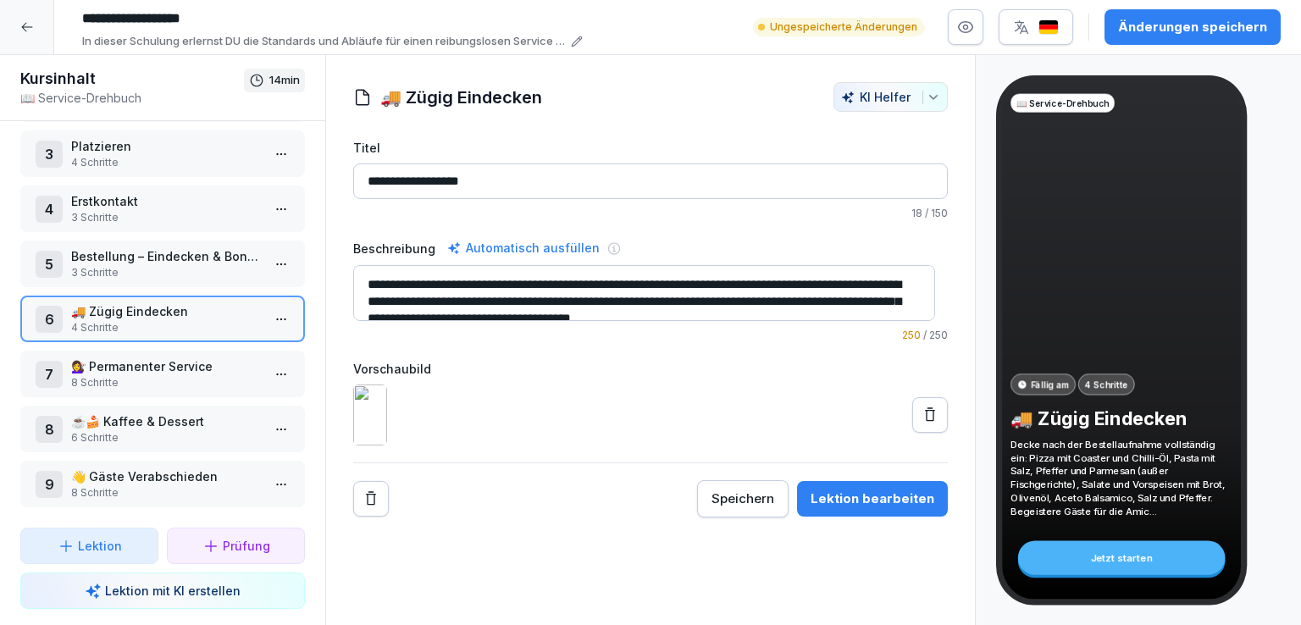
click at [169, 358] on p "💇‍♀️ Permanenter Service" at bounding box center [166, 367] width 190 height 18
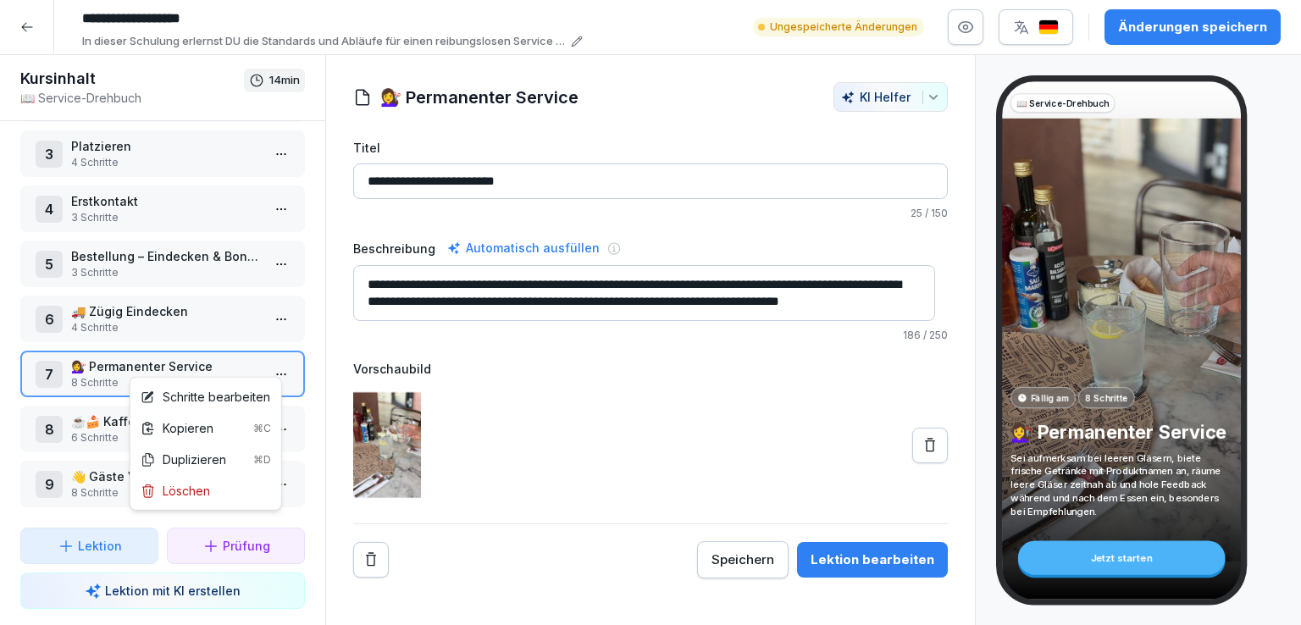
click at [272, 363] on html "**********" at bounding box center [650, 312] width 1301 height 625
click at [233, 389] on div "Schritte bearbeiten" at bounding box center [206, 397] width 130 height 18
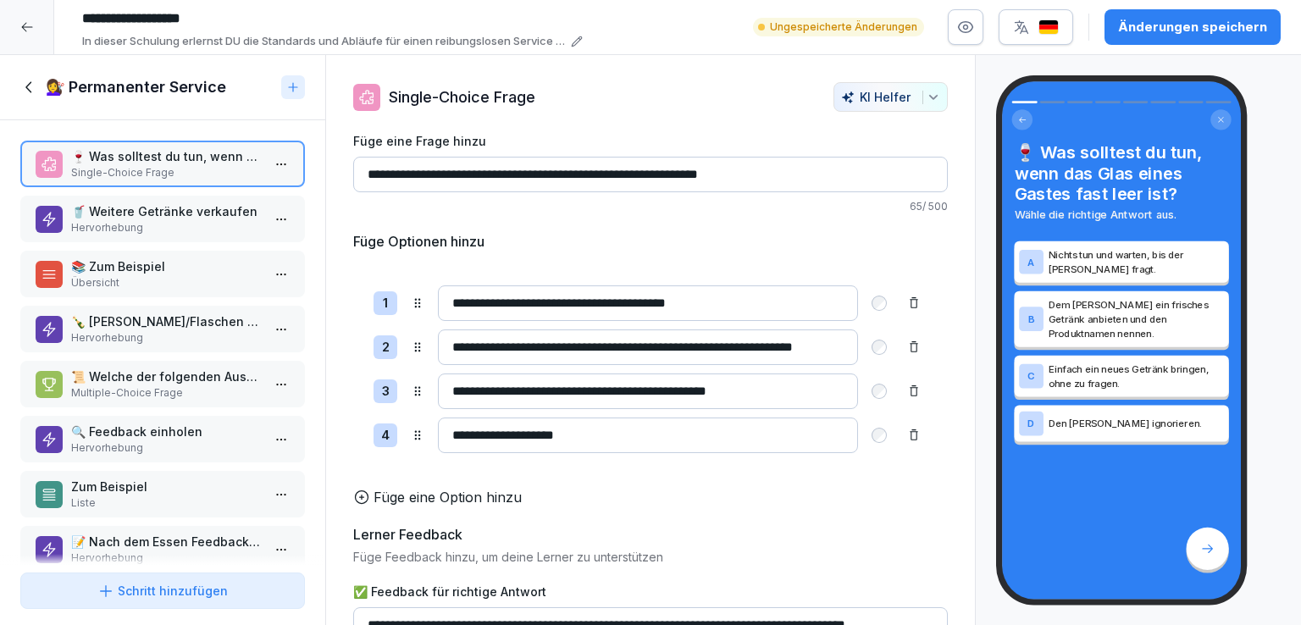
click at [183, 208] on p "🥤 Weitere Getränke verkaufen" at bounding box center [166, 212] width 190 height 18
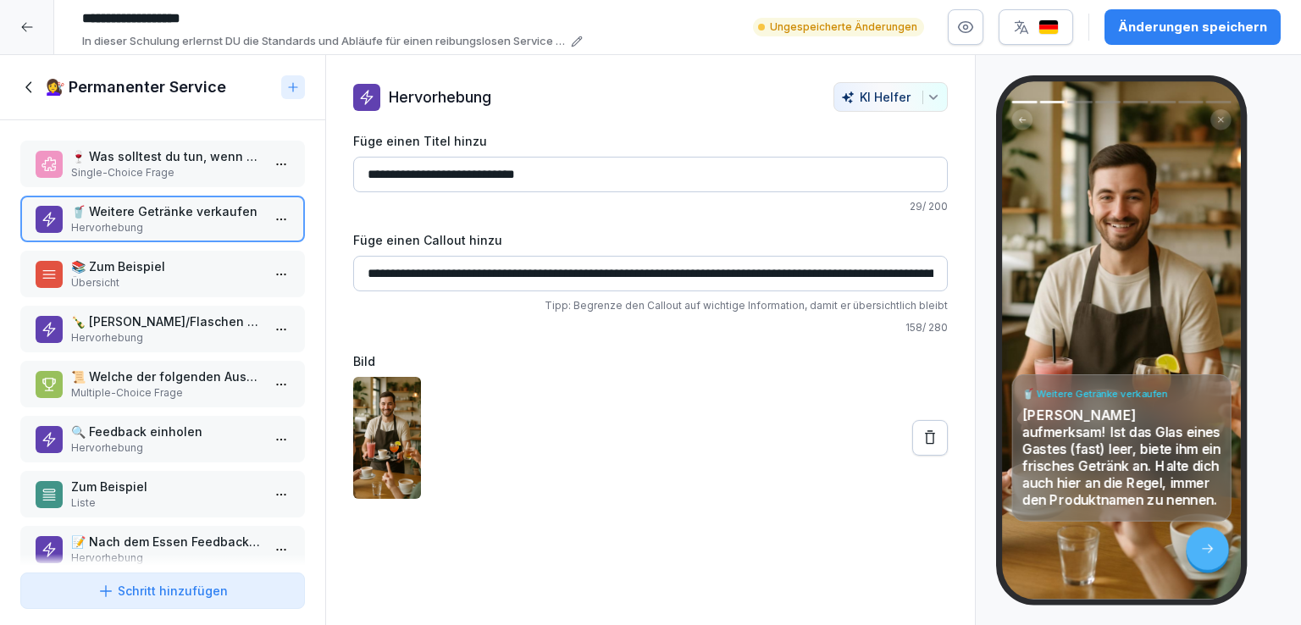
click at [925, 432] on icon at bounding box center [930, 437] width 10 height 14
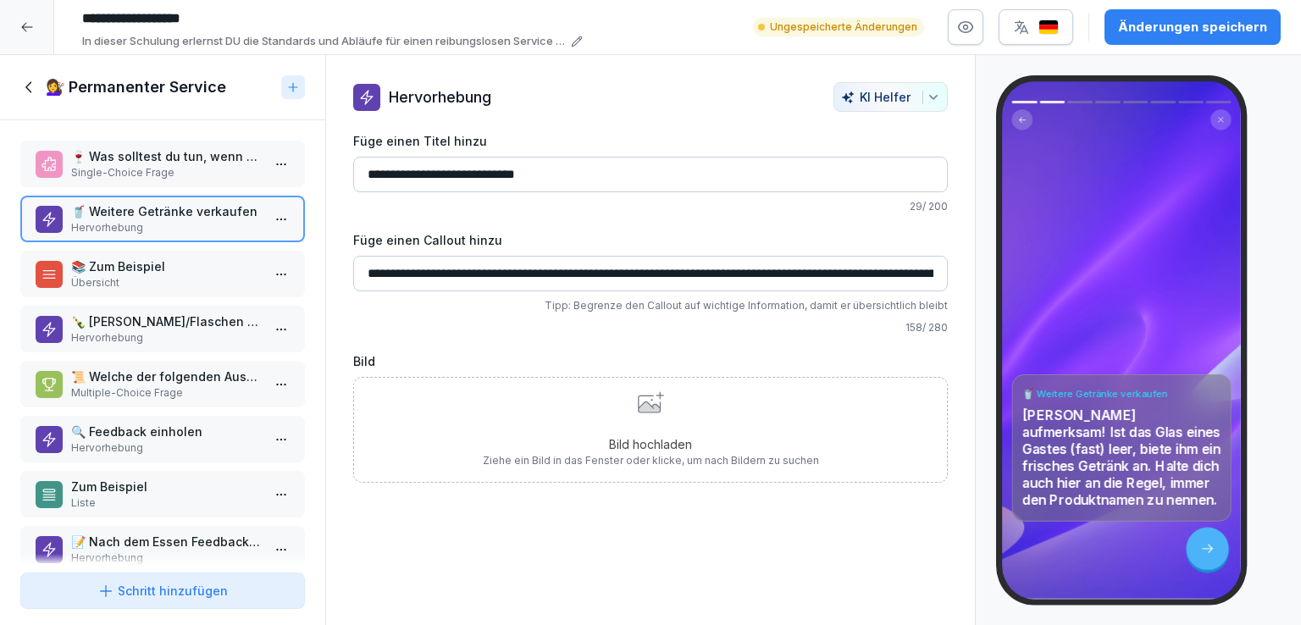
click at [633, 430] on div "Bild hochladen Ziehe ein Bild in das Fenster oder klicke, um nach Bildern zu su…" at bounding box center [651, 429] width 336 height 77
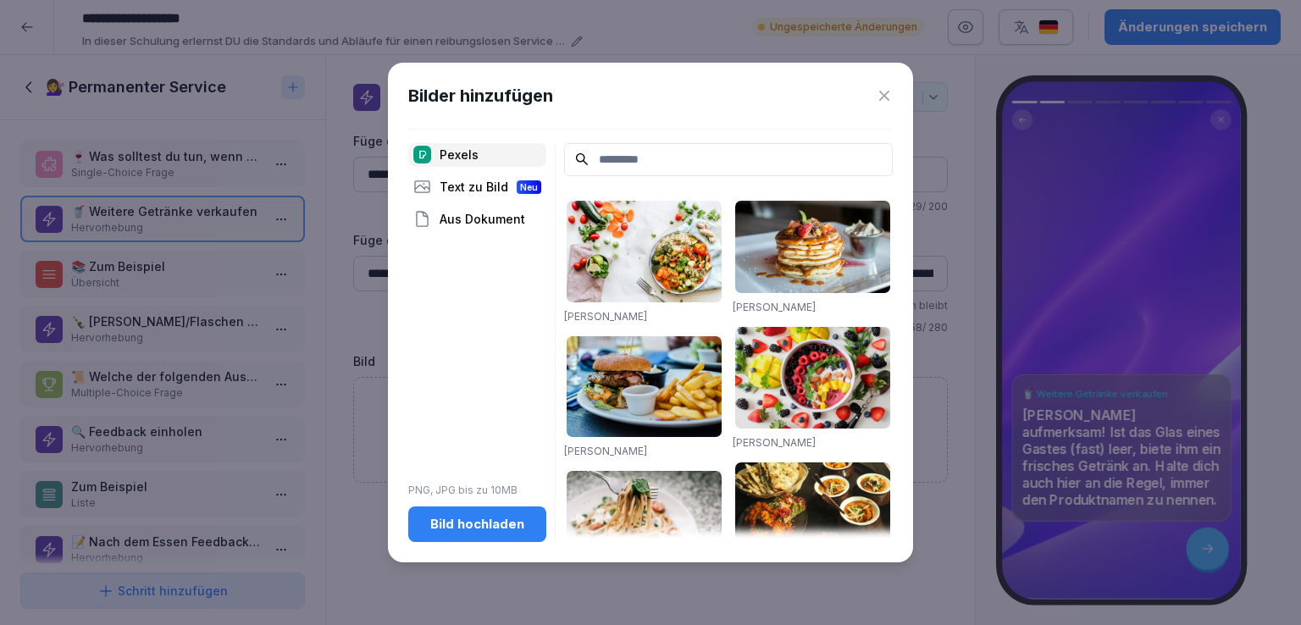
click at [880, 101] on icon at bounding box center [884, 95] width 17 height 17
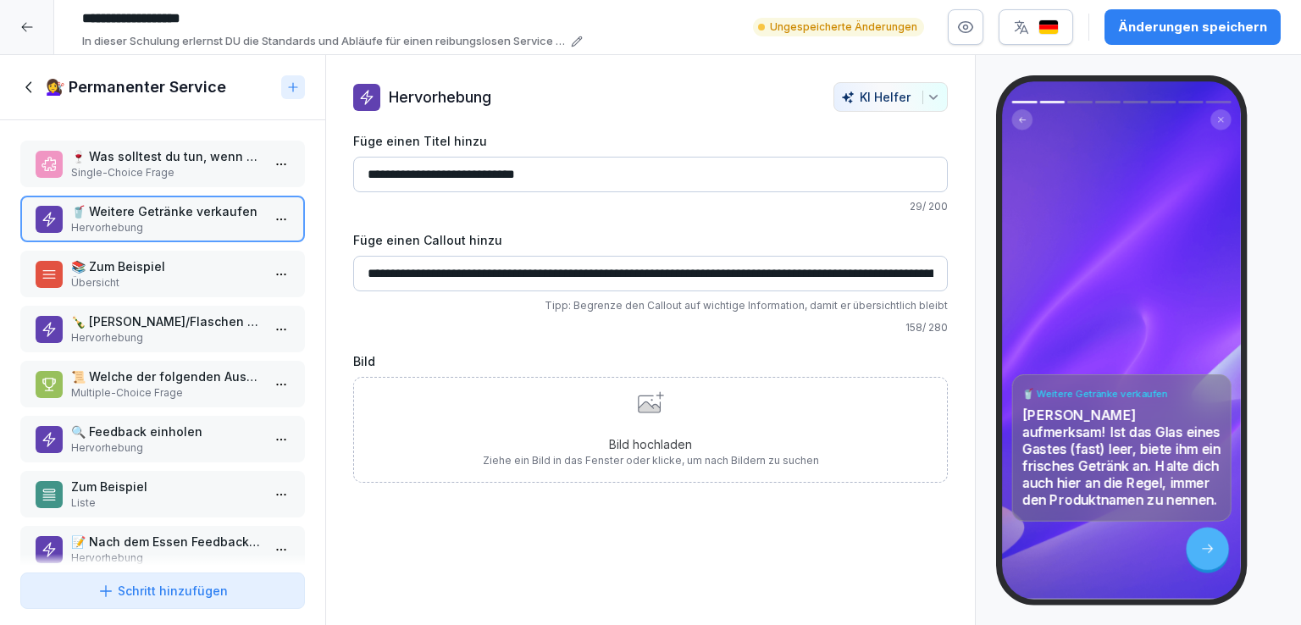
click at [658, 410] on div "Bild hochladen Ziehe ein Bild in das Fenster oder klicke, um nach Bildern zu su…" at bounding box center [651, 429] width 336 height 77
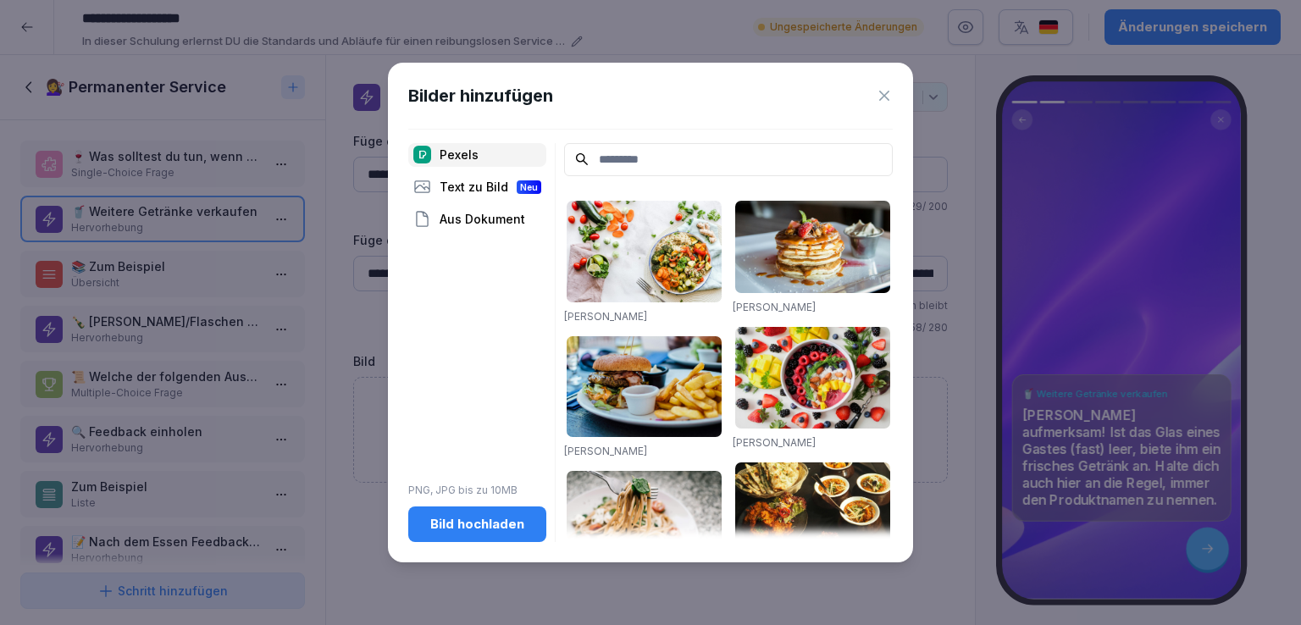
click at [474, 188] on div "Text zu Bild Neu" at bounding box center [477, 187] width 138 height 24
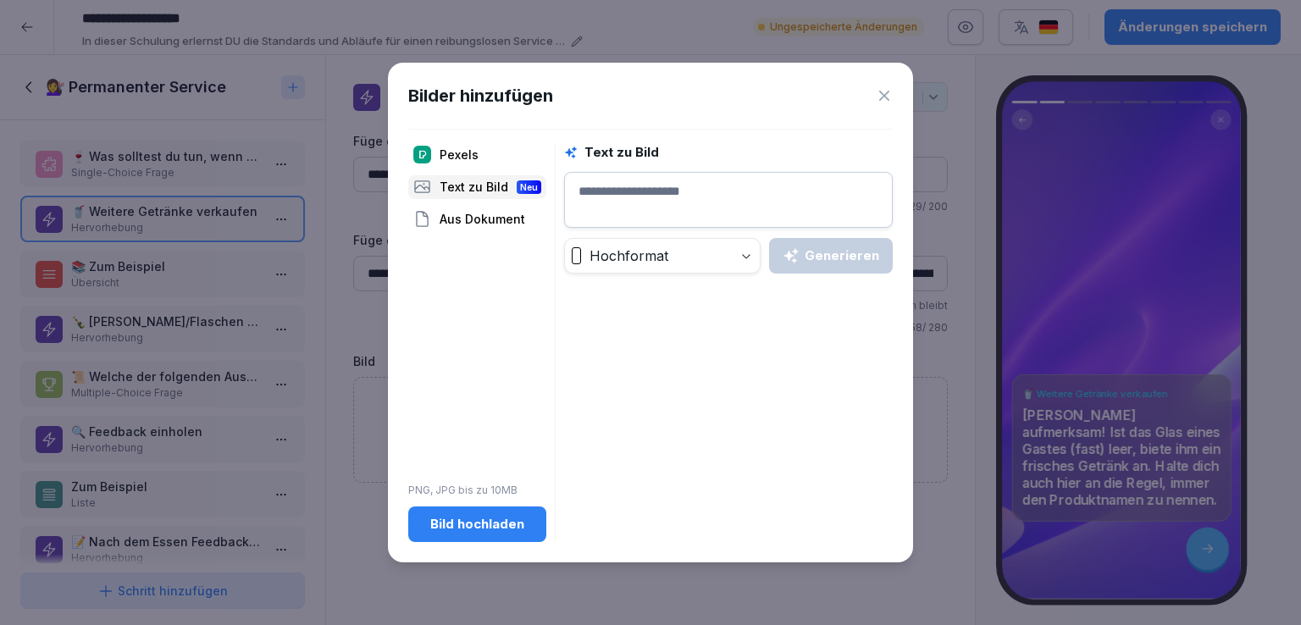
click at [676, 201] on textarea at bounding box center [728, 200] width 329 height 56
type textarea "**********"
click at [849, 256] on div "Generieren" at bounding box center [831, 256] width 97 height 19
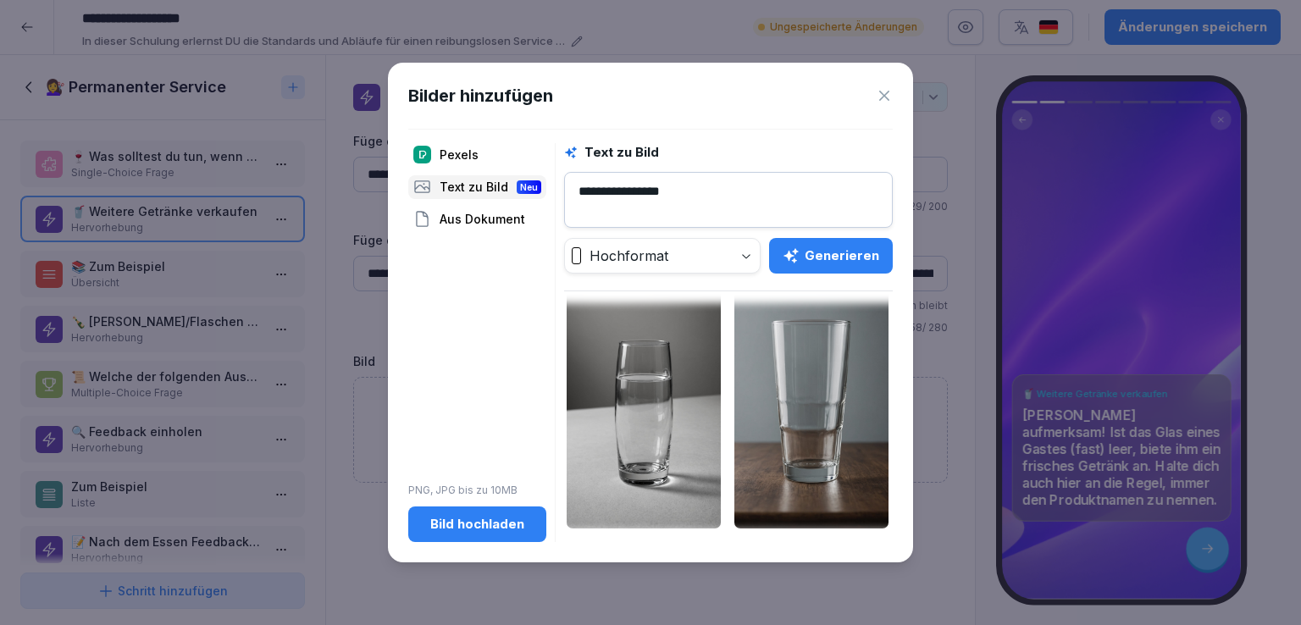
scroll to position [59, 0]
click at [481, 219] on div "Aus Dokument" at bounding box center [477, 220] width 138 height 24
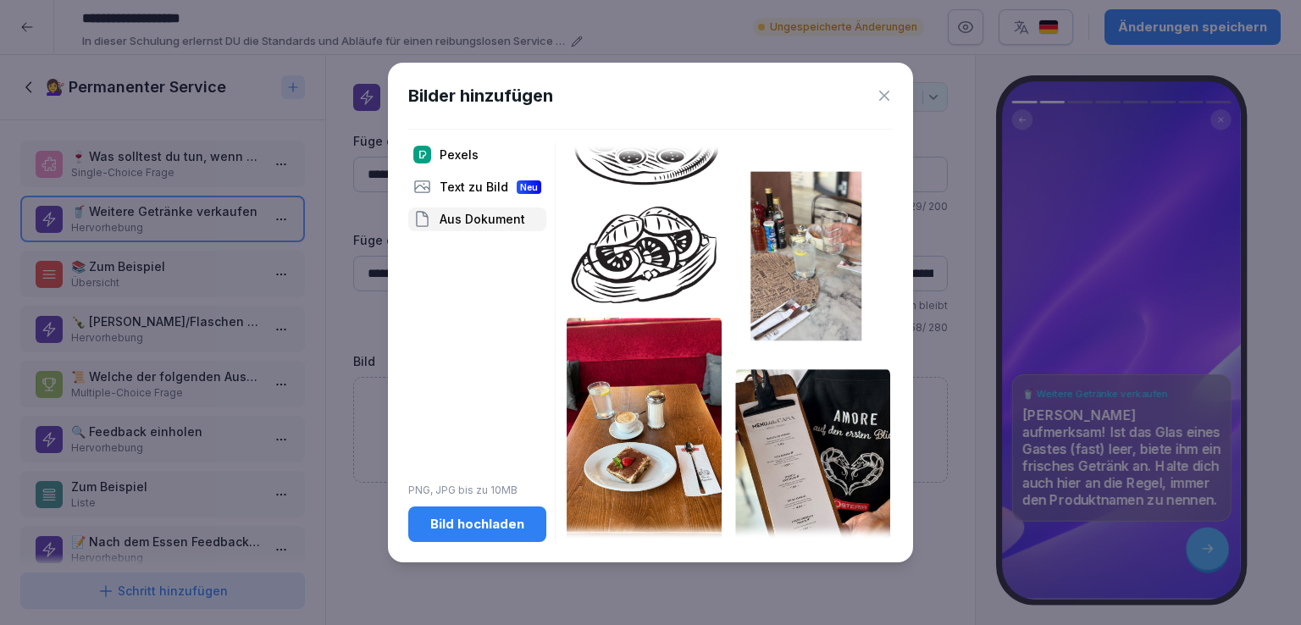
scroll to position [402, 0]
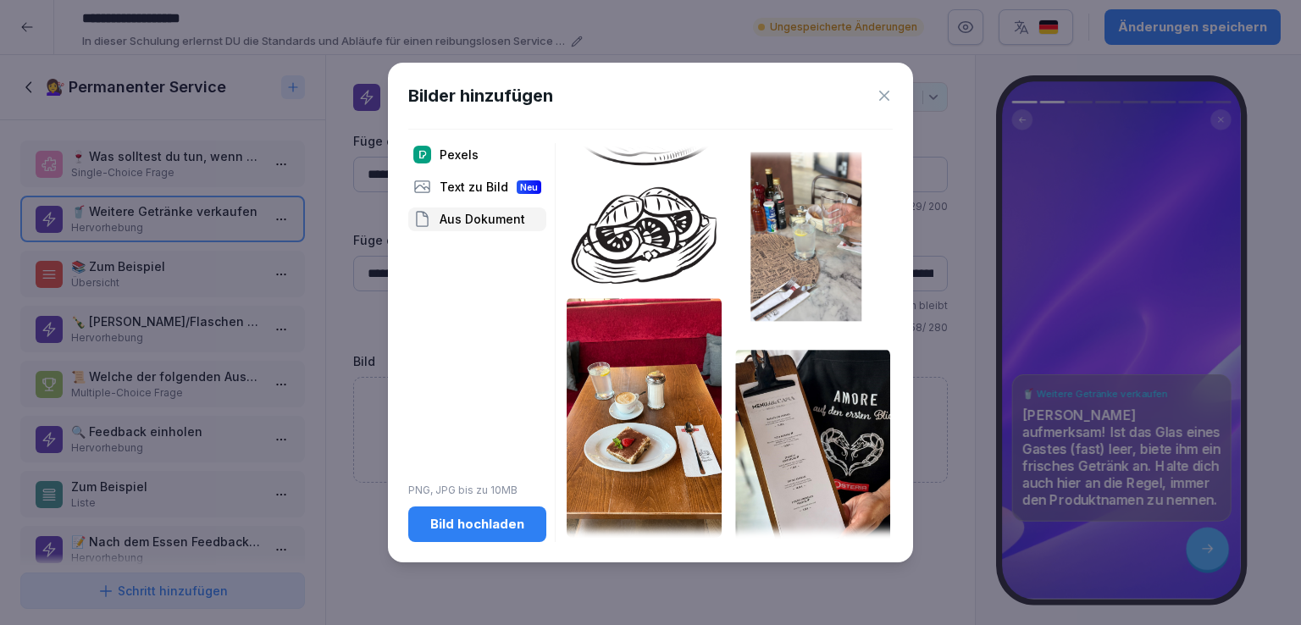
click at [811, 237] on img at bounding box center [812, 236] width 155 height 197
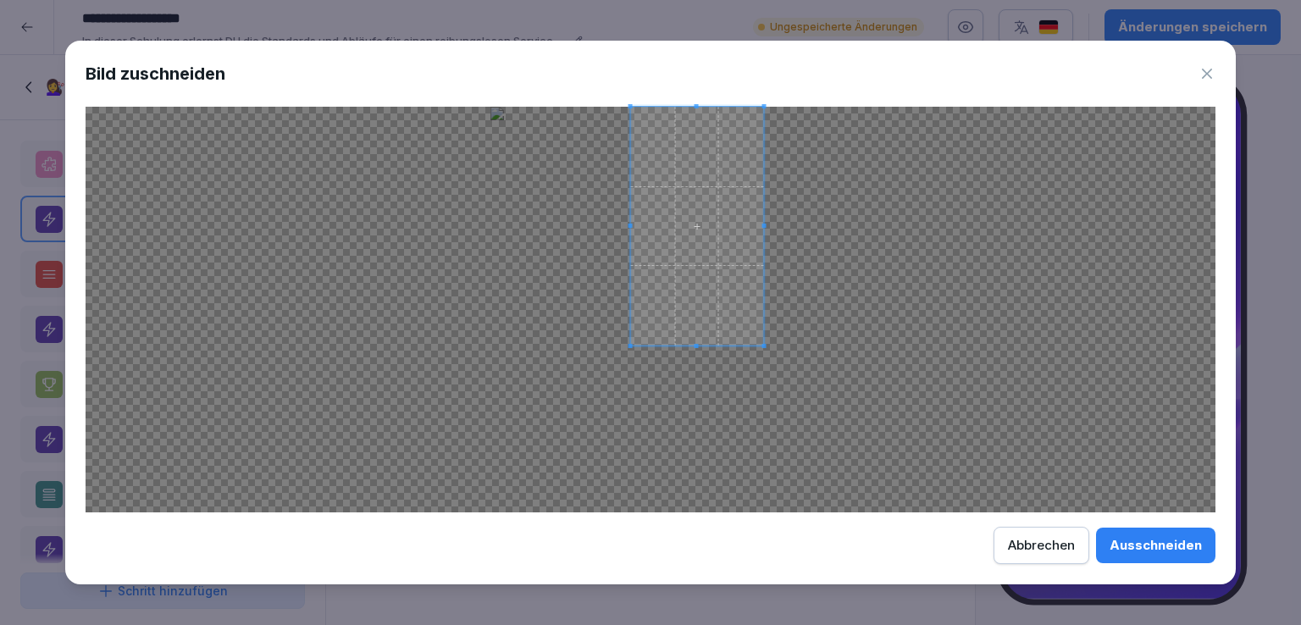
click at [639, 258] on div at bounding box center [697, 226] width 133 height 239
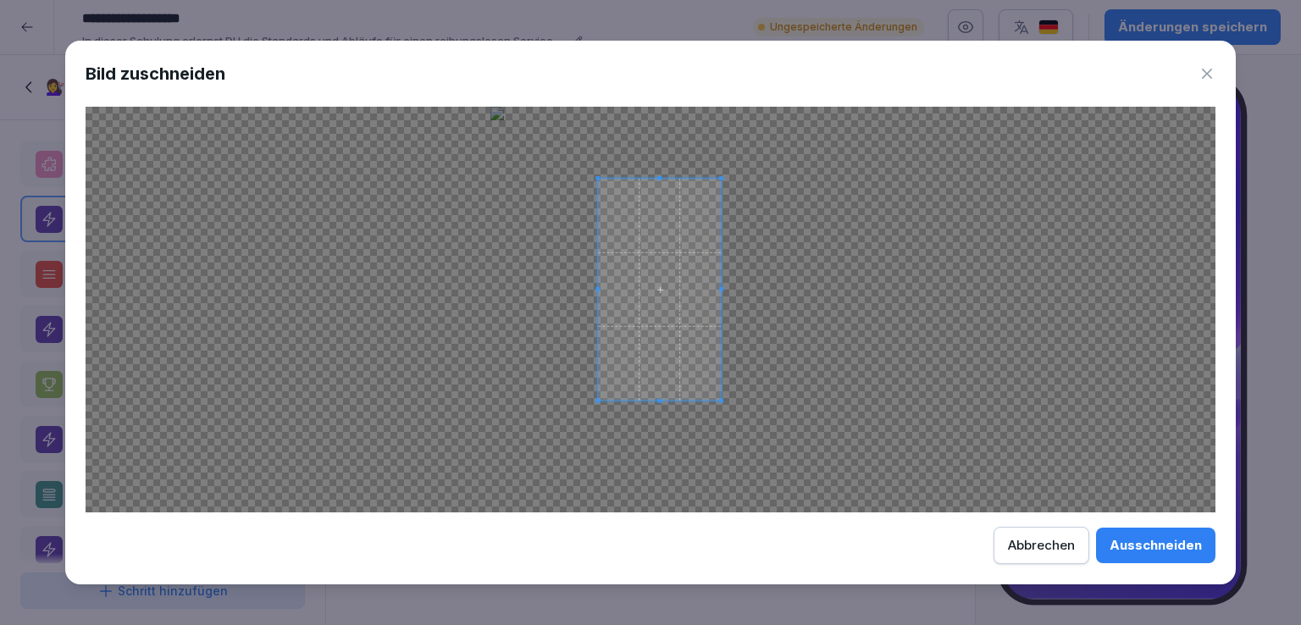
click at [687, 292] on span at bounding box center [659, 290] width 123 height 222
click at [1152, 552] on div "Ausschneiden" at bounding box center [1156, 545] width 92 height 19
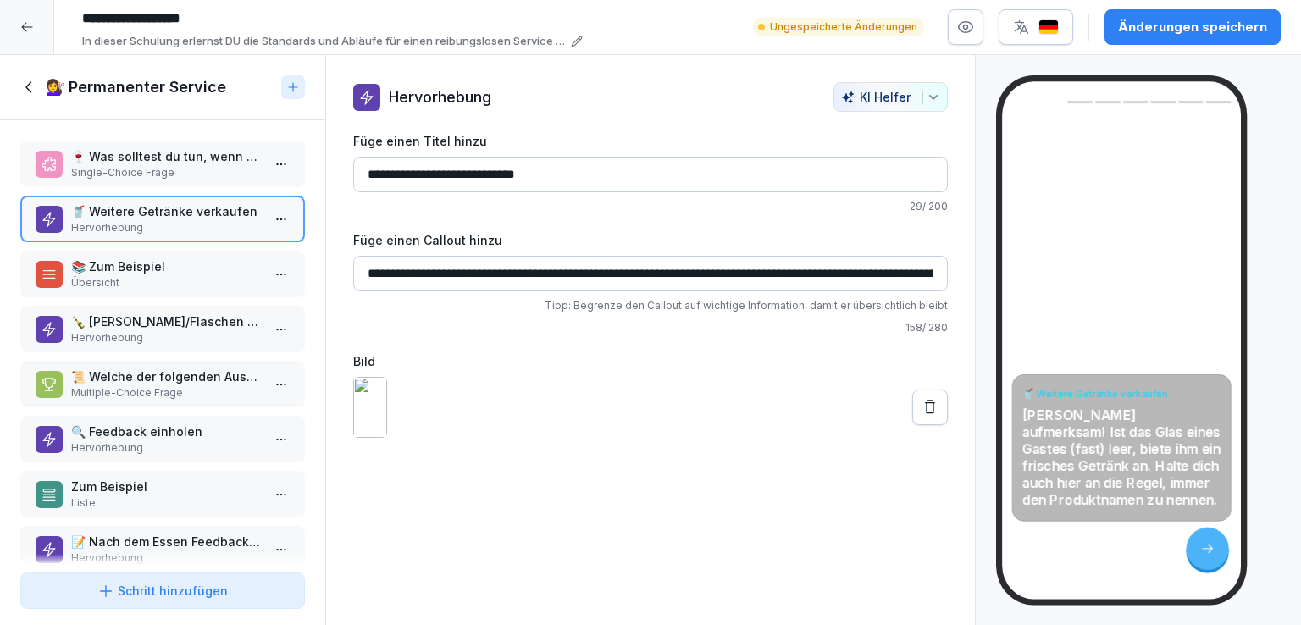
scroll to position [127, 0]
click at [167, 272] on p "📚 Zum Beispiel" at bounding box center [166, 267] width 190 height 18
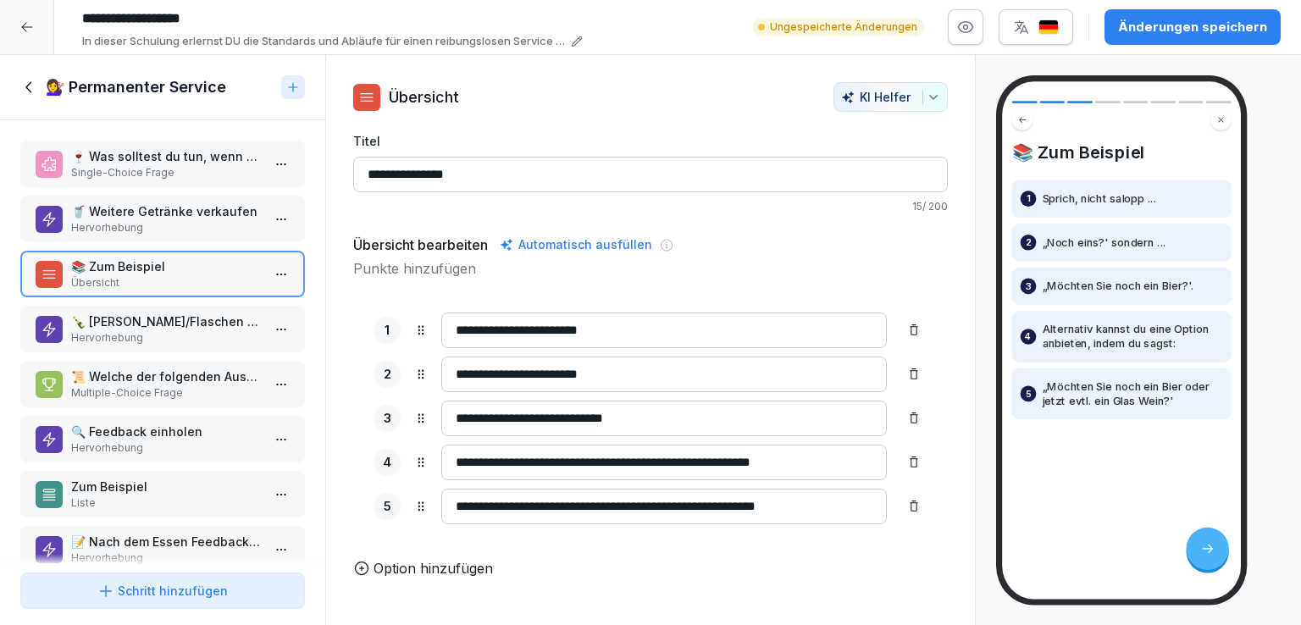
click at [168, 319] on p "🍾 Leere Gläser/Flaschen zeitnah abräumen" at bounding box center [166, 322] width 190 height 18
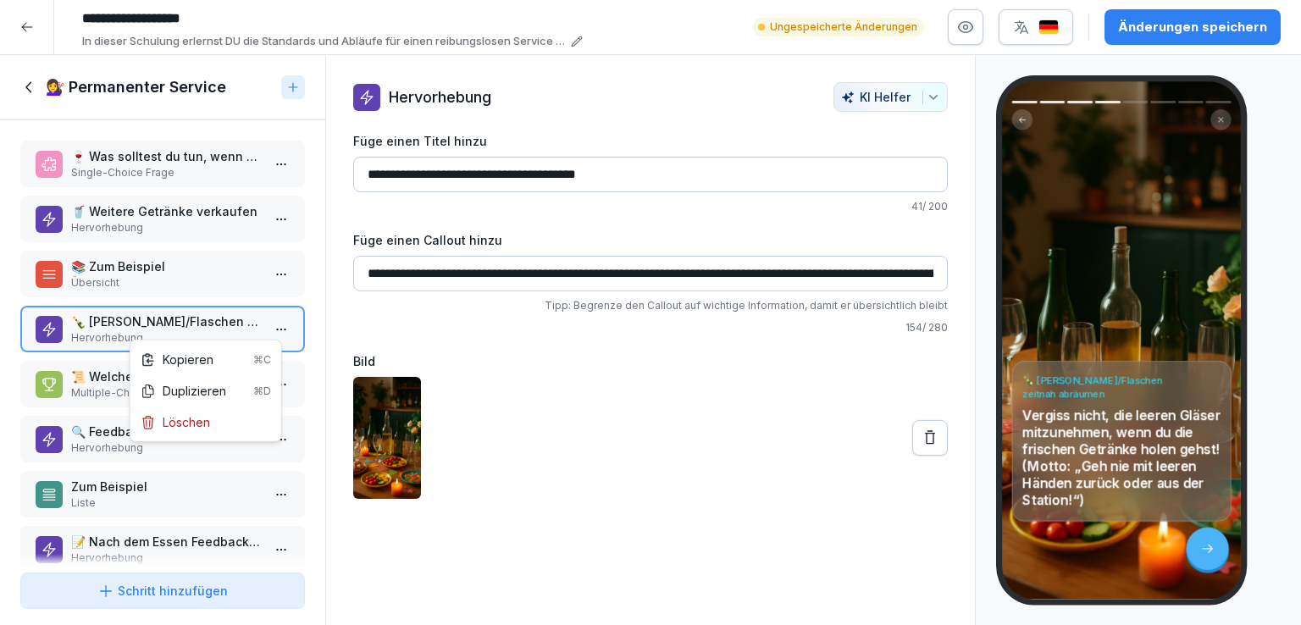
click at [269, 322] on html "**********" at bounding box center [650, 312] width 1301 height 625
click at [198, 418] on div "Löschen" at bounding box center [175, 422] width 69 height 18
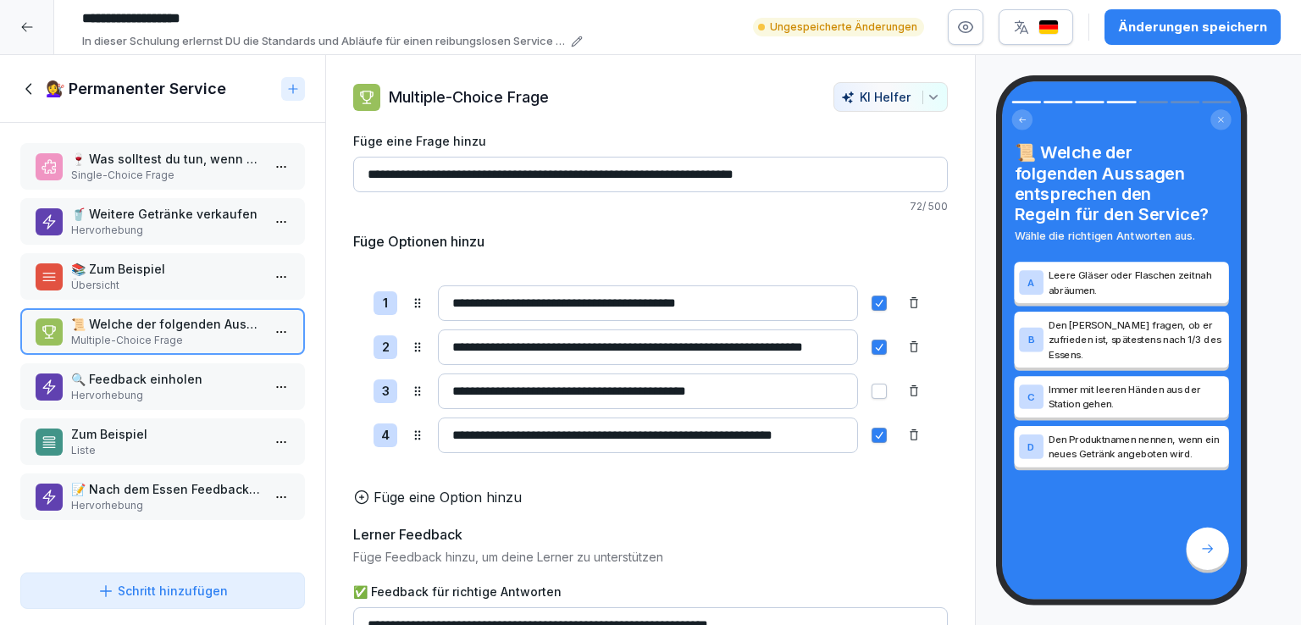
click at [186, 381] on p "🔍 Feedback einholen" at bounding box center [166, 379] width 190 height 18
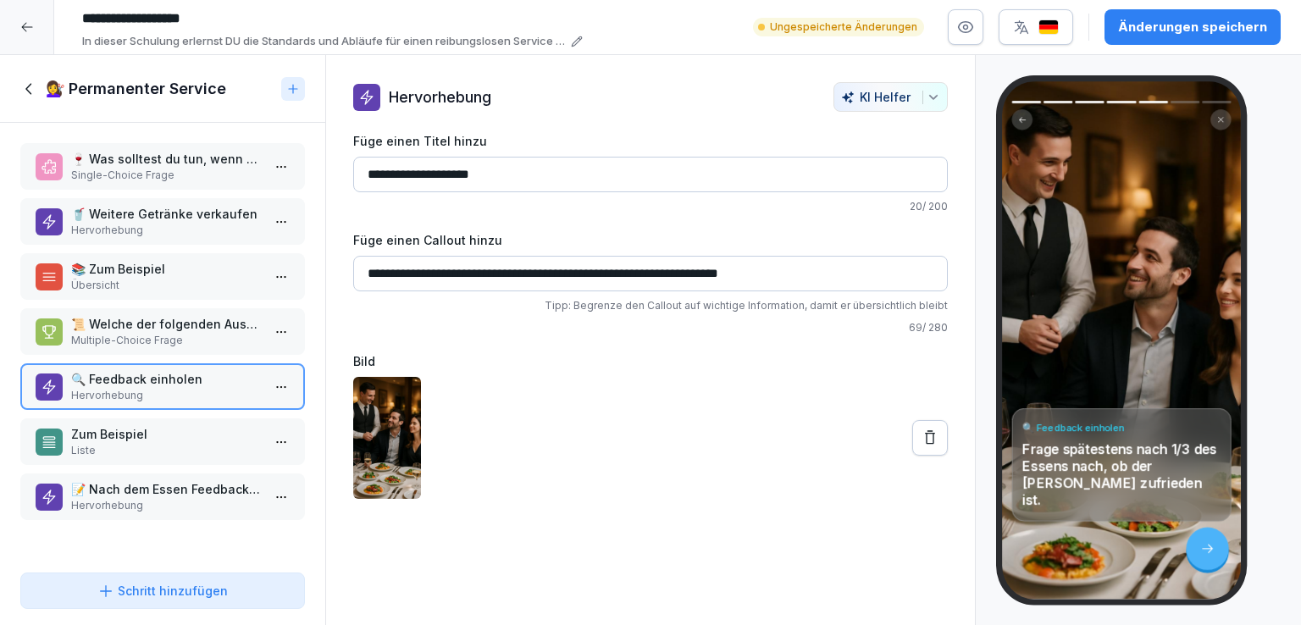
click at [922, 439] on icon at bounding box center [930, 438] width 17 height 17
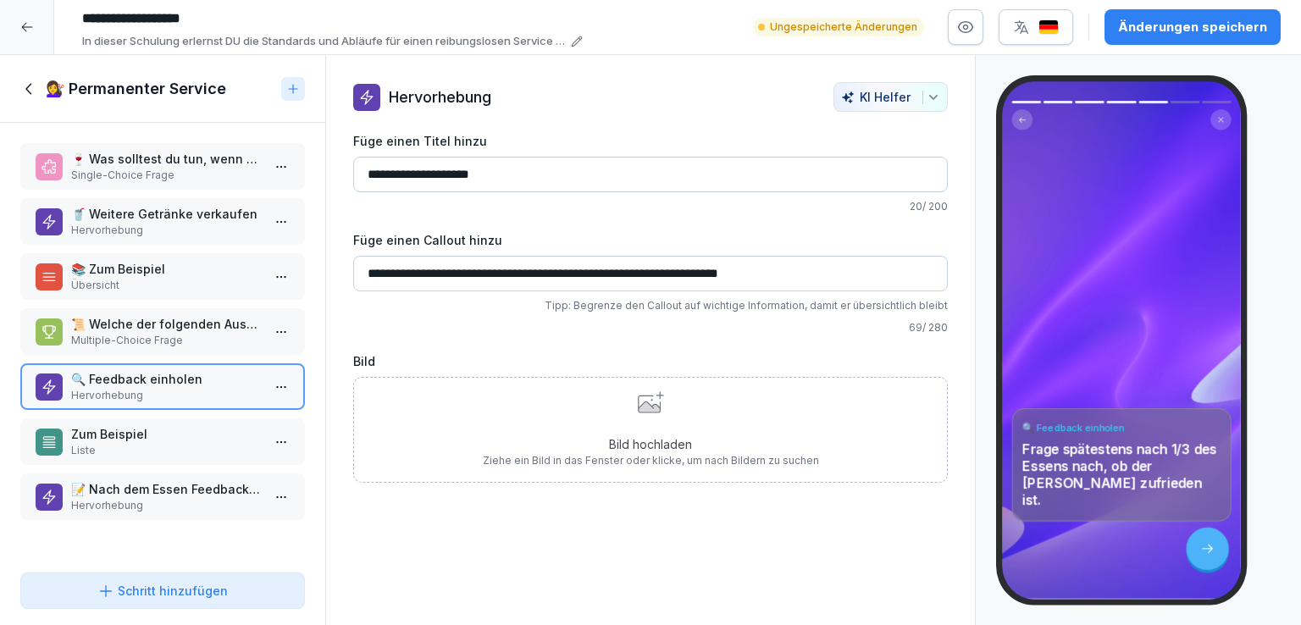
click at [635, 414] on div "Bild hochladen Ziehe ein Bild in das Fenster oder klicke, um nach Bildern zu su…" at bounding box center [651, 429] width 336 height 77
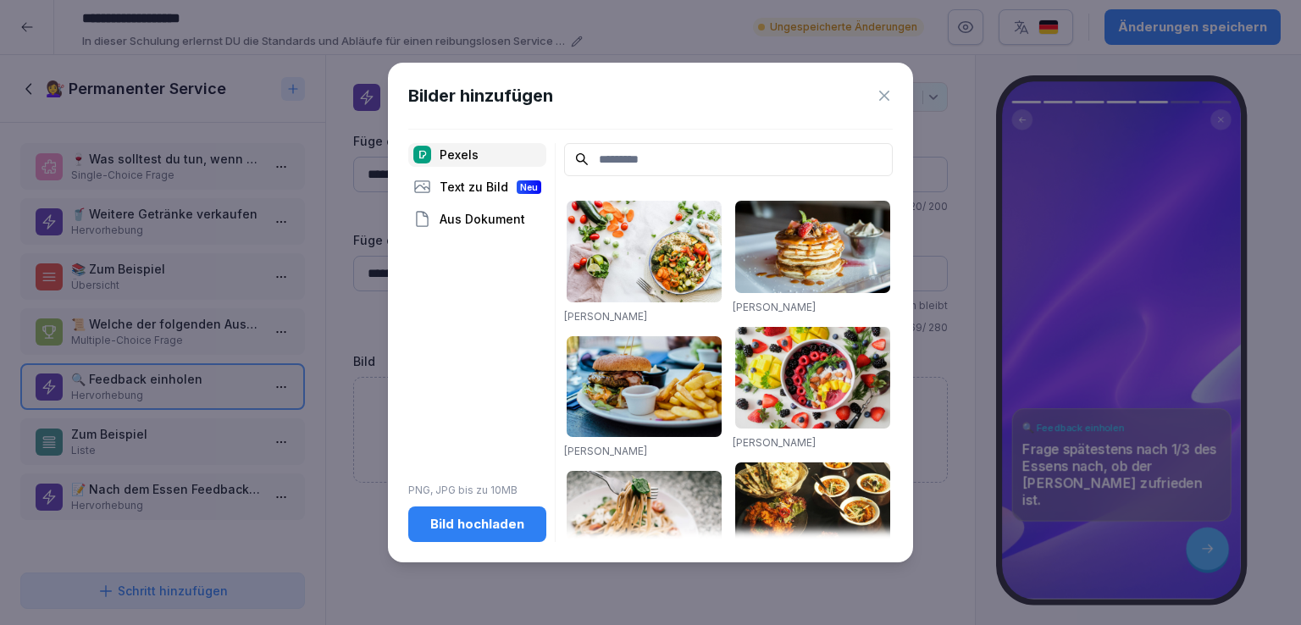
click at [470, 180] on div "Text zu Bild Neu" at bounding box center [477, 187] width 138 height 24
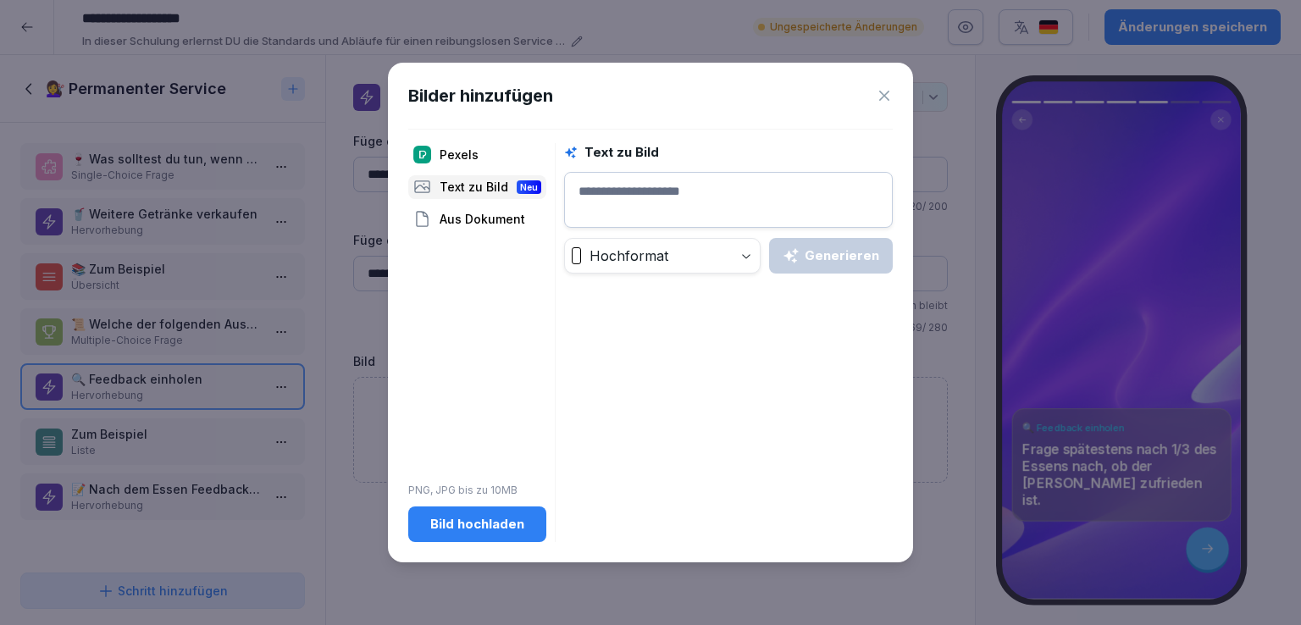
click at [665, 191] on textarea at bounding box center [728, 200] width 329 height 56
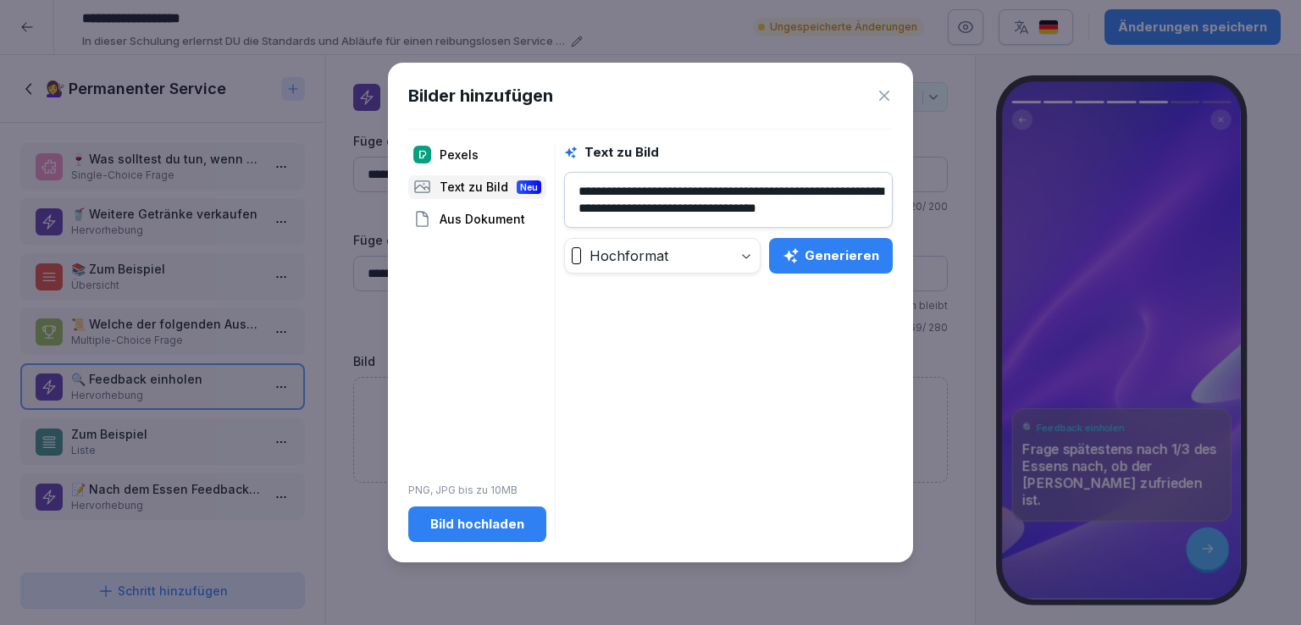
scroll to position [6, 0]
click at [832, 259] on div "Generieren" at bounding box center [831, 256] width 97 height 19
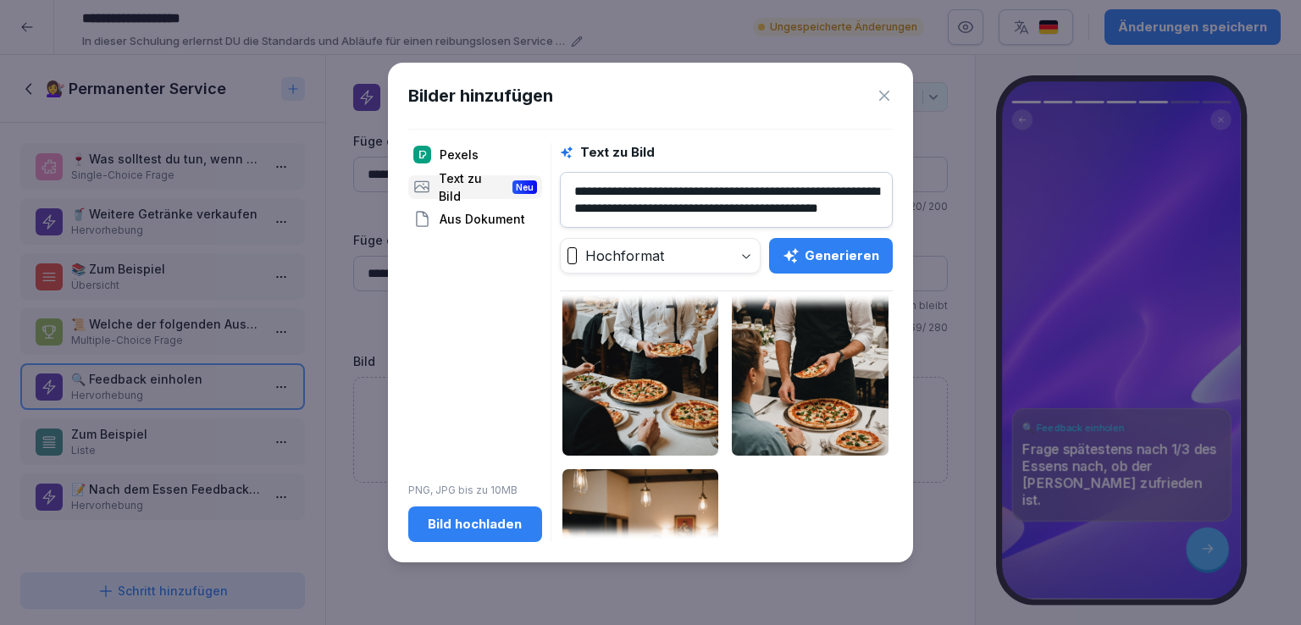
scroll to position [135, 0]
click at [680, 221] on textarea "**********" at bounding box center [726, 200] width 333 height 56
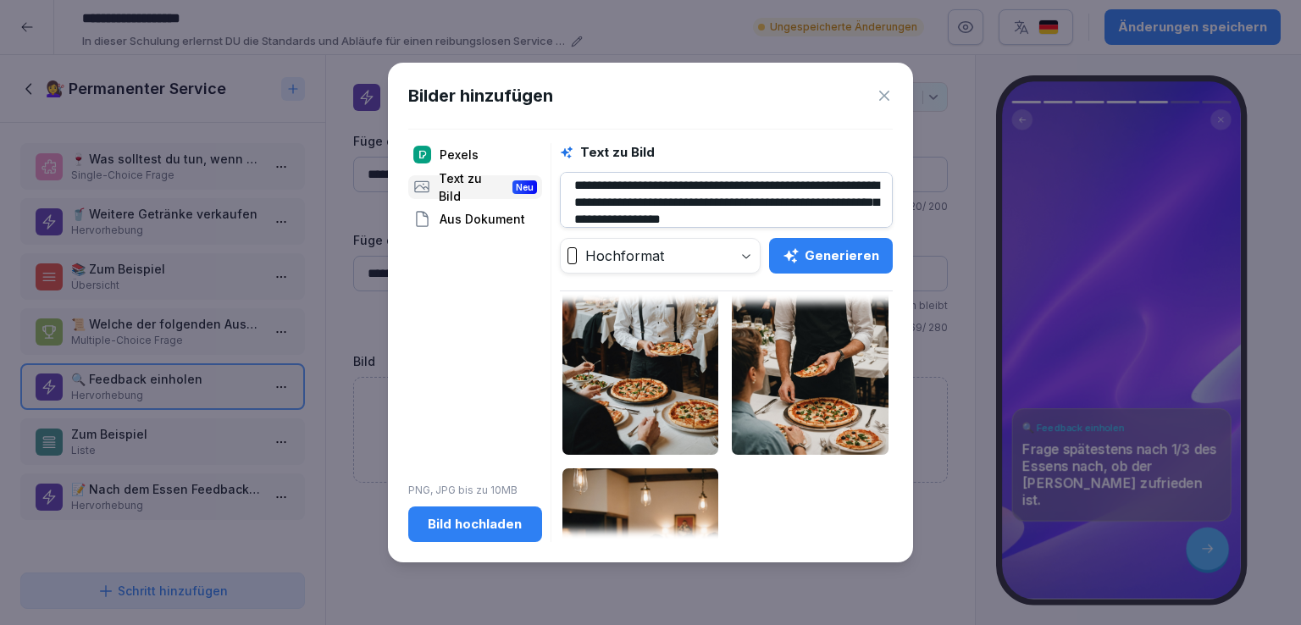
type textarea "**********"
click at [815, 262] on div "Generieren" at bounding box center [831, 256] width 97 height 19
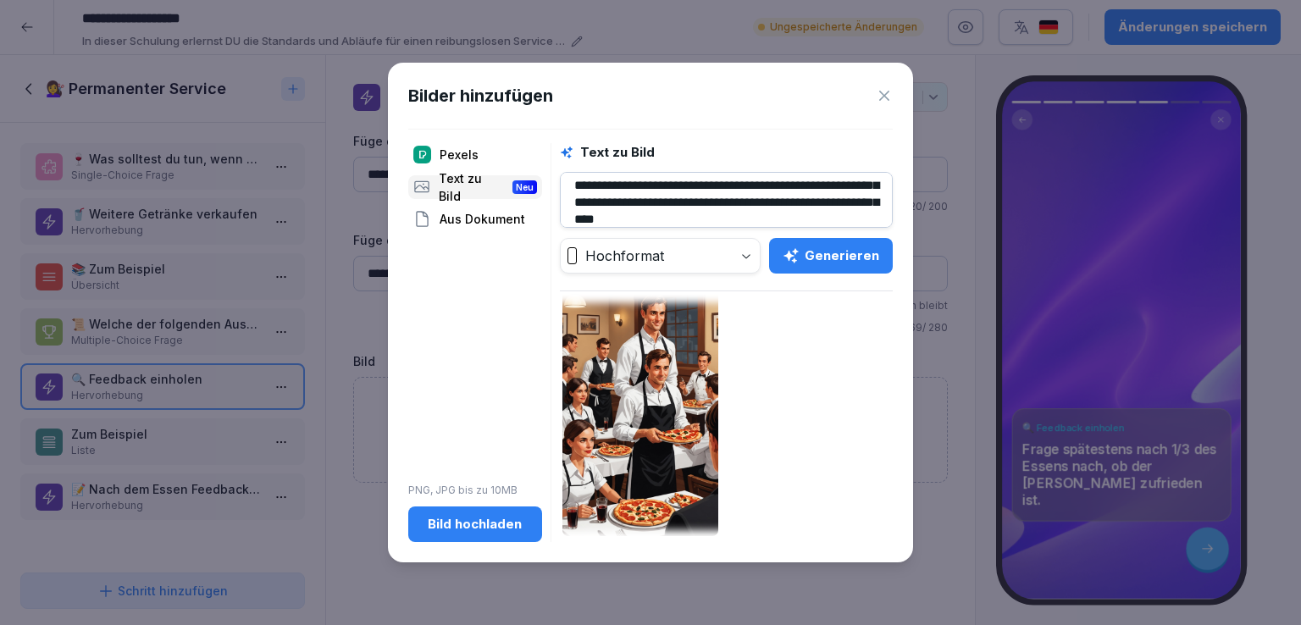
scroll to position [34, 0]
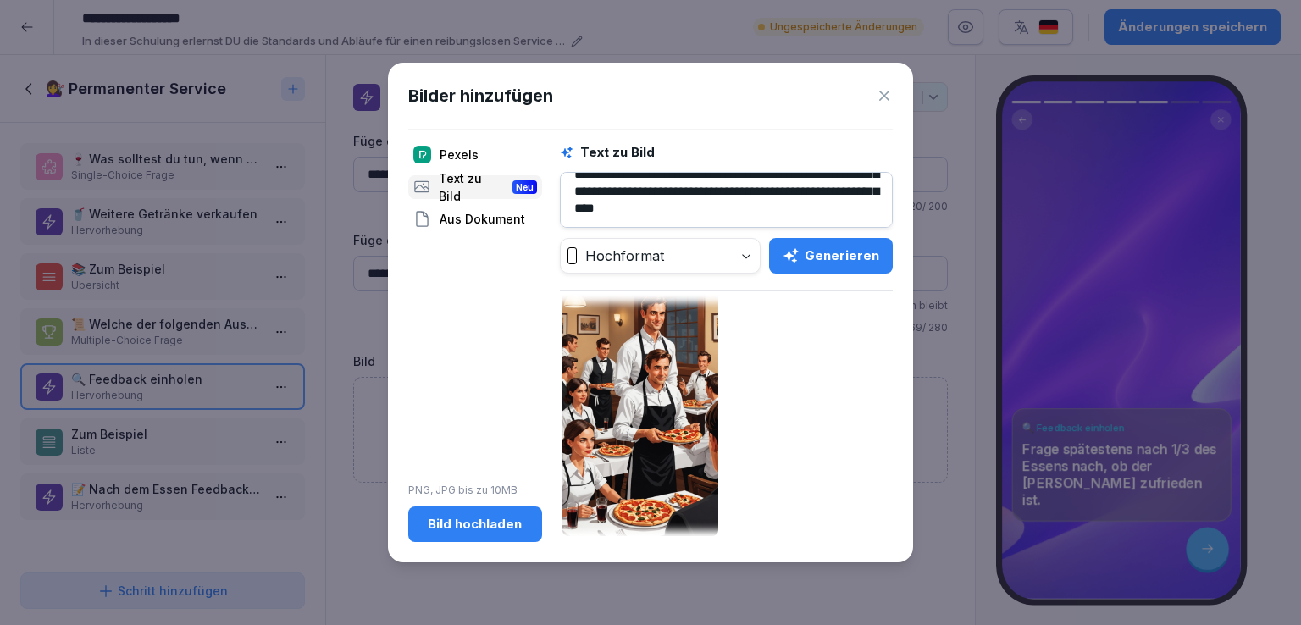
drag, startPoint x: 857, startPoint y: 215, endPoint x: 619, endPoint y: 220, distance: 238.1
click at [619, 220] on textarea "**********" at bounding box center [726, 200] width 333 height 56
click at [828, 256] on div "Generieren" at bounding box center [831, 256] width 97 height 19
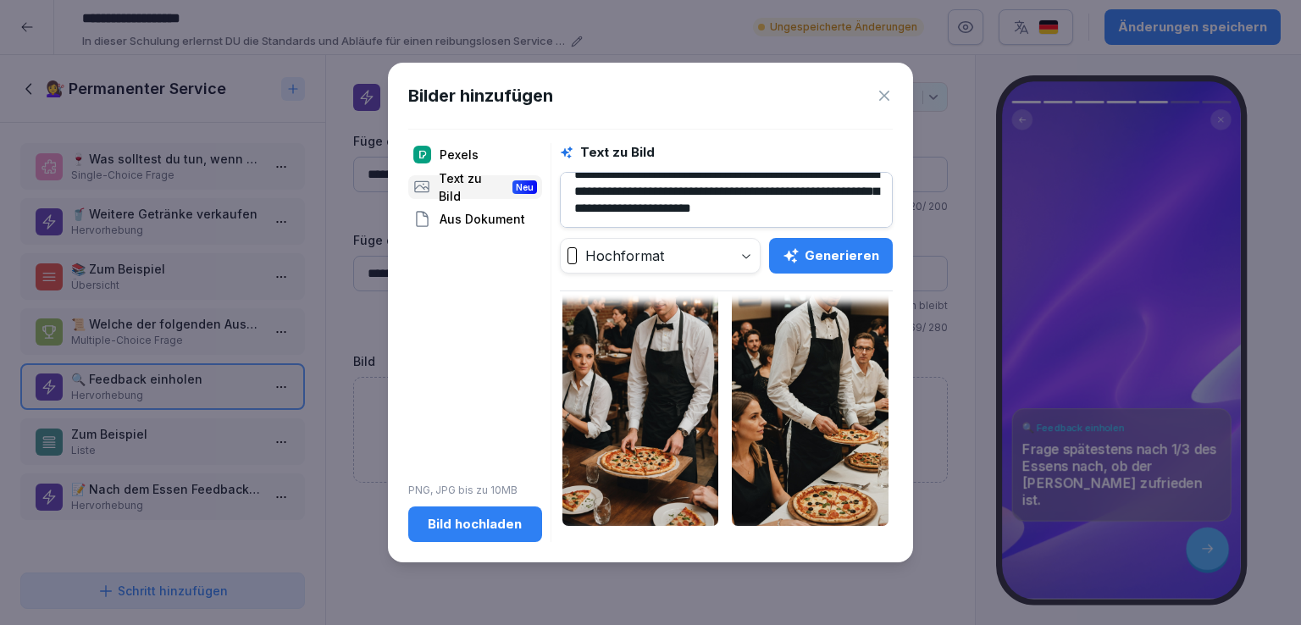
scroll to position [0, 0]
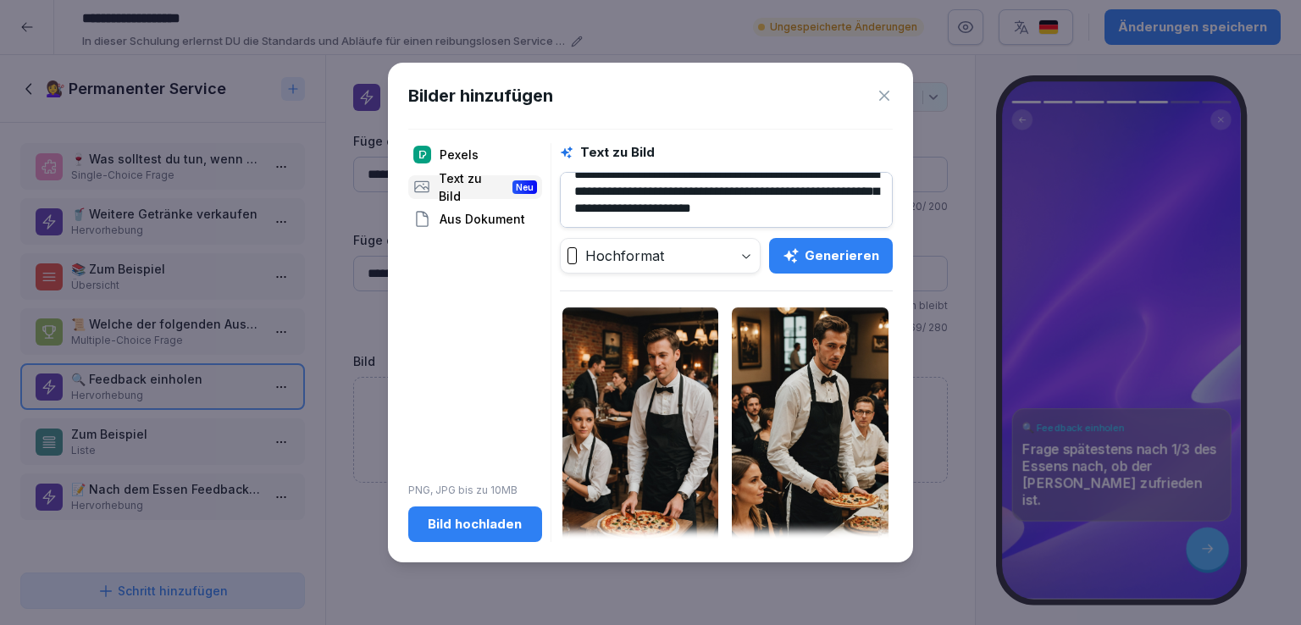
drag, startPoint x: 624, startPoint y: 211, endPoint x: 566, endPoint y: 191, distance: 61.1
click at [566, 191] on textarea "**********" at bounding box center [726, 200] width 333 height 56
click at [834, 261] on div "Generieren" at bounding box center [831, 256] width 97 height 19
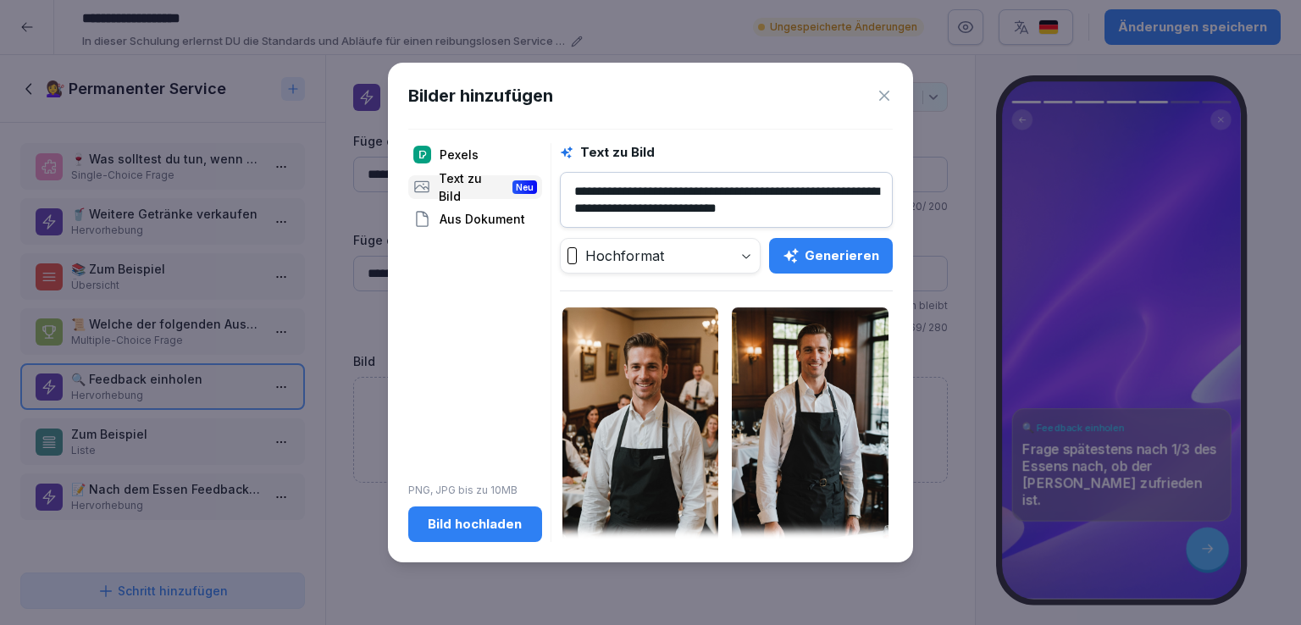
click at [857, 210] on textarea "**********" at bounding box center [726, 200] width 333 height 56
type textarea "**********"
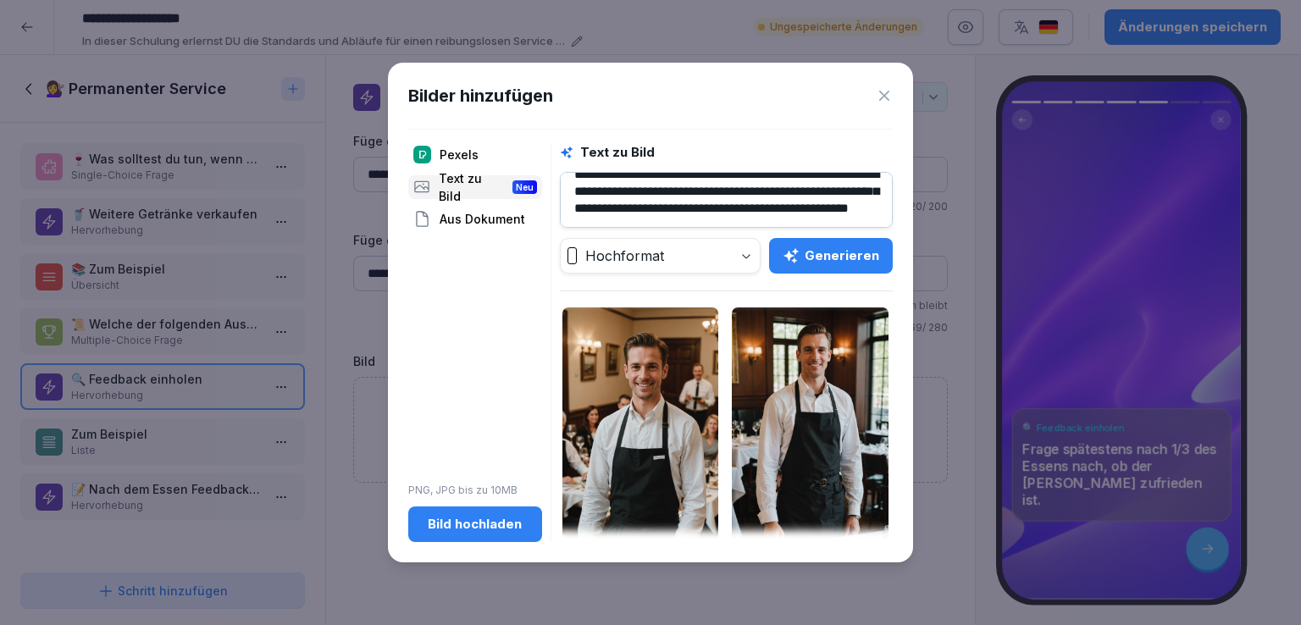
click at [846, 247] on div "Generieren" at bounding box center [831, 256] width 97 height 19
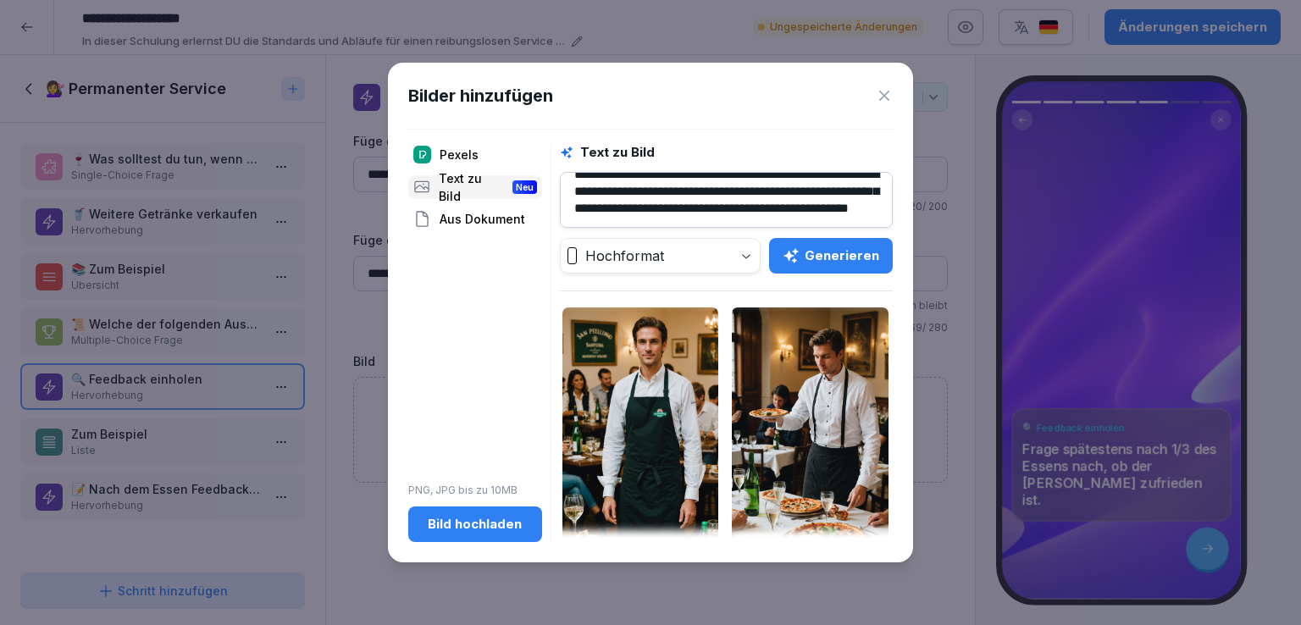
scroll to position [27, 0]
drag, startPoint x: 821, startPoint y: 214, endPoint x: 769, endPoint y: 194, distance: 56.0
click at [769, 194] on textarea "**********" at bounding box center [726, 200] width 333 height 56
type textarea "**********"
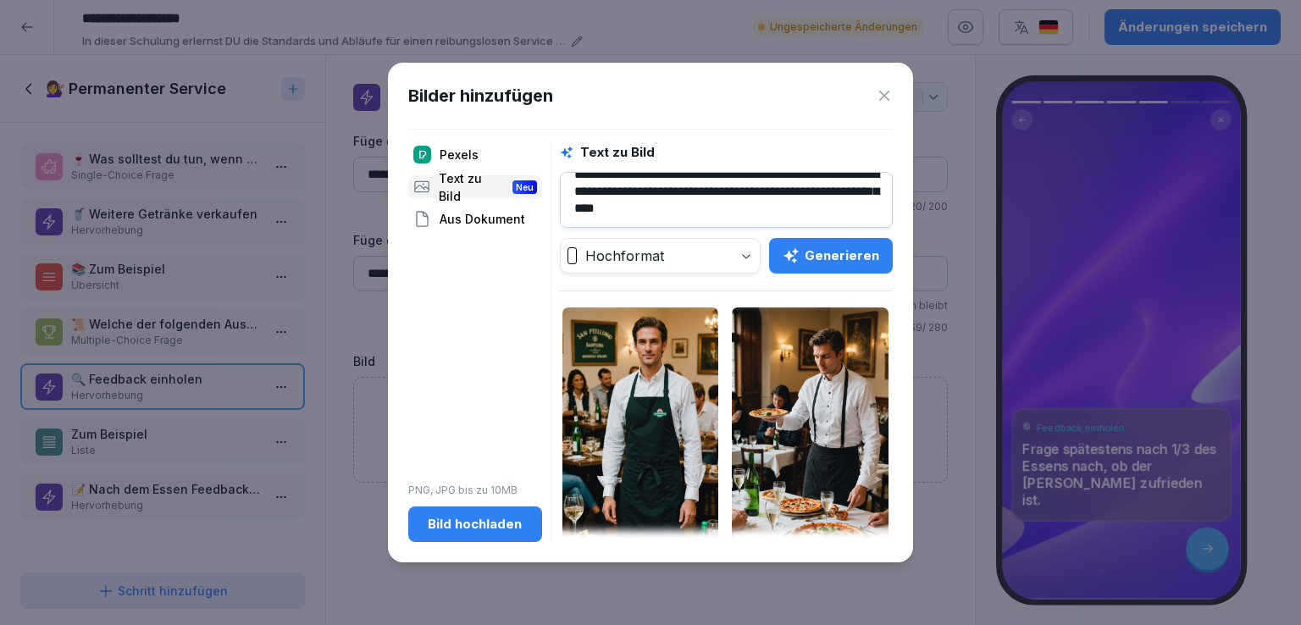
click at [861, 250] on div "Generieren" at bounding box center [831, 256] width 97 height 19
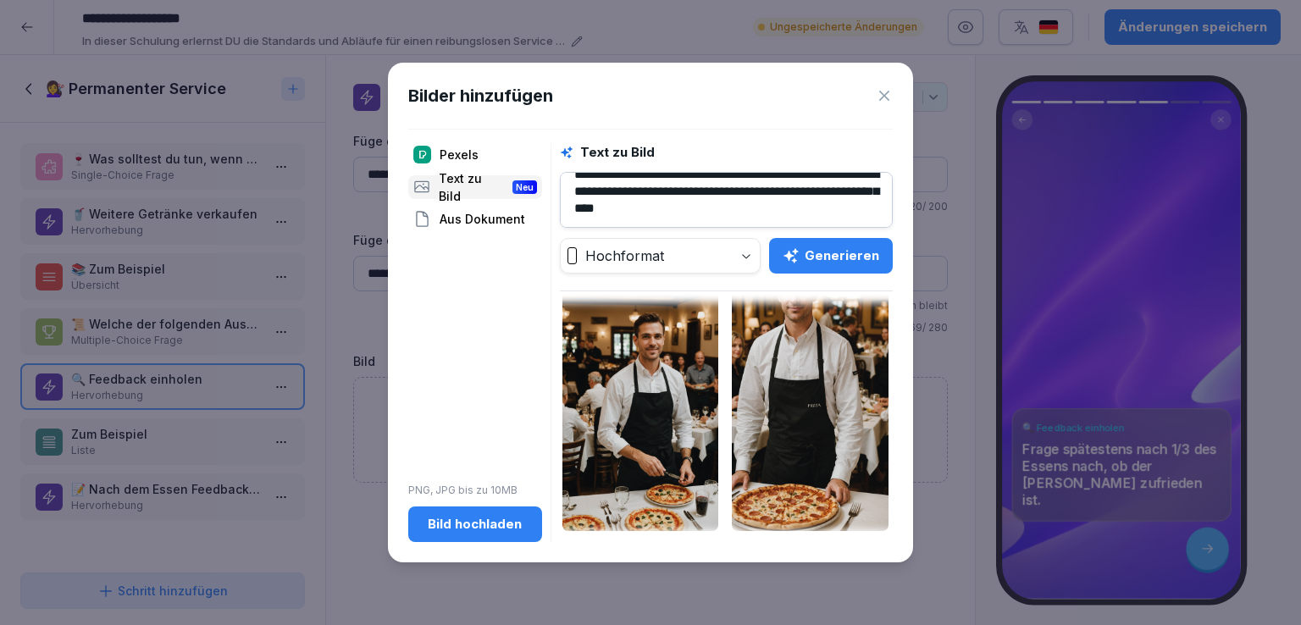
scroll to position [0, 0]
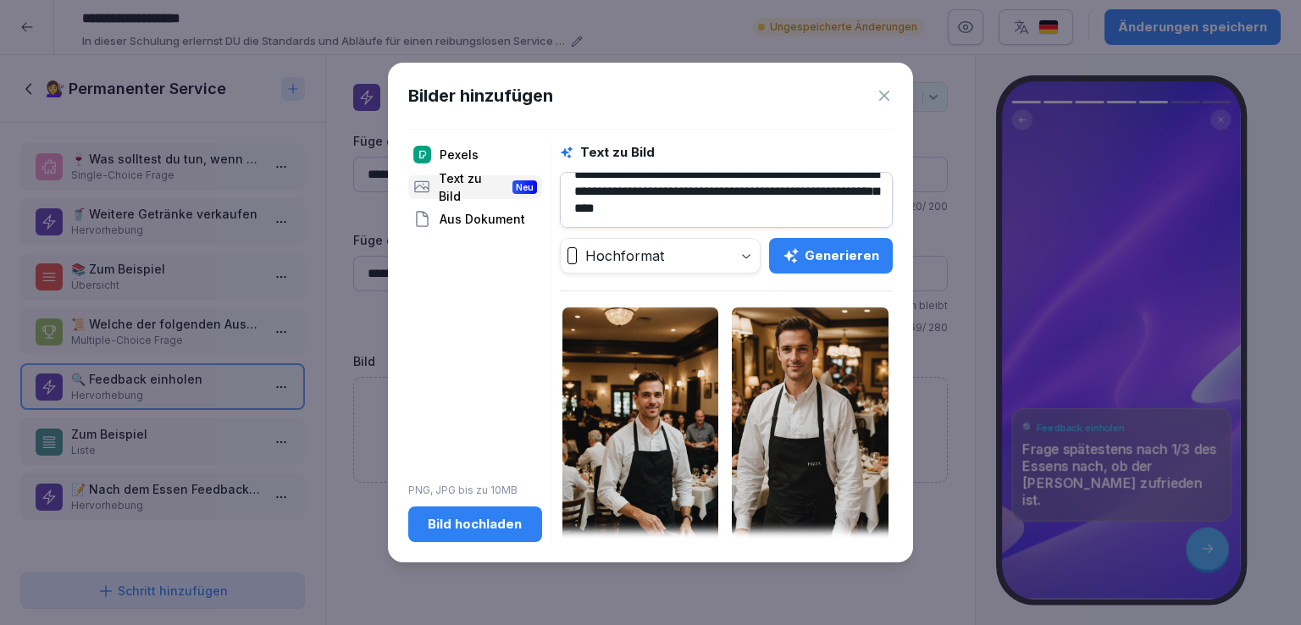
click at [883, 94] on icon at bounding box center [885, 96] width 10 height 10
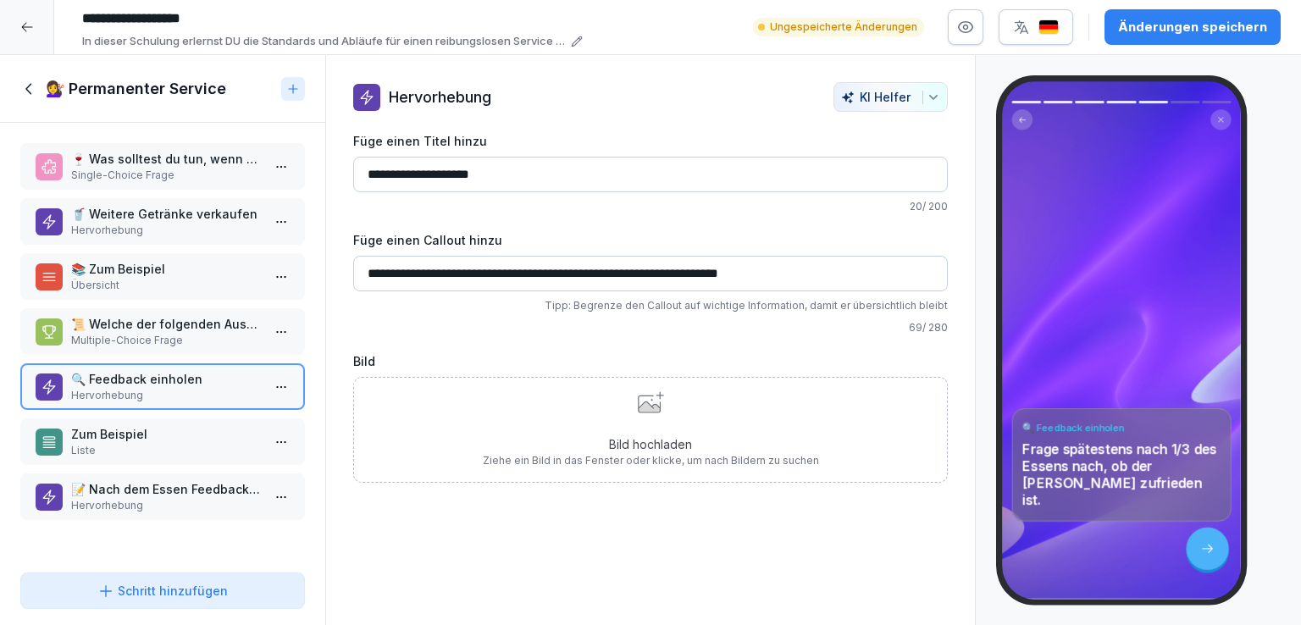
click at [170, 428] on p "Zum Beispiel" at bounding box center [166, 434] width 190 height 18
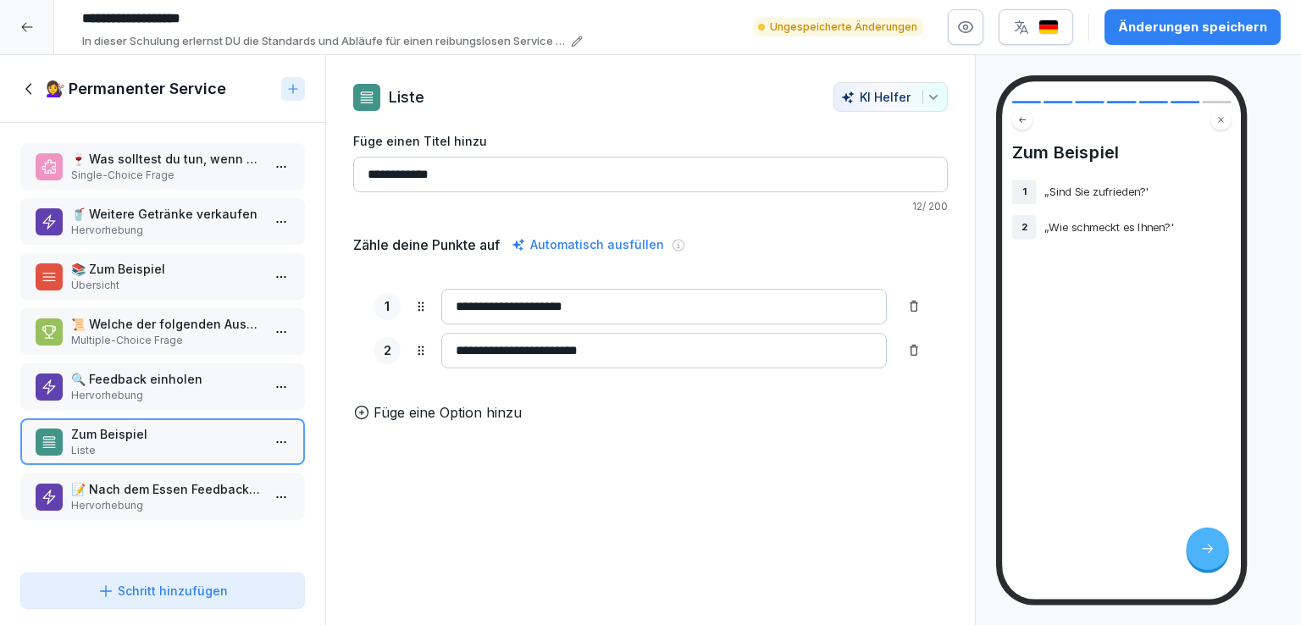
click at [187, 498] on p "Hervorhebung" at bounding box center [166, 505] width 190 height 15
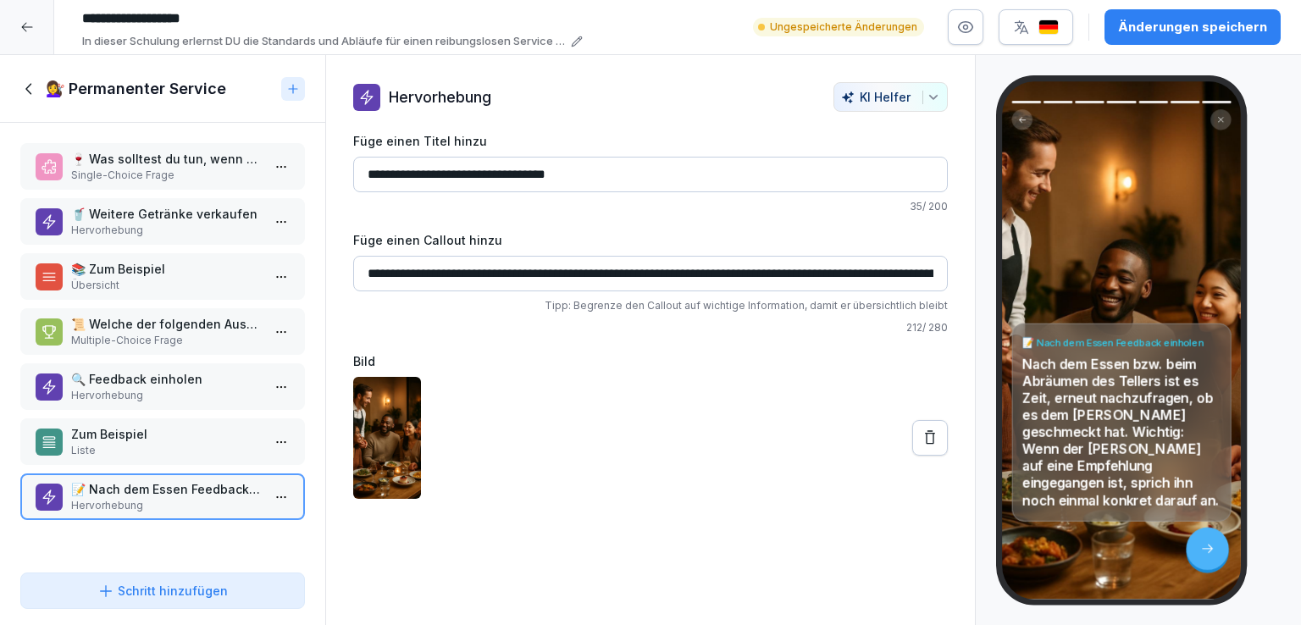
click at [169, 435] on p "Zum Beispiel" at bounding box center [166, 434] width 190 height 18
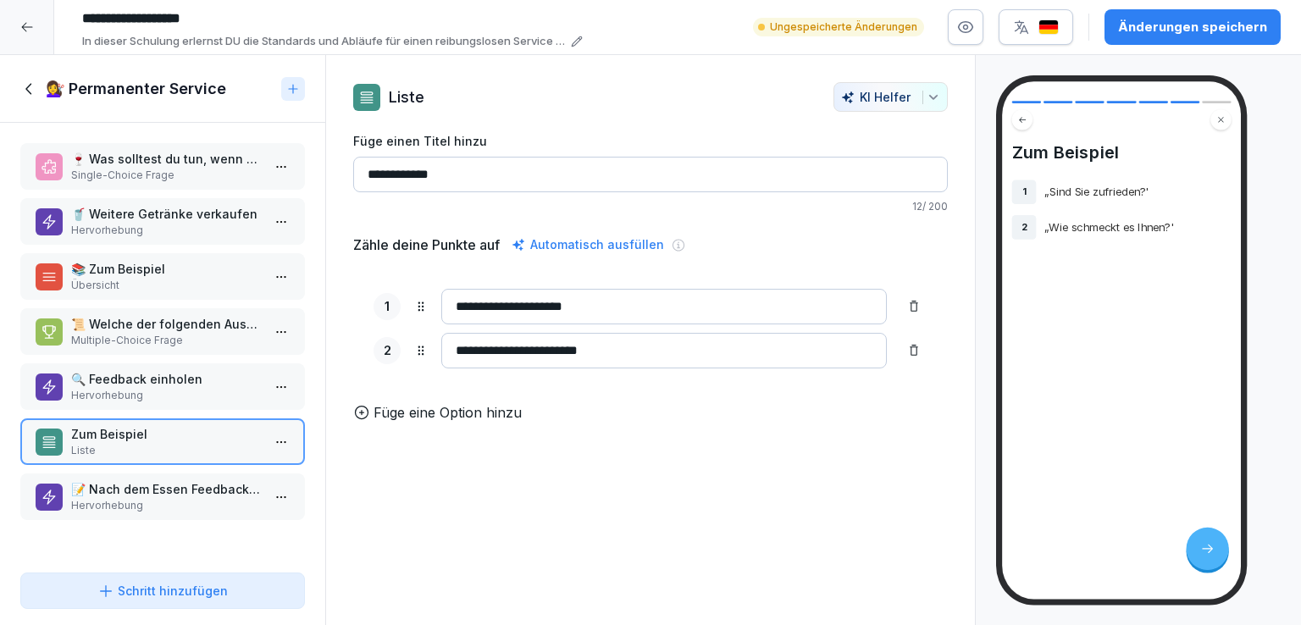
click at [187, 377] on p "🔍 Feedback einholen" at bounding box center [166, 379] width 190 height 18
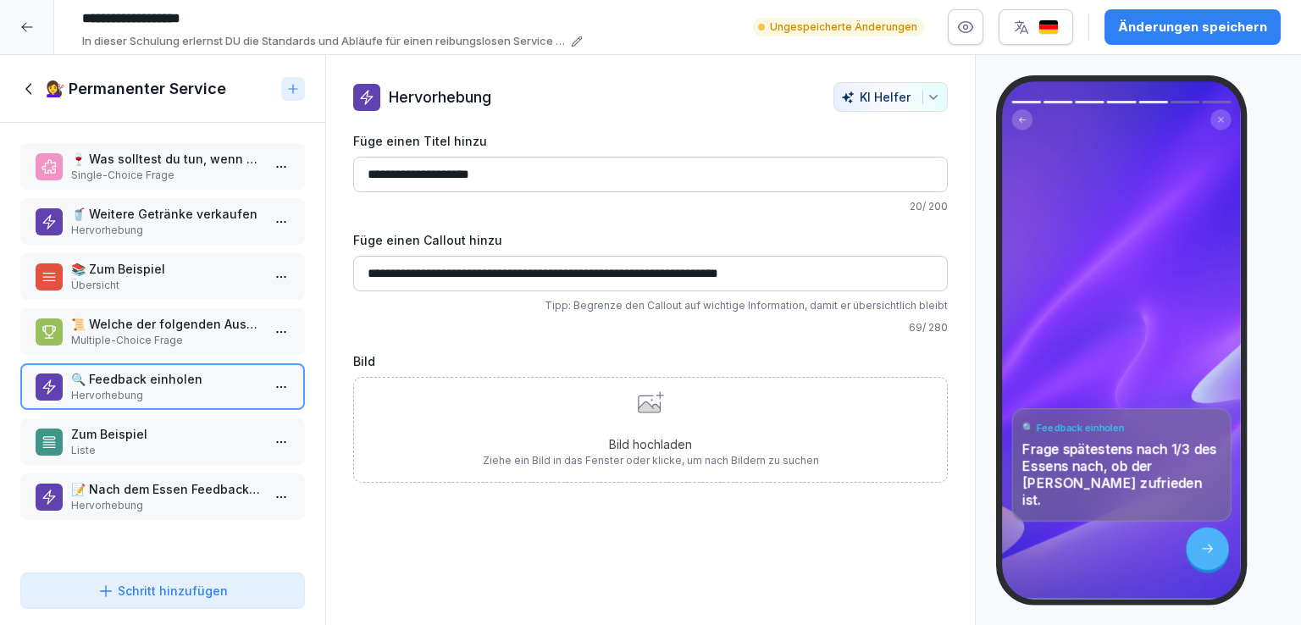
scroll to position [127, 0]
click at [264, 435] on html "**********" at bounding box center [650, 312] width 1301 height 625
click at [158, 440] on html "**********" at bounding box center [650, 312] width 1301 height 625
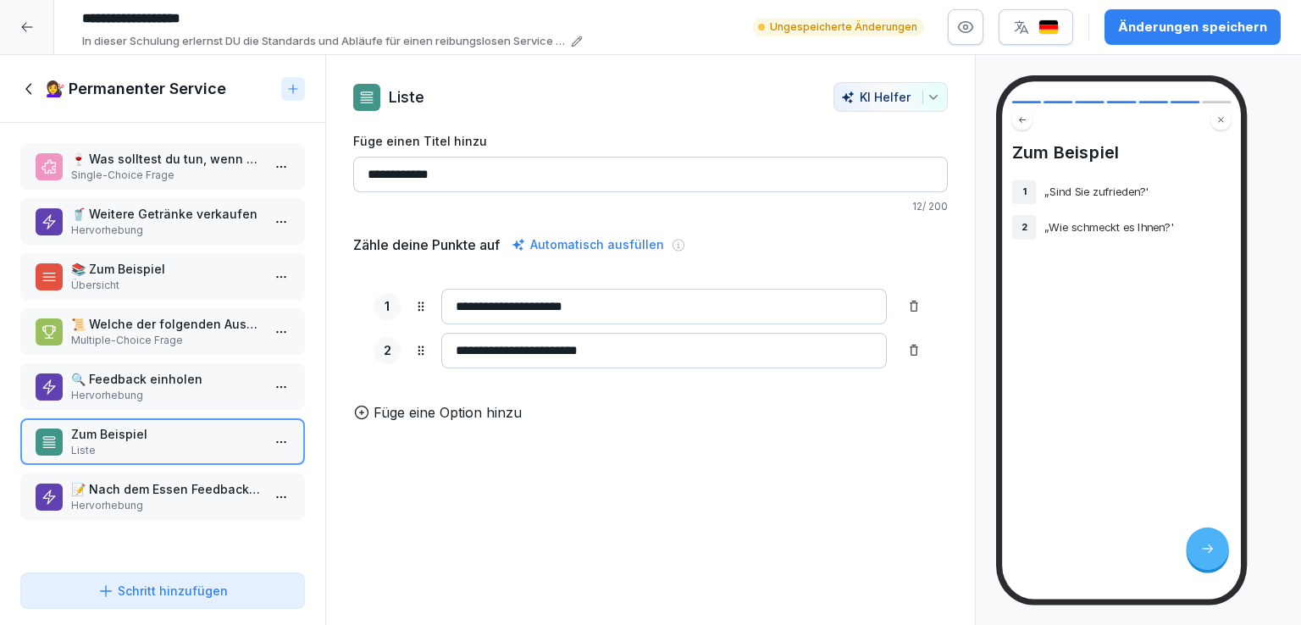
click at [207, 388] on p "Hervorhebung" at bounding box center [166, 395] width 190 height 15
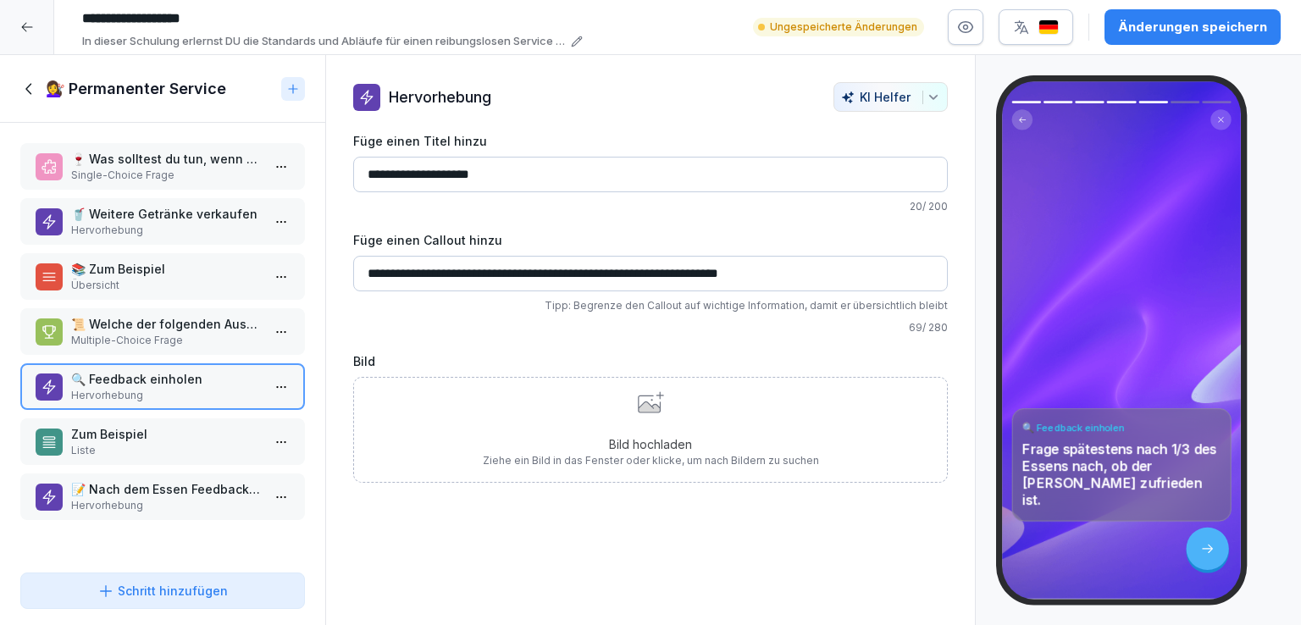
click at [827, 270] on input "**********" at bounding box center [650, 274] width 595 height 36
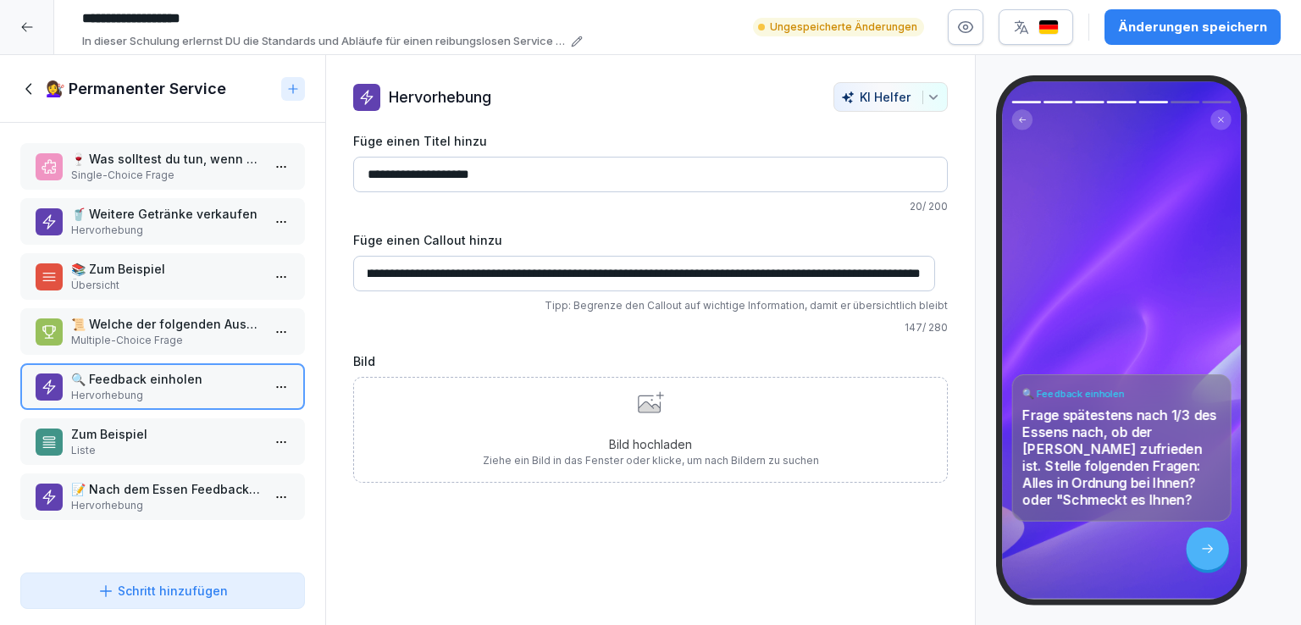
scroll to position [0, 352]
click at [590, 273] on input "**********" at bounding box center [644, 274] width 582 height 36
click at [757, 274] on input "**********" at bounding box center [644, 274] width 582 height 36
click at [902, 276] on input "**********" at bounding box center [644, 274] width 582 height 36
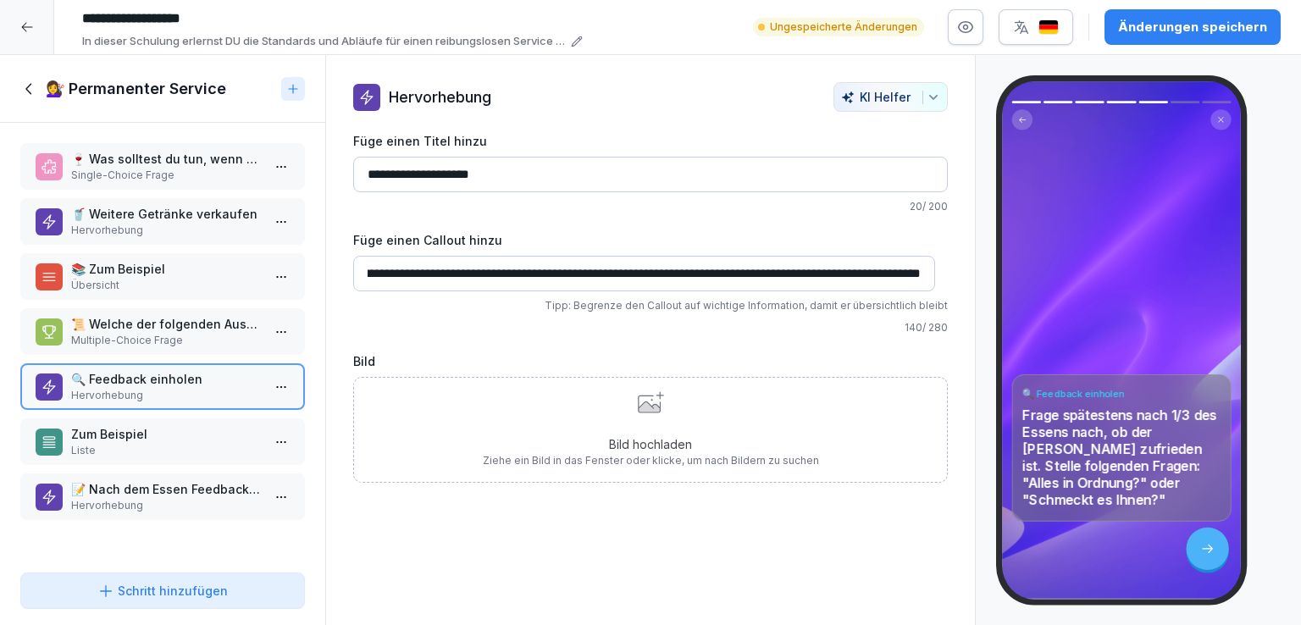
type input "**********"
click at [149, 436] on p "Zum Beispiel" at bounding box center [166, 434] width 190 height 18
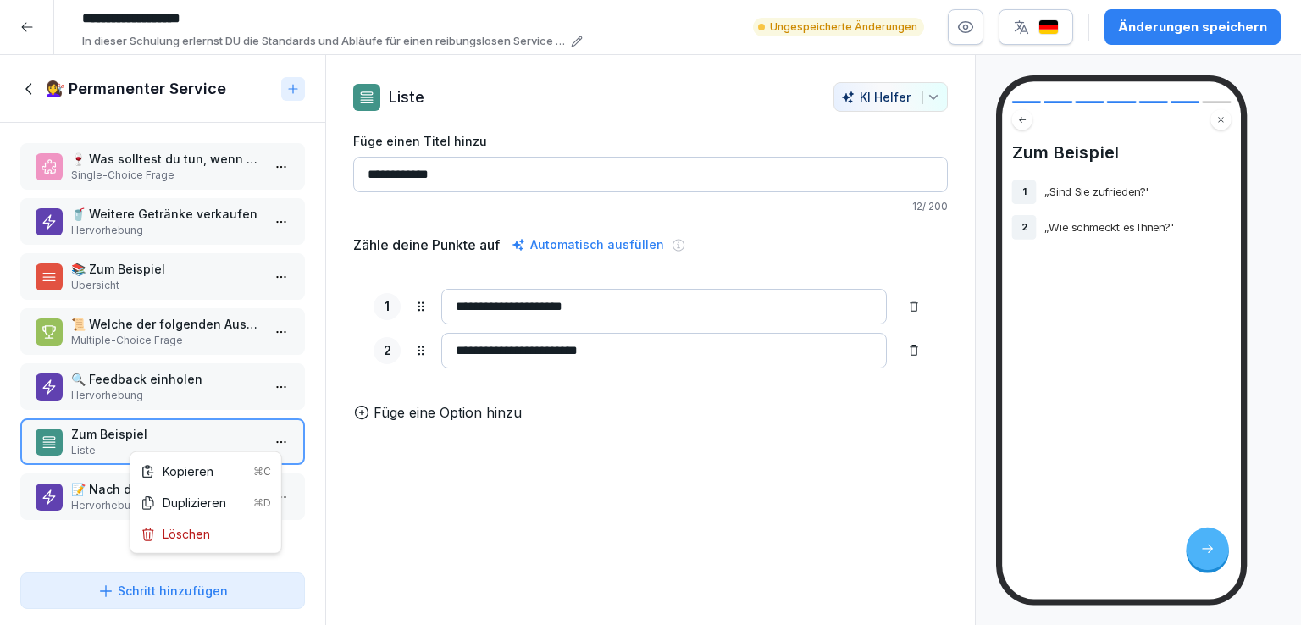
click at [275, 433] on html "**********" at bounding box center [650, 312] width 1301 height 625
click at [202, 537] on div "Löschen" at bounding box center [175, 534] width 69 height 18
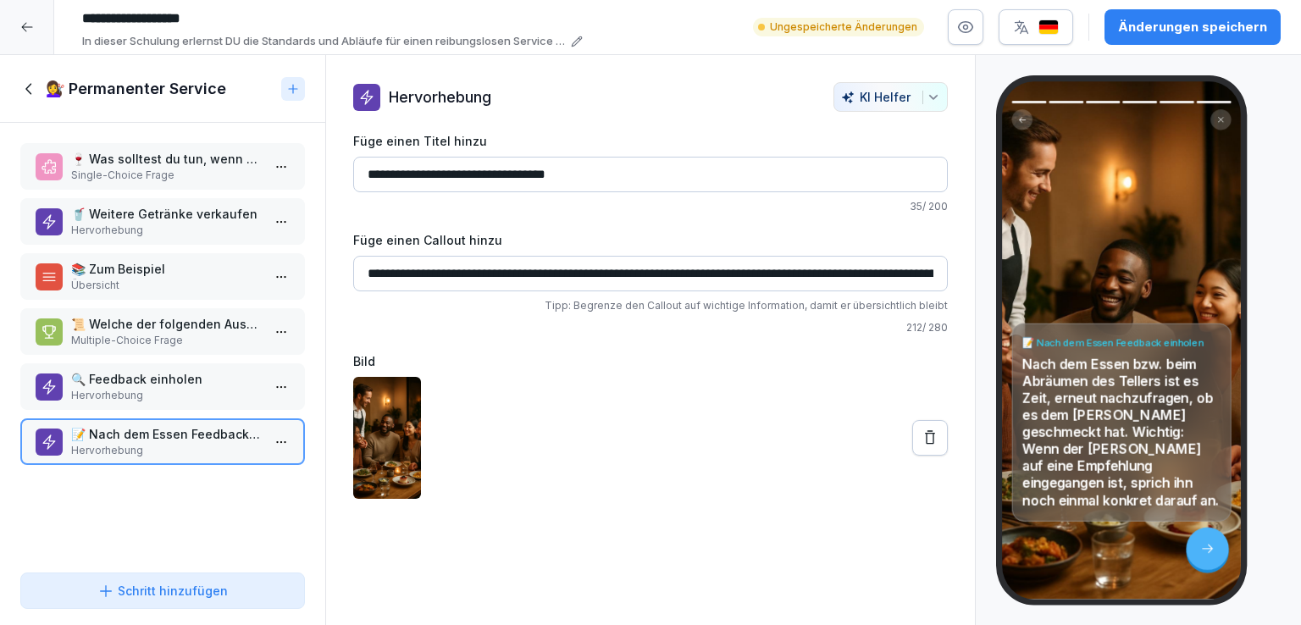
click at [33, 92] on icon at bounding box center [29, 89] width 19 height 19
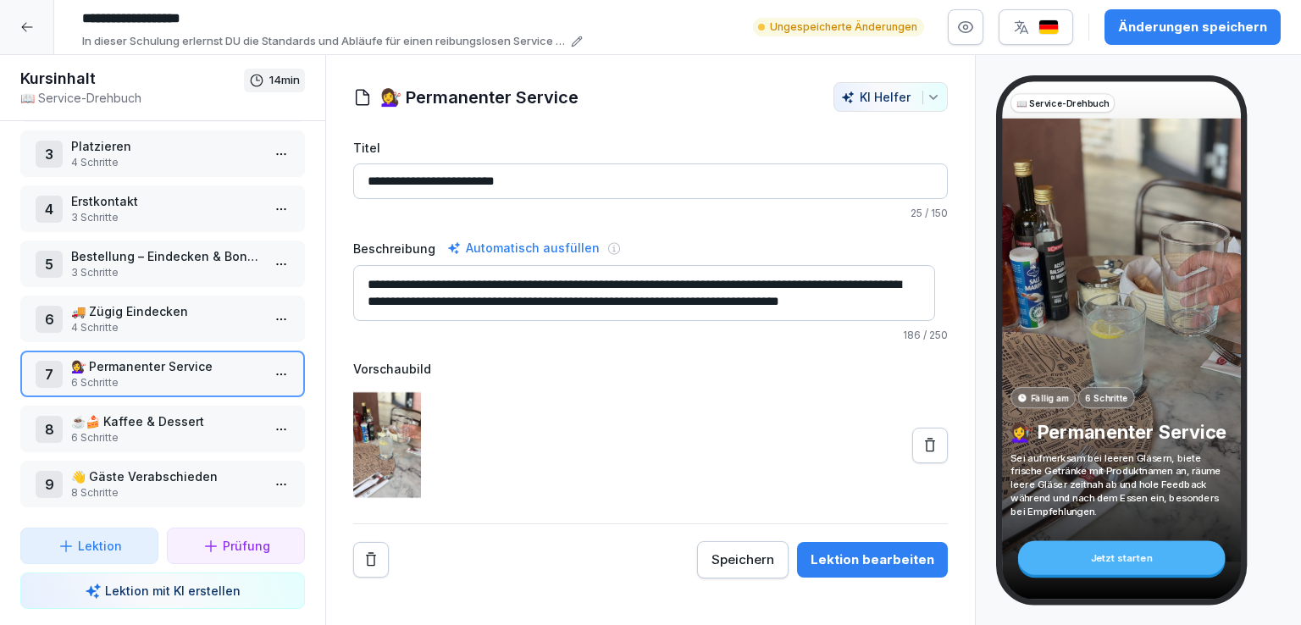
click at [180, 418] on p "☕🍰 Kaffee & Dessert" at bounding box center [166, 422] width 190 height 18
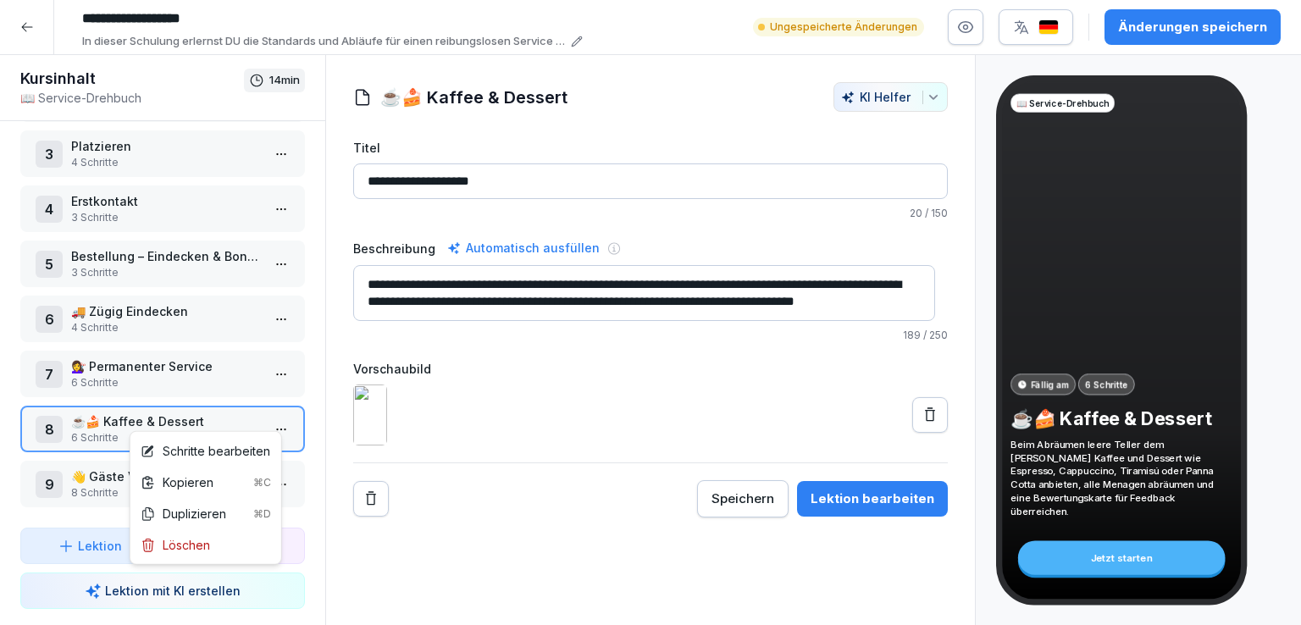
click at [270, 419] on html "**********" at bounding box center [650, 312] width 1301 height 625
click at [214, 452] on div "Schritte bearbeiten" at bounding box center [206, 451] width 130 height 18
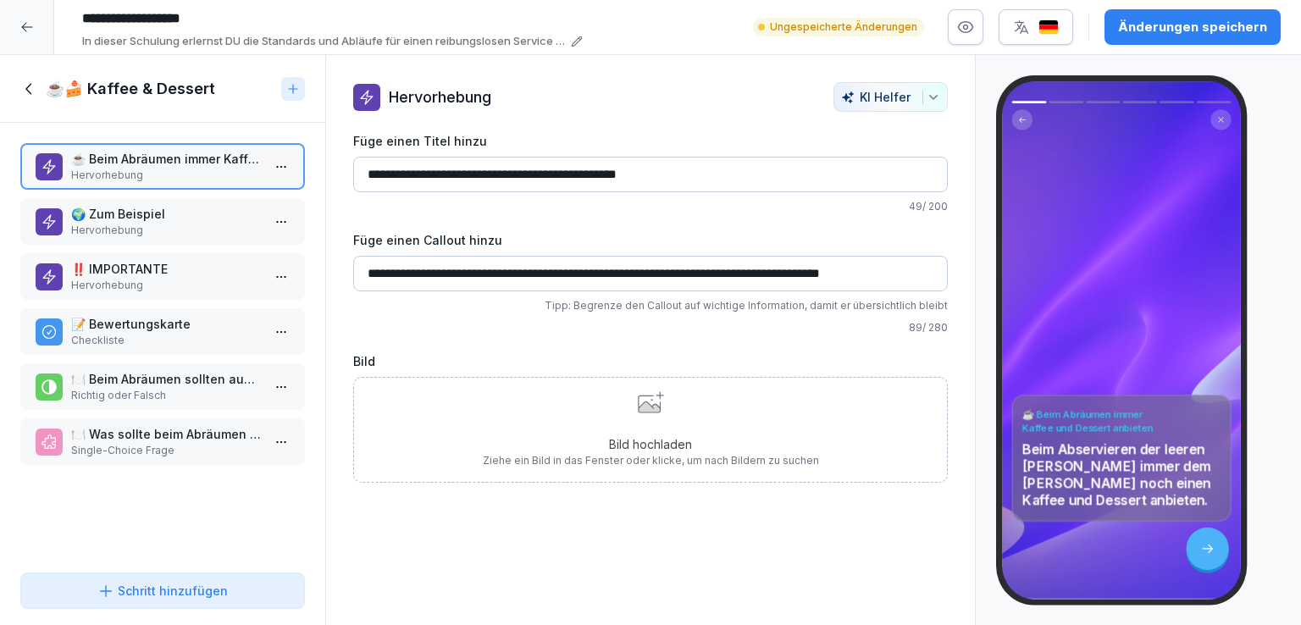
click at [158, 219] on p "🌍 Zum Beispiel" at bounding box center [166, 214] width 190 height 18
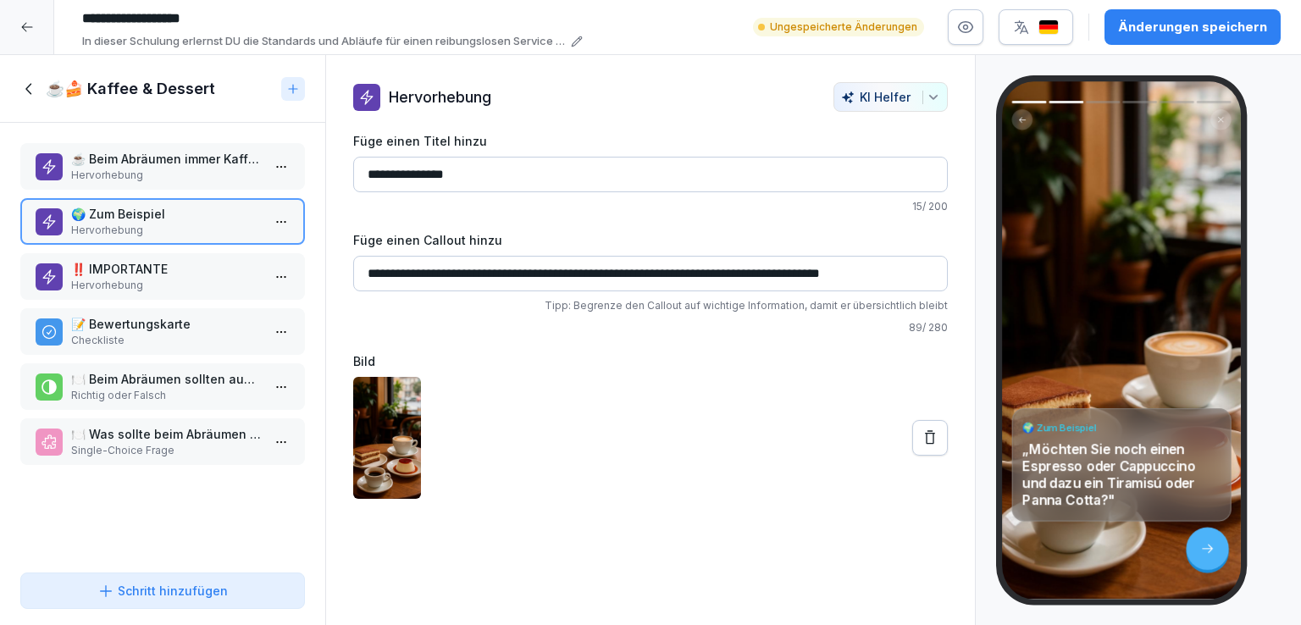
click at [203, 169] on p "Hervorhebung" at bounding box center [166, 175] width 190 height 15
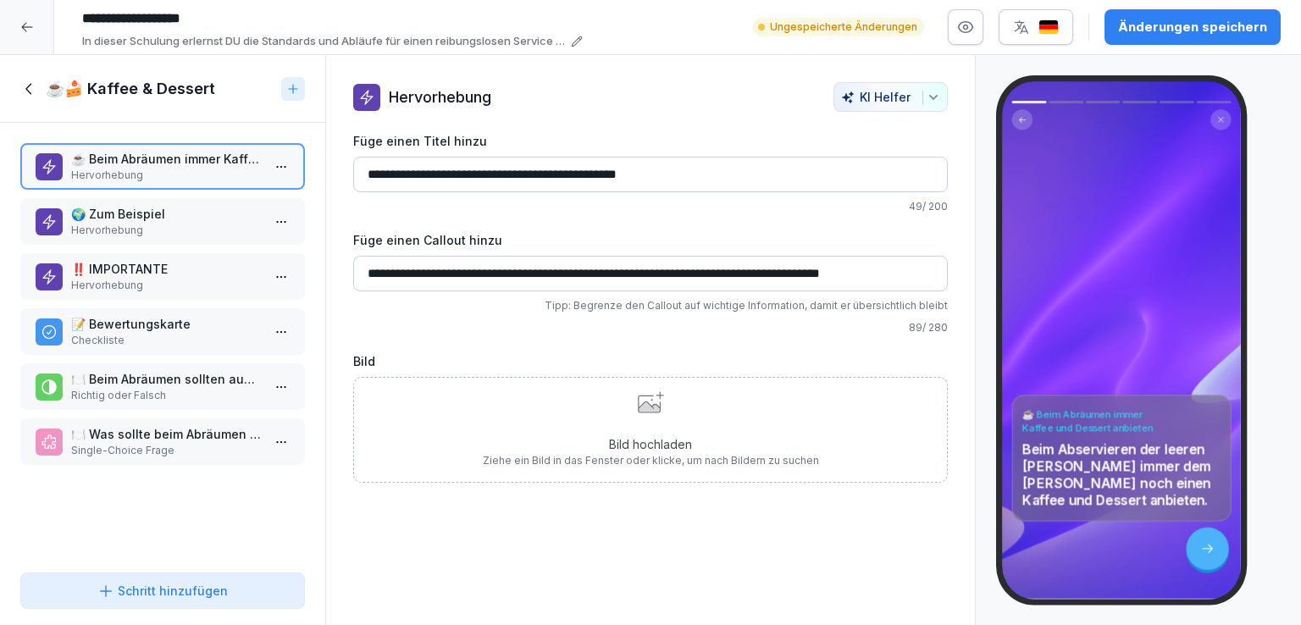
scroll to position [127, 0]
click at [919, 277] on input "**********" at bounding box center [650, 274] width 595 height 36
click at [926, 275] on input "**********" at bounding box center [650, 274] width 595 height 36
click at [917, 273] on input "**********" at bounding box center [650, 274] width 595 height 36
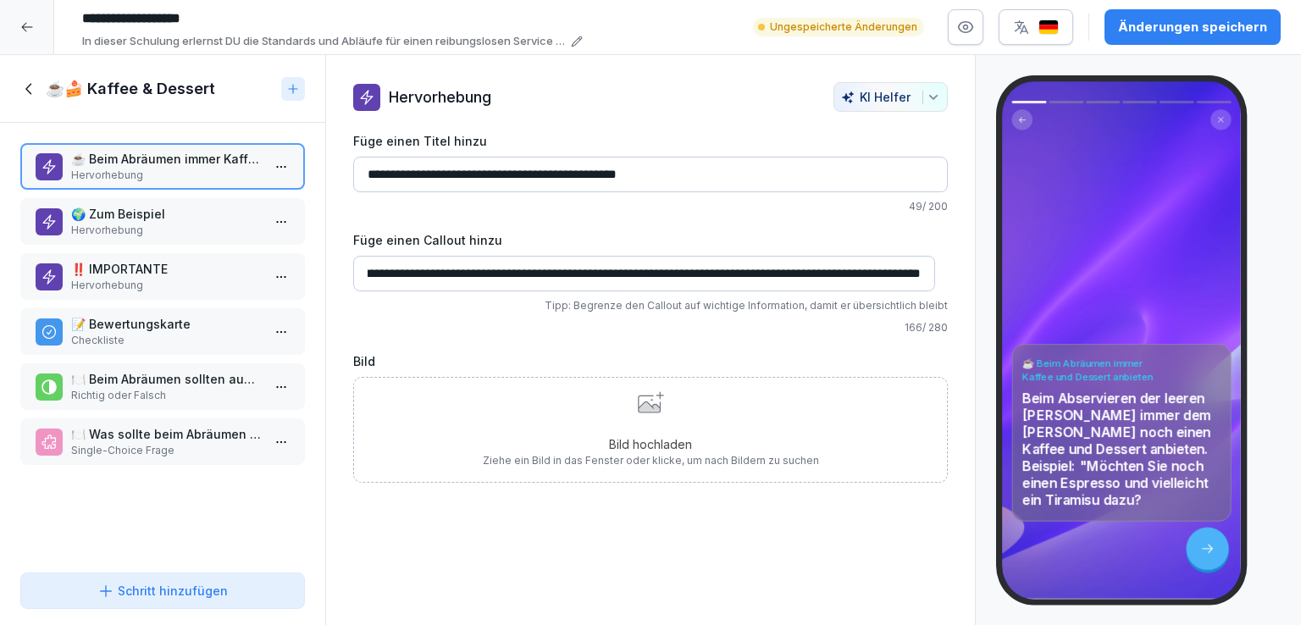
scroll to position [0, 476]
type input "**********"
click at [164, 223] on p "Hervorhebung" at bounding box center [166, 230] width 190 height 15
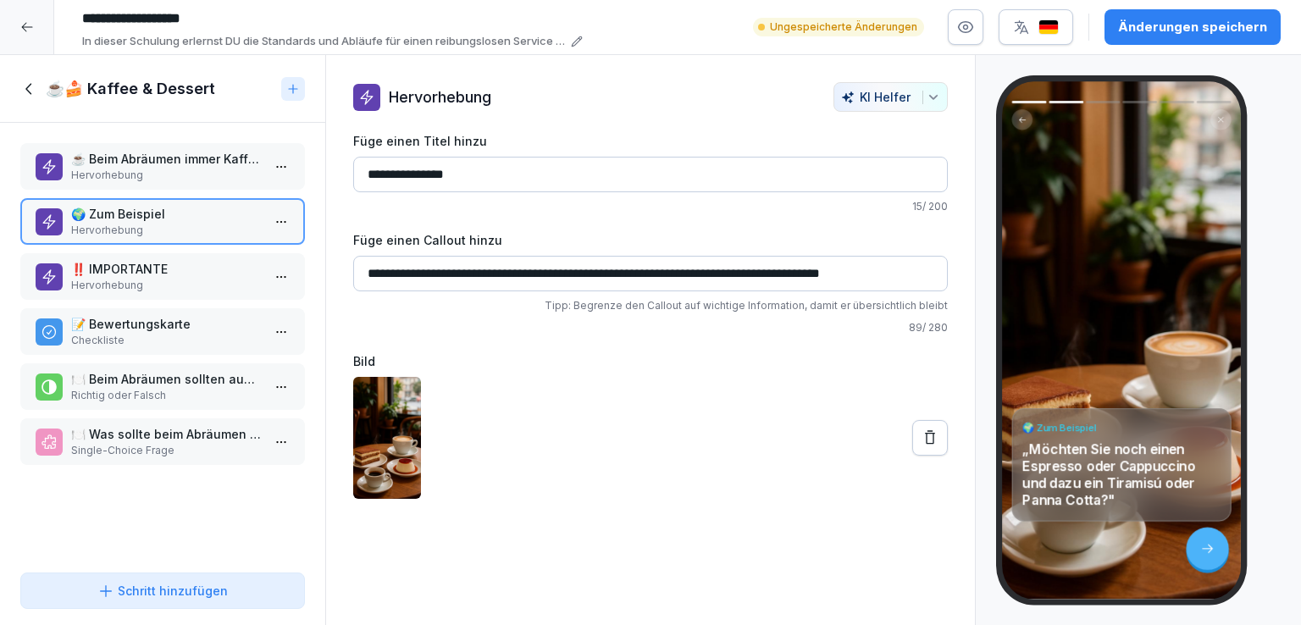
click at [177, 185] on div "☕ Beim Abräumen immer Kaffee und Dessert anbieten Hervorhebung" at bounding box center [162, 166] width 285 height 47
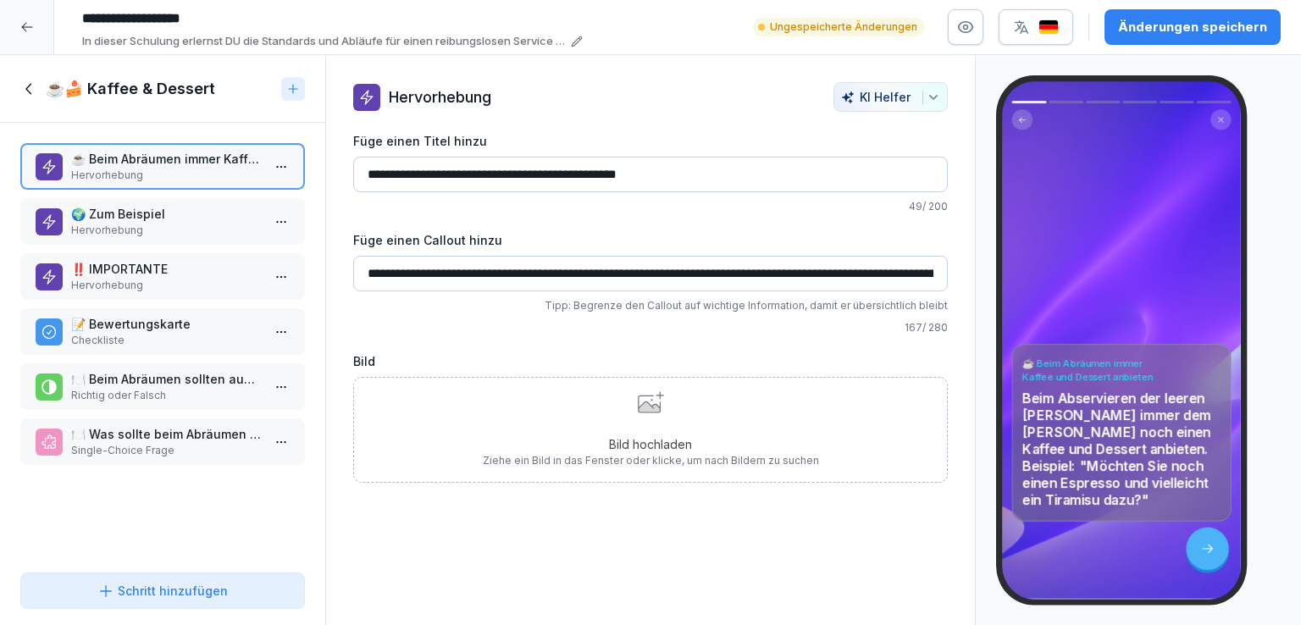
click at [837, 266] on input "**********" at bounding box center [650, 274] width 595 height 36
click at [798, 272] on input "**********" at bounding box center [644, 274] width 582 height 36
click at [907, 275] on input "**********" at bounding box center [644, 274] width 582 height 36
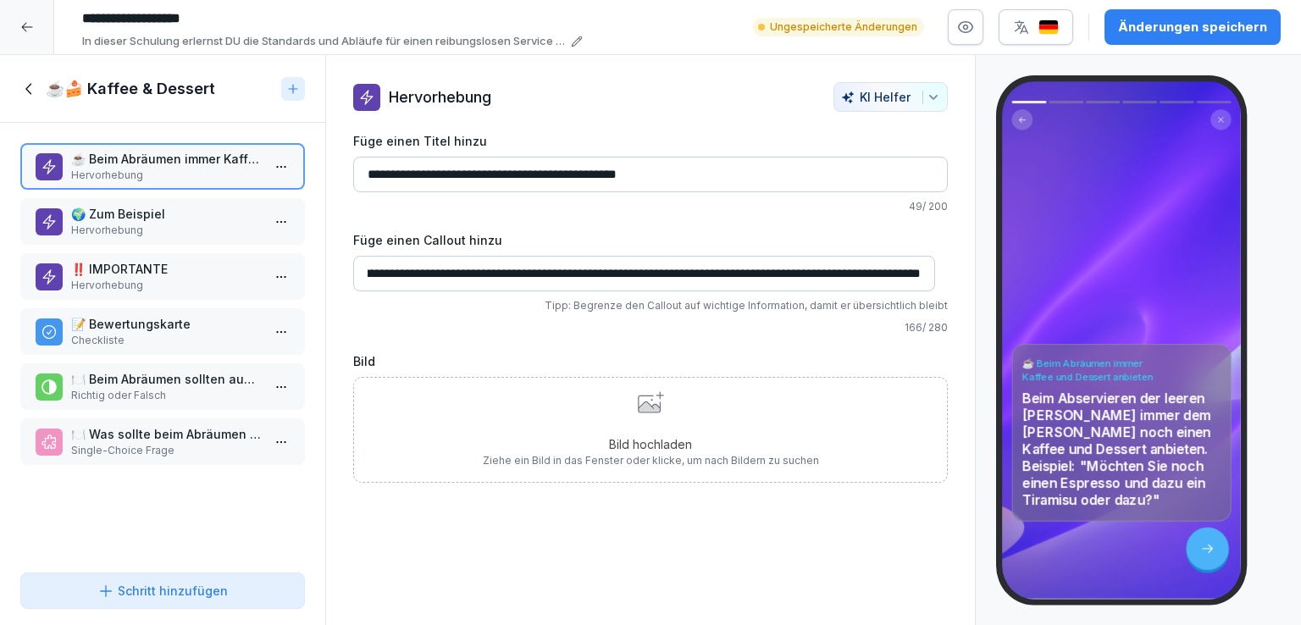
type input "**********"
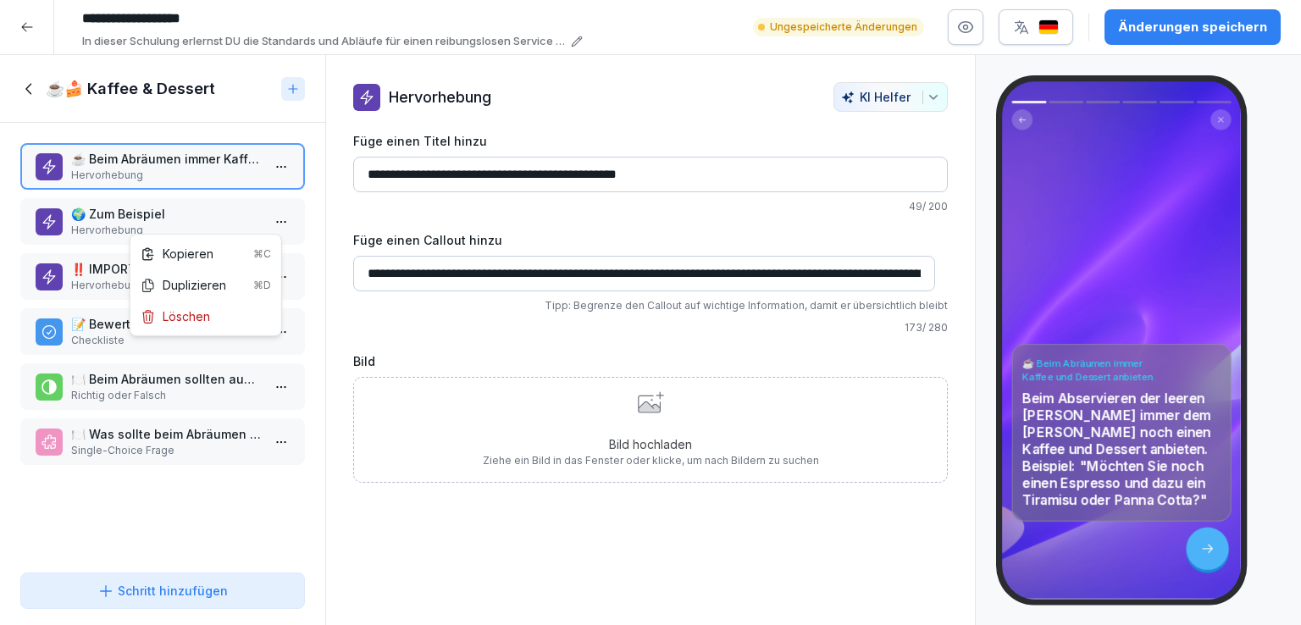
click at [264, 219] on html "**********" at bounding box center [650, 312] width 1301 height 625
click at [203, 314] on div "Löschen" at bounding box center [175, 317] width 69 height 18
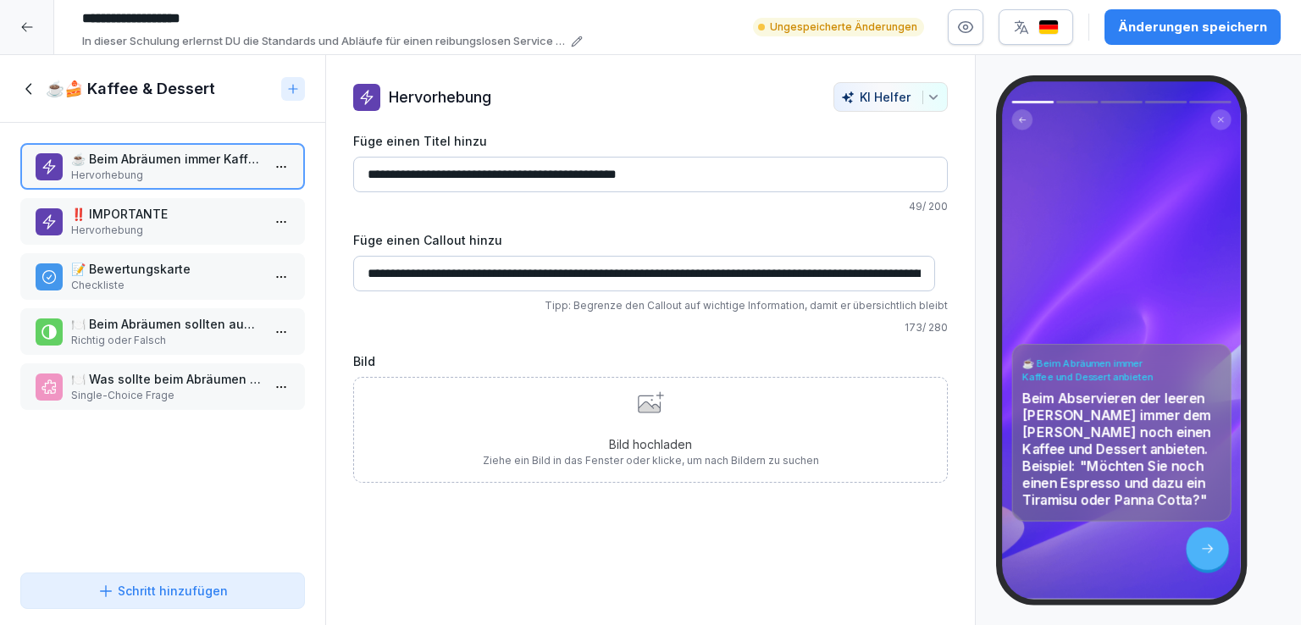
click at [180, 219] on p "‼️ IMPORTANTE" at bounding box center [166, 214] width 190 height 18
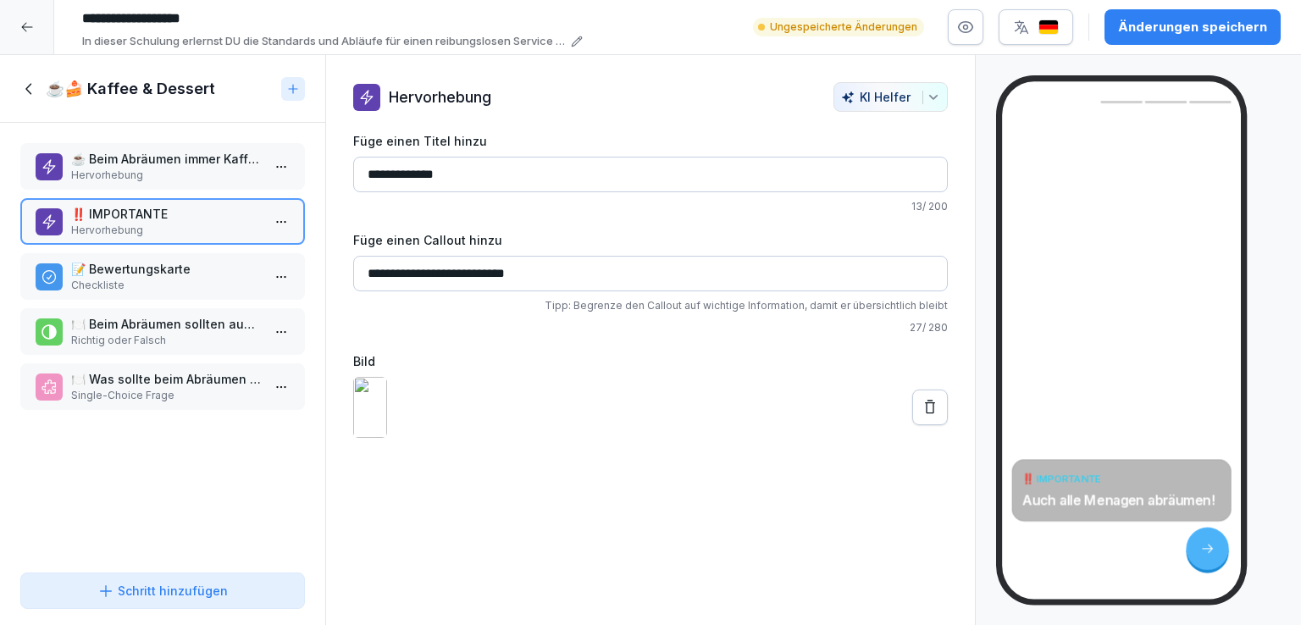
click at [190, 272] on p "📝 Bewertungskarte" at bounding box center [166, 269] width 190 height 18
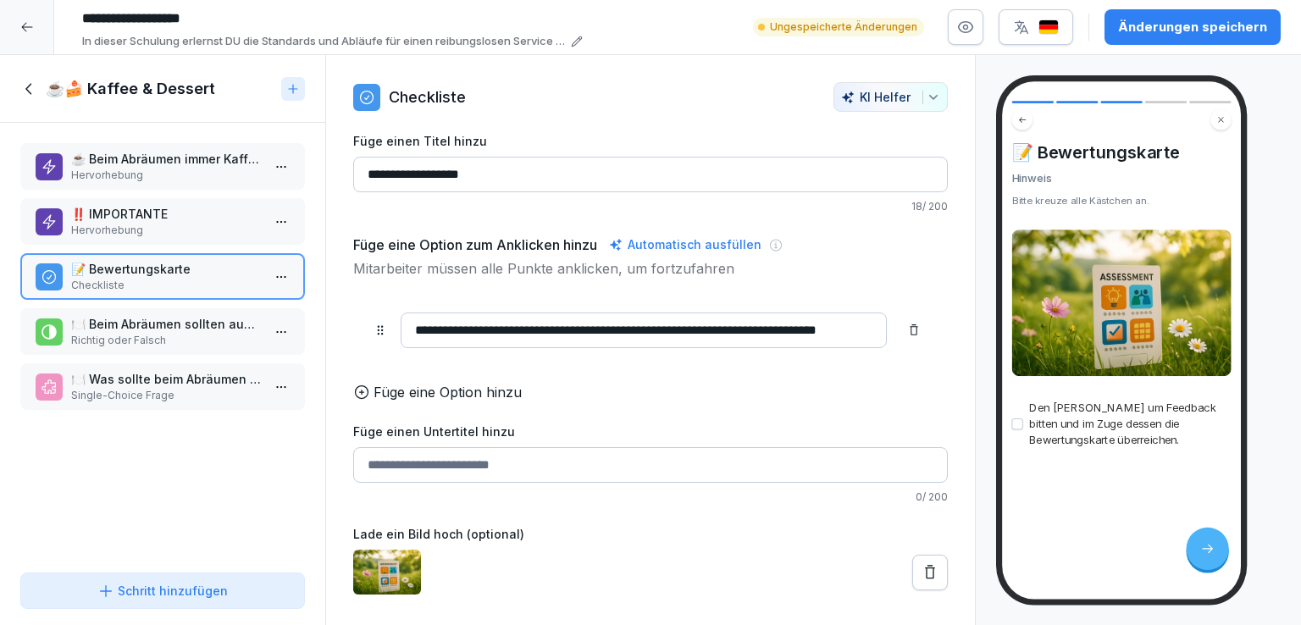
click at [153, 334] on p "Richtig oder Falsch" at bounding box center [166, 340] width 190 height 15
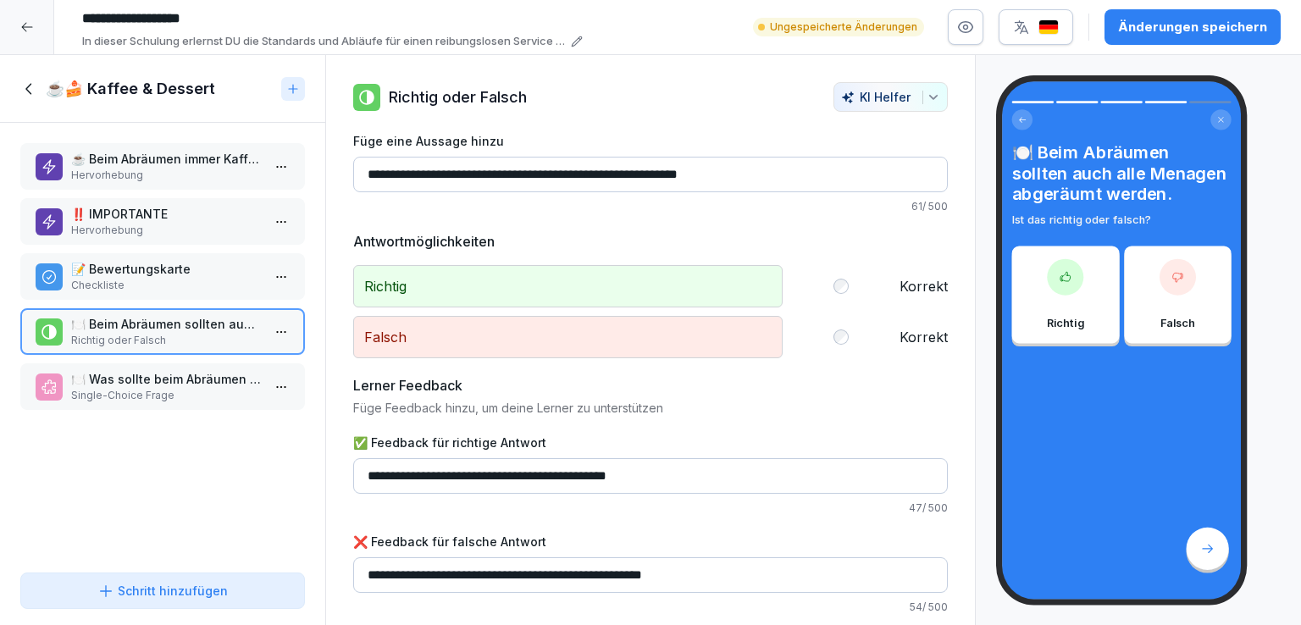
click at [191, 380] on p "🍽️ Was sollte beim Abräumen der leeren Teller immer angeboten werden?" at bounding box center [166, 379] width 190 height 18
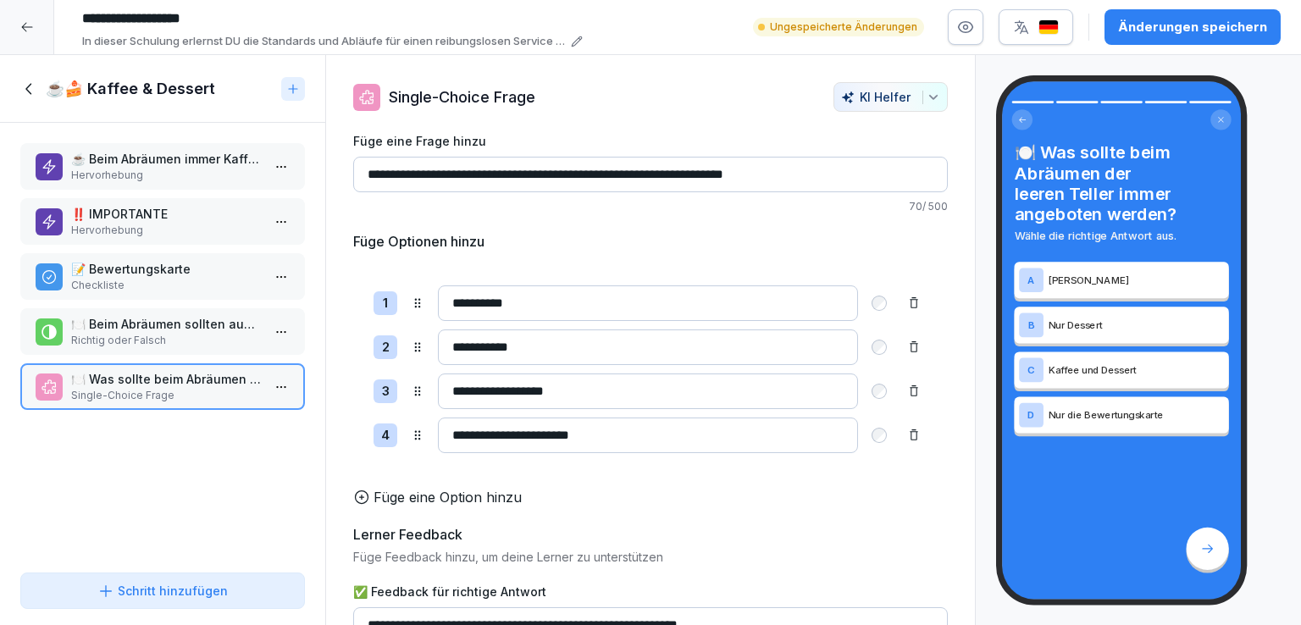
click at [34, 83] on icon at bounding box center [29, 89] width 19 height 19
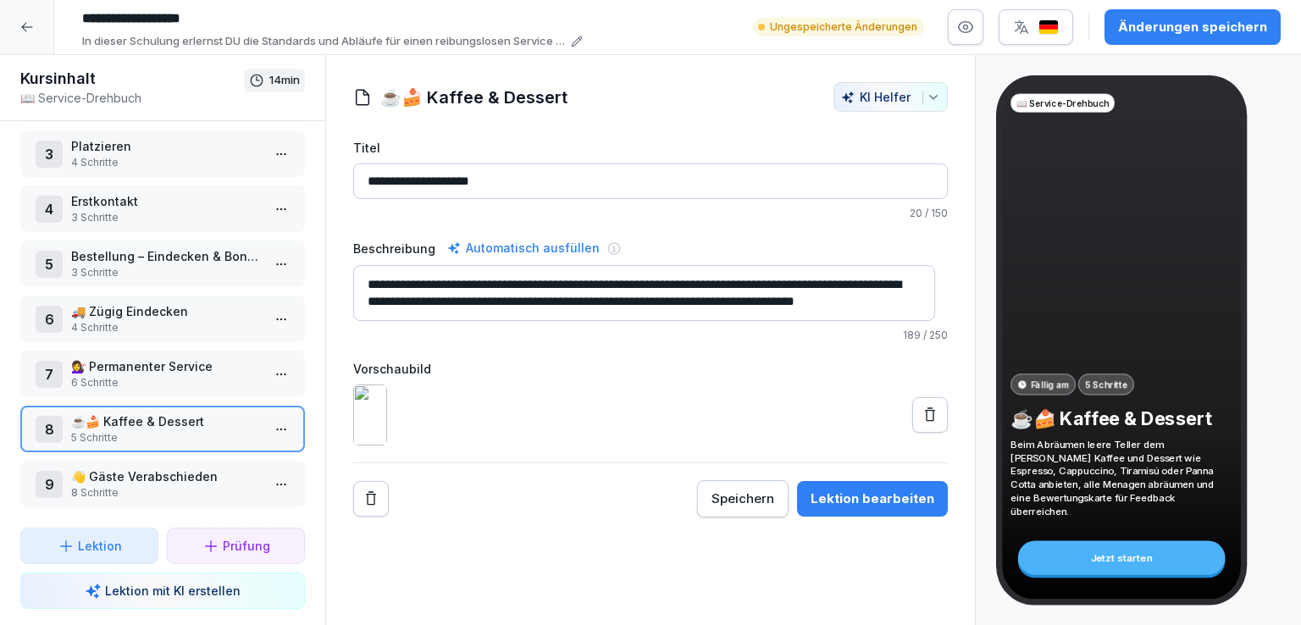
click at [162, 468] on p "👋 Gäste Verabschieden" at bounding box center [166, 477] width 190 height 18
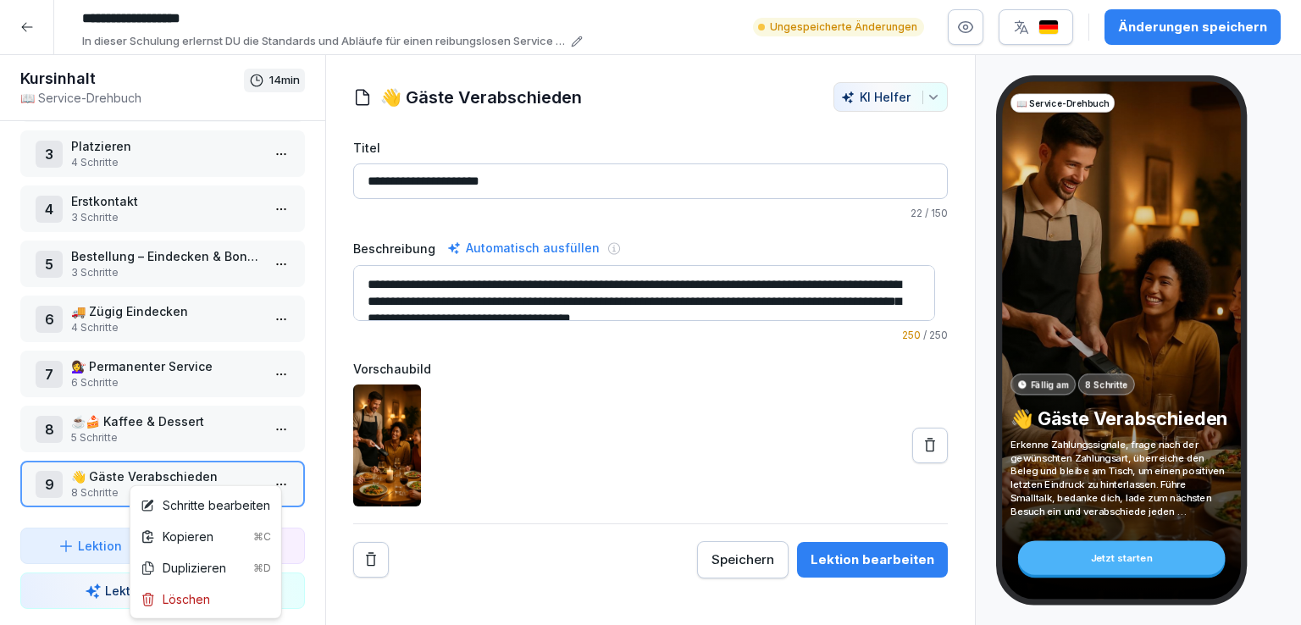
click at [268, 469] on html "**********" at bounding box center [650, 312] width 1301 height 625
click at [214, 505] on div "Schritte bearbeiten" at bounding box center [206, 506] width 130 height 18
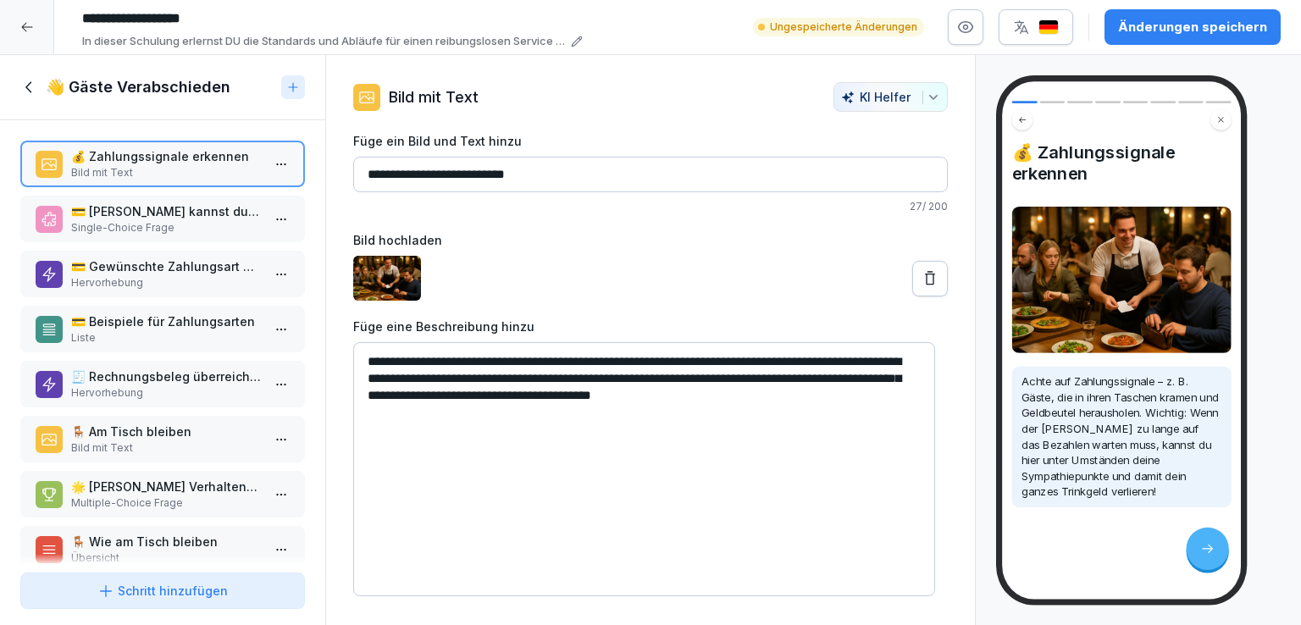
click at [163, 224] on p "Single-Choice Frage" at bounding box center [166, 227] width 190 height 15
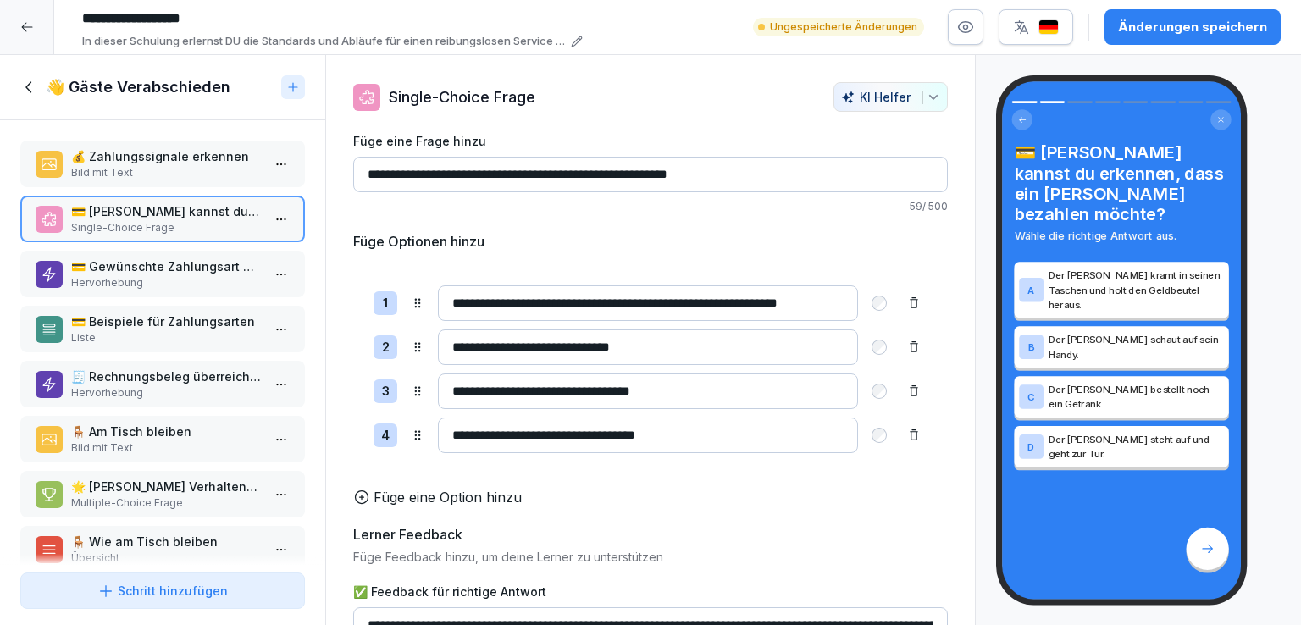
click at [178, 262] on p "💳 Gewünschte Zahlungsart erfragen" at bounding box center [166, 267] width 190 height 18
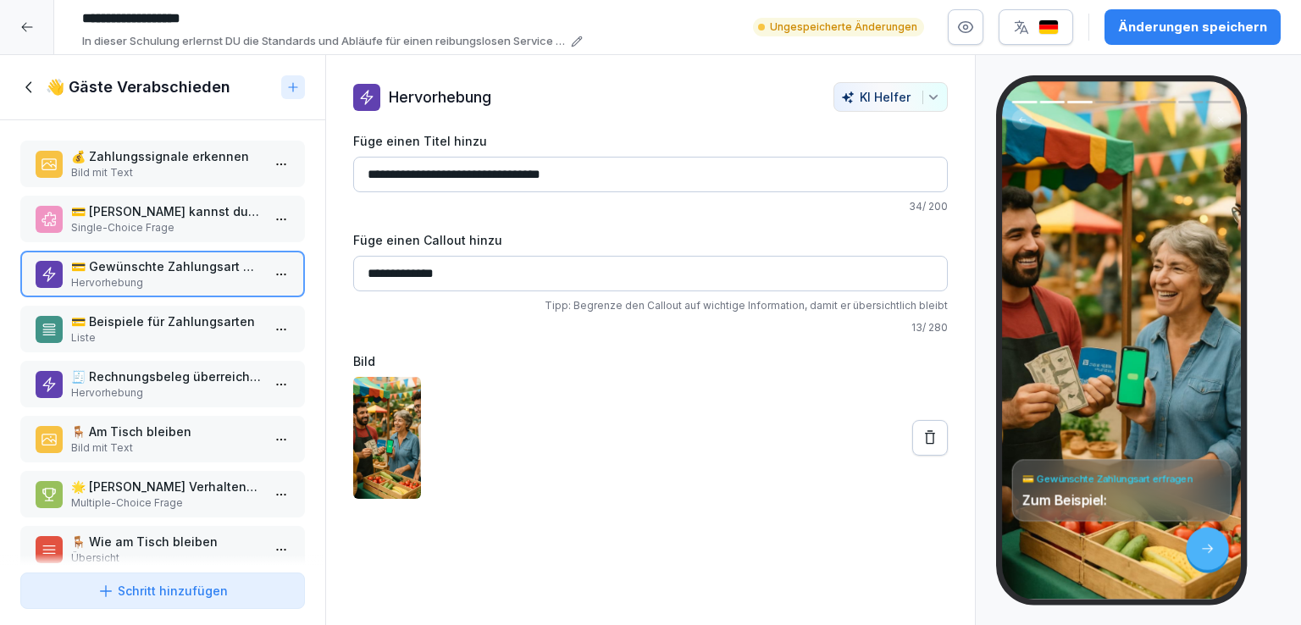
click at [180, 314] on p "💳 Beispiele für Zahlungsarten" at bounding box center [166, 322] width 190 height 18
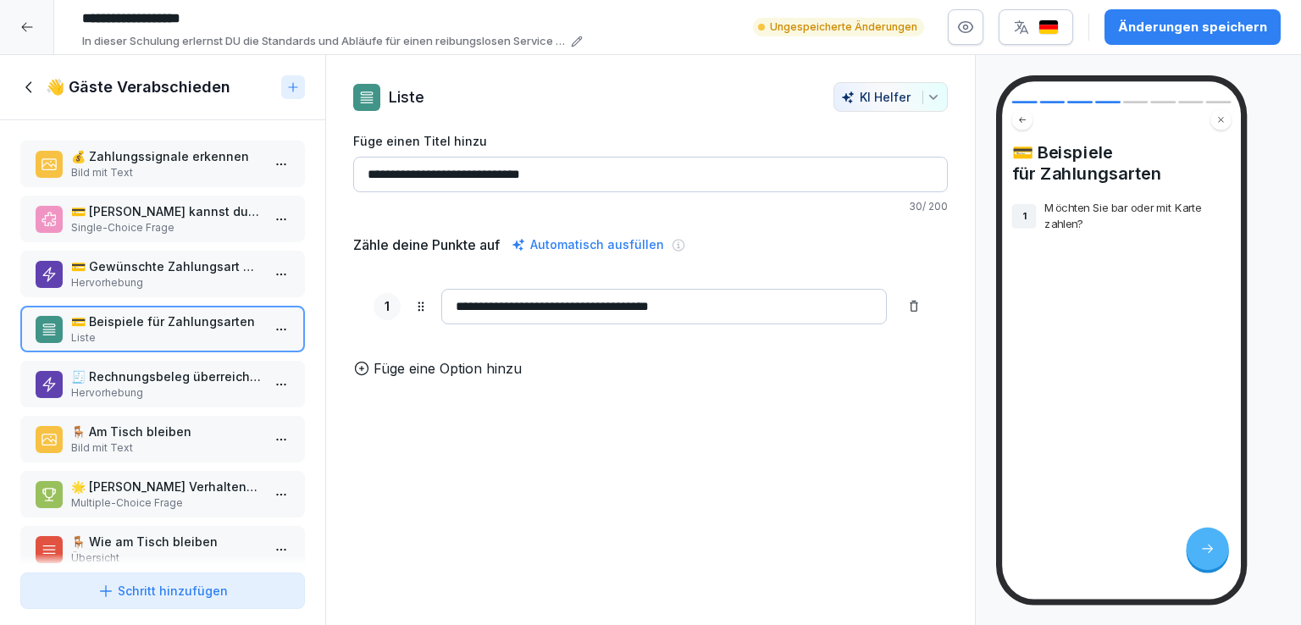
click at [201, 275] on p "Hervorhebung" at bounding box center [166, 282] width 190 height 15
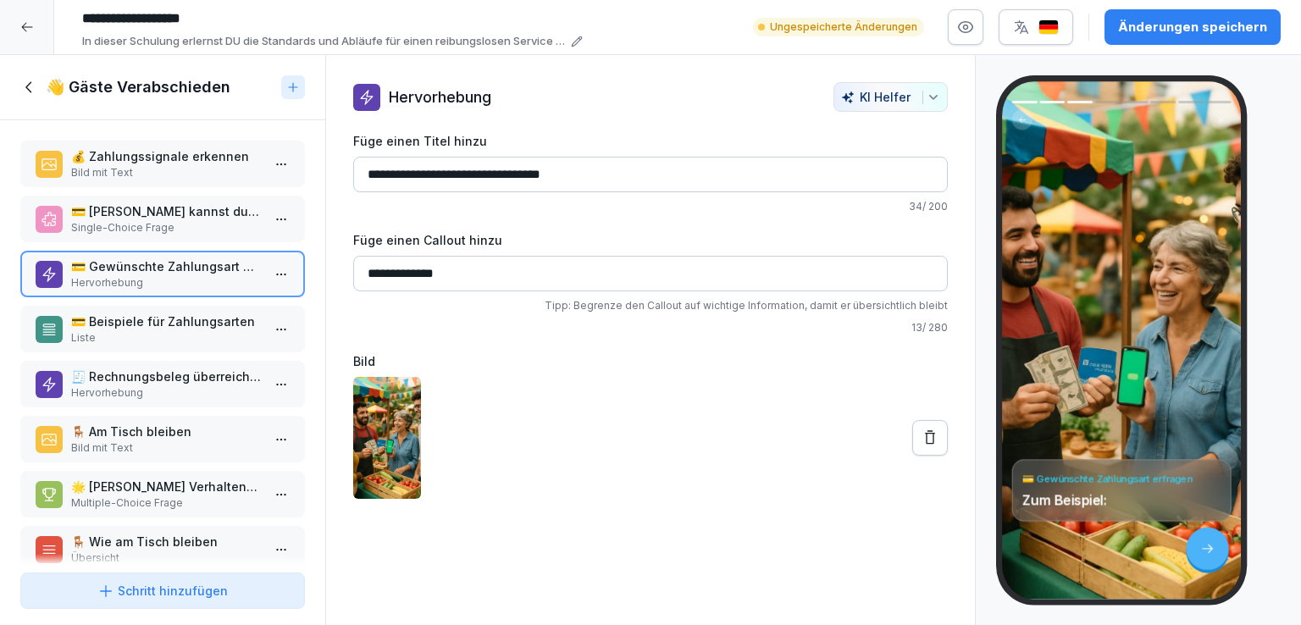
click at [170, 368] on p "🧾 Rechnungsbeleg überreichen!" at bounding box center [166, 377] width 190 height 18
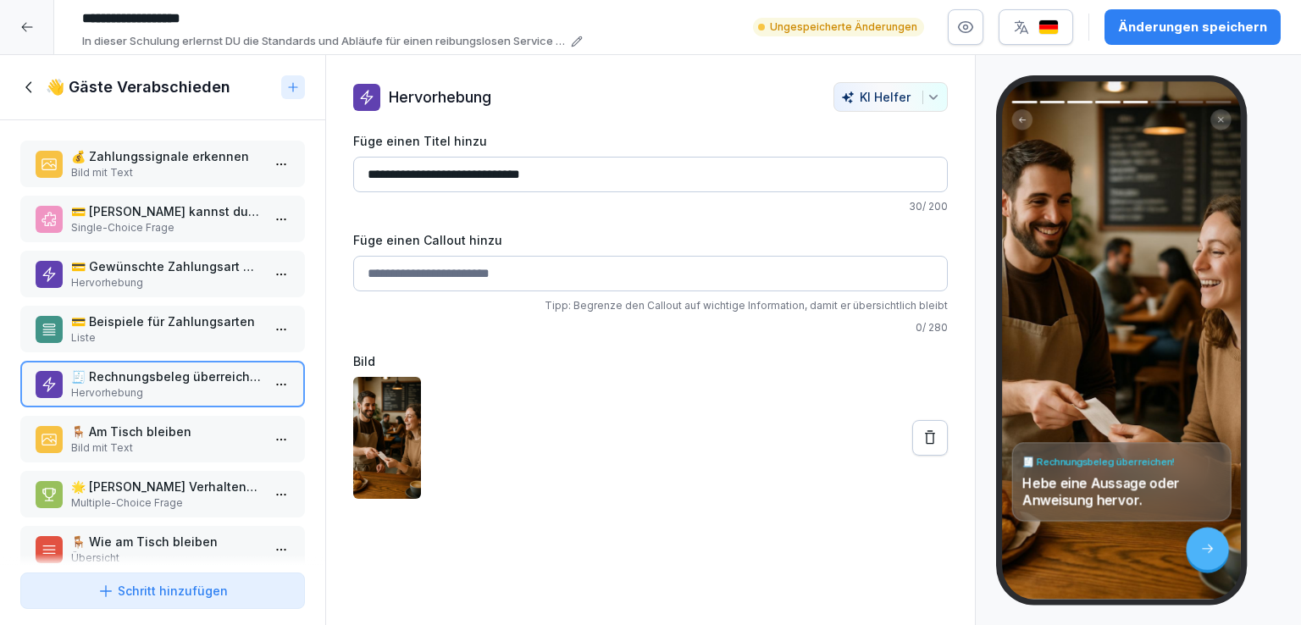
click at [216, 423] on p "🪑 Am Tisch bleiben" at bounding box center [166, 432] width 190 height 18
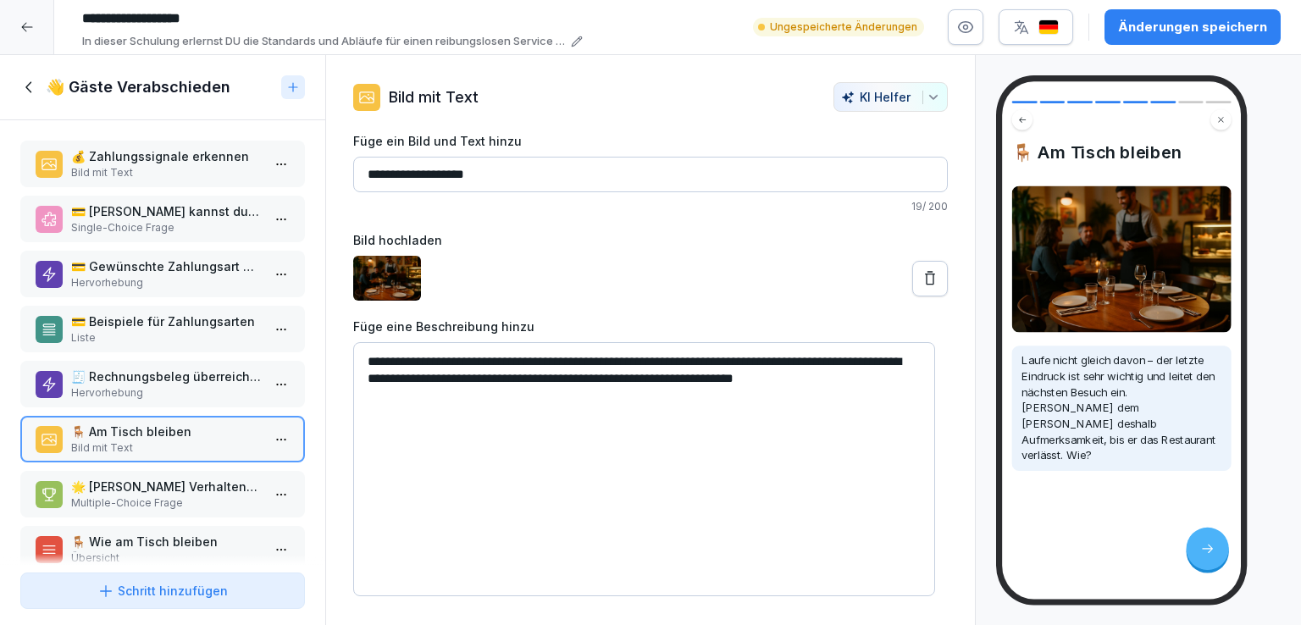
click at [182, 378] on p "🧾 Rechnungsbeleg überreichen!" at bounding box center [166, 377] width 190 height 18
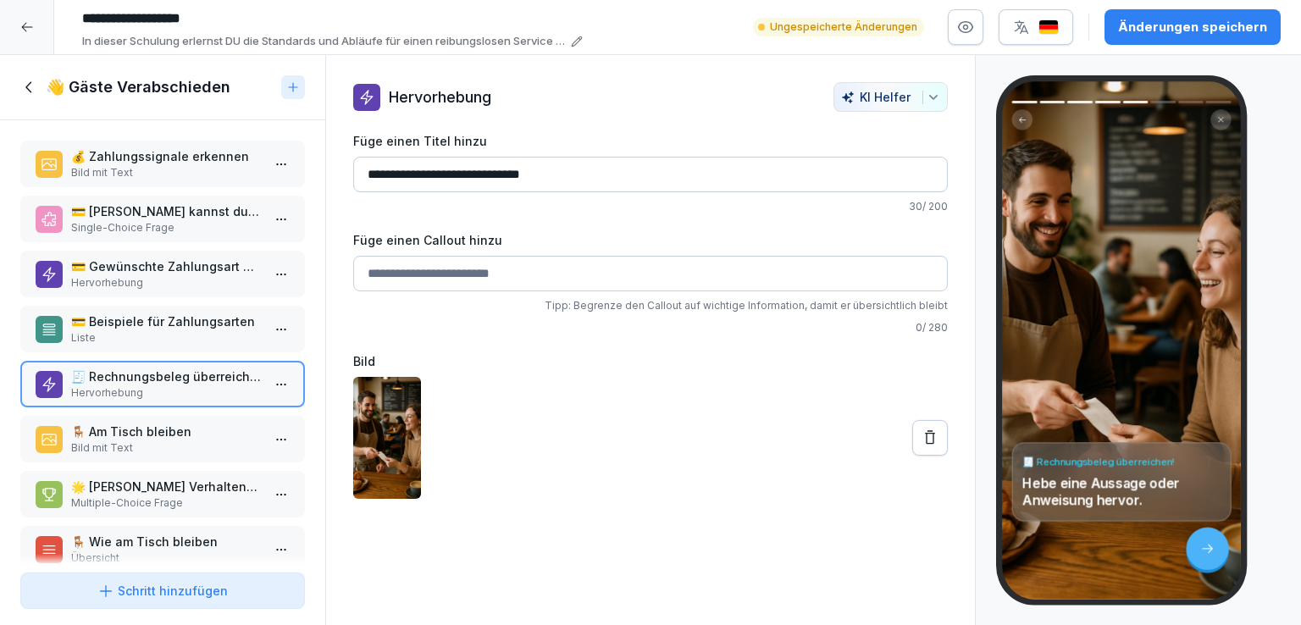
click at [190, 325] on p "💳 Beispiele für Zahlungsarten" at bounding box center [166, 322] width 190 height 18
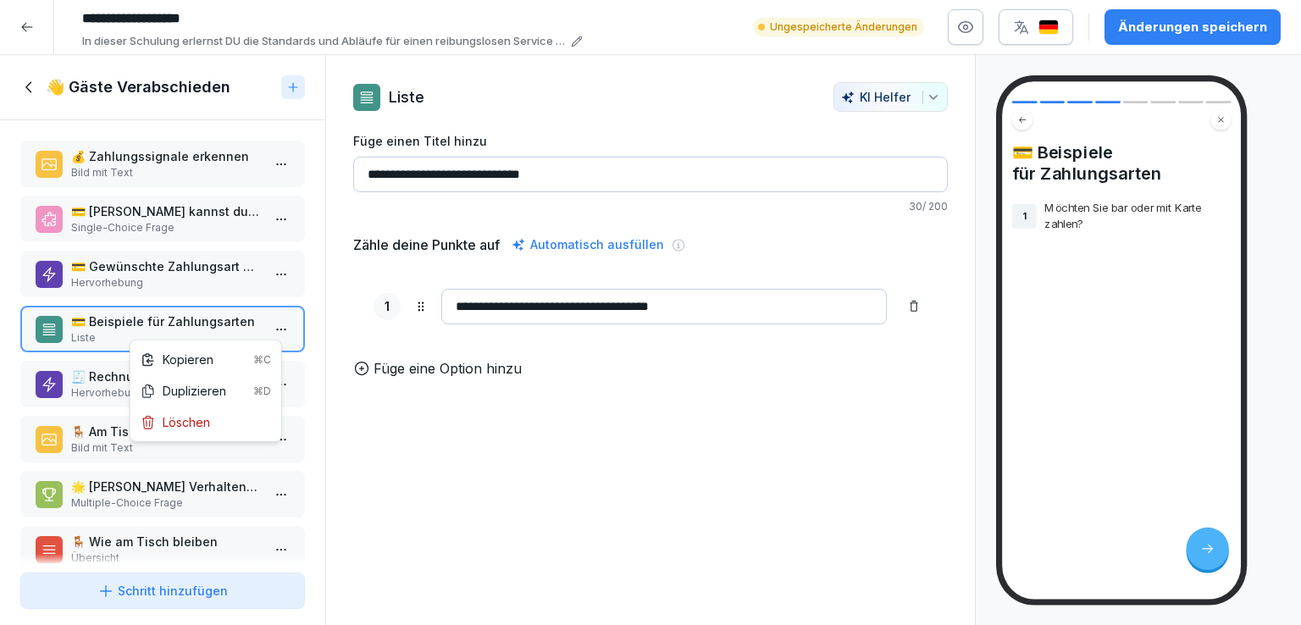
click at [275, 324] on html "**********" at bounding box center [650, 312] width 1301 height 625
click at [201, 423] on div "Löschen" at bounding box center [175, 422] width 69 height 18
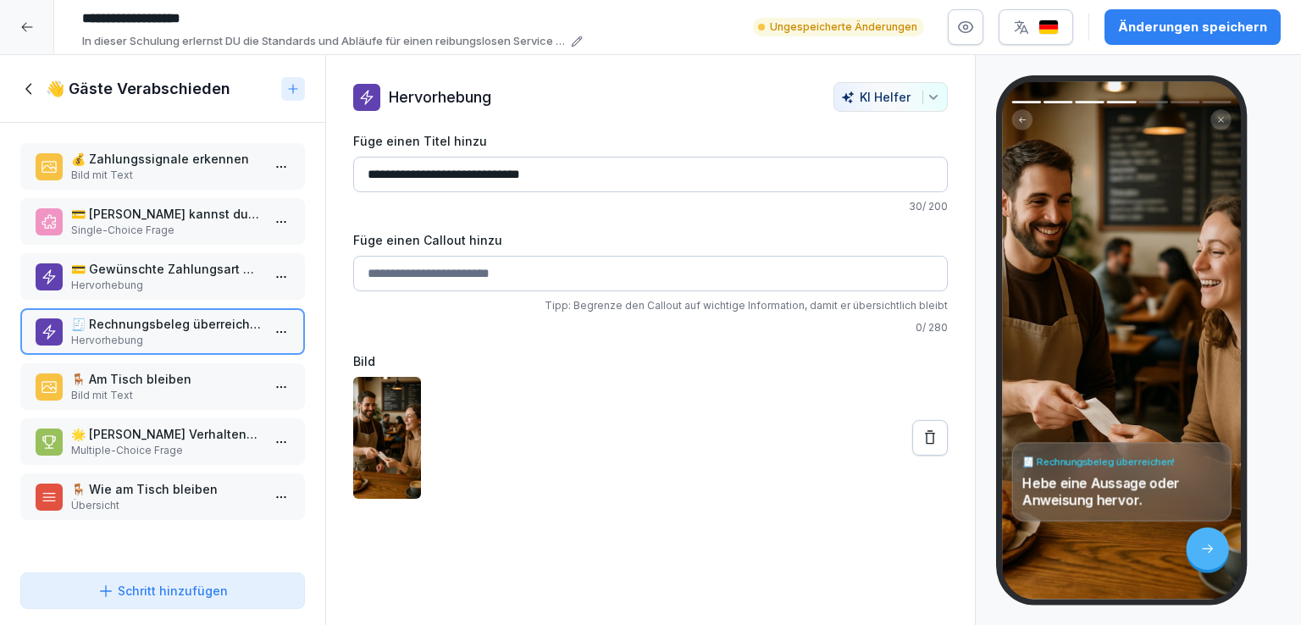
click at [197, 269] on p "💳 Gewünschte Zahlungsart erfragen" at bounding box center [166, 269] width 190 height 18
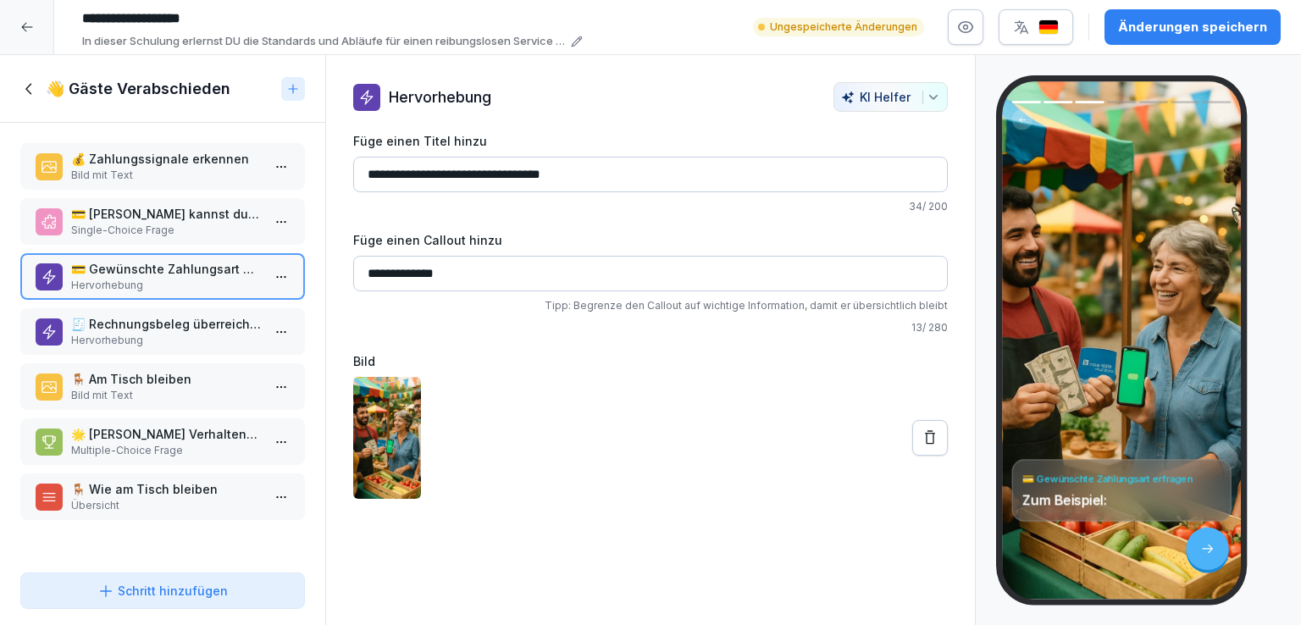
click at [213, 219] on p "💳 [PERSON_NAME] kannst du erkennen, dass ein [PERSON_NAME] bezahlen möchte?" at bounding box center [166, 214] width 190 height 18
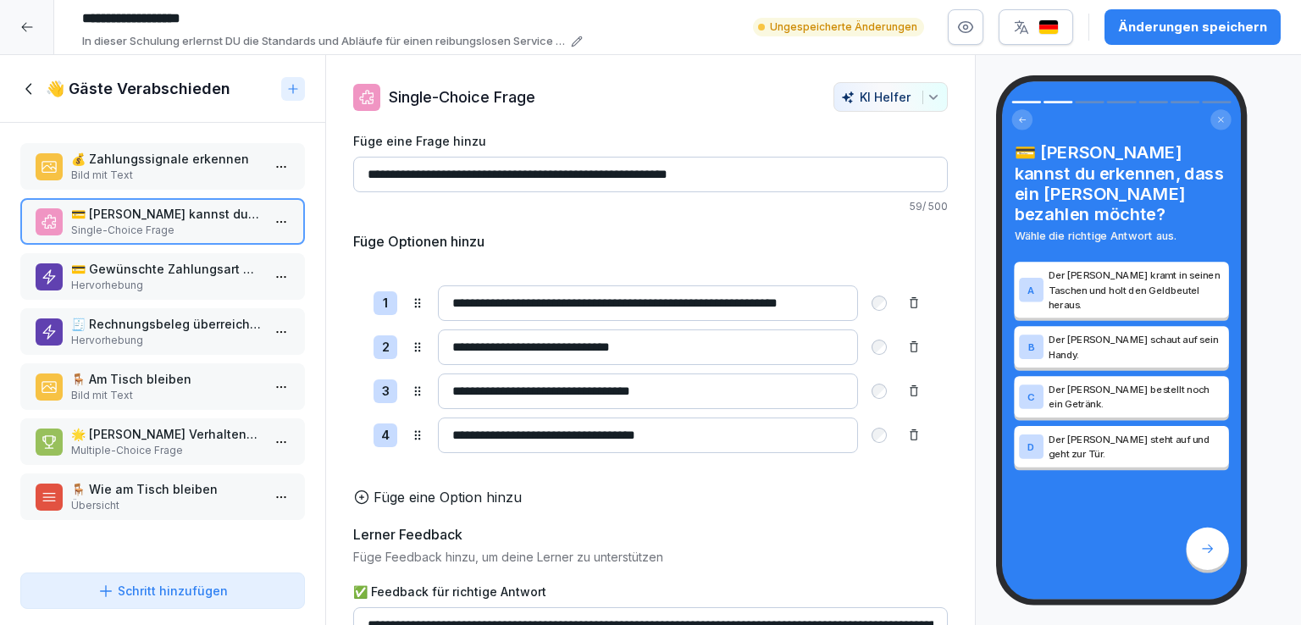
click at [191, 272] on p "💳 Gewünschte Zahlungsart erfragen" at bounding box center [166, 269] width 190 height 18
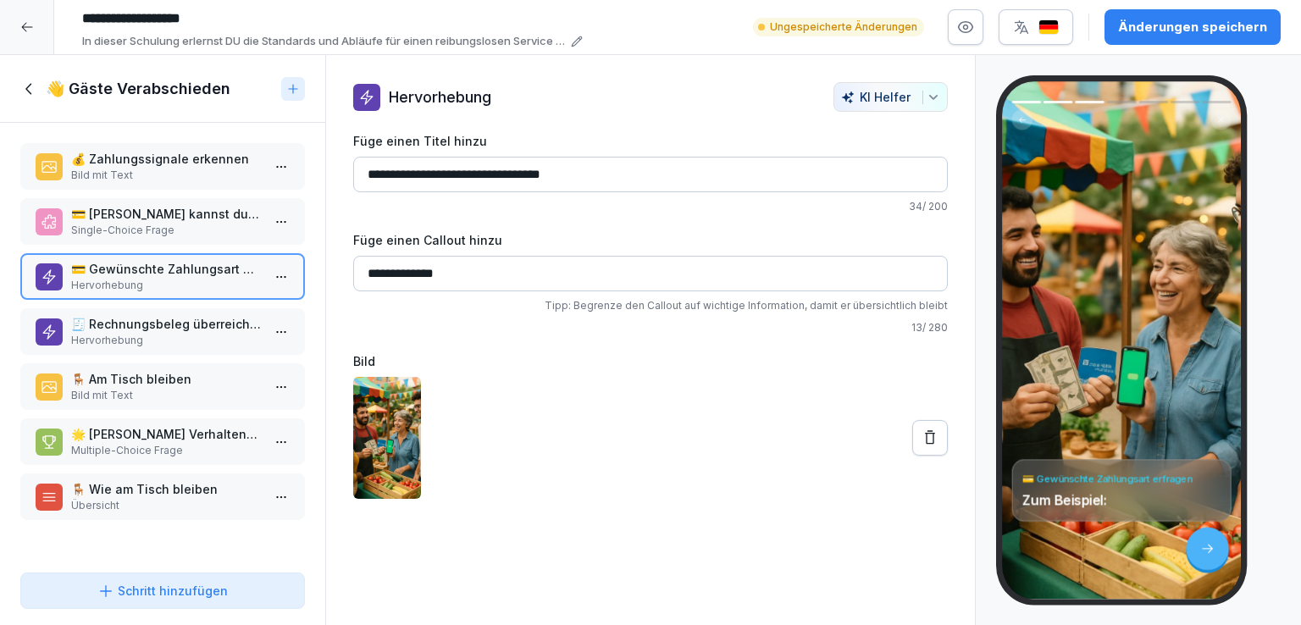
click at [269, 268] on html "**********" at bounding box center [650, 312] width 1301 height 625
click at [214, 370] on div "Löschen" at bounding box center [206, 370] width 144 height 31
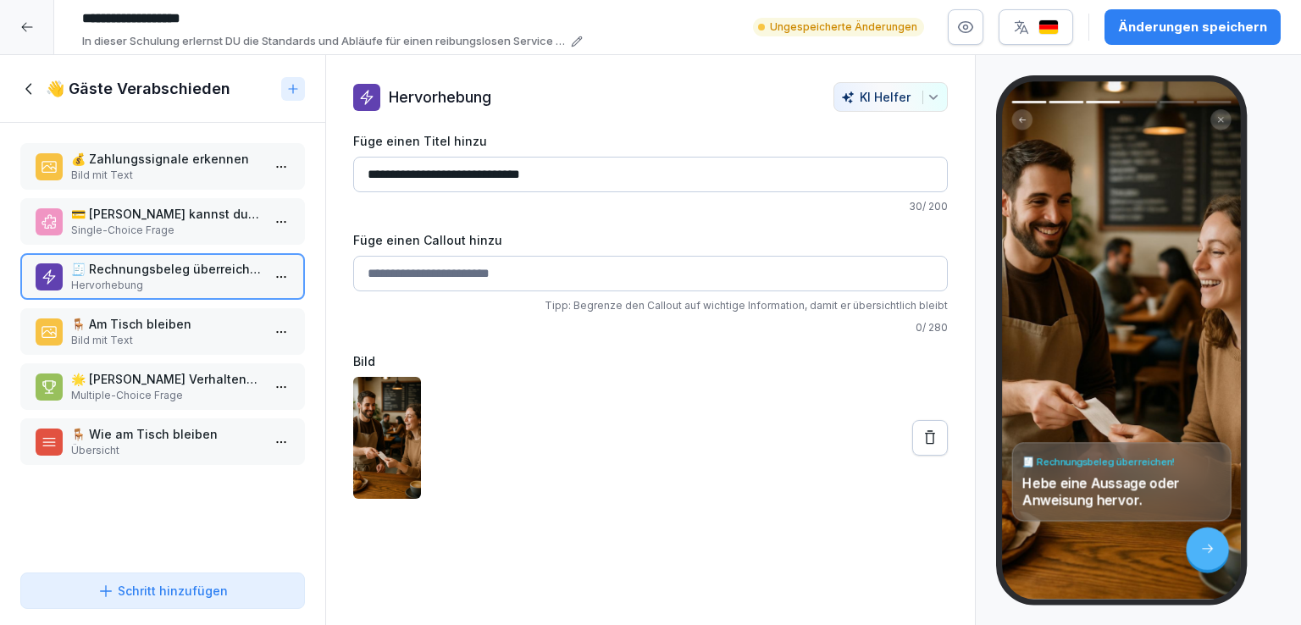
click at [514, 275] on input "Füge einen Callout hinzu" at bounding box center [650, 274] width 595 height 36
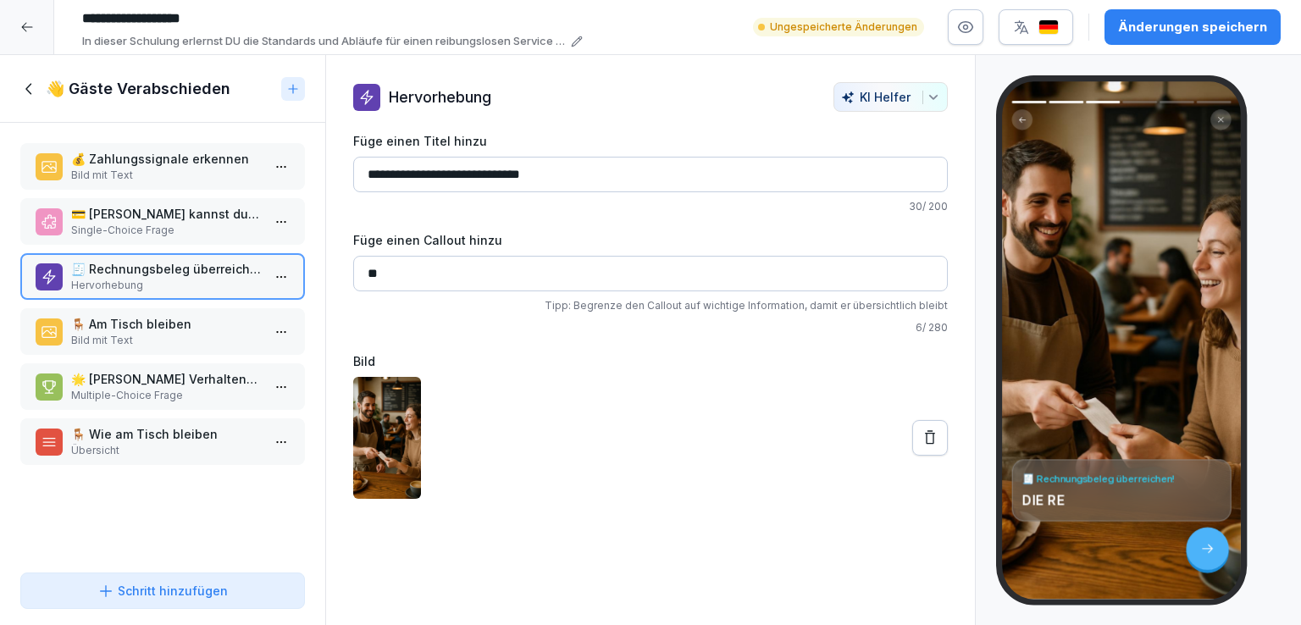
type input "*"
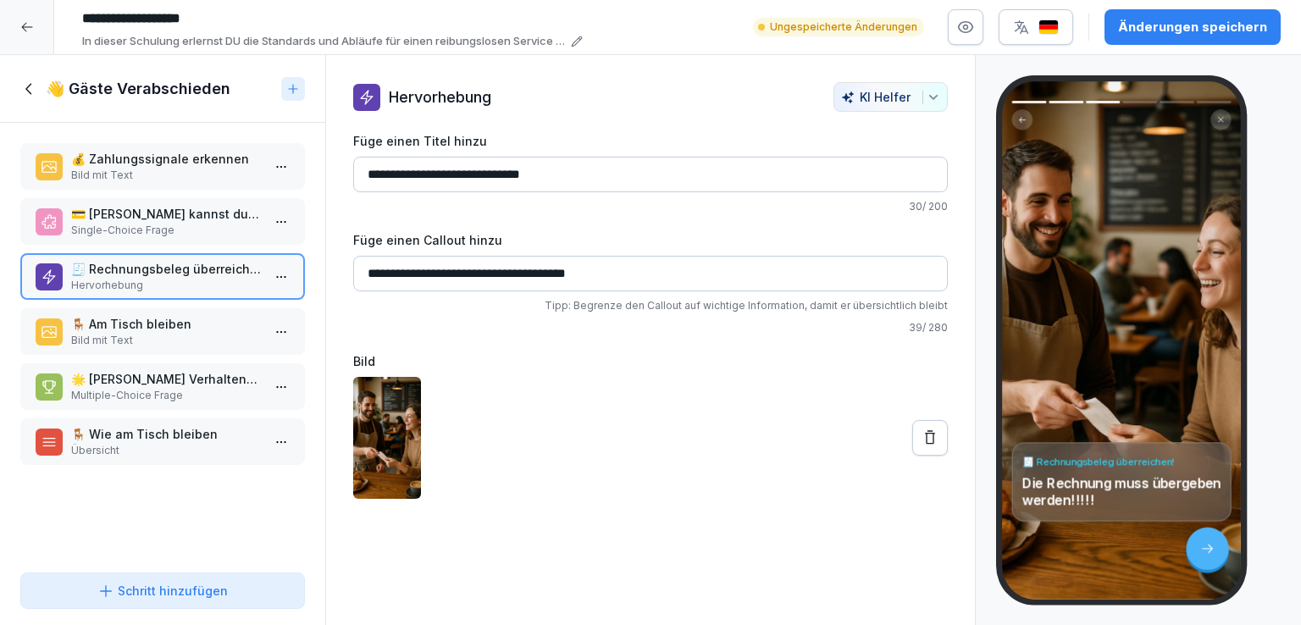
type input "**********"
click at [922, 439] on icon at bounding box center [930, 438] width 17 height 17
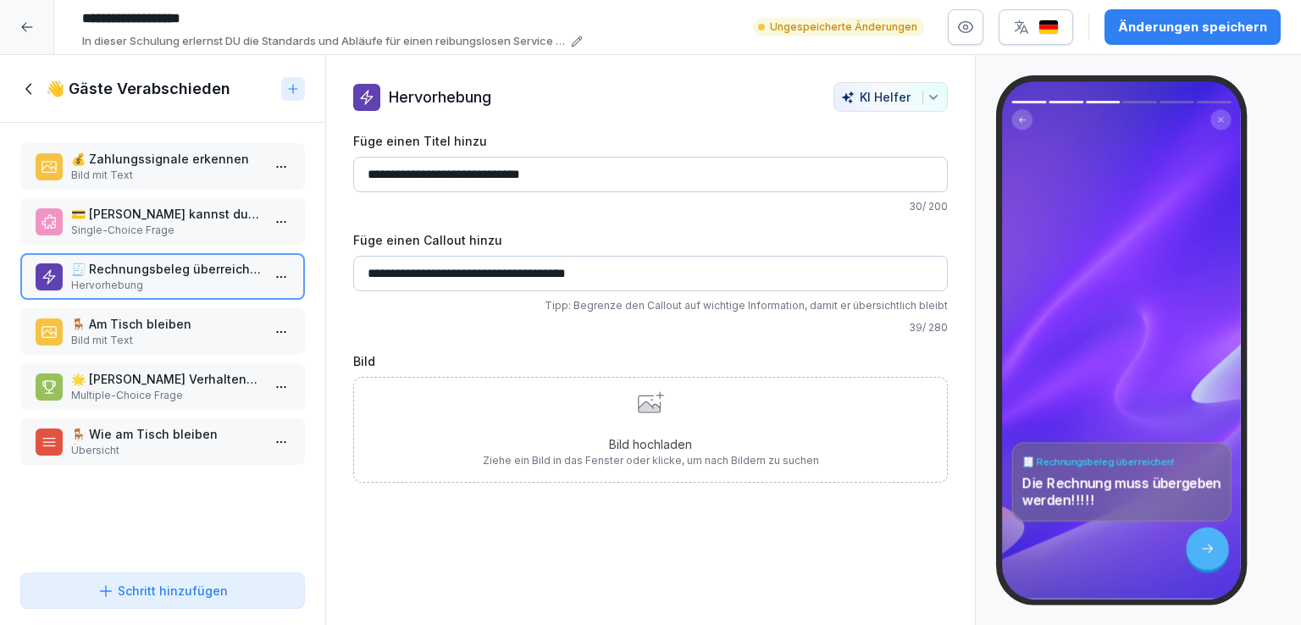
click at [650, 423] on div "Bild hochladen Ziehe ein Bild in das Fenster oder klicke, um nach Bildern zu su…" at bounding box center [651, 429] width 336 height 77
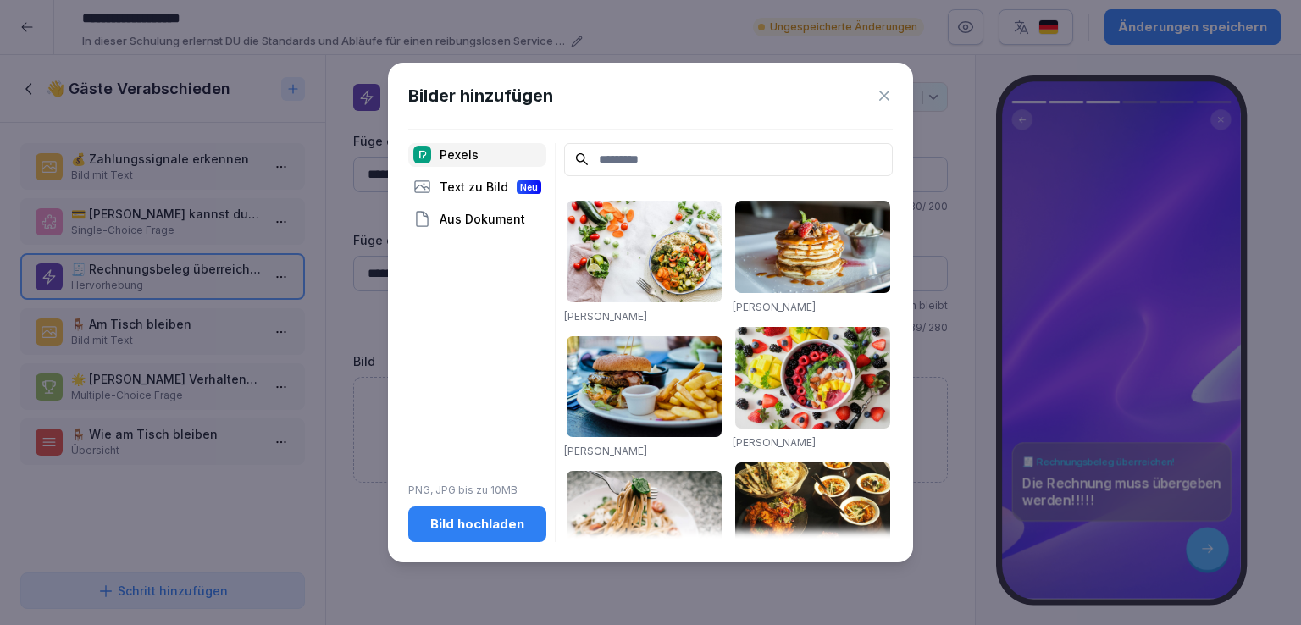
click at [478, 211] on div "Aus Dokument" at bounding box center [477, 220] width 138 height 24
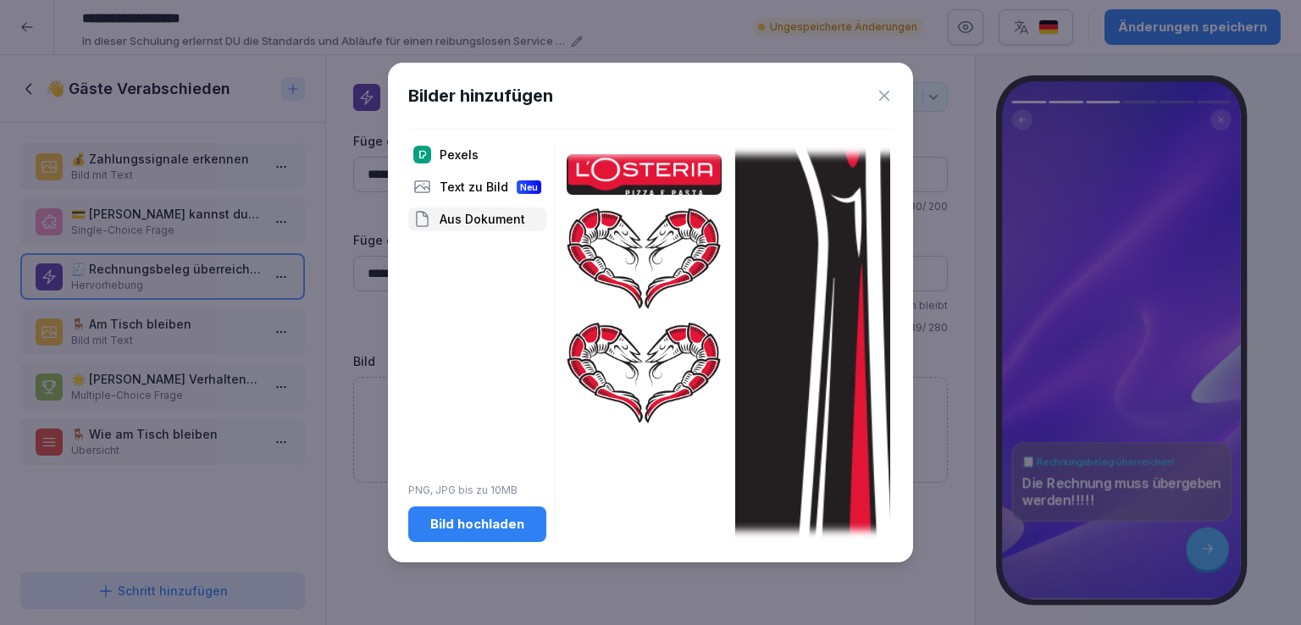
scroll to position [2030, 0]
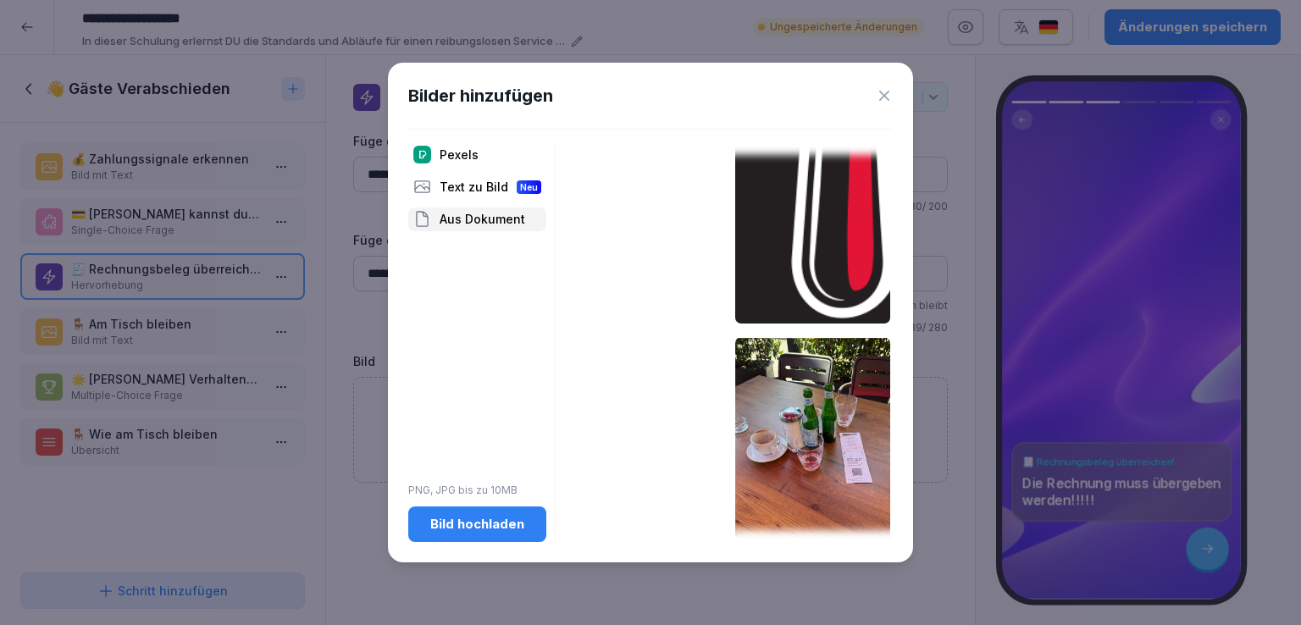
click at [830, 417] on img at bounding box center [812, 456] width 155 height 239
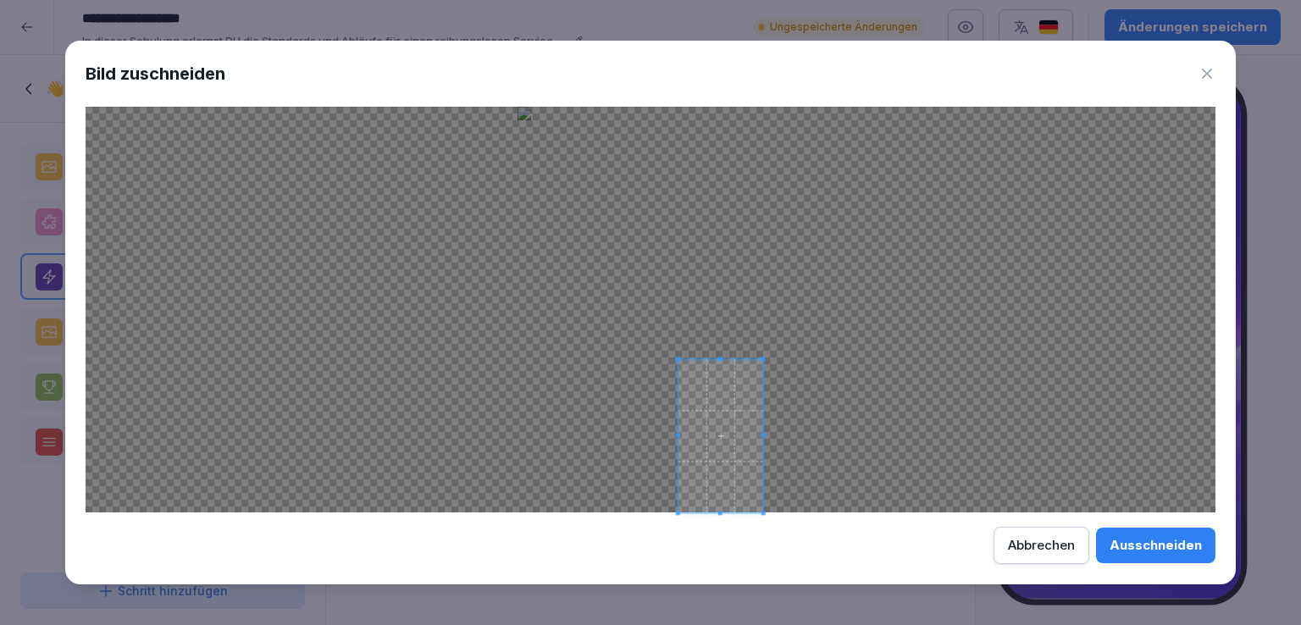
click at [691, 360] on div at bounding box center [721, 436] width 85 height 153
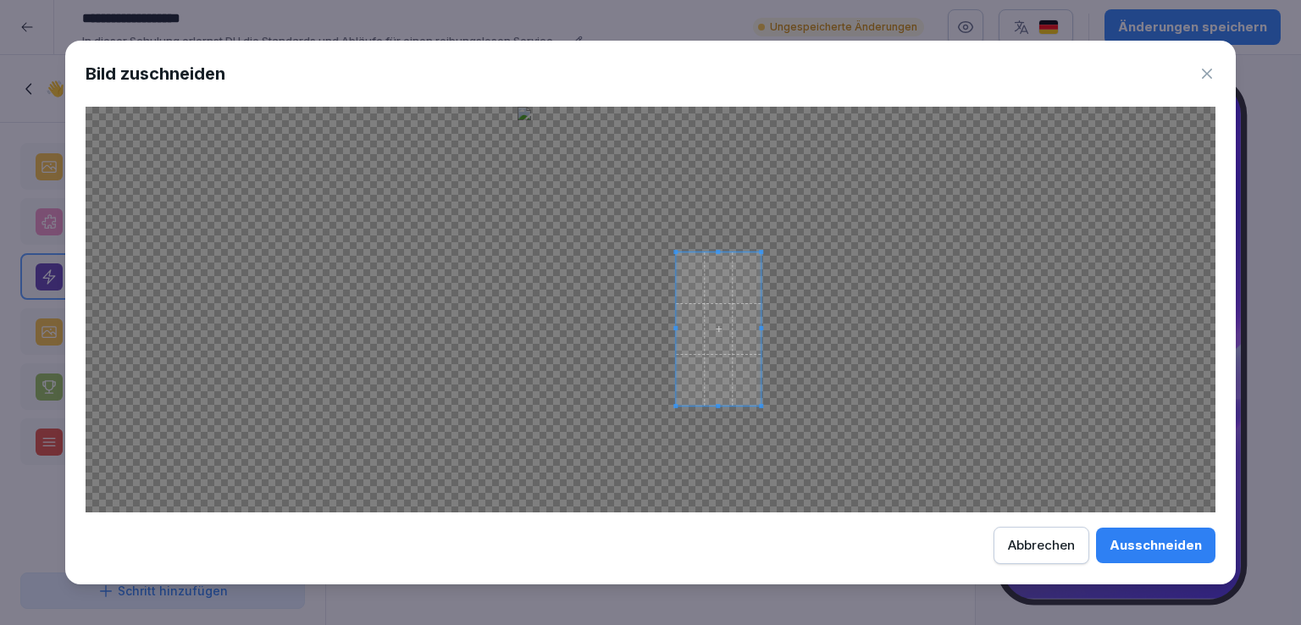
click at [725, 319] on span at bounding box center [718, 328] width 85 height 153
click at [1198, 538] on div "Ausschneiden" at bounding box center [1156, 545] width 92 height 19
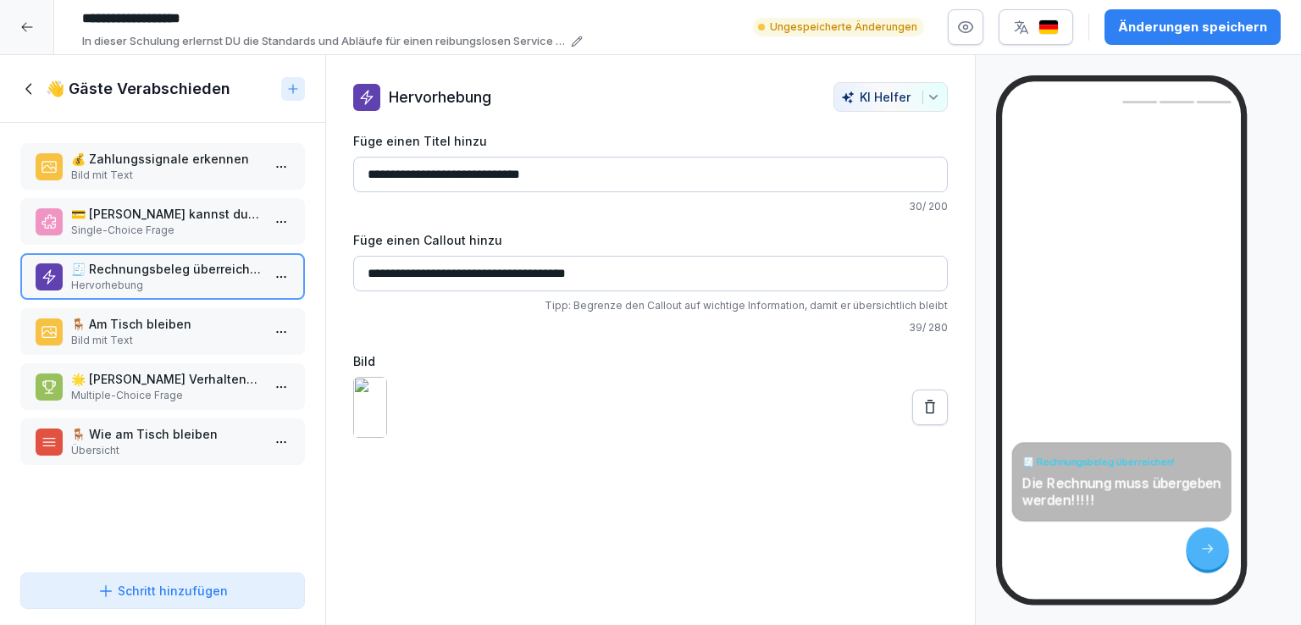
click at [119, 324] on p "🪑 Am Tisch bleiben" at bounding box center [166, 324] width 190 height 18
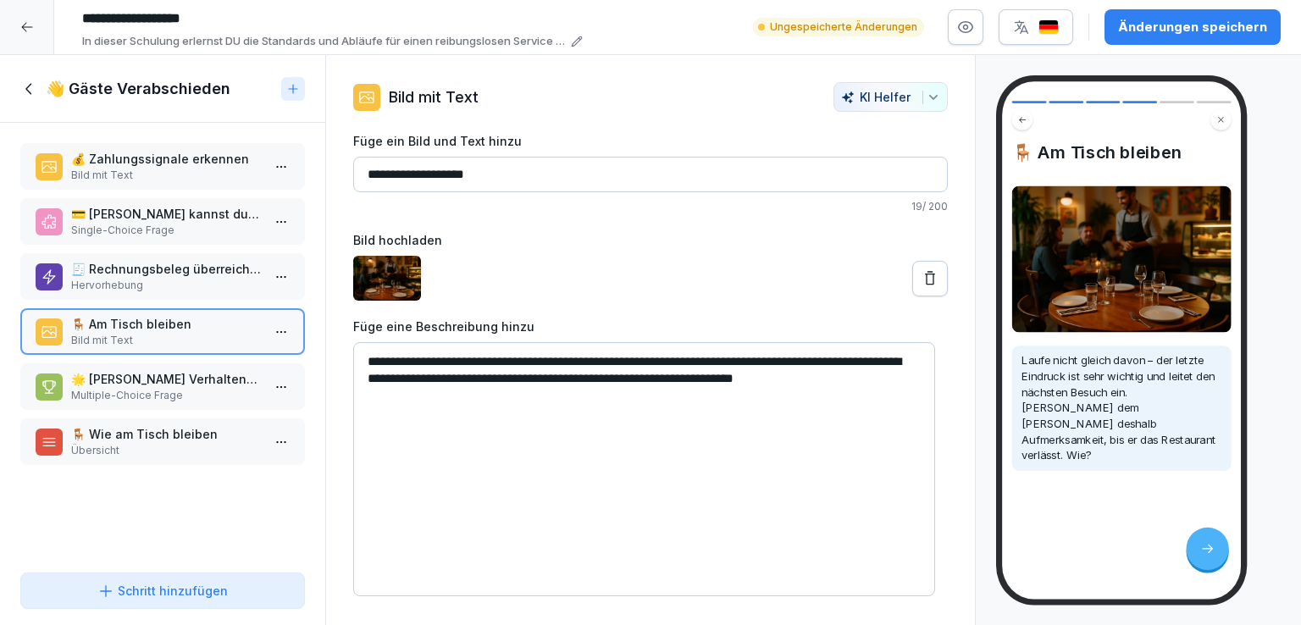
click at [158, 382] on p "🌟 [PERSON_NAME] Verhaltensweisen hinterlassen einen guten letzten Eindruck beim…" at bounding box center [166, 379] width 190 height 18
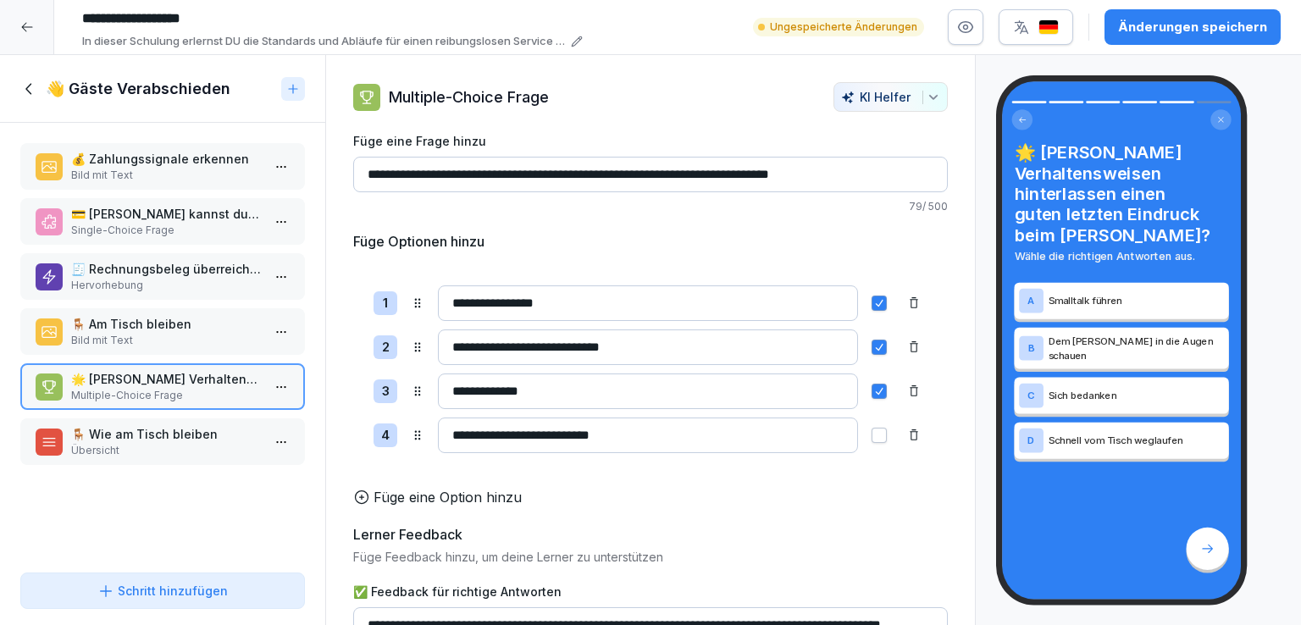
click at [179, 433] on p "🪑 Wie am Tisch bleiben" at bounding box center [166, 434] width 190 height 18
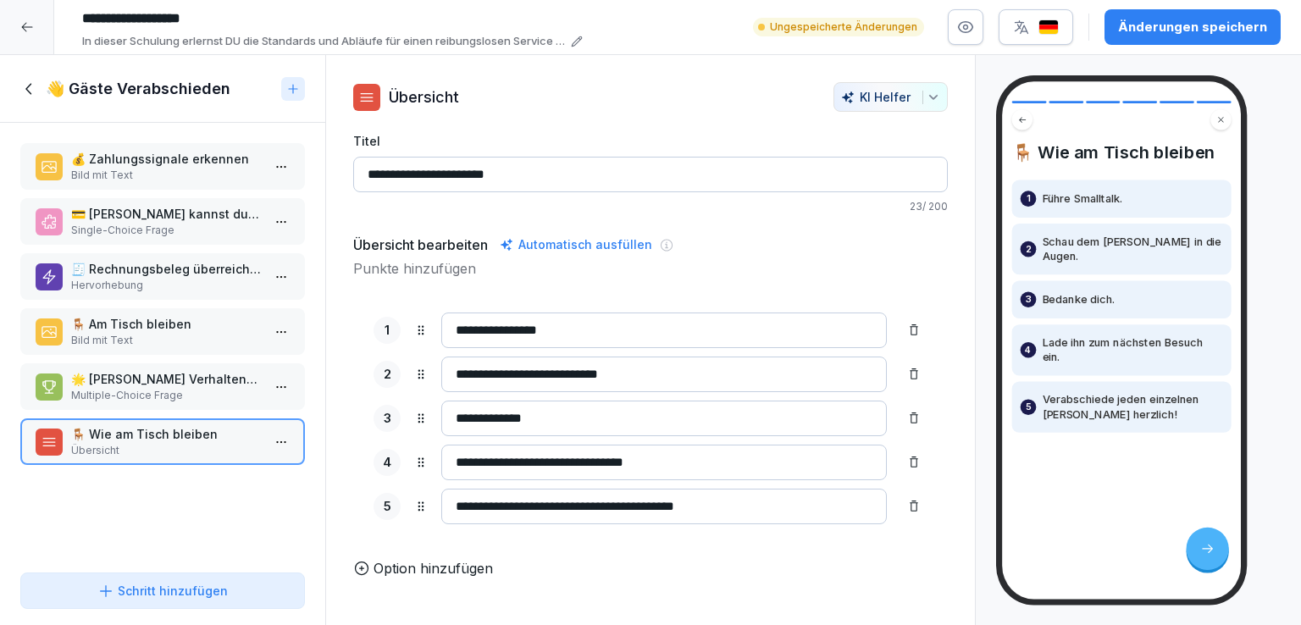
click at [159, 319] on p "🪑 Am Tisch bleiben" at bounding box center [166, 324] width 190 height 18
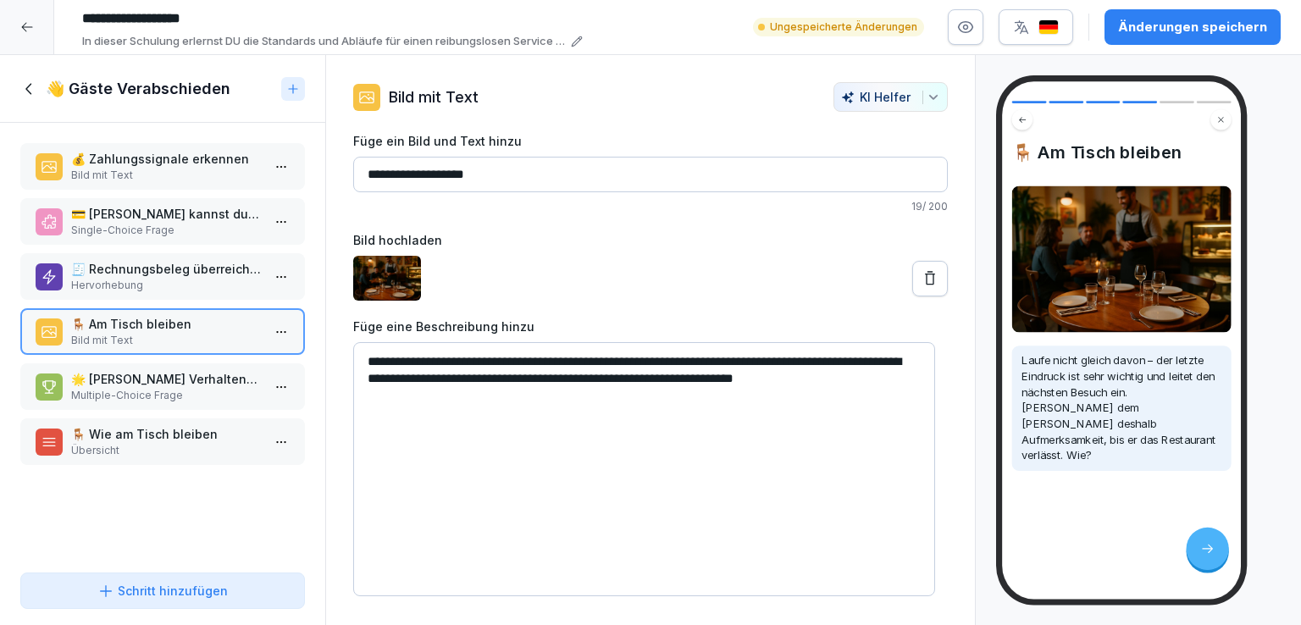
click at [181, 443] on p "Übersicht" at bounding box center [166, 450] width 190 height 15
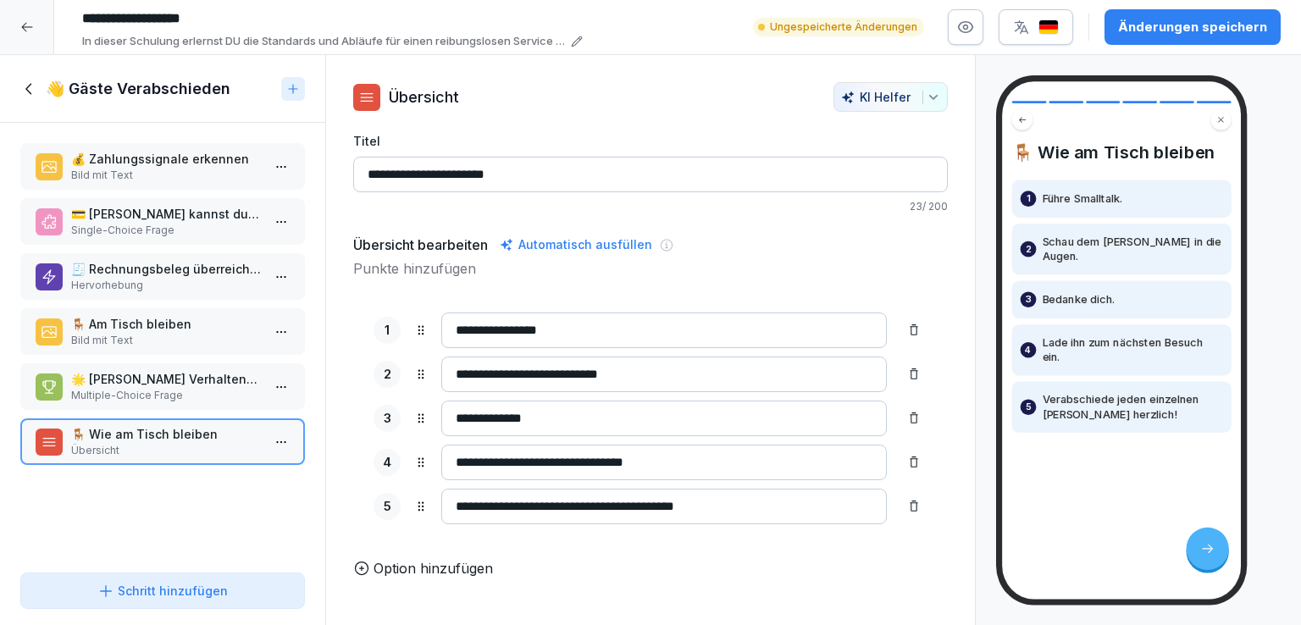
scroll to position [127, 0]
